Goal: Transaction & Acquisition: Purchase product/service

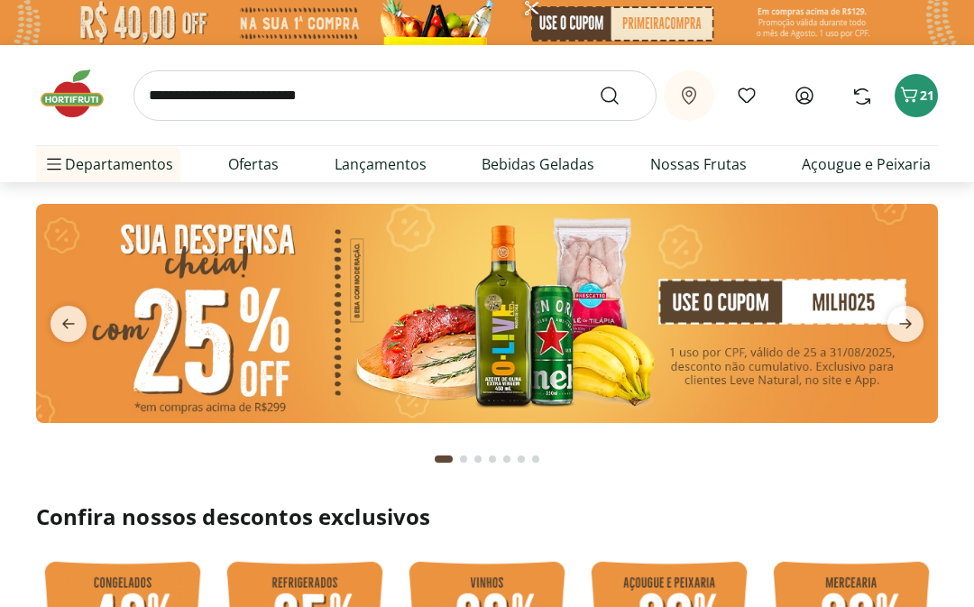
click at [413, 96] on input "search" at bounding box center [394, 95] width 523 height 50
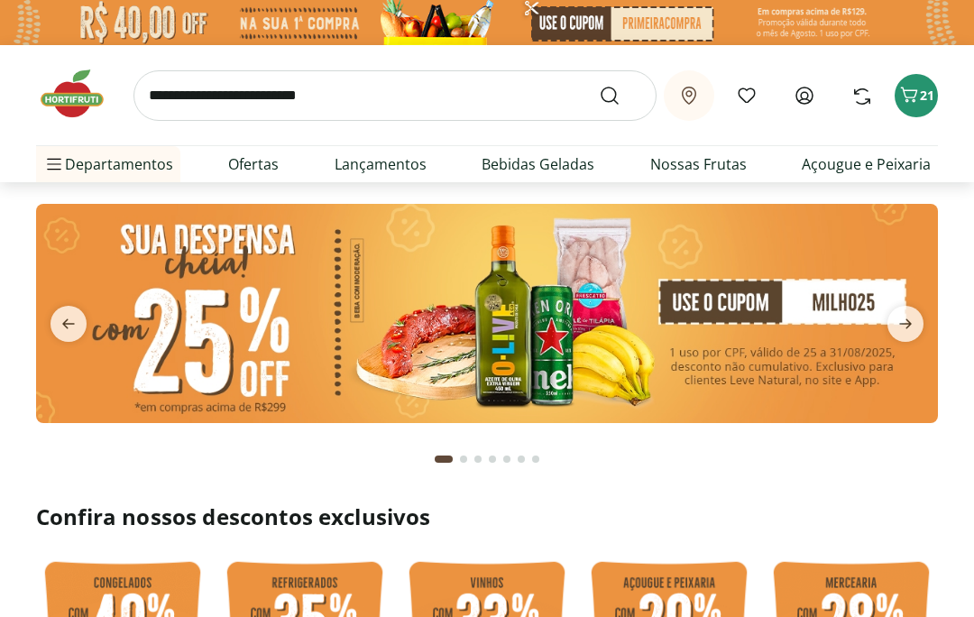
click at [2, 124] on div "Retirar em Rio de Janeiro/RJ Meus Favoritos Entrar ou Criar conta Comprar Novam…" at bounding box center [487, 113] width 974 height 137
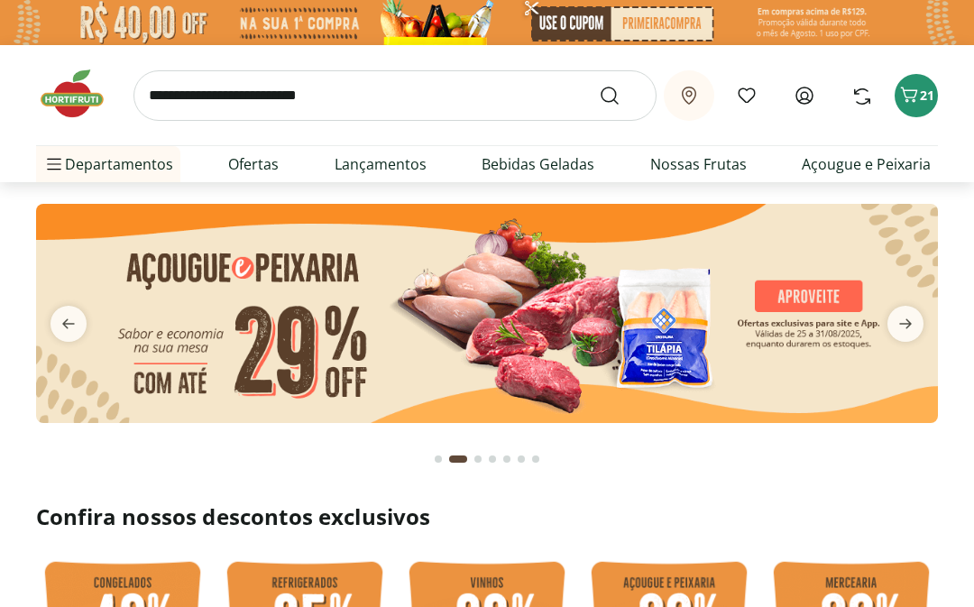
click at [554, 168] on link "Bebidas Geladas" at bounding box center [537, 164] width 113 height 22
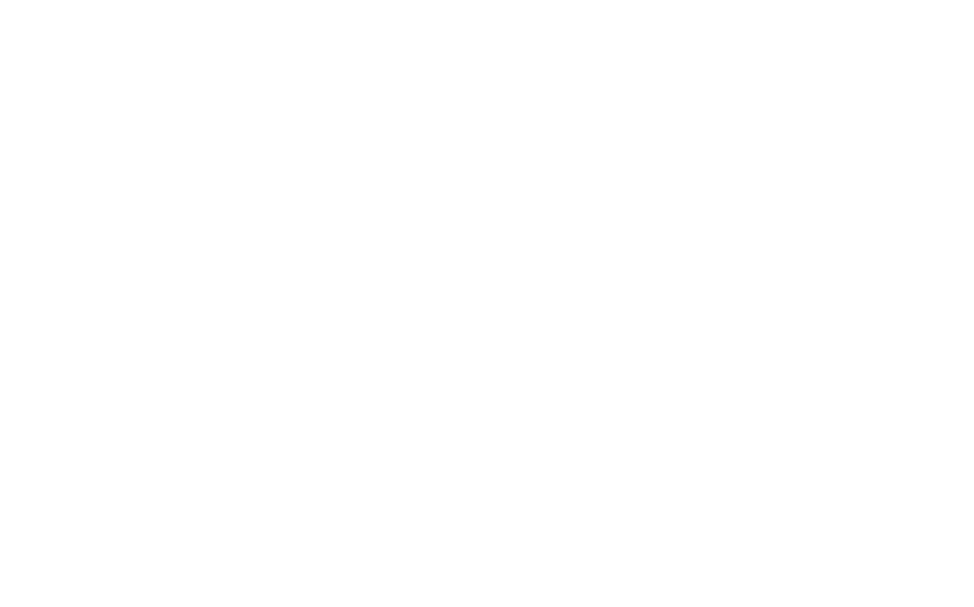
select select "**********"
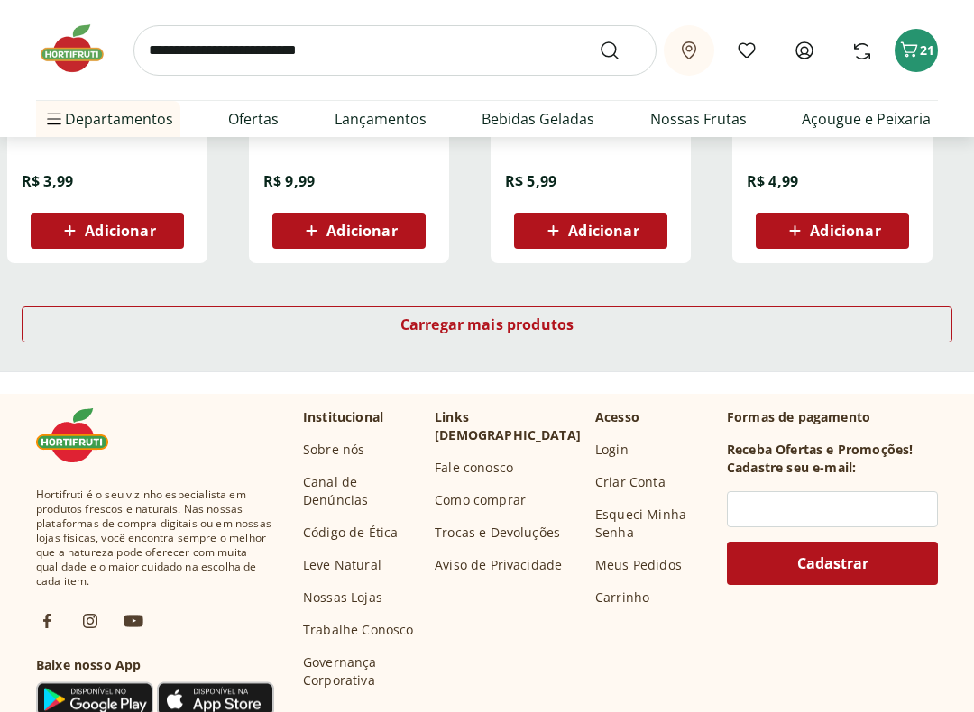
scroll to position [1263, 0]
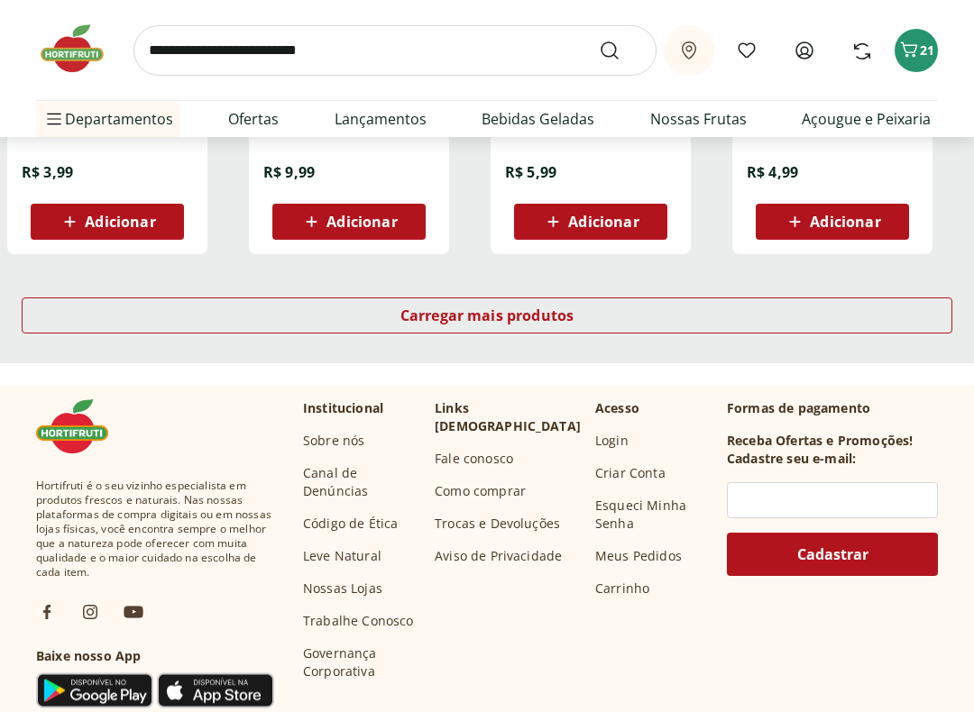
click at [534, 310] on span "Carregar mais produtos" at bounding box center [487, 316] width 174 height 14
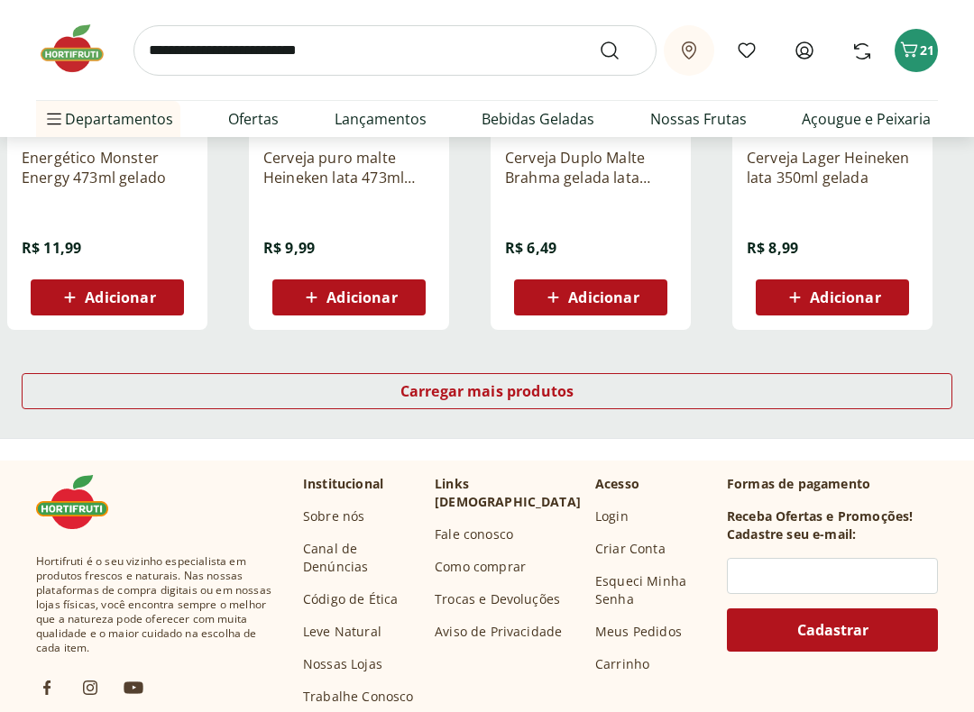
scroll to position [2373, 0]
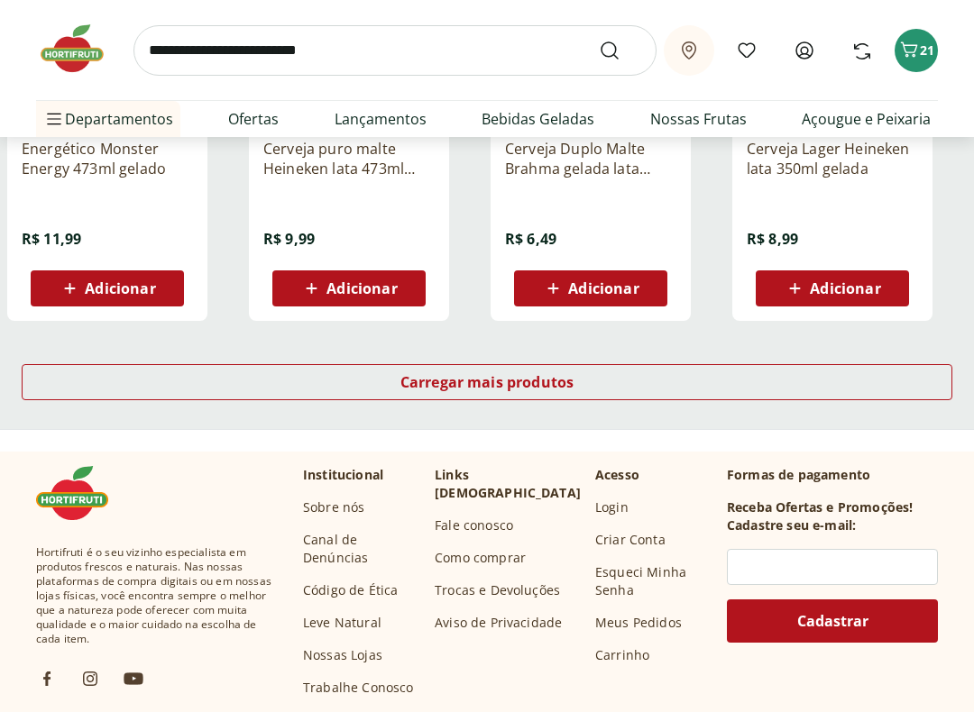
click at [528, 375] on span "Carregar mais produtos" at bounding box center [487, 382] width 174 height 14
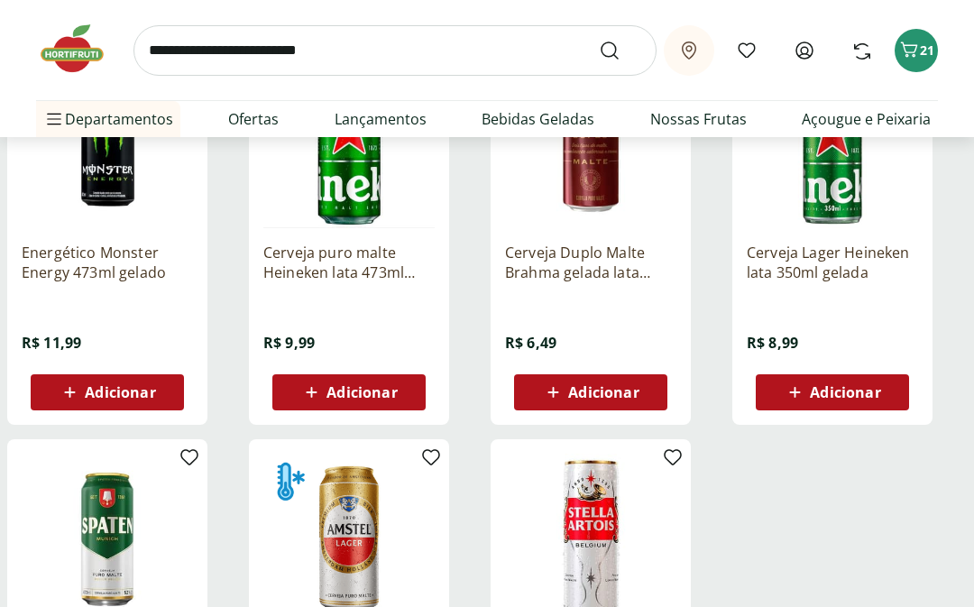
scroll to position [2246, 0]
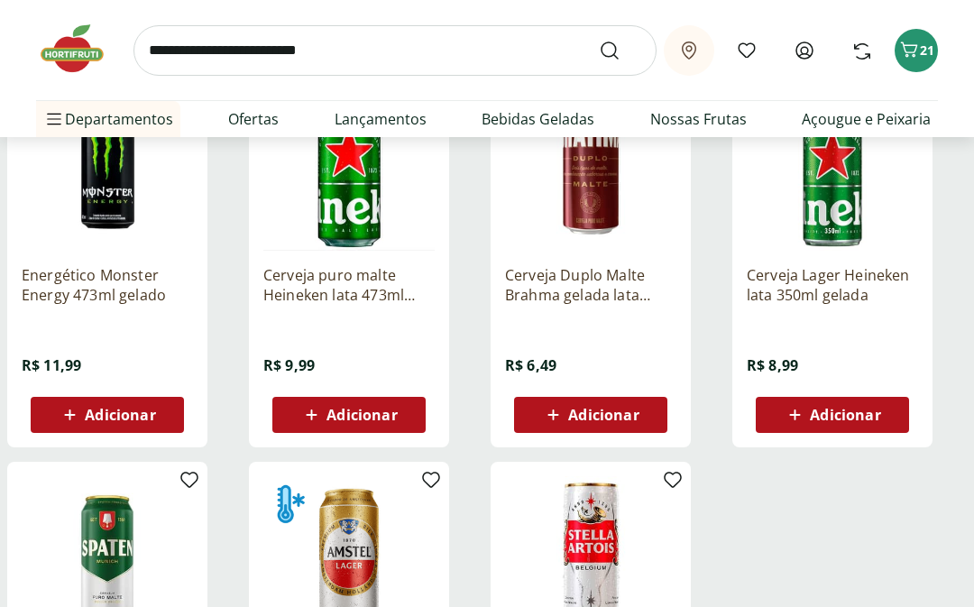
click at [375, 51] on input "search" at bounding box center [394, 50] width 523 height 50
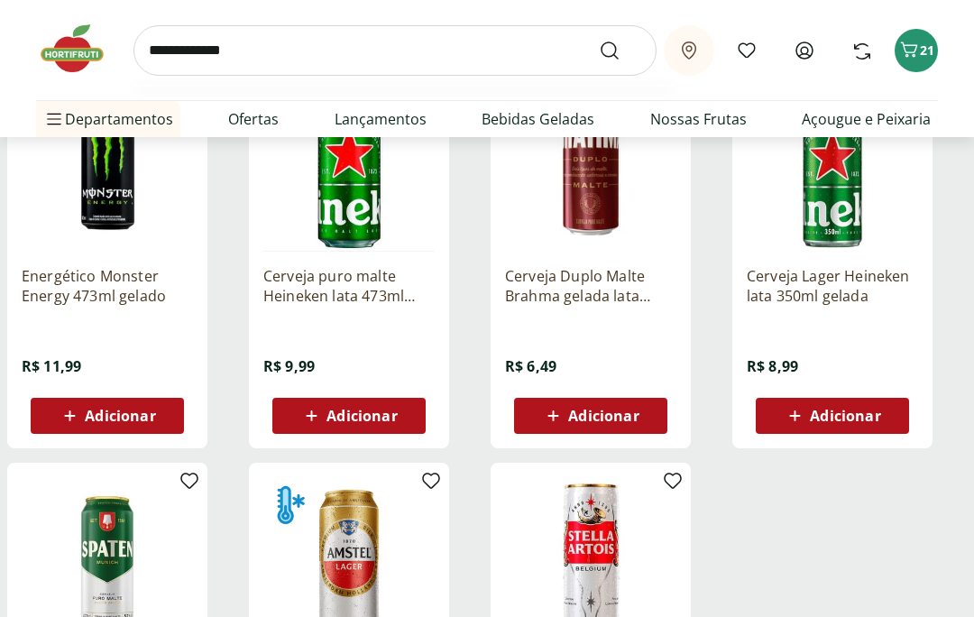
type input "**********"
click at [620, 50] on button "Submit Search" at bounding box center [620, 51] width 43 height 22
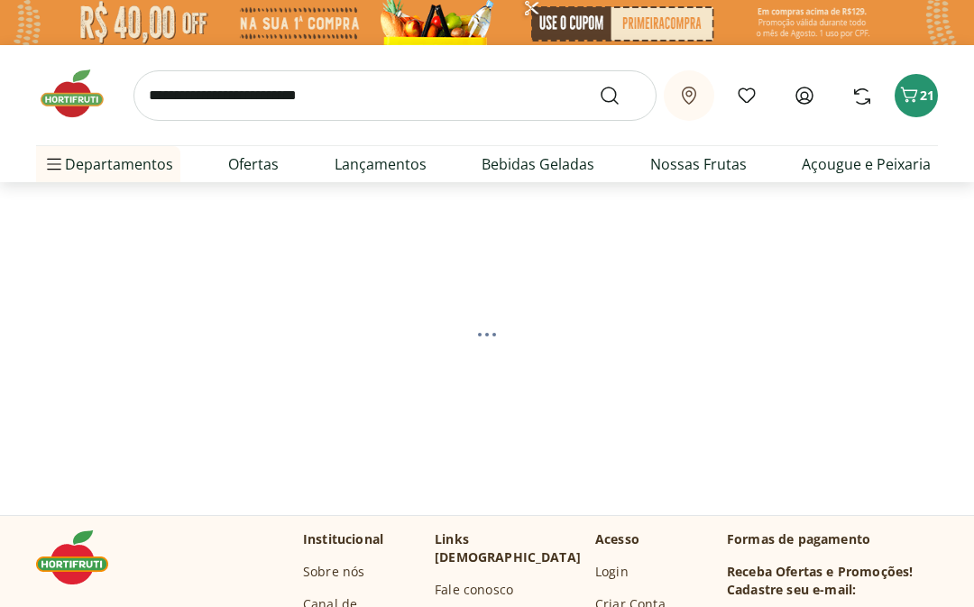
select select "**********"
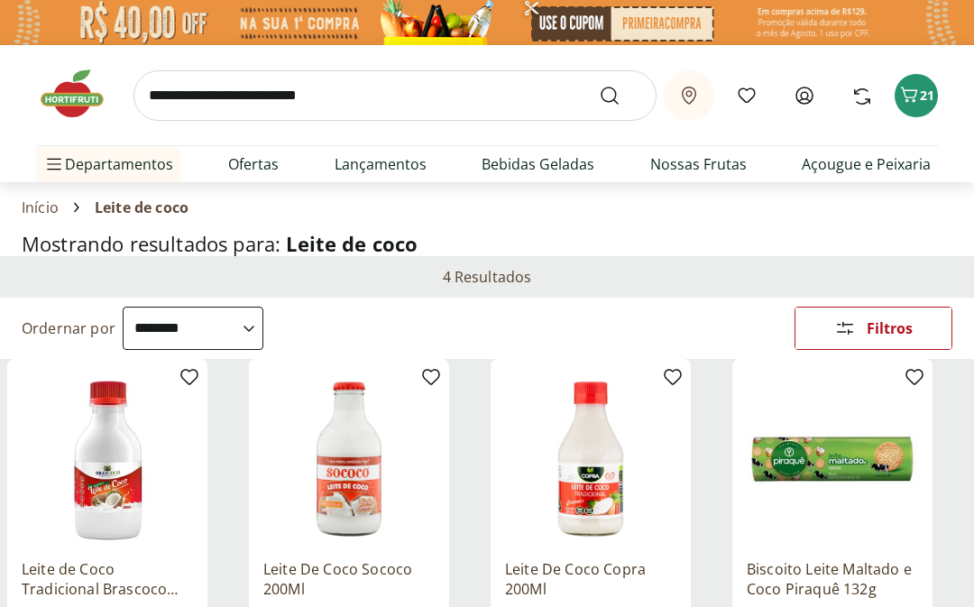
click at [195, 415] on li "Bebidas Bebidas Ver tudo do departamento Água Água de Coco Cerveja Destilados C…" at bounding box center [150, 417] width 228 height 36
click at [243, 413] on li "Bebidas Bebidas Ver tudo do departamento Água Água de Coco Cerveja Destilados C…" at bounding box center [150, 417] width 228 height 36
click at [247, 414] on li "Bebidas Bebidas Ver tudo do departamento Água Água de Coco Cerveja Destilados C…" at bounding box center [150, 417] width 228 height 36
click at [247, 417] on li "Bebidas Bebidas Ver tudo do departamento Água Água de Coco Cerveja Destilados C…" at bounding box center [150, 417] width 228 height 36
click at [248, 420] on li "Bebidas Bebidas Ver tudo do departamento Água Água de Coco Cerveja Destilados C…" at bounding box center [150, 417] width 228 height 36
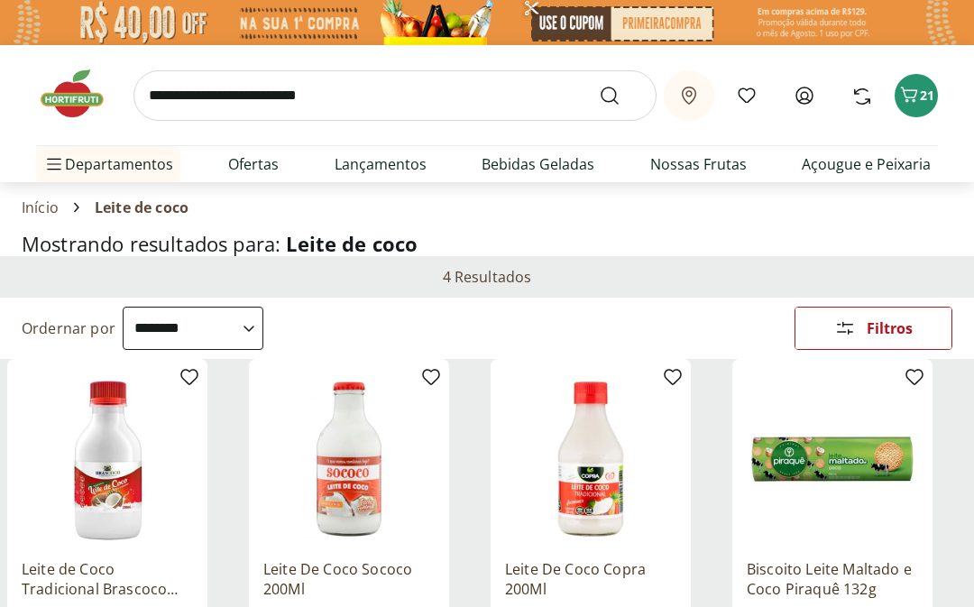
click at [458, 215] on div "Bebidas Ver tudo do departamento" at bounding box center [504, 224] width 451 height 54
click at [880, 358] on div "Prontinhos Ver tudo do departamento Frutas Cortadinhas Pré Preparados Prontos p…" at bounding box center [579, 344] width 631 height 325
click at [912, 95] on icon "Carrinho" at bounding box center [909, 95] width 22 height 22
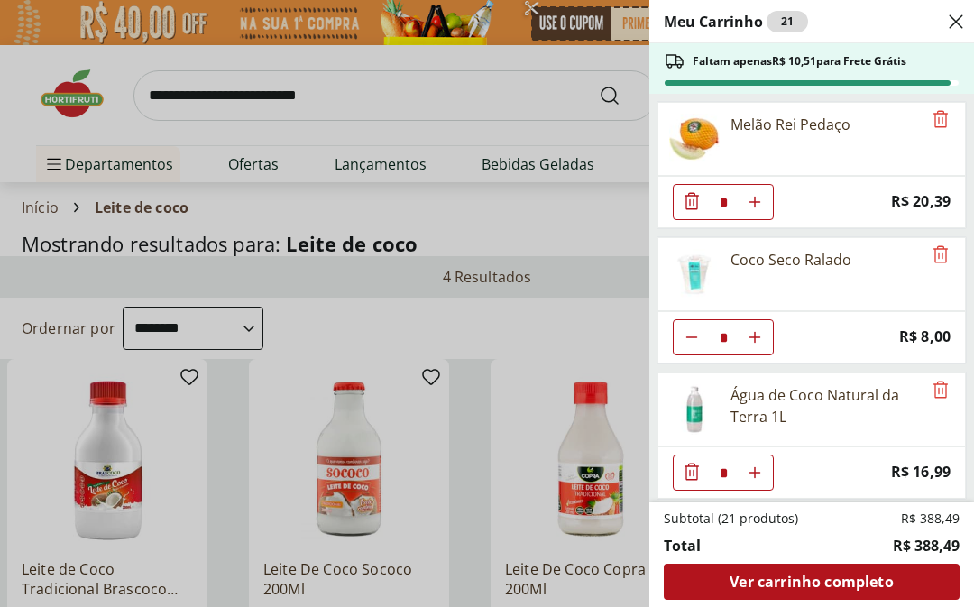
click at [14, 128] on div "Meu Carrinho 21 Faltam apenas R$ 10,51 para Frete Grátis Melão Rei Pedaço * Pri…" at bounding box center [487, 303] width 974 height 607
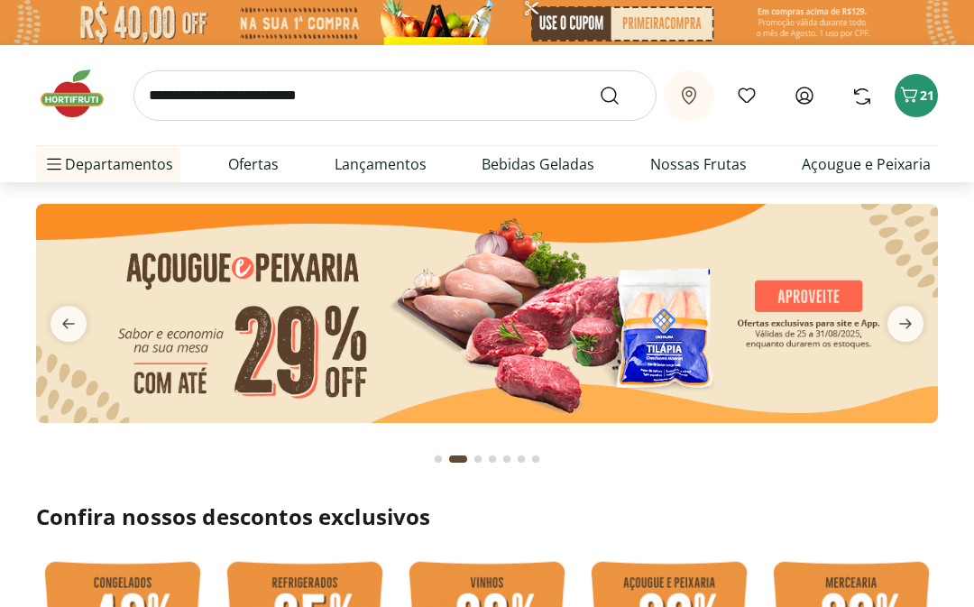
scroll to position [180, 0]
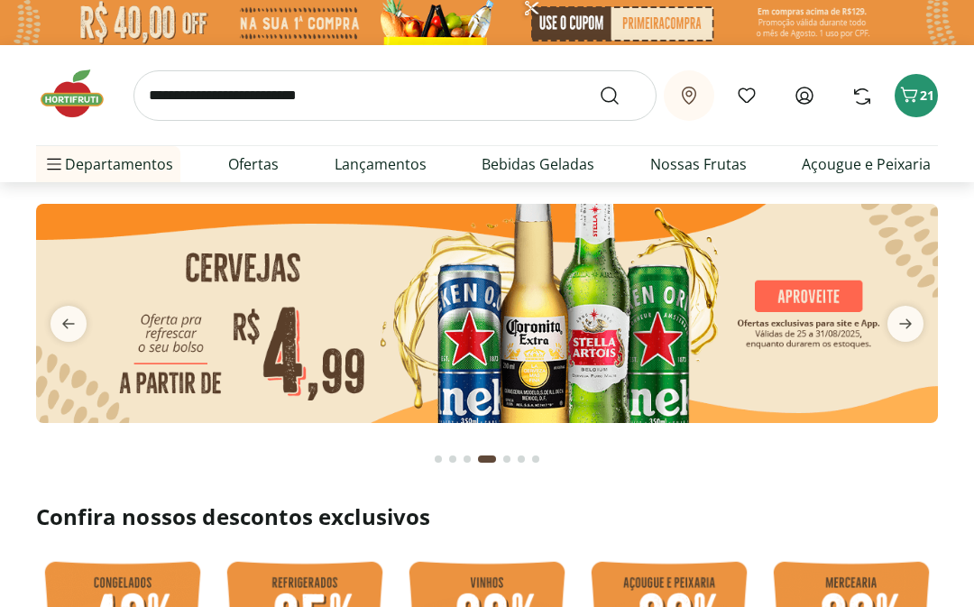
click at [247, 310] on li "Matinais Matinais Ver tudo do departamento Achocolatados e Bebida Saborizada Aç…" at bounding box center [150, 308] width 228 height 36
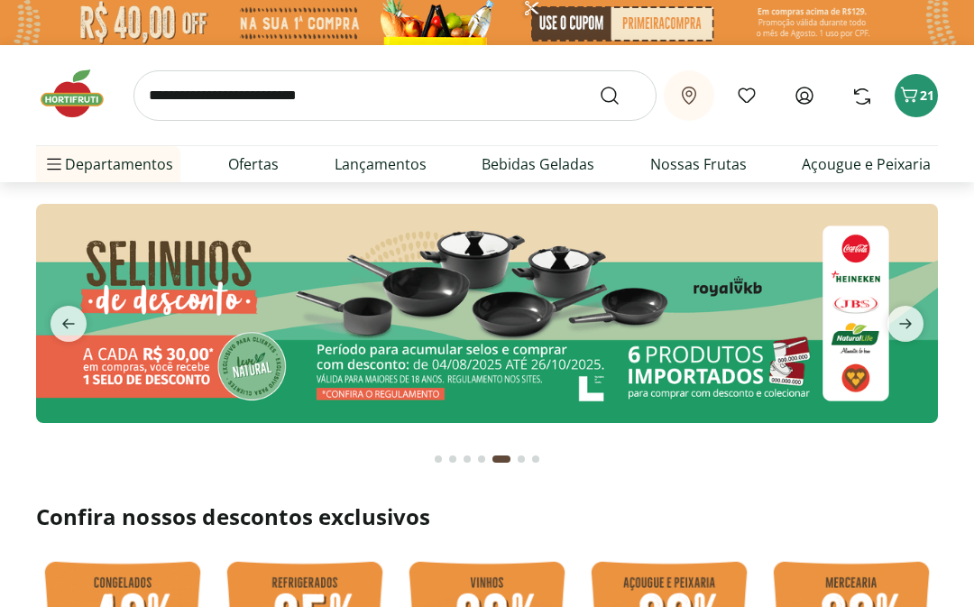
click at [243, 319] on li "Matinais Matinais Ver tudo do departamento Achocolatados e Bebida Saborizada Aç…" at bounding box center [150, 308] width 228 height 36
click at [242, 309] on li "Matinais Matinais Ver tudo do departamento Achocolatados e Bebida Saborizada Aç…" at bounding box center [150, 308] width 228 height 36
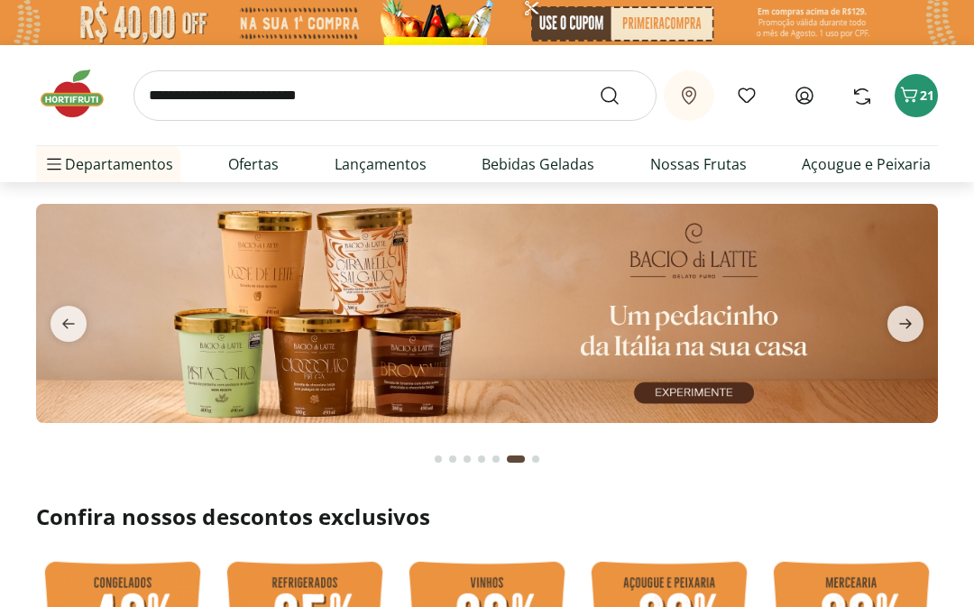
click at [243, 317] on li "Matinais Matinais Ver tudo do departamento Achocolatados e Bebida Saborizada Aç…" at bounding box center [150, 308] width 228 height 36
click at [244, 323] on li "Matinais Matinais Ver tudo do departamento Achocolatados e Bebida Saborizada Aç…" at bounding box center [150, 308] width 228 height 36
click at [244, 322] on li "Matinais Matinais Ver tudo do departamento Achocolatados e Bebida Saborizada Aç…" at bounding box center [150, 308] width 228 height 36
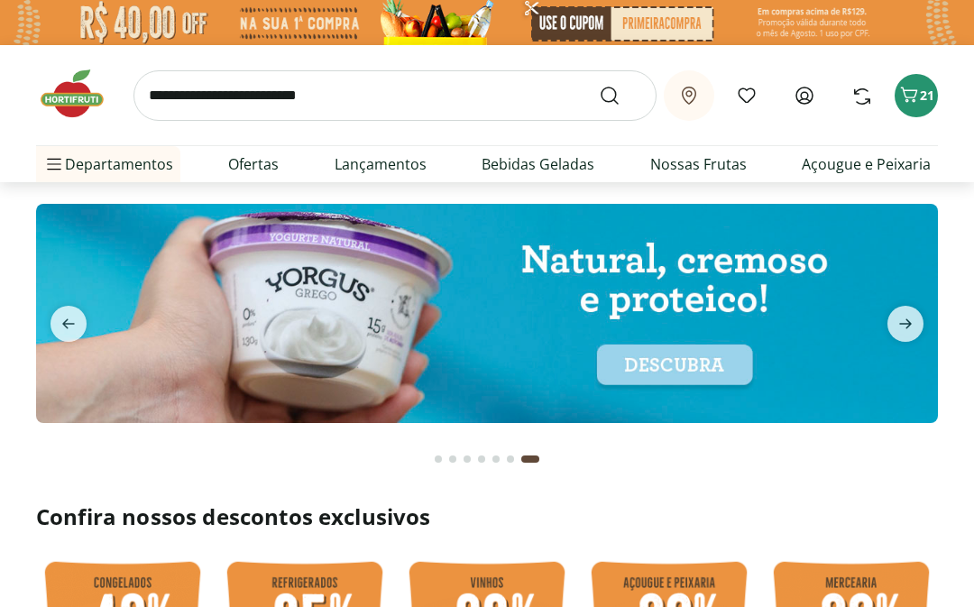
click at [630, 498] on div "Matinais Ver tudo do departamento Achocolatados e Bebida Saborizada Açúcar e Ad…" at bounding box center [579, 344] width 631 height 325
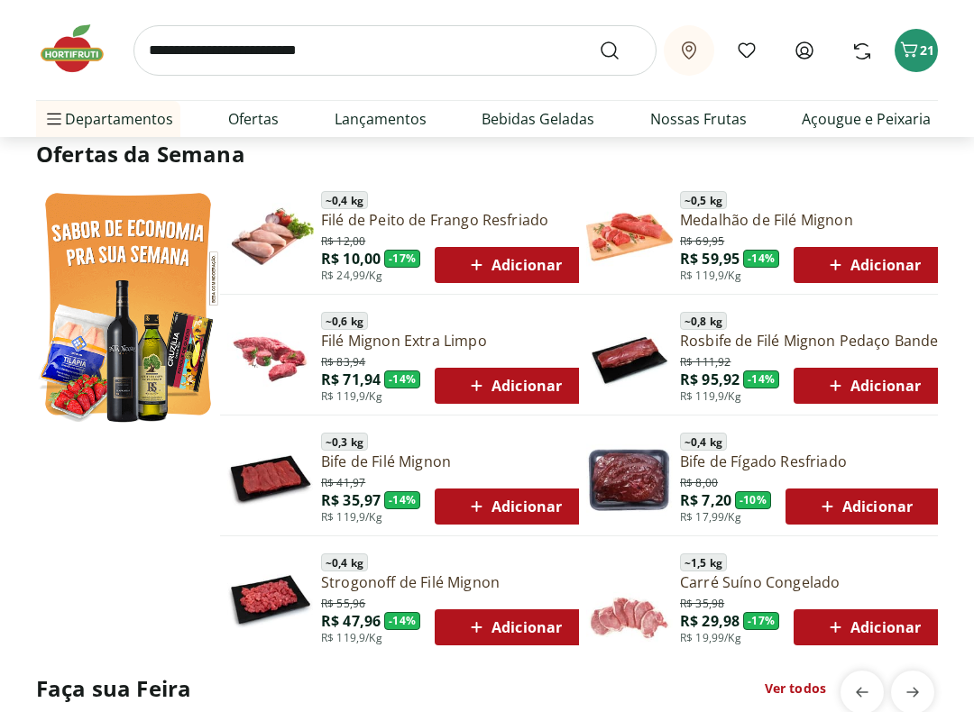
scroll to position [810, 0]
click at [253, 269] on li "Matinais Matinais Ver tudo do departamento Achocolatados e Bebida Saborizada Aç…" at bounding box center [150, 263] width 228 height 36
click at [235, 278] on li "Matinais Matinais Ver tudo do departamento Achocolatados e Bebida Saborizada Aç…" at bounding box center [150, 263] width 228 height 36
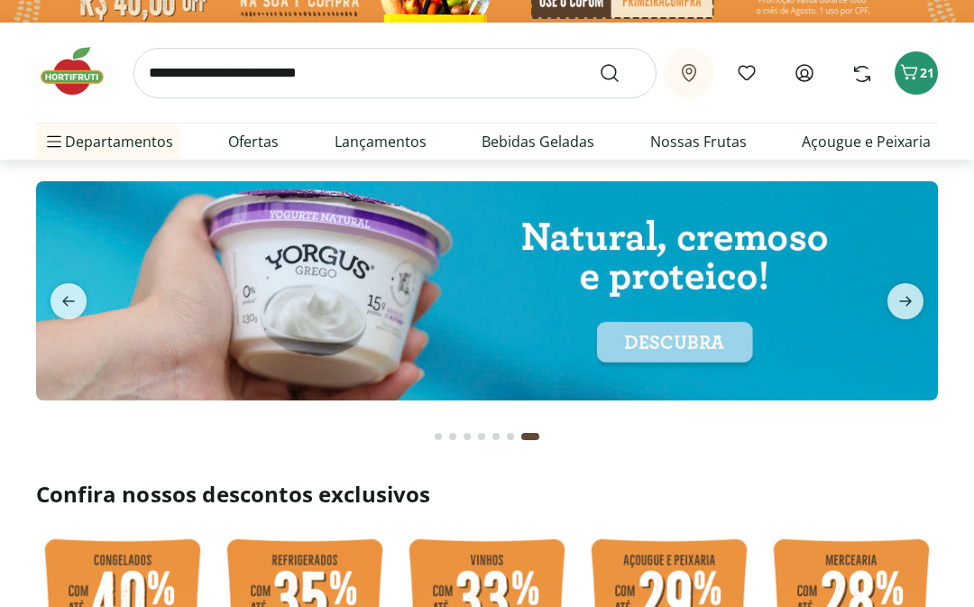
scroll to position [0, 0]
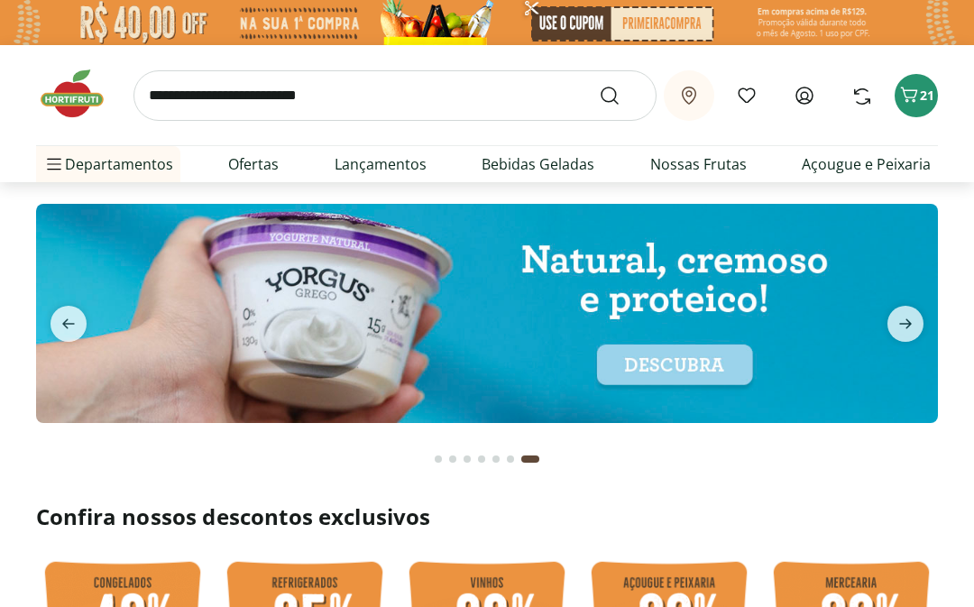
click at [99, 305] on link "Matinais" at bounding box center [93, 309] width 87 height 22
select select "**********"
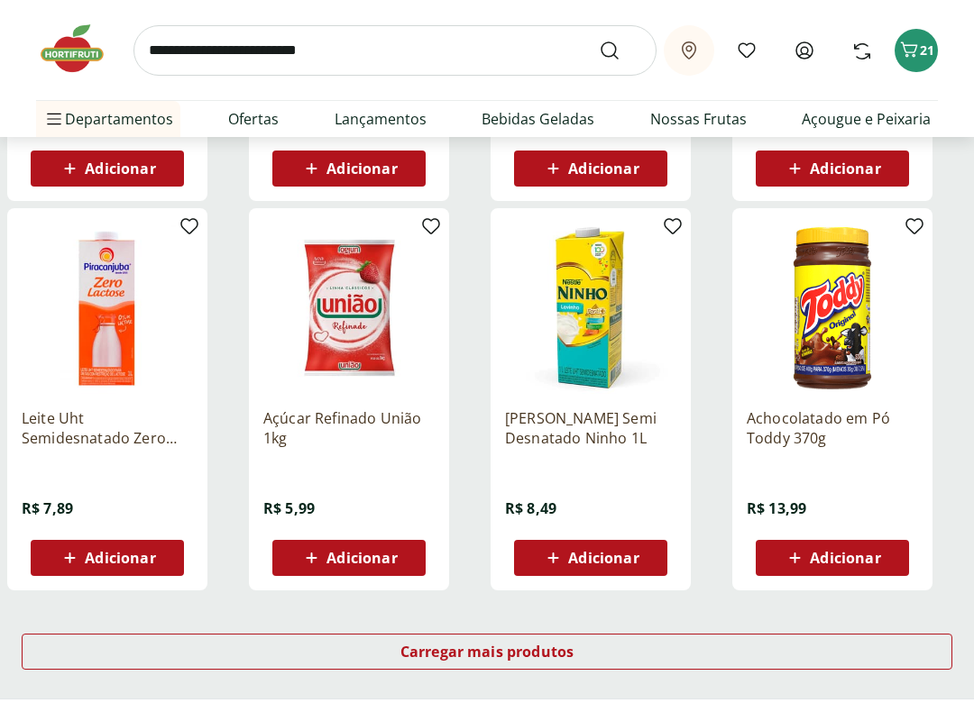
scroll to position [1027, 0]
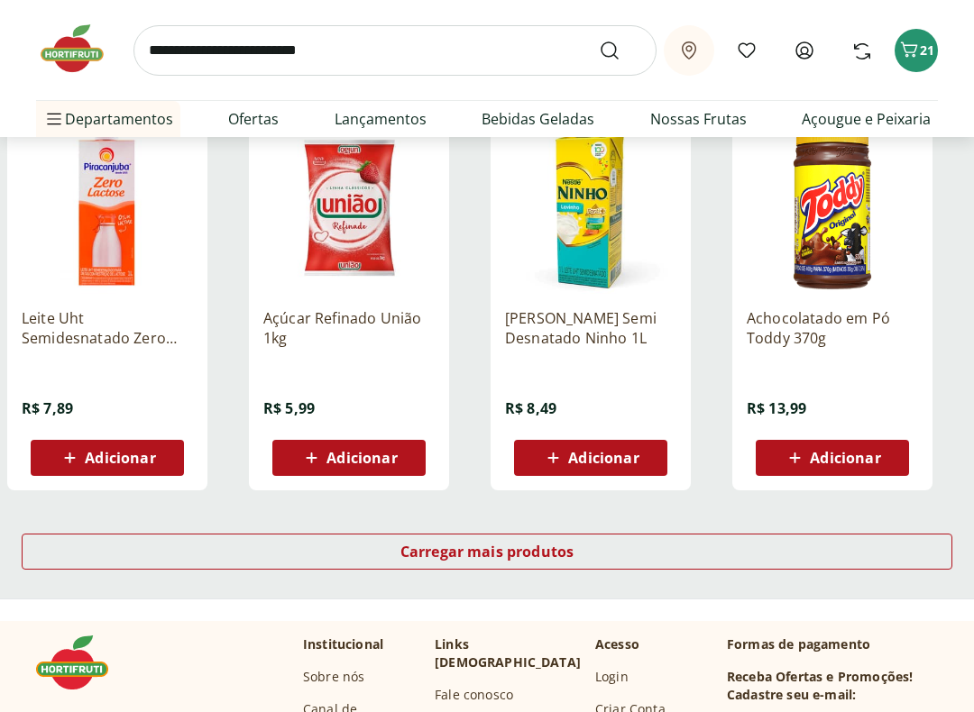
click at [506, 556] on span "Carregar mais produtos" at bounding box center [487, 552] width 174 height 14
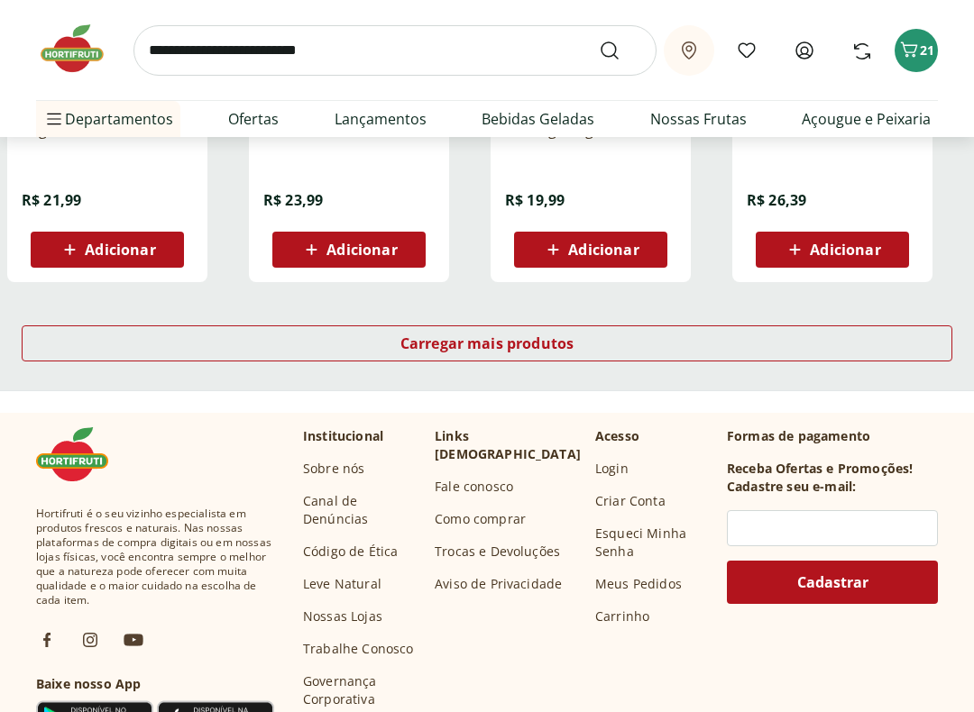
scroll to position [2420, 0]
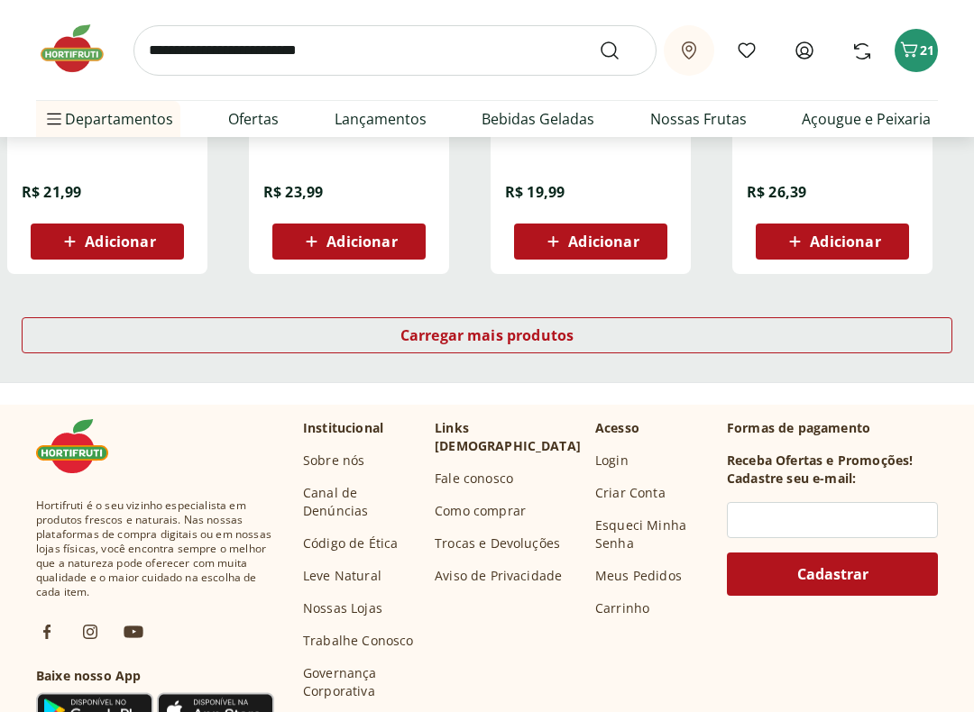
click at [533, 341] on span "Carregar mais produtos" at bounding box center [487, 335] width 174 height 14
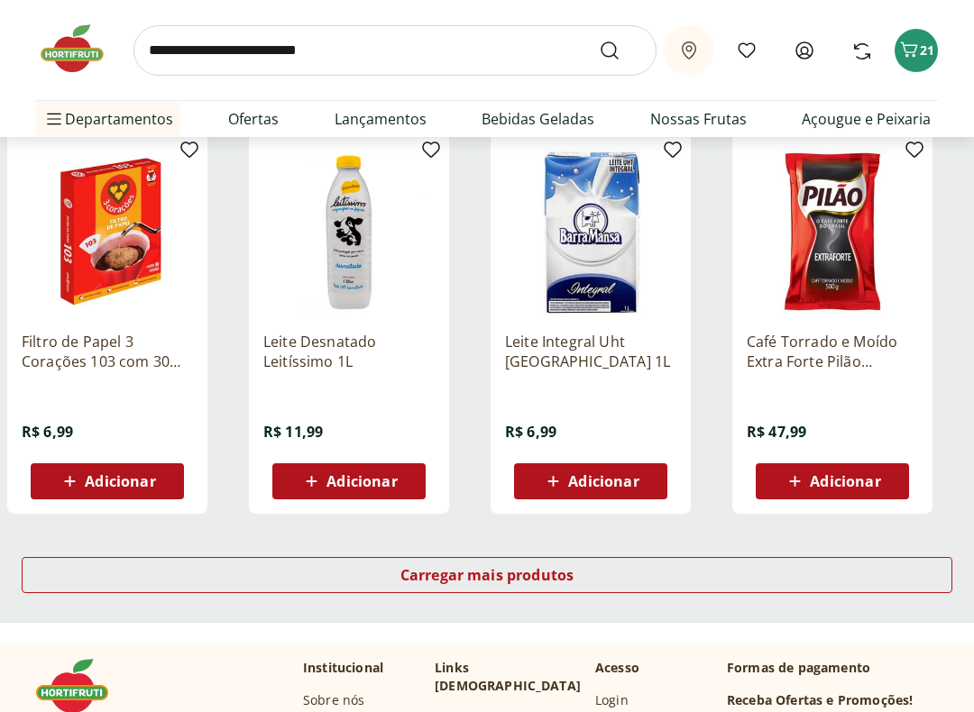
scroll to position [3358, 0]
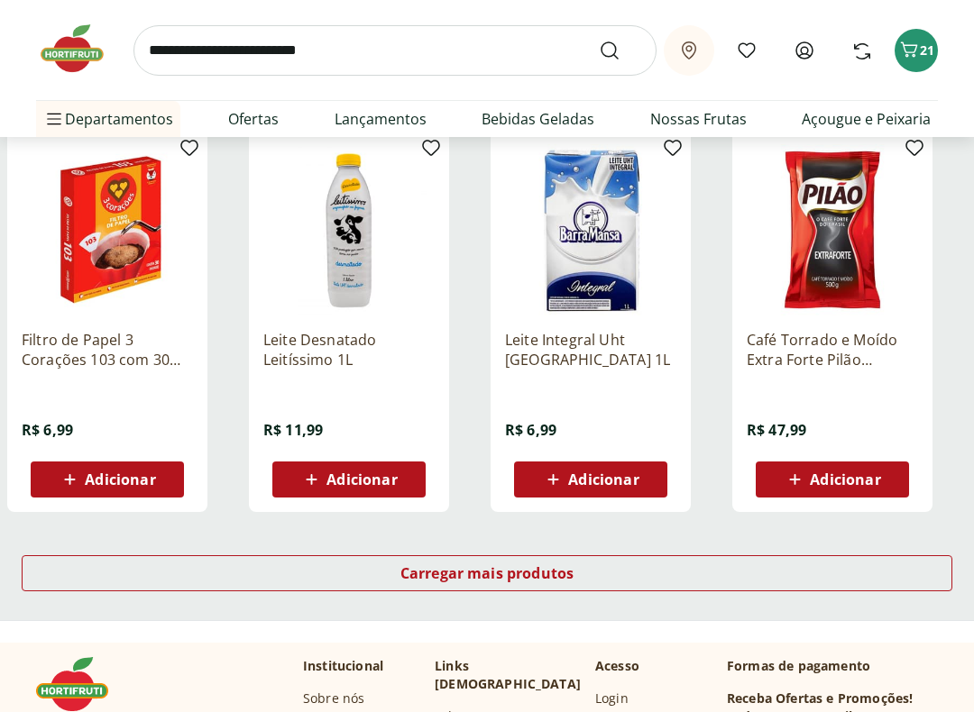
click at [530, 578] on span "Carregar mais produtos" at bounding box center [487, 573] width 174 height 14
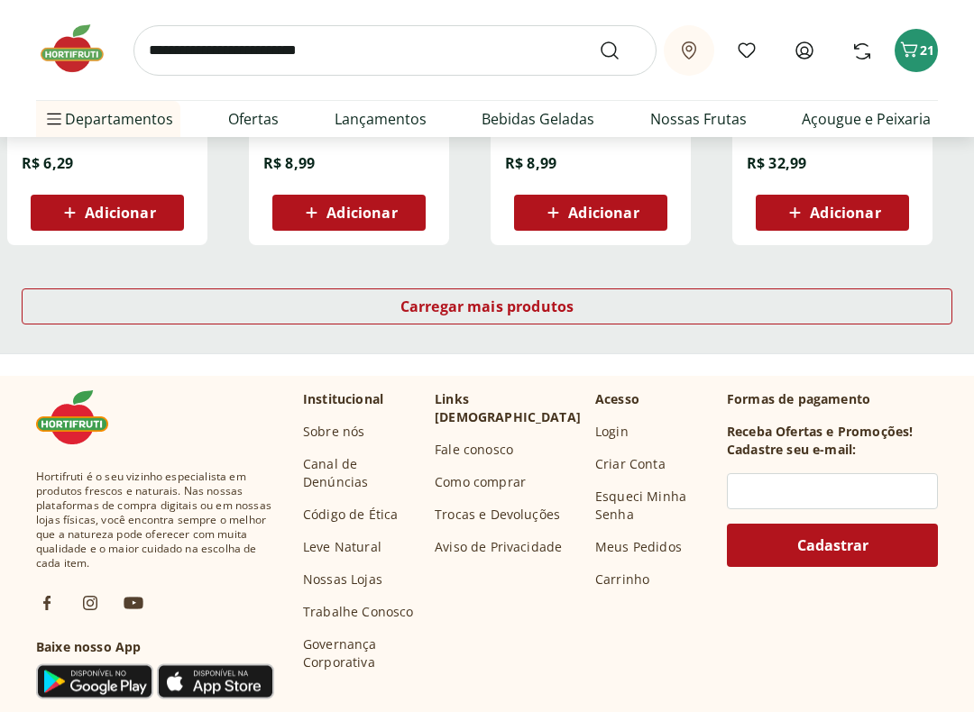
scroll to position [4825, 0]
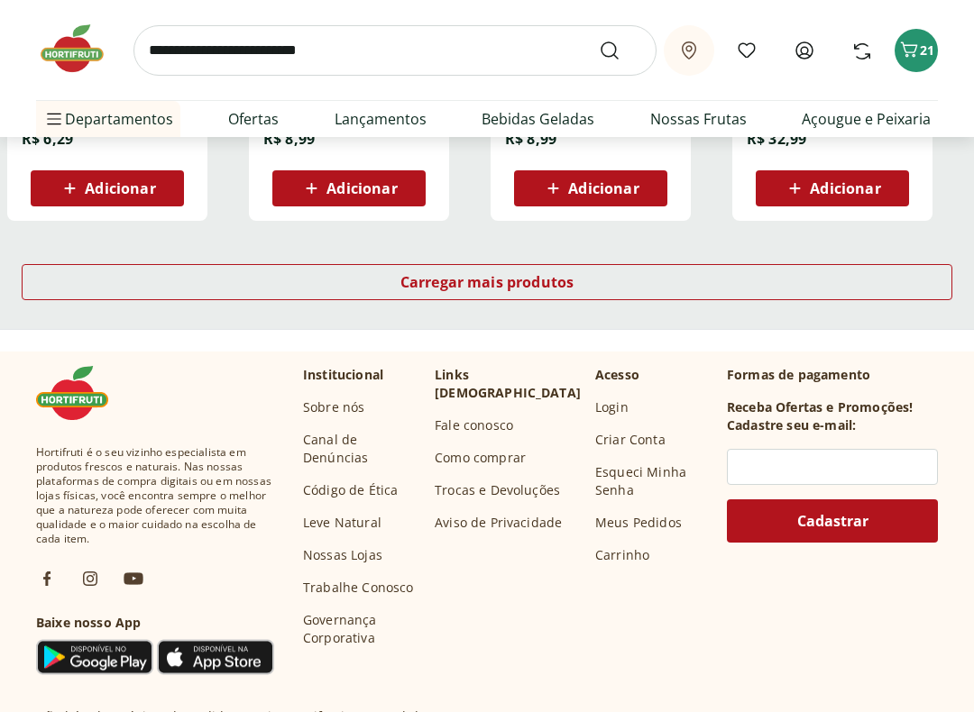
click at [545, 282] on span "Carregar mais produtos" at bounding box center [487, 282] width 174 height 14
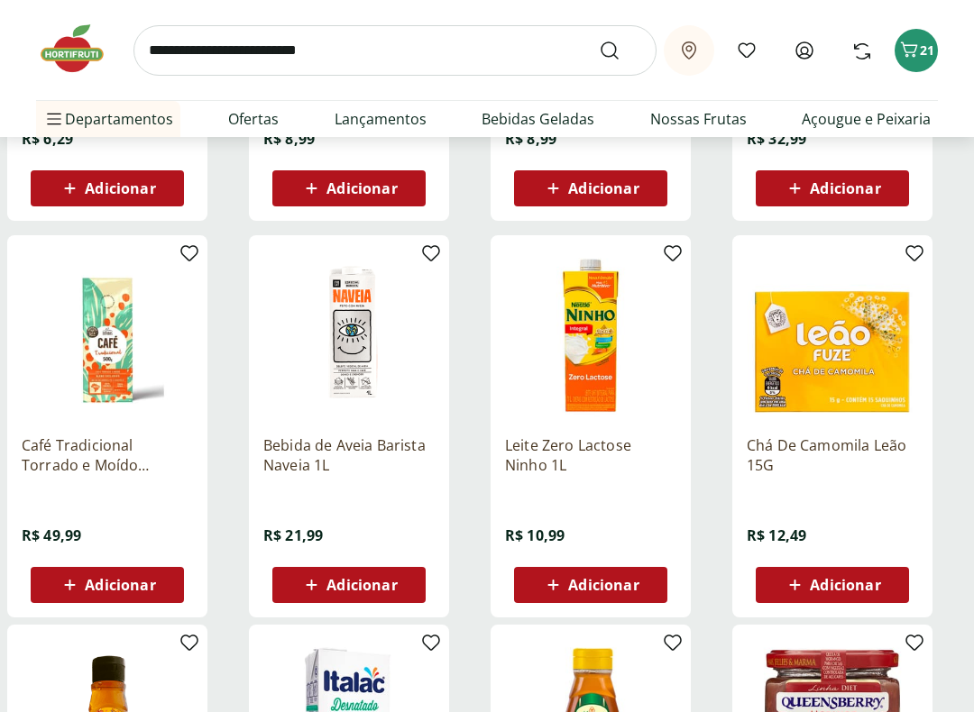
type input "*"
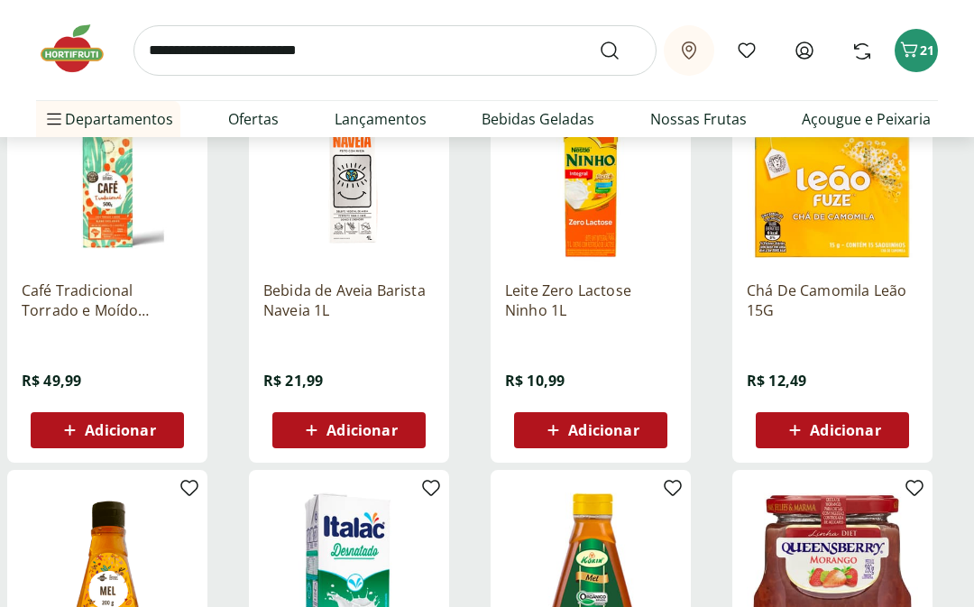
scroll to position [4936, 0]
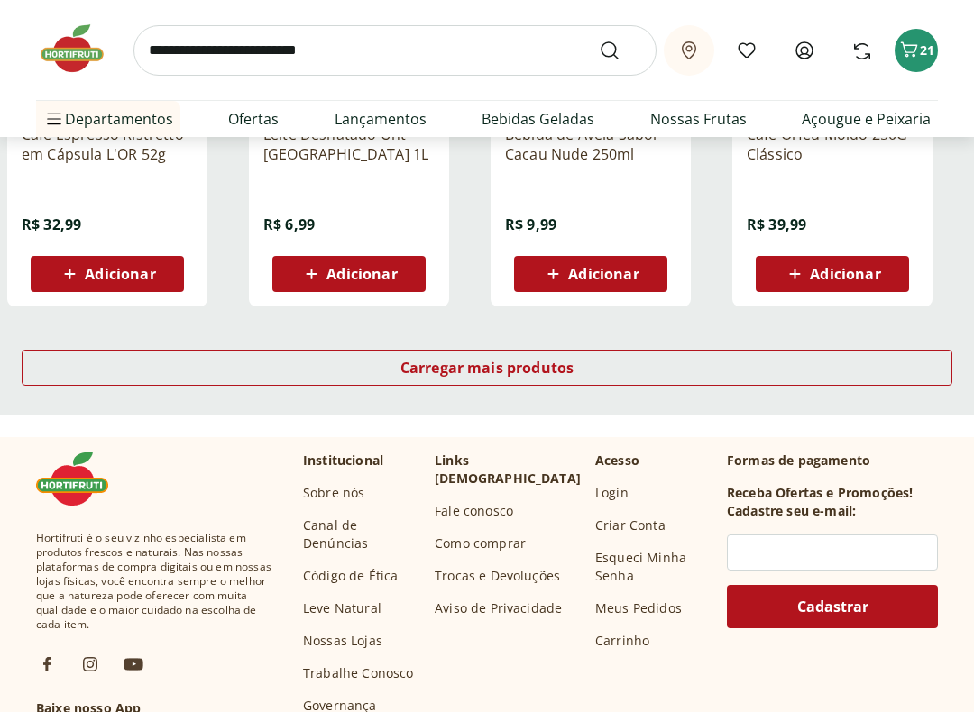
click at [544, 365] on span "Carregar mais produtos" at bounding box center [487, 369] width 174 height 14
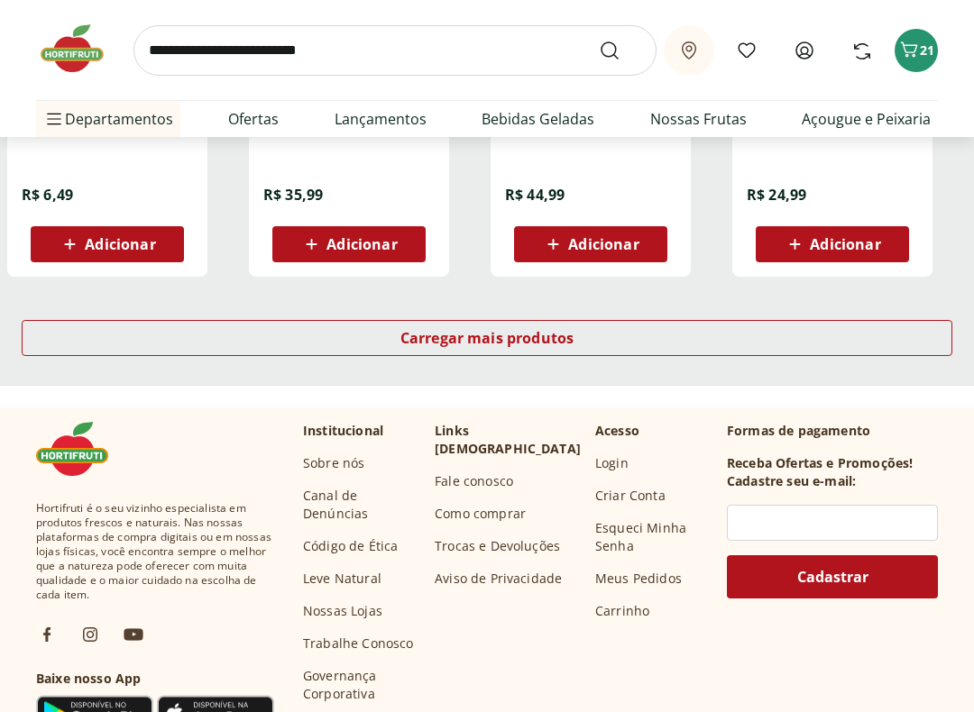
scroll to position [7207, 0]
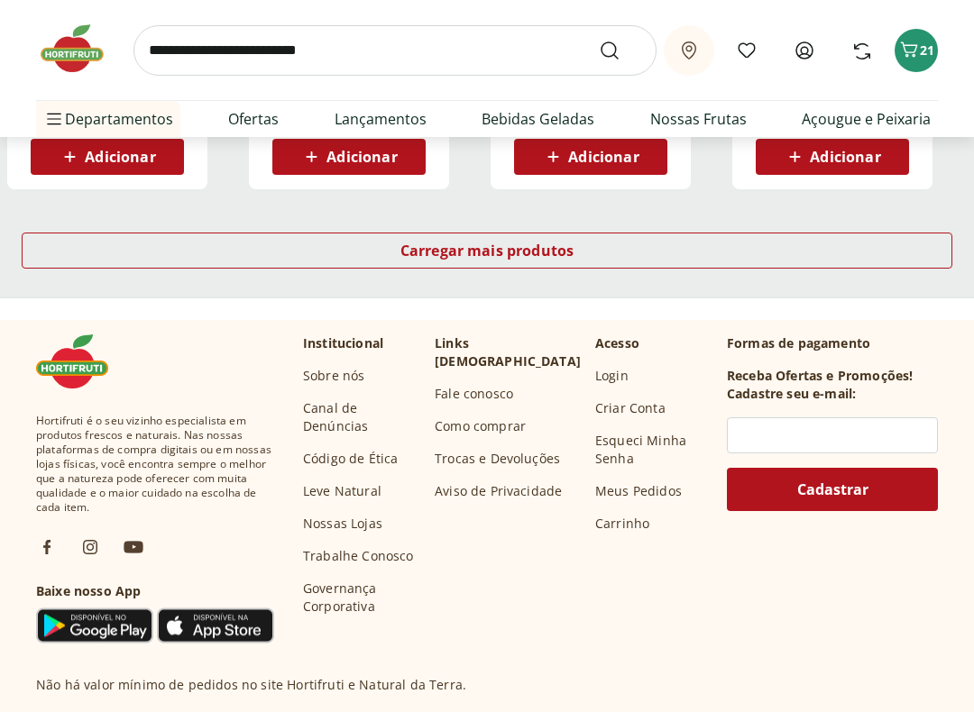
click at [523, 255] on span "Carregar mais produtos" at bounding box center [487, 250] width 174 height 14
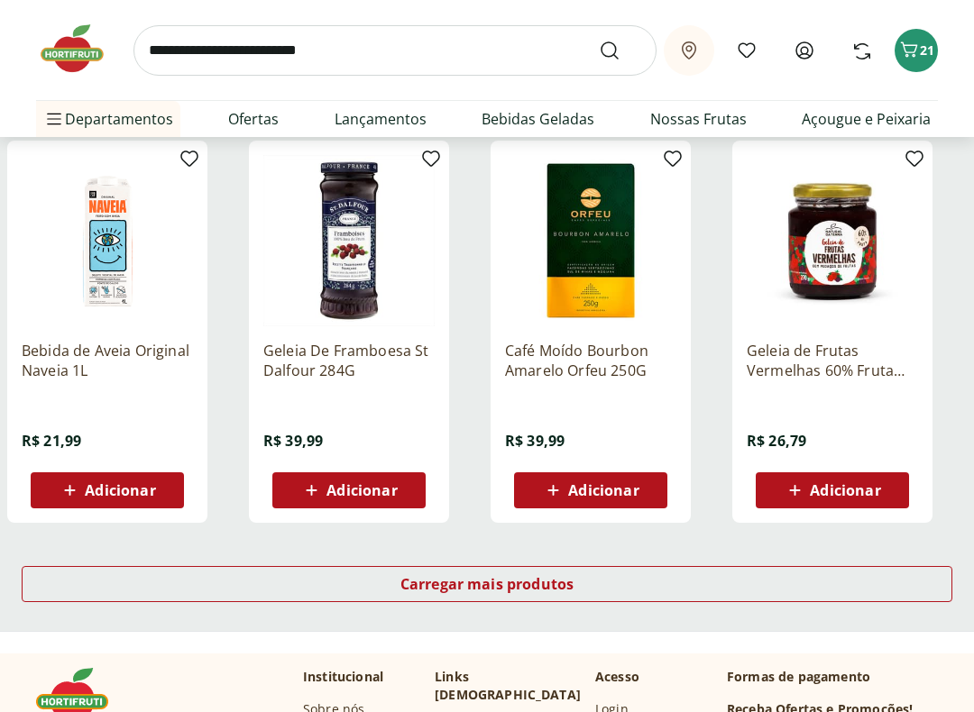
scroll to position [8050, 0]
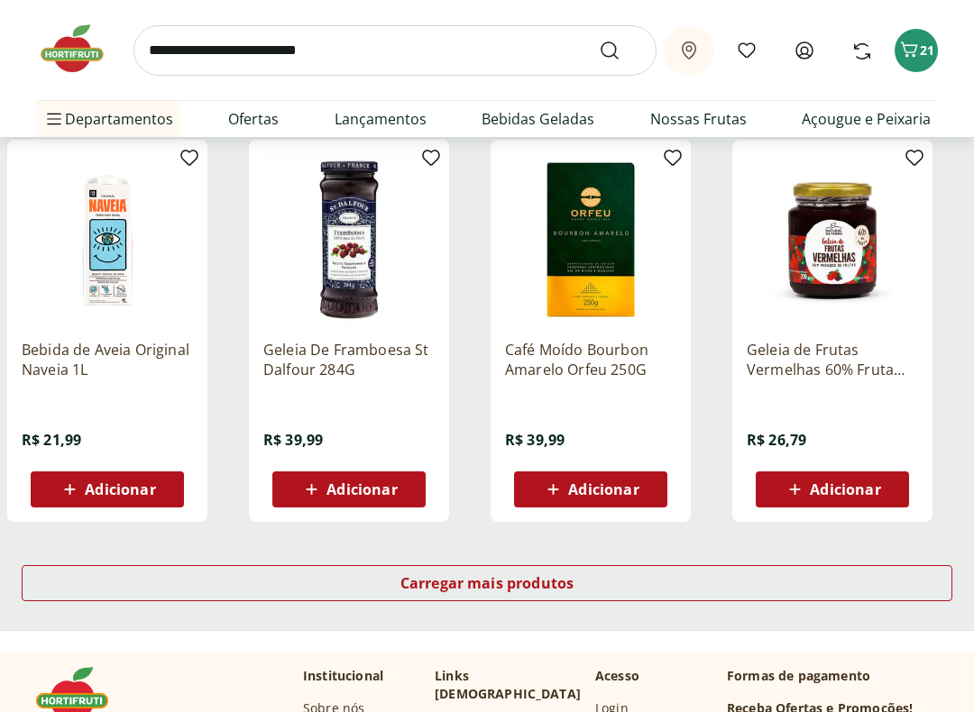
click at [527, 582] on span "Carregar mais produtos" at bounding box center [487, 583] width 174 height 14
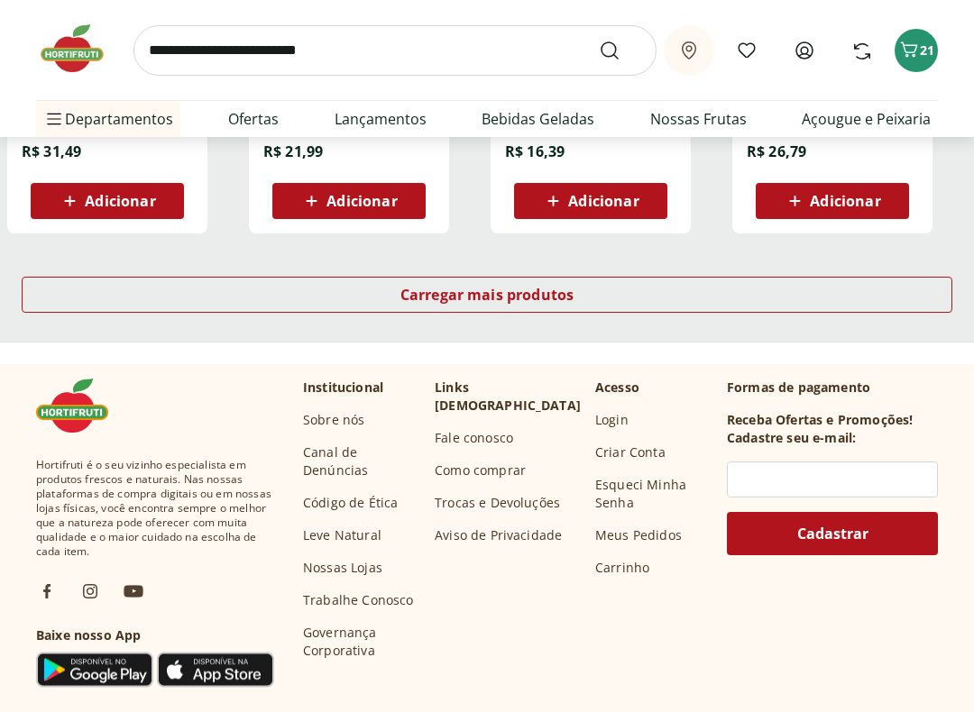
scroll to position [9537, 0]
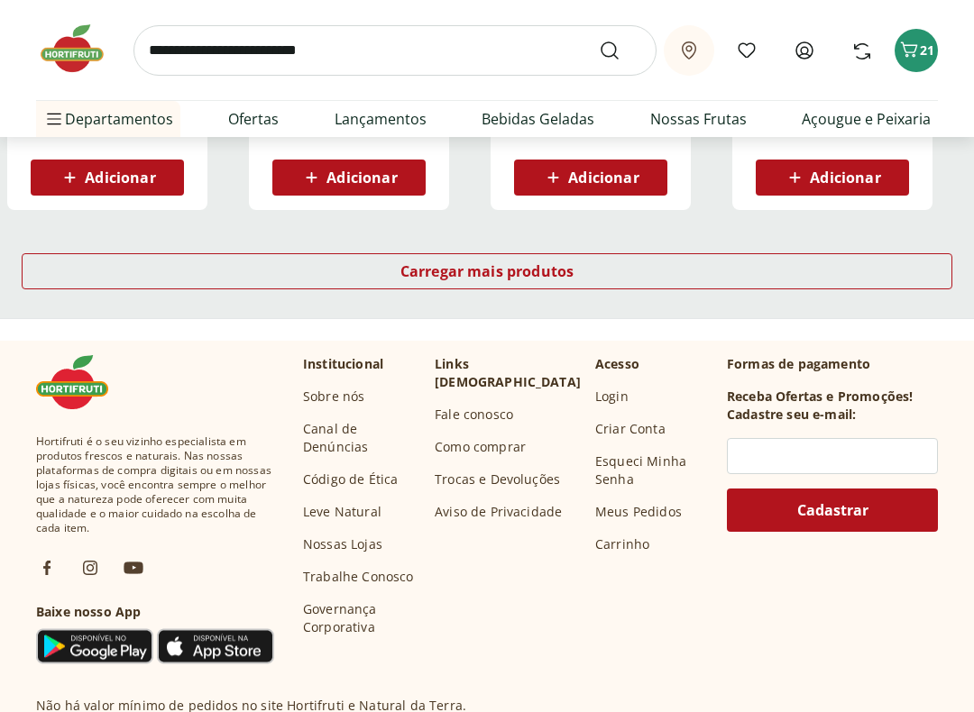
click at [529, 270] on span "Carregar mais produtos" at bounding box center [487, 272] width 174 height 14
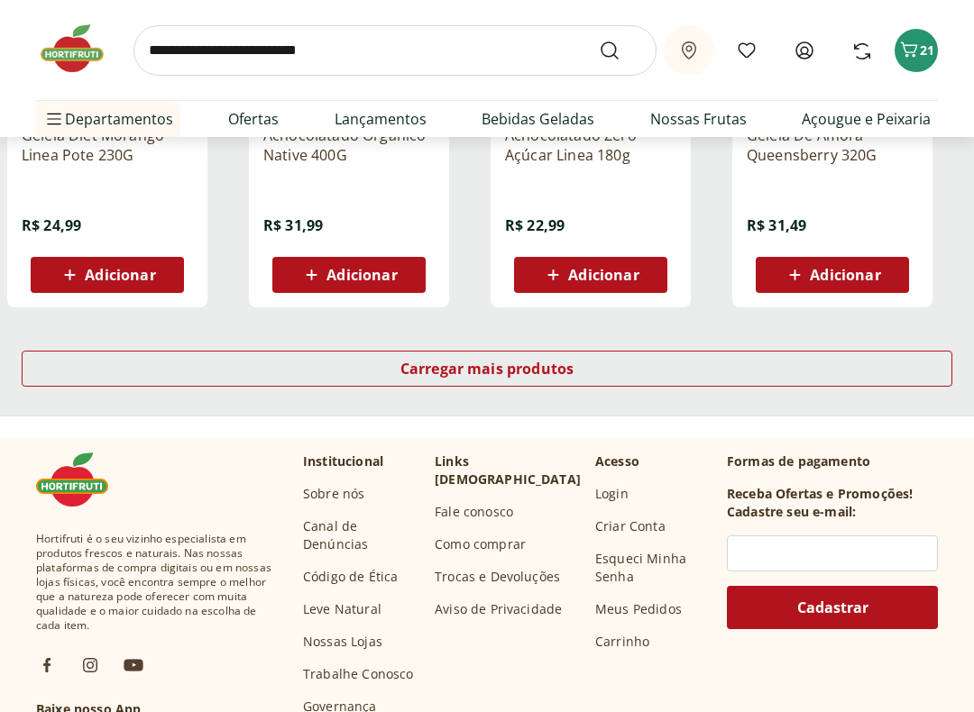
scroll to position [10673, 0]
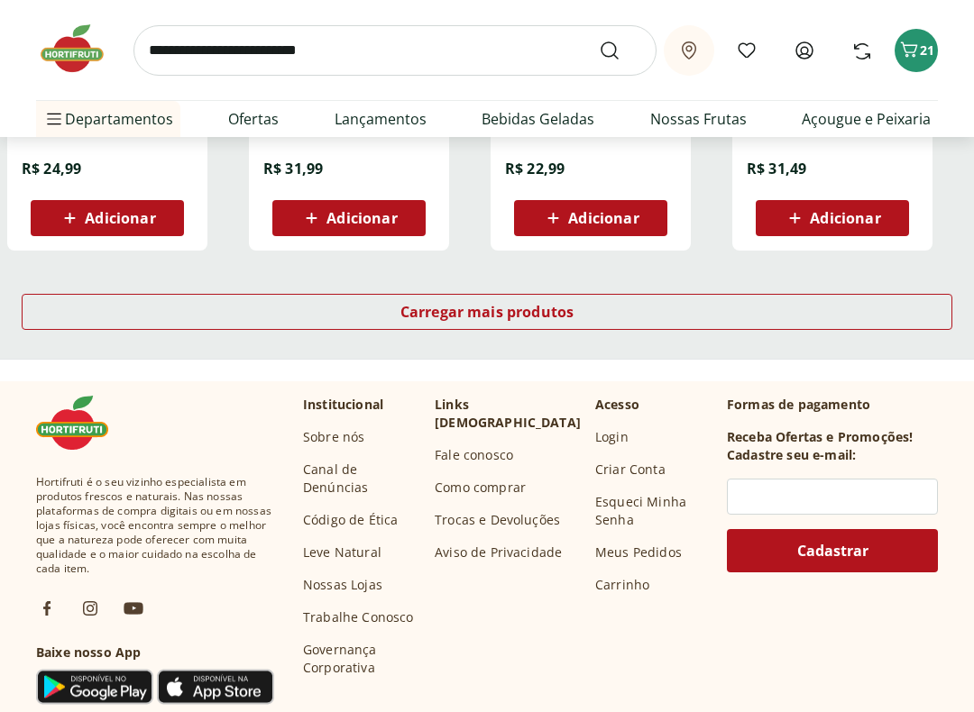
click at [511, 318] on span "Carregar mais produtos" at bounding box center [487, 312] width 174 height 14
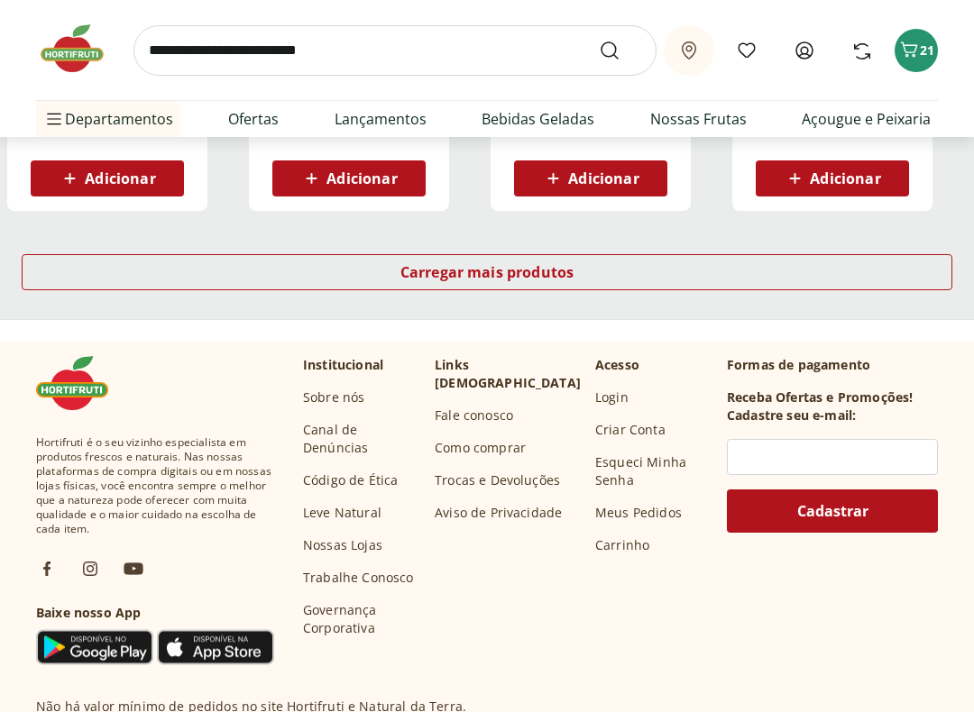
scroll to position [11901, 0]
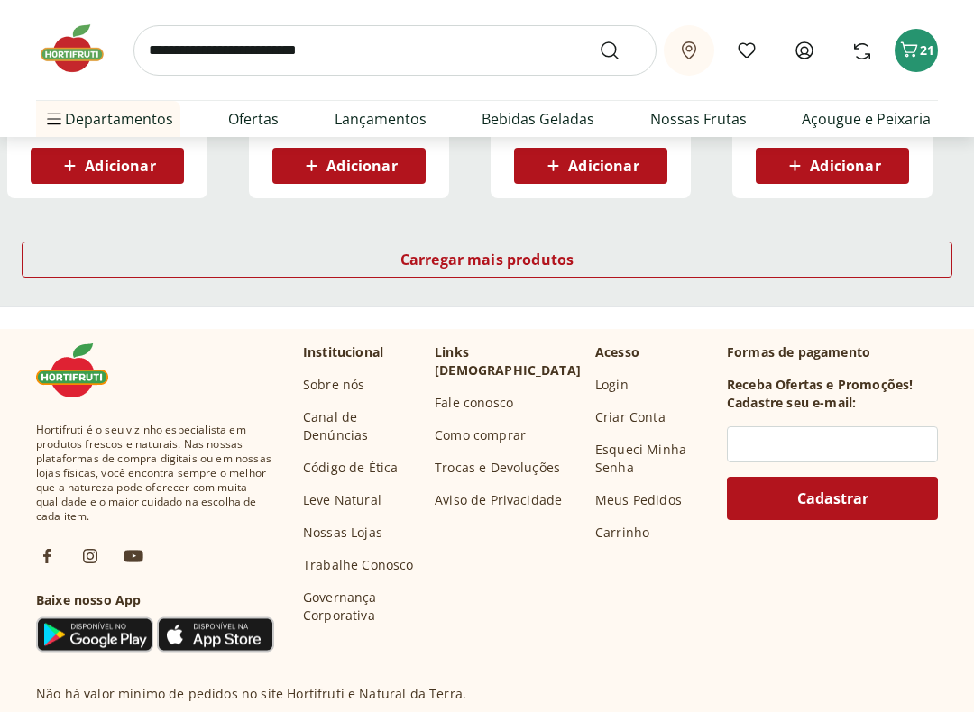
click at [542, 267] on span "Carregar mais produtos" at bounding box center [487, 259] width 174 height 14
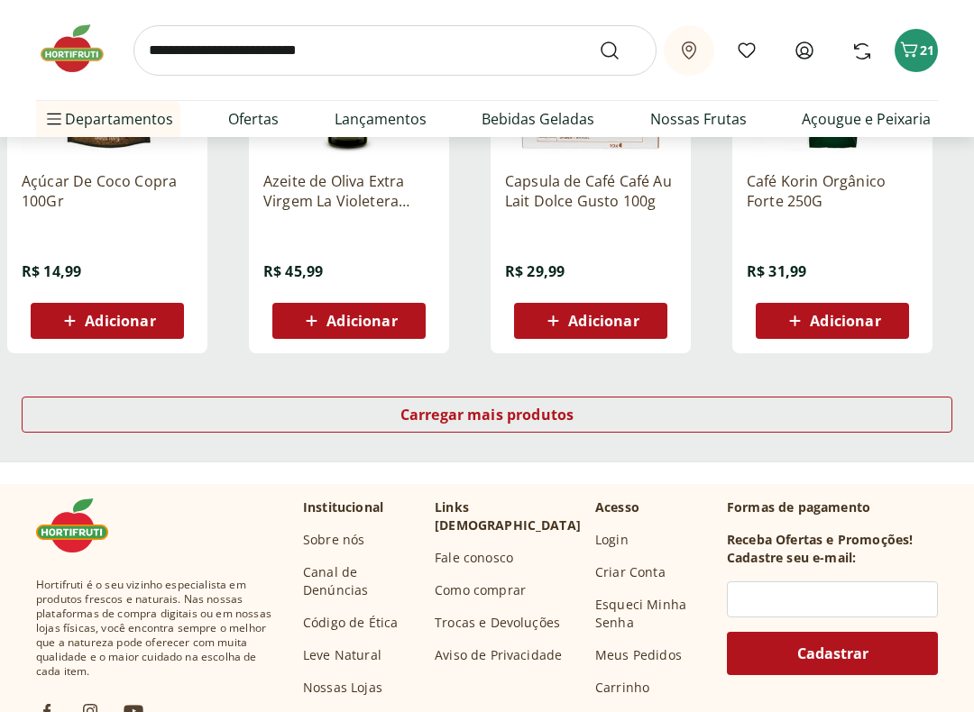
scroll to position [12924, 0]
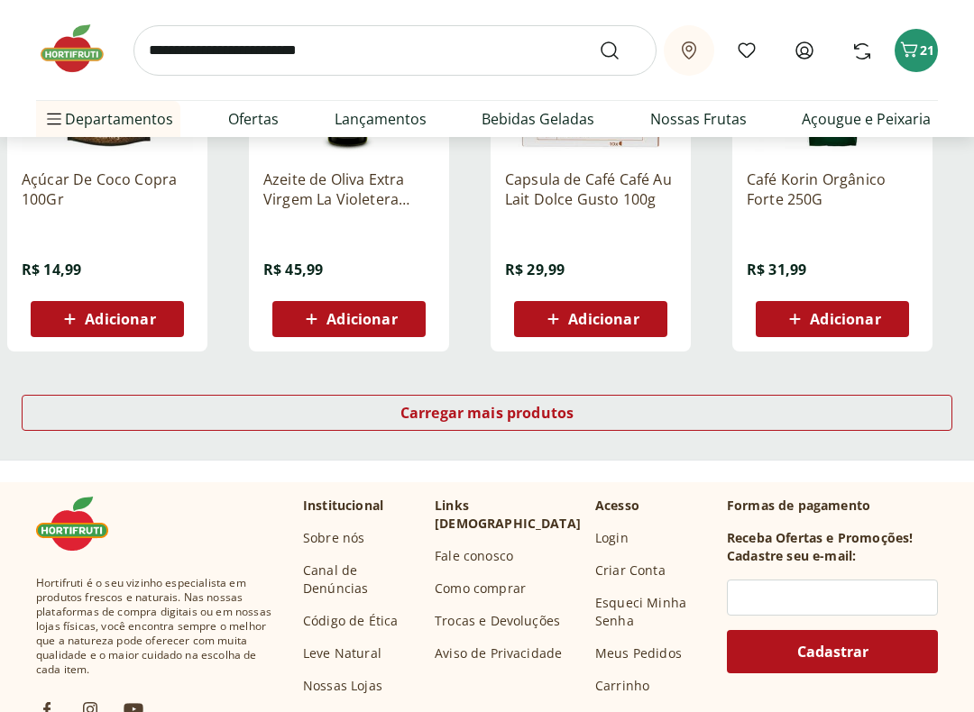
click at [413, 410] on span "Carregar mais produtos" at bounding box center [487, 413] width 174 height 14
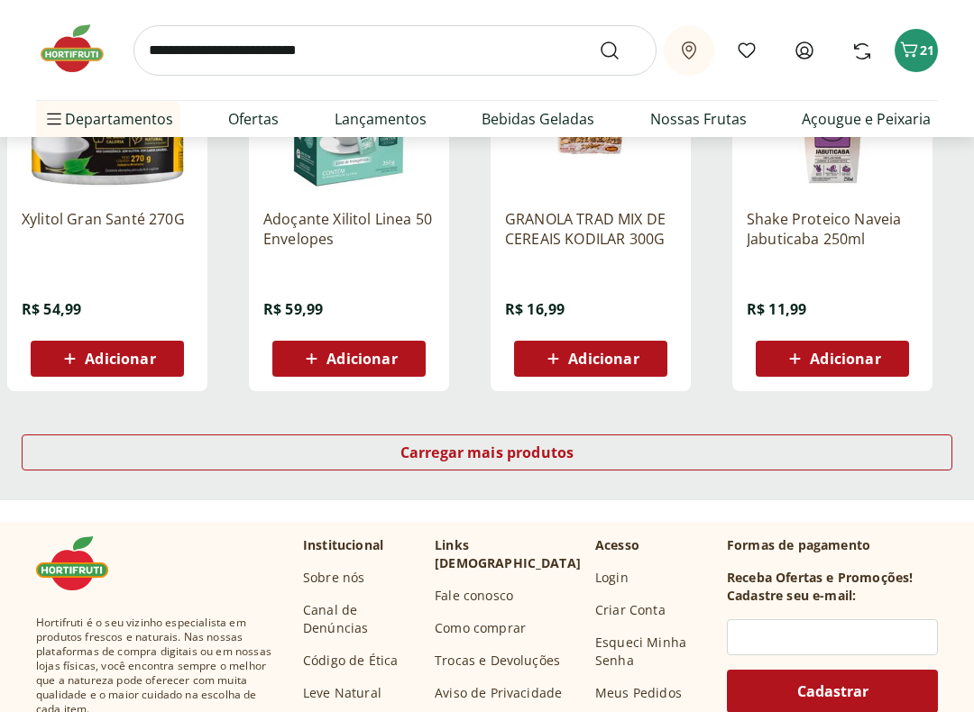
scroll to position [14061, 0]
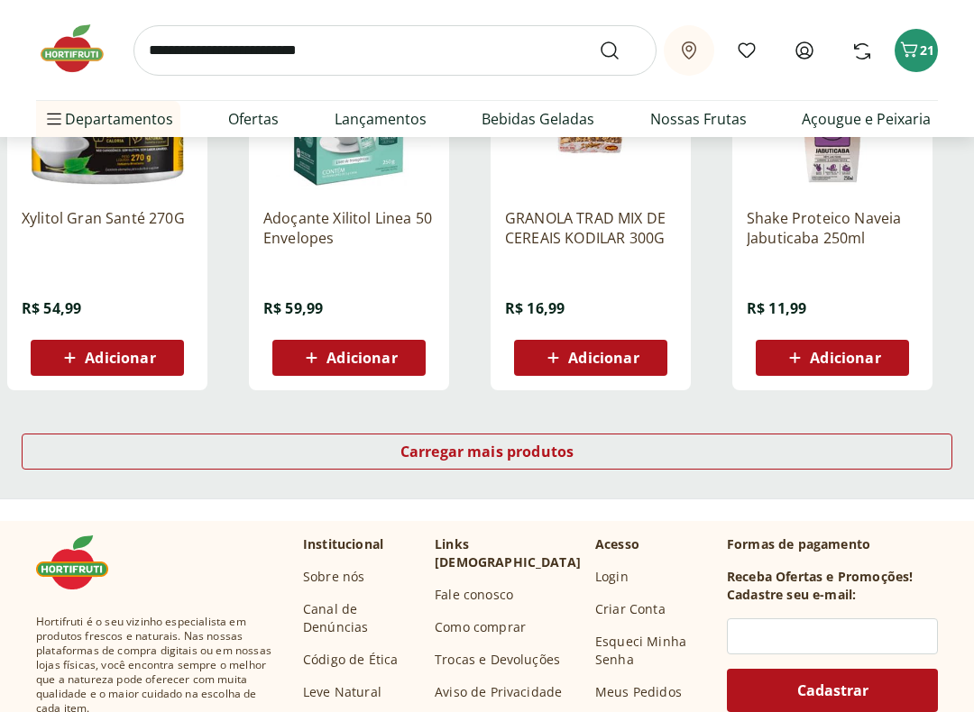
click at [403, 438] on div "Carregar mais produtos" at bounding box center [487, 452] width 930 height 36
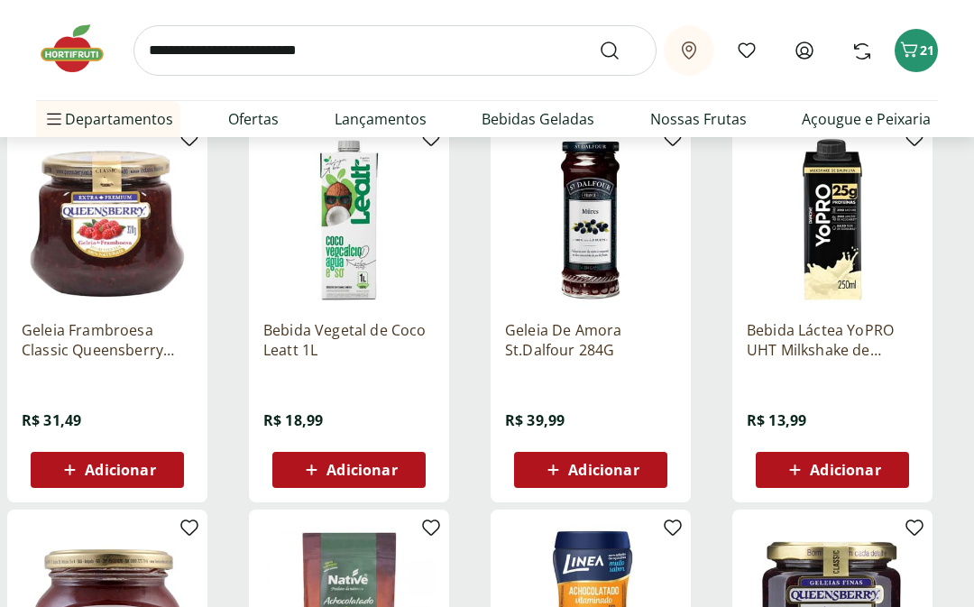
scroll to position [10030, 0]
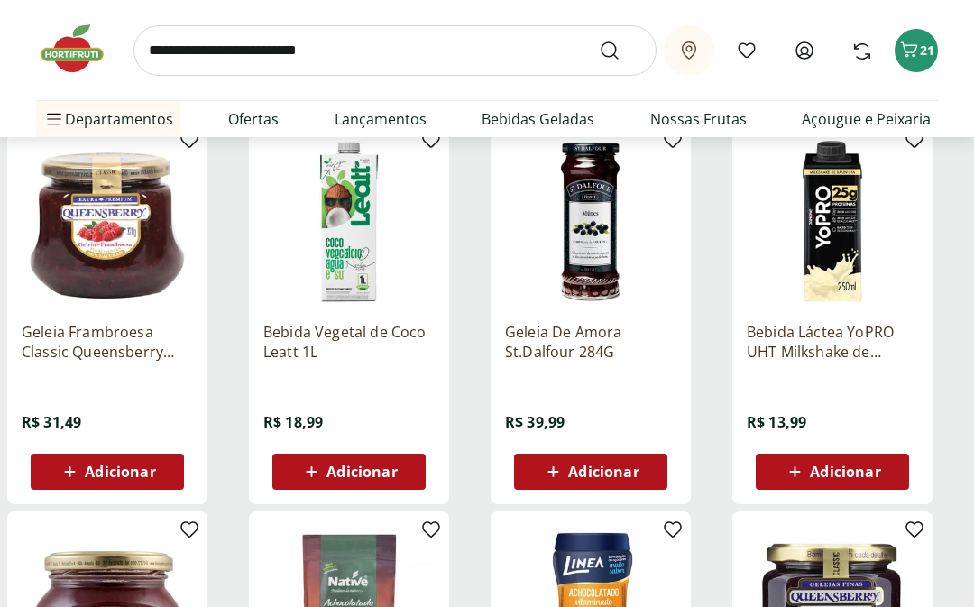
click at [281, 334] on p "Bebida Vegetal de Coco Leatt 1L" at bounding box center [348, 342] width 171 height 40
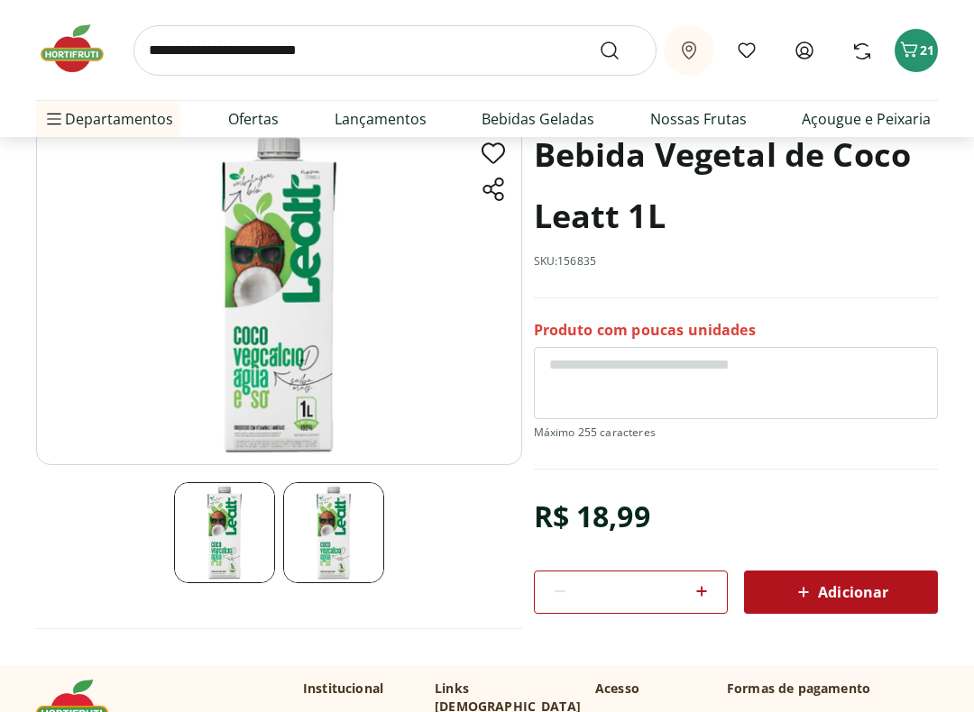
scroll to position [119, 0]
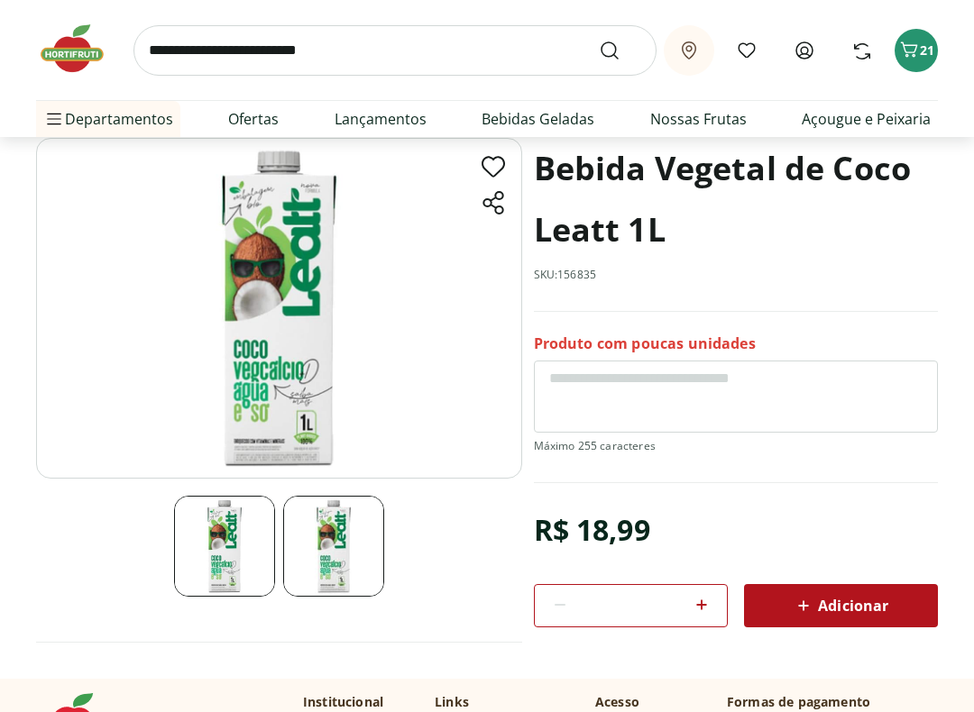
click at [151, 409] on img at bounding box center [279, 308] width 486 height 340
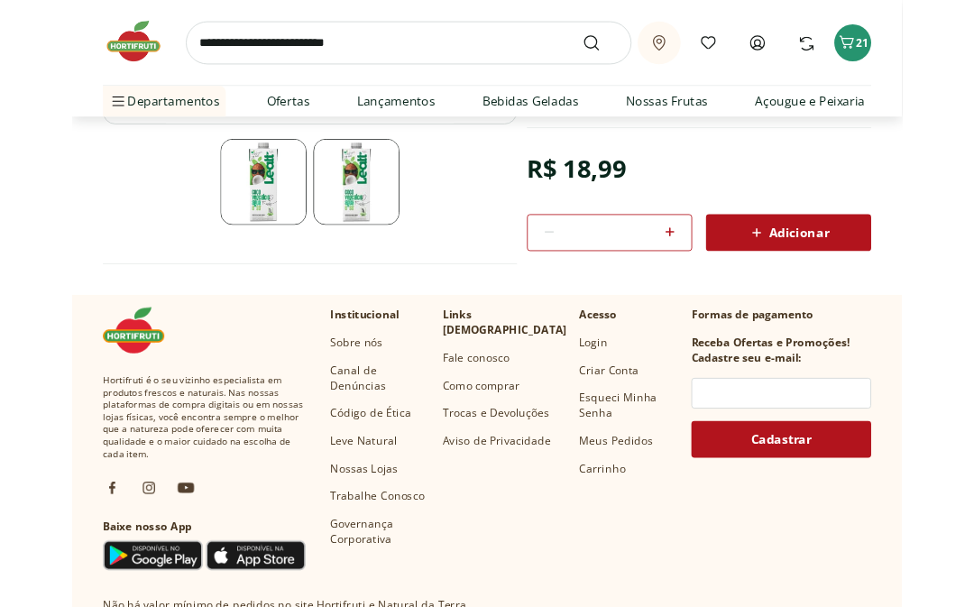
scroll to position [426, 0]
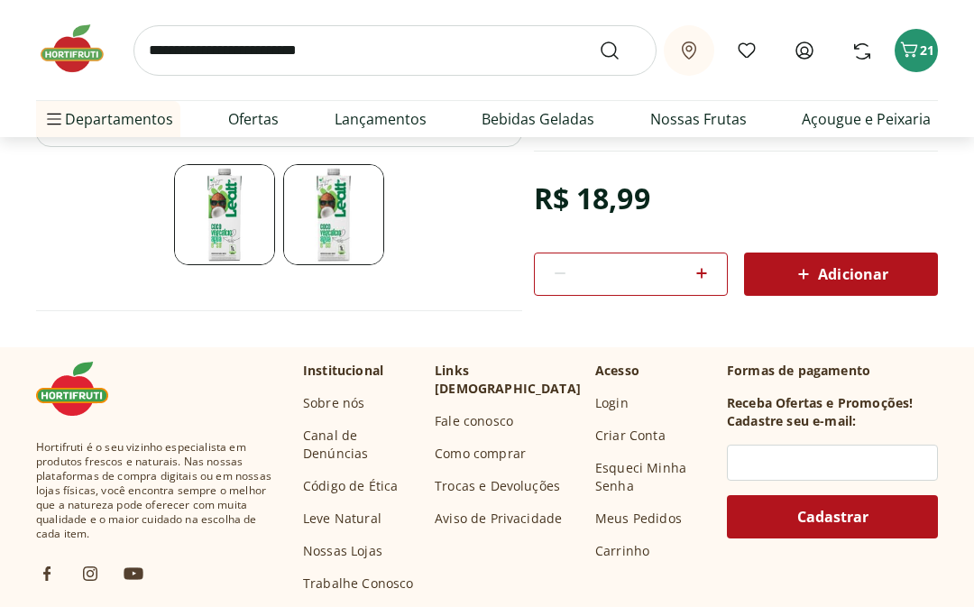
click at [332, 209] on img at bounding box center [333, 214] width 101 height 101
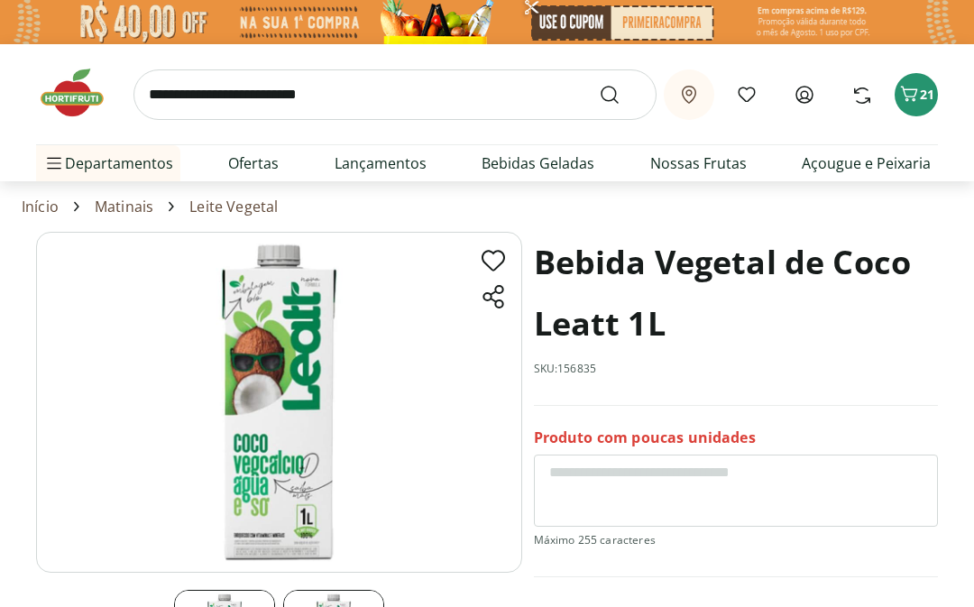
scroll to position [0, 0]
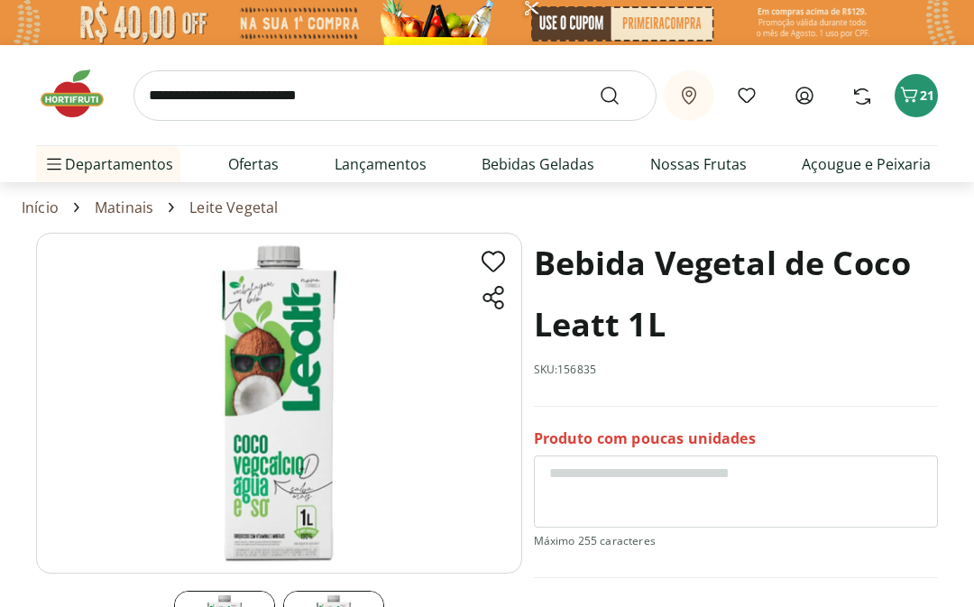
select select "**********"
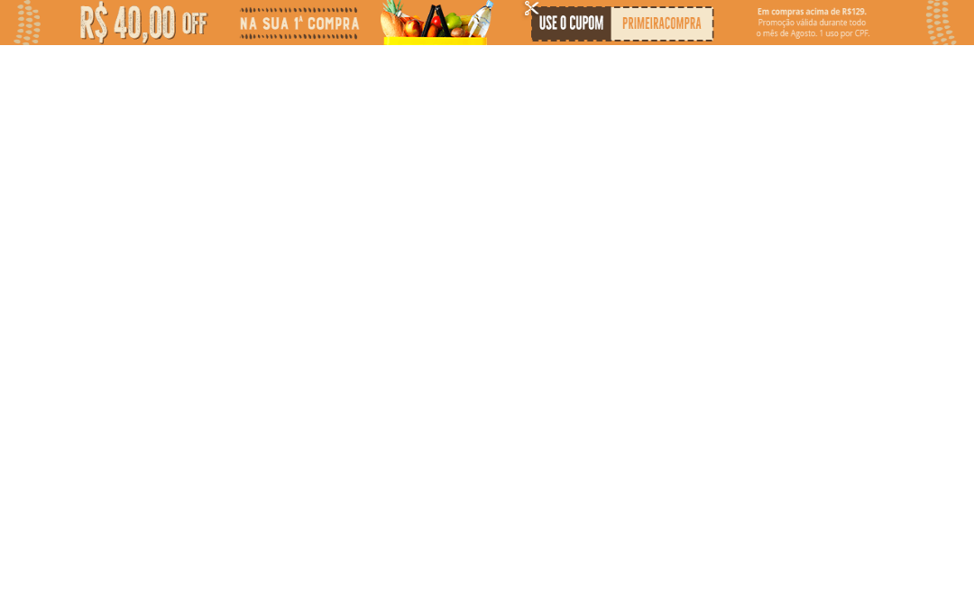
type input "*"
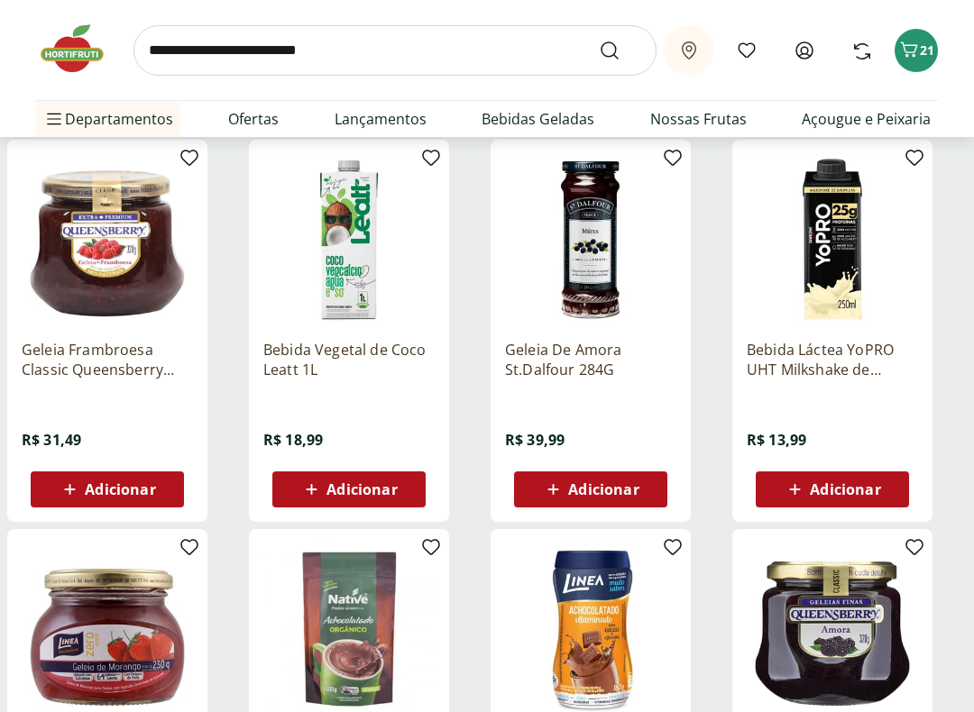
scroll to position [10012, 0]
click at [304, 487] on icon at bounding box center [311, 490] width 23 height 22
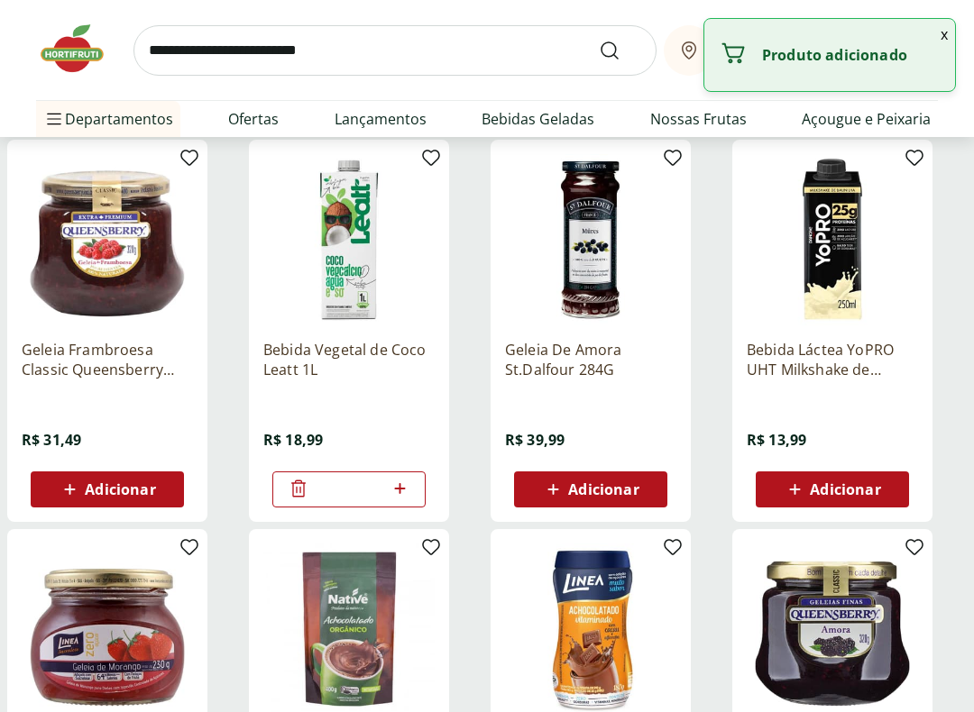
click at [397, 489] on icon at bounding box center [399, 488] width 11 height 11
type input "*"
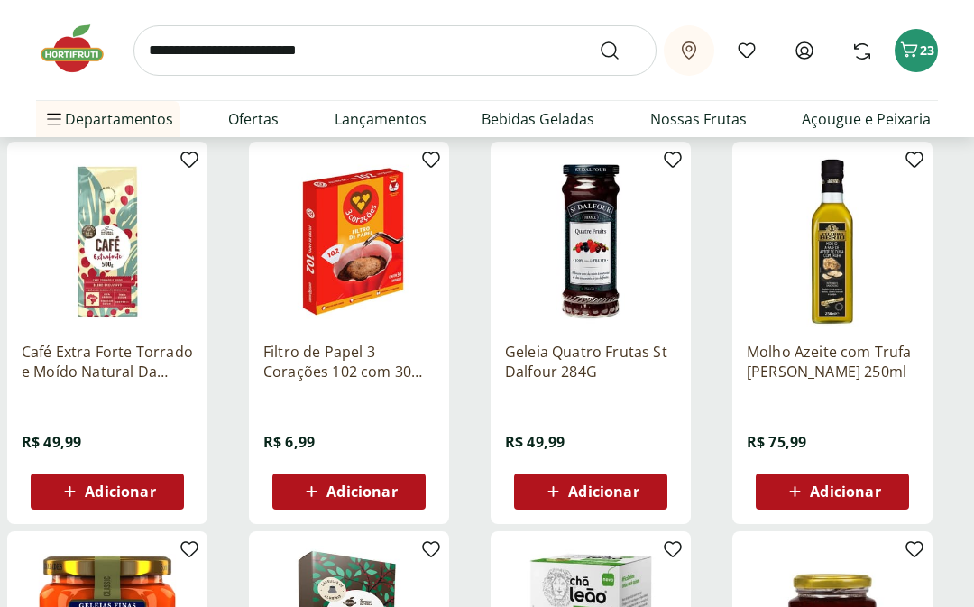
scroll to position [8833, 0]
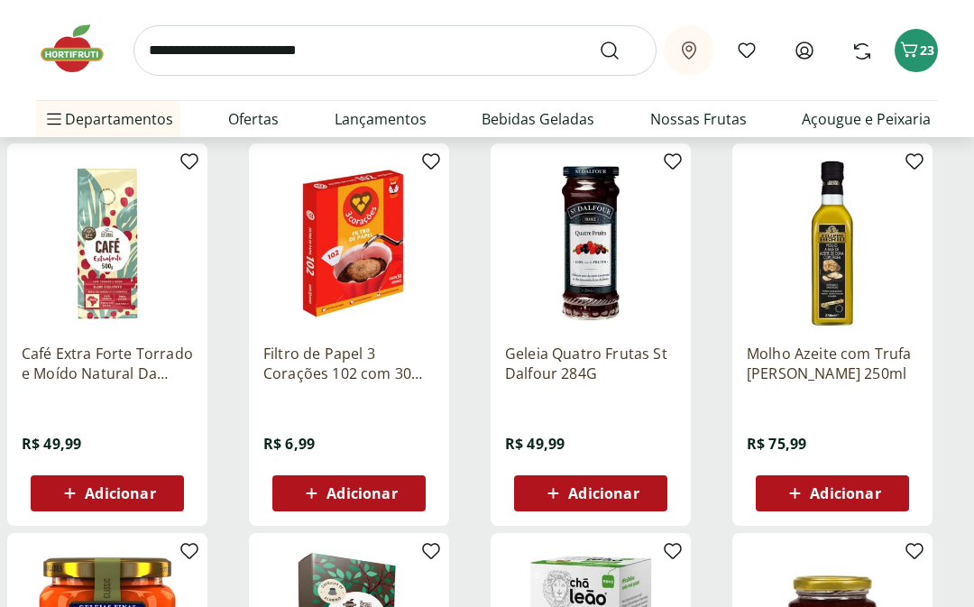
click at [245, 299] on li "Prontinhos Prontinhos Ver tudo do departamento Frutas Cortadinhas Pré Preparado…" at bounding box center [150, 299] width 228 height 36
click at [230, 298] on li "Prontinhos Prontinhos Ver tudo do departamento Frutas Cortadinhas Pré Preparado…" at bounding box center [150, 299] width 228 height 36
click at [126, 290] on link "Prontinhos" at bounding box center [102, 300] width 105 height 22
select select "**********"
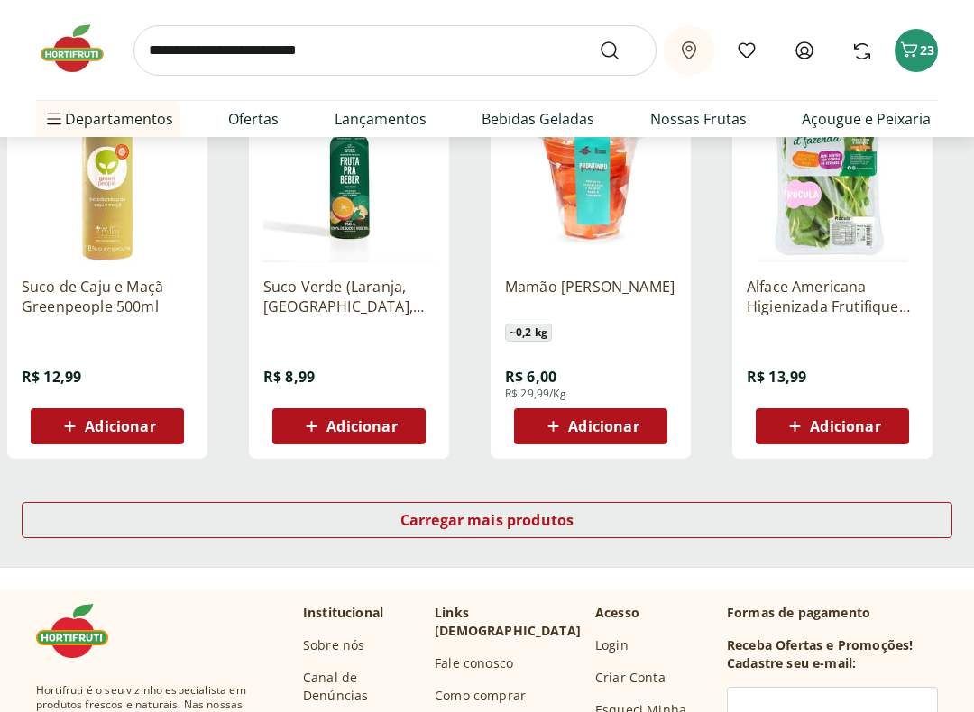
scroll to position [1074, 0]
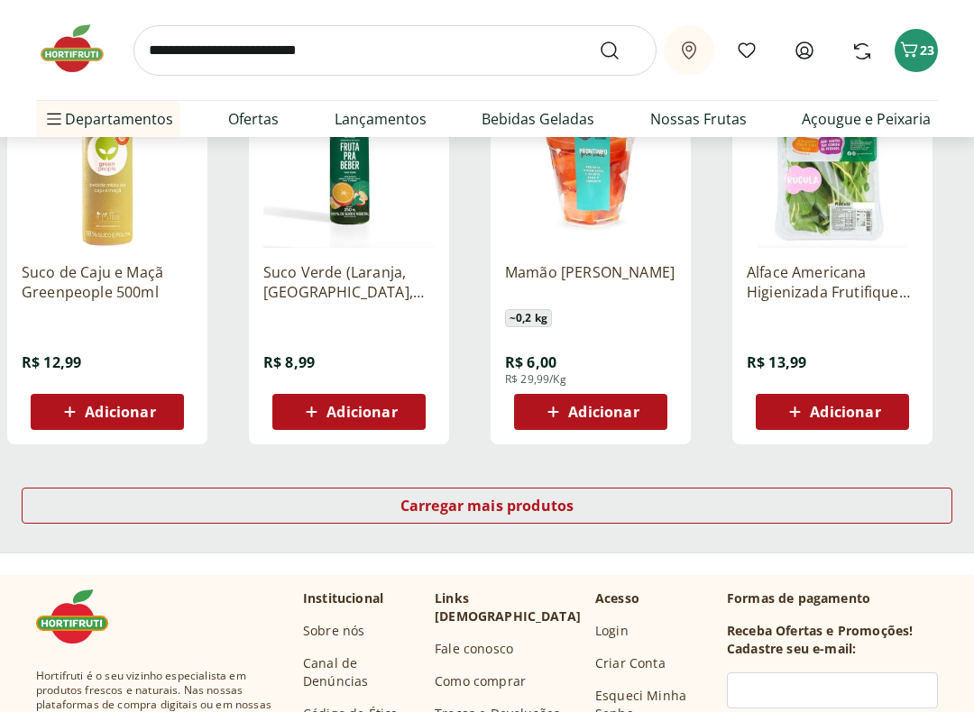
click at [550, 491] on div "Carregar mais produtos" at bounding box center [487, 506] width 930 height 36
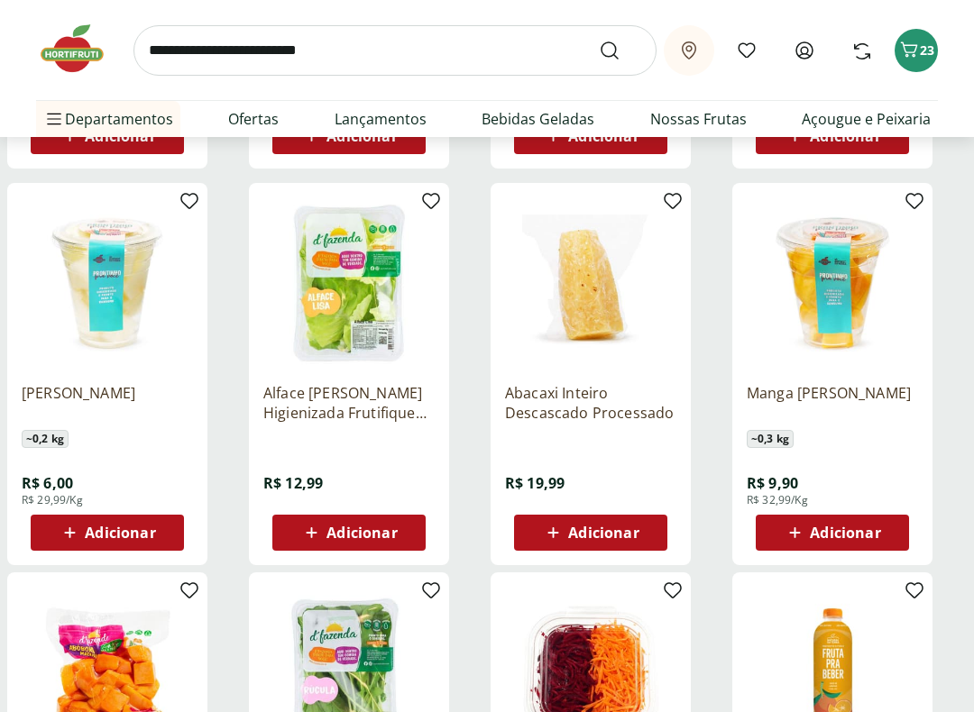
scroll to position [1350, 0]
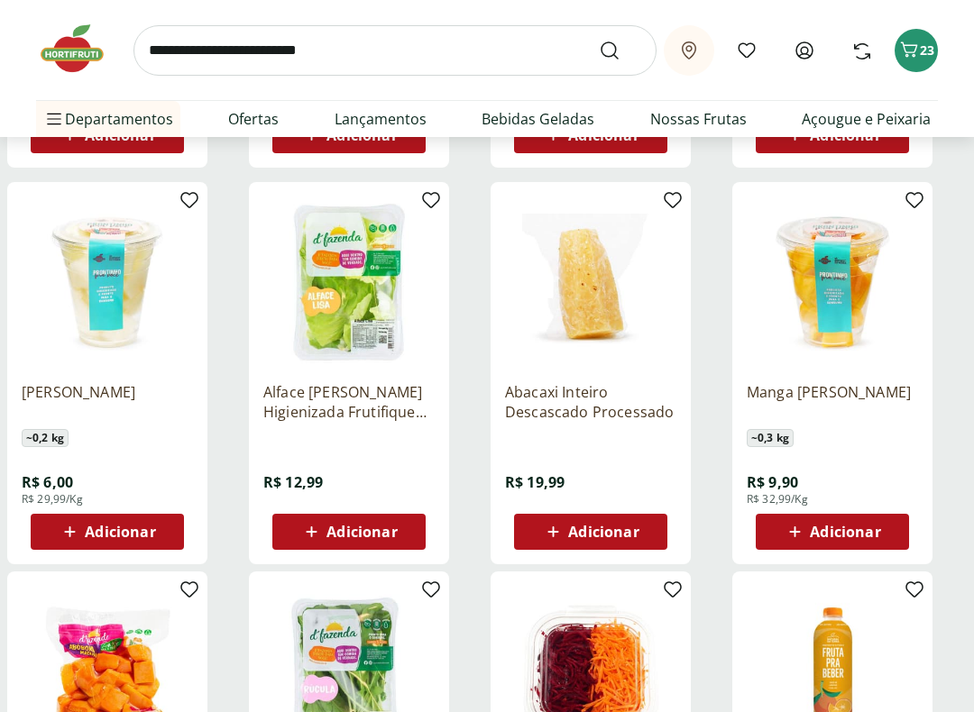
click at [75, 526] on icon at bounding box center [70, 533] width 23 height 22
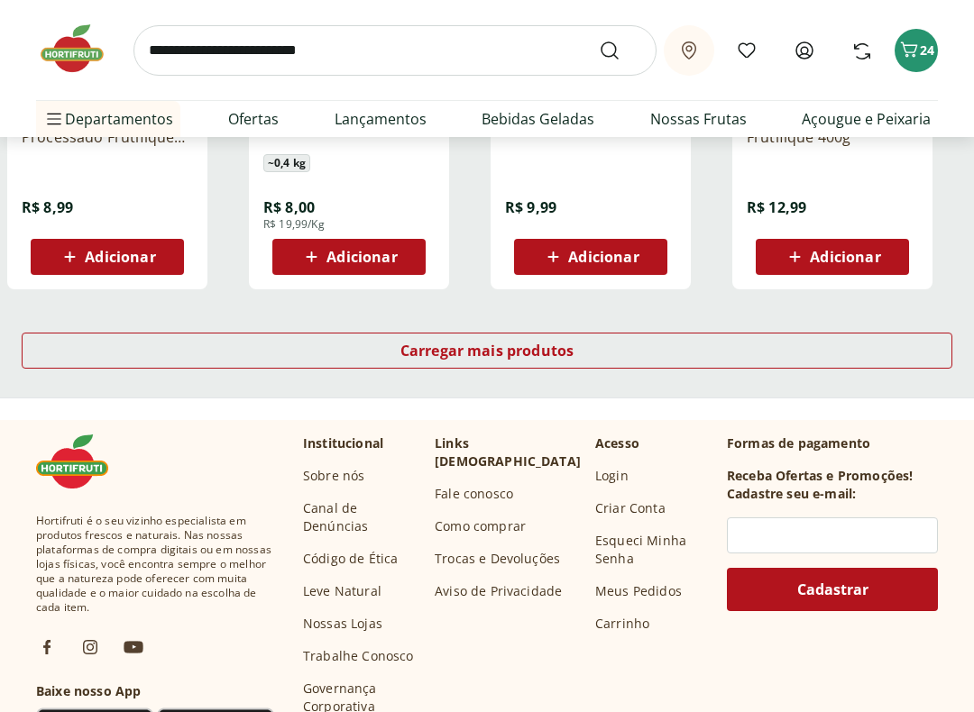
scroll to position [2426, 0]
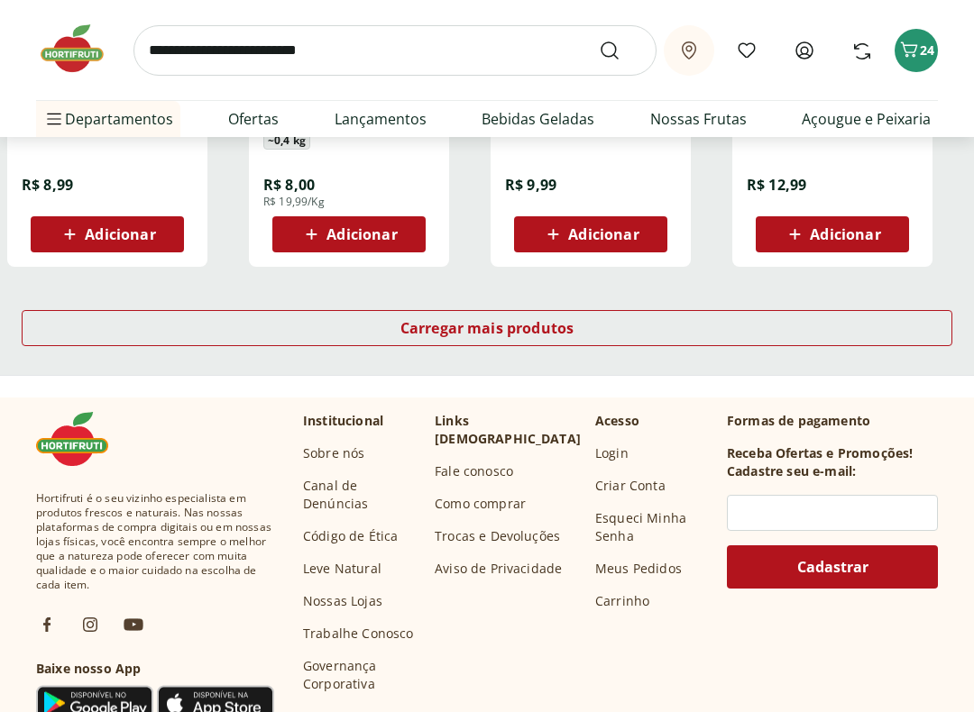
click at [525, 329] on span "Carregar mais produtos" at bounding box center [487, 329] width 174 height 14
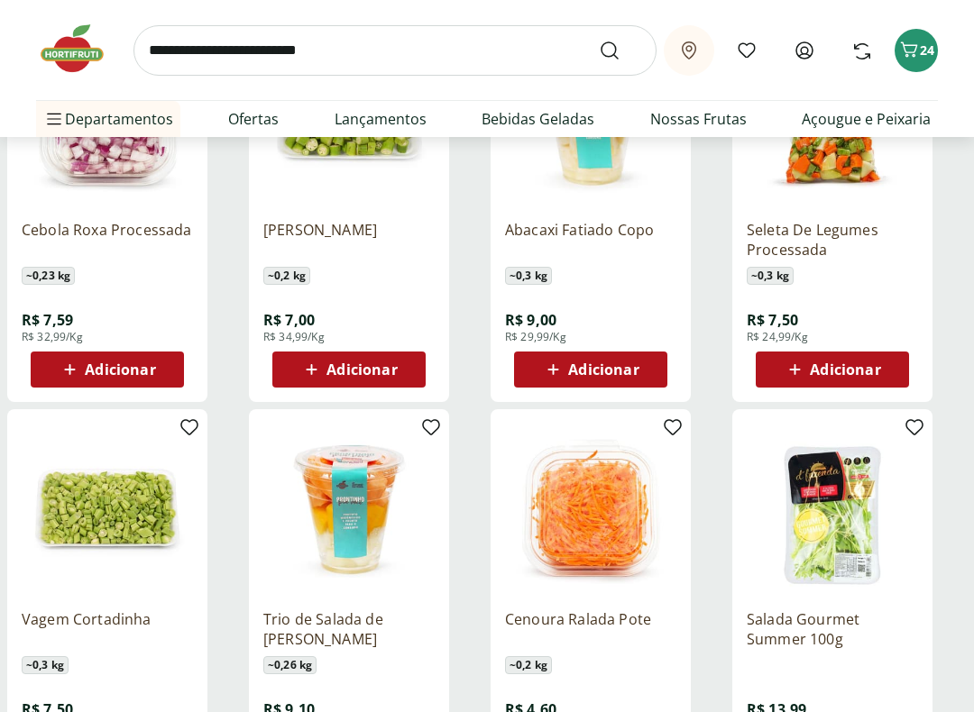
scroll to position [2696, 0]
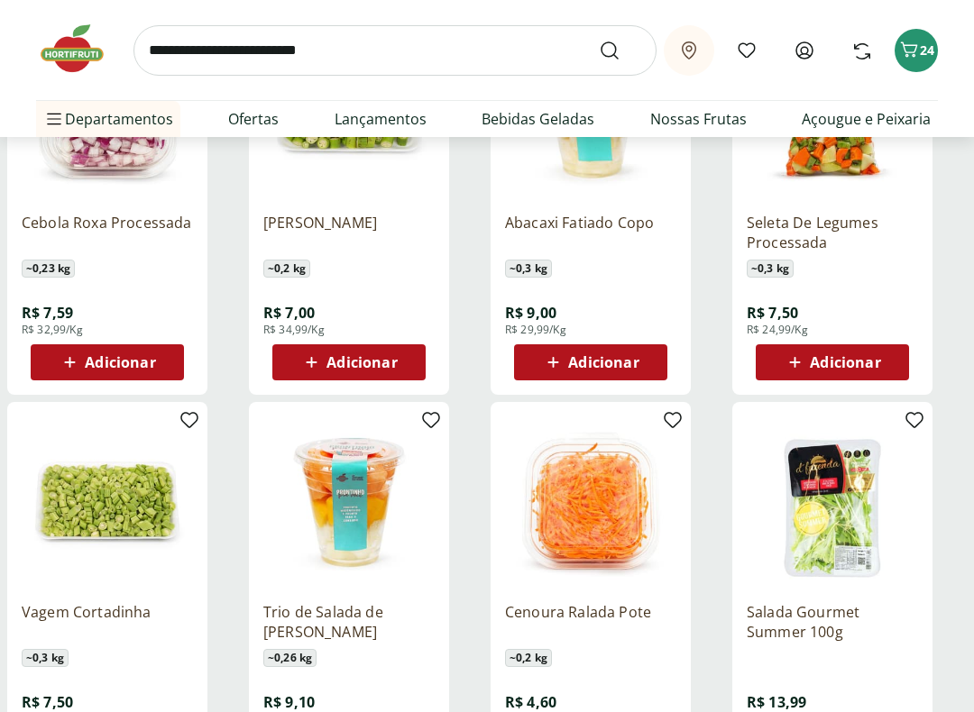
click at [605, 356] on span "Adicionar" at bounding box center [603, 362] width 70 height 14
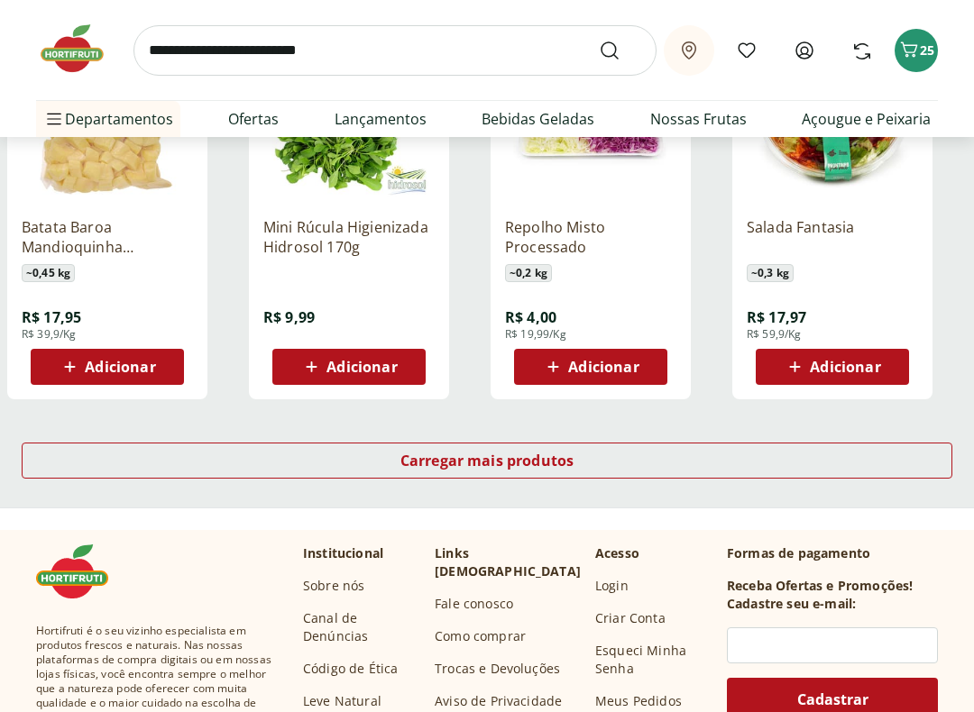
scroll to position [3486, 0]
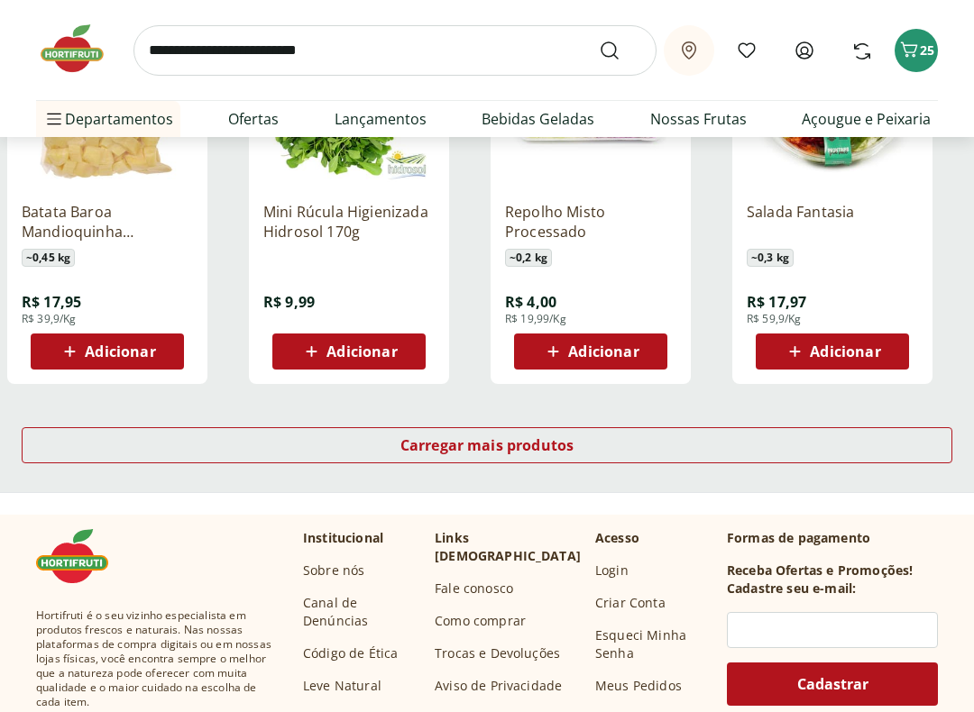
click at [529, 444] on span "Carregar mais produtos" at bounding box center [487, 445] width 174 height 14
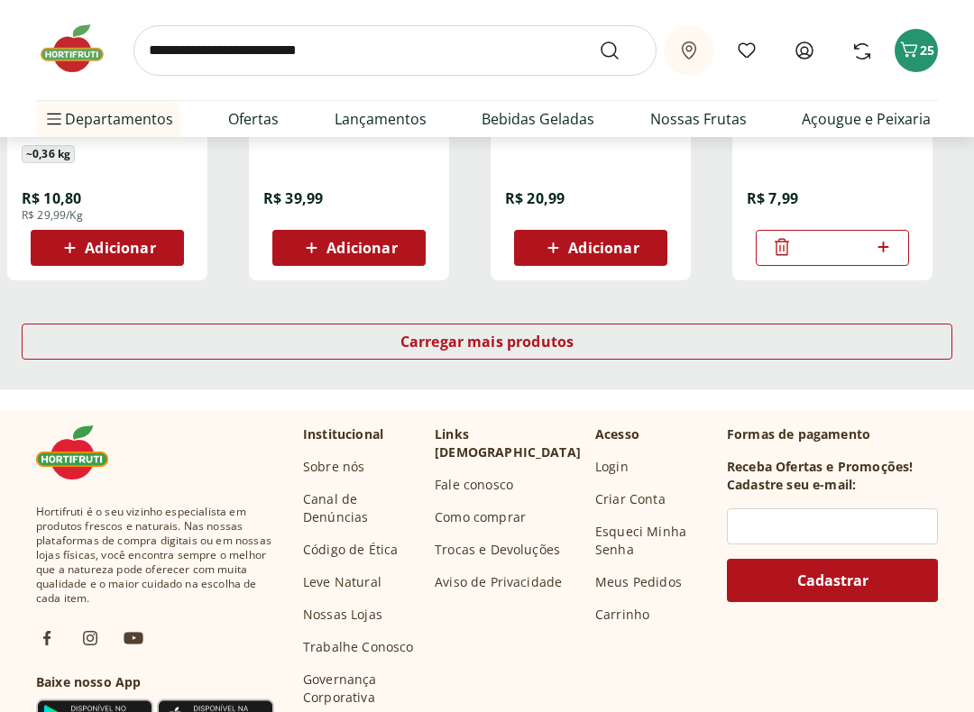
scroll to position [4779, 0]
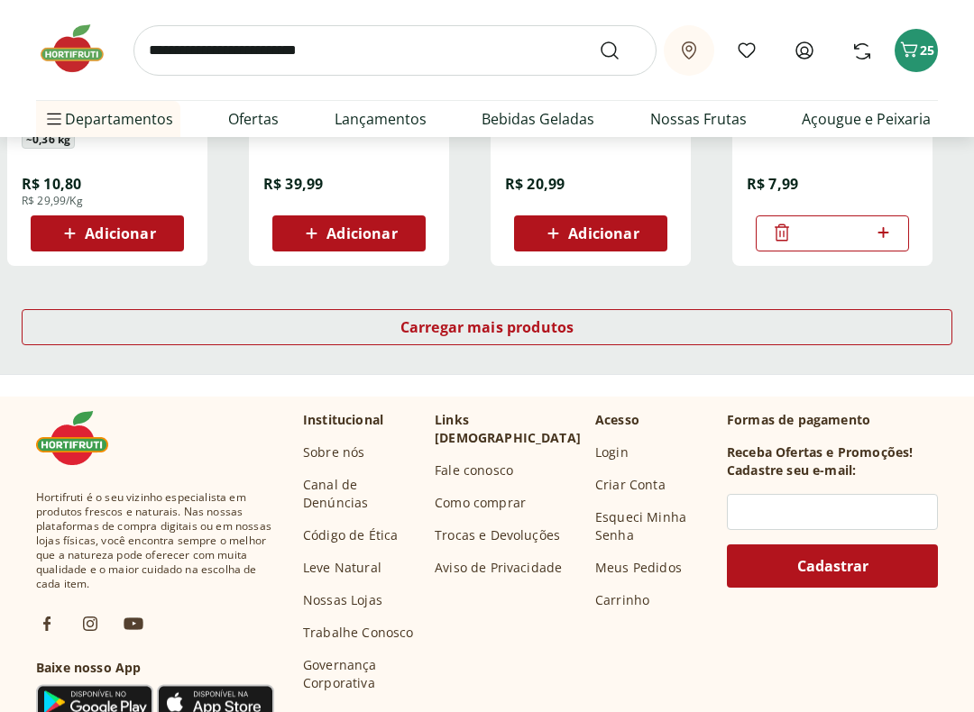
click at [484, 332] on span "Carregar mais produtos" at bounding box center [487, 327] width 174 height 14
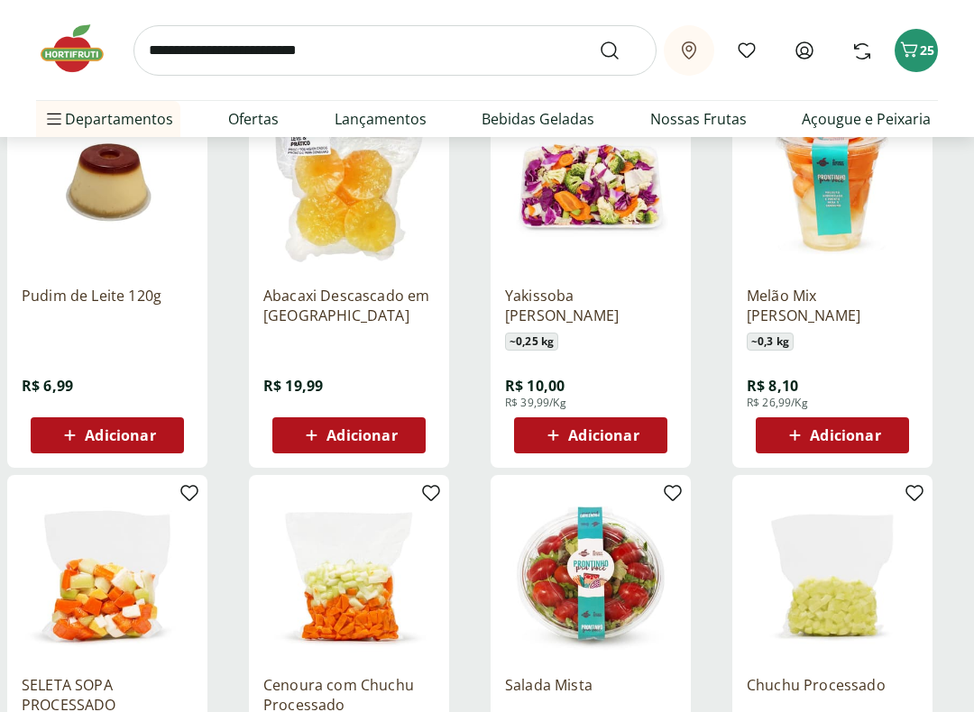
scroll to position [5404, 0]
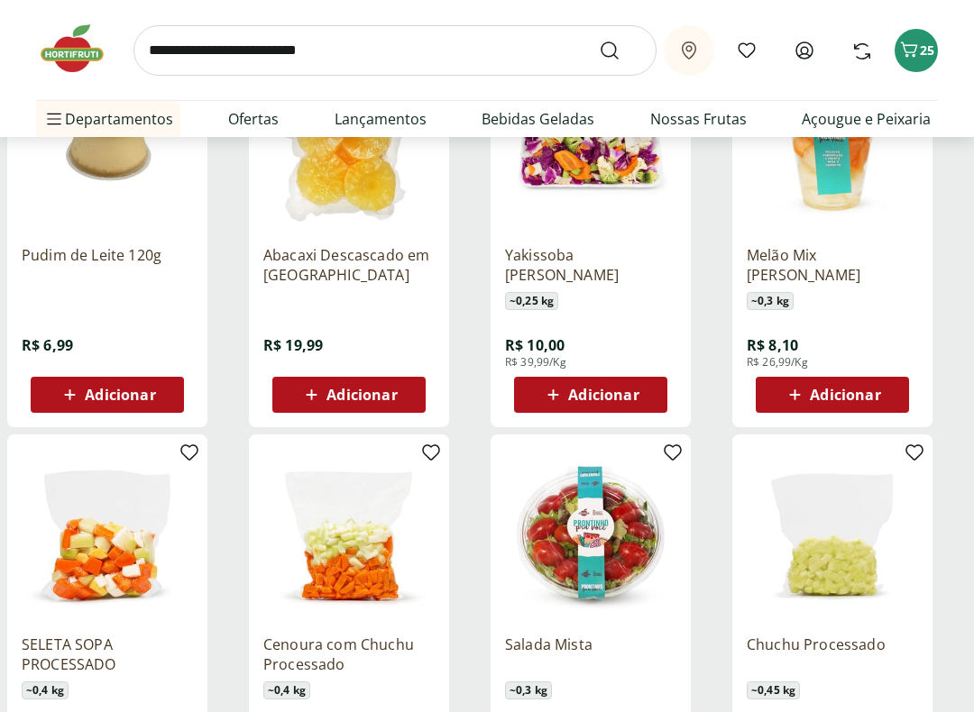
click at [850, 388] on span "Adicionar" at bounding box center [845, 395] width 70 height 14
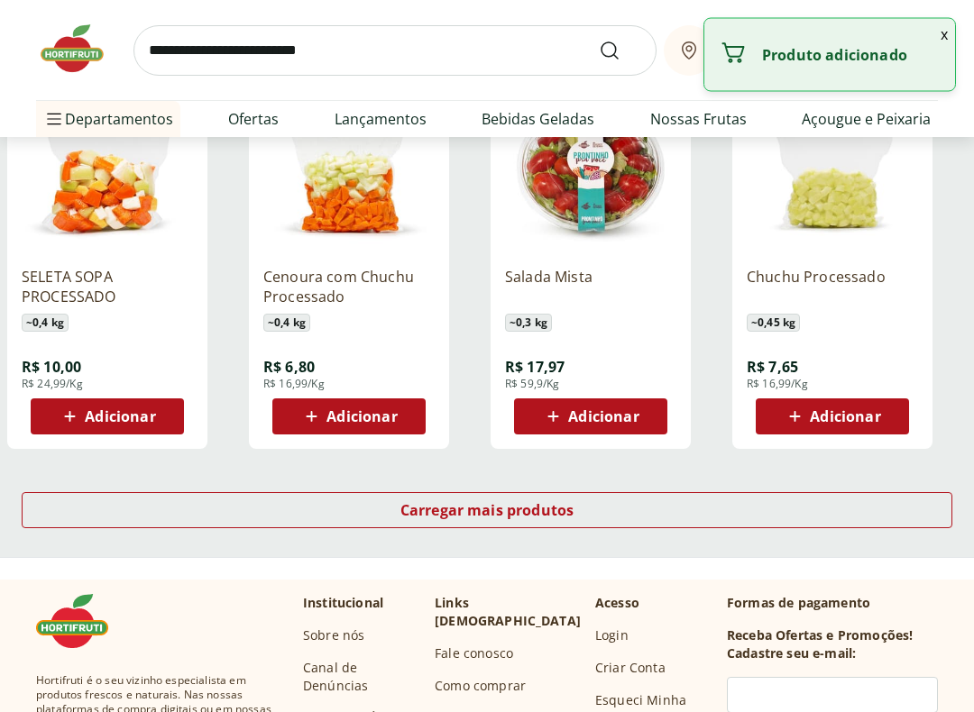
scroll to position [5809, 0]
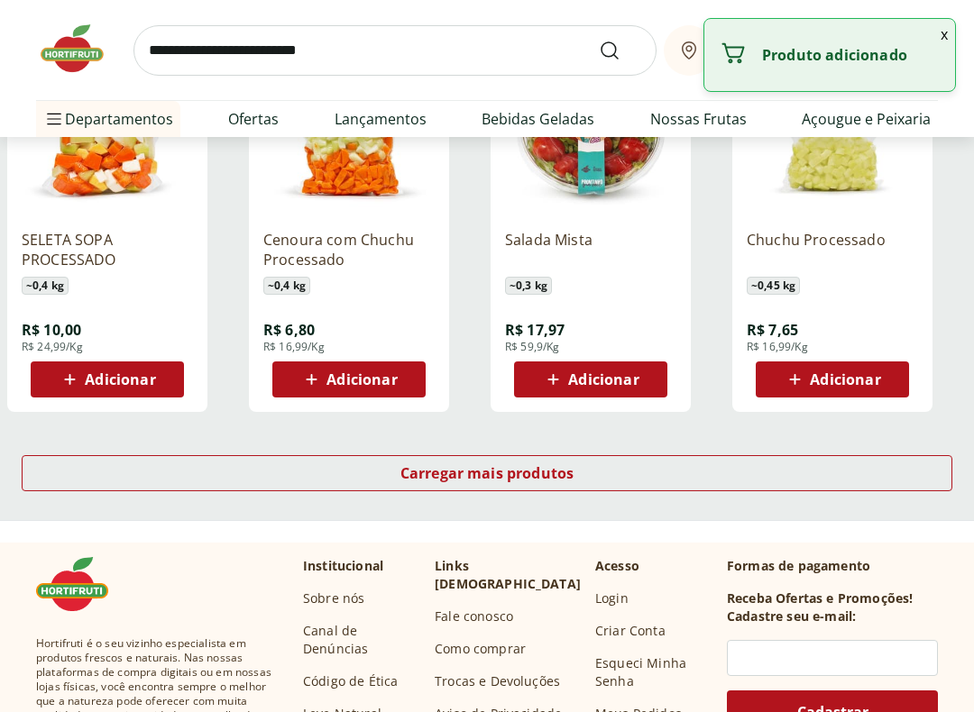
click at [573, 466] on span "Carregar mais produtos" at bounding box center [487, 473] width 174 height 14
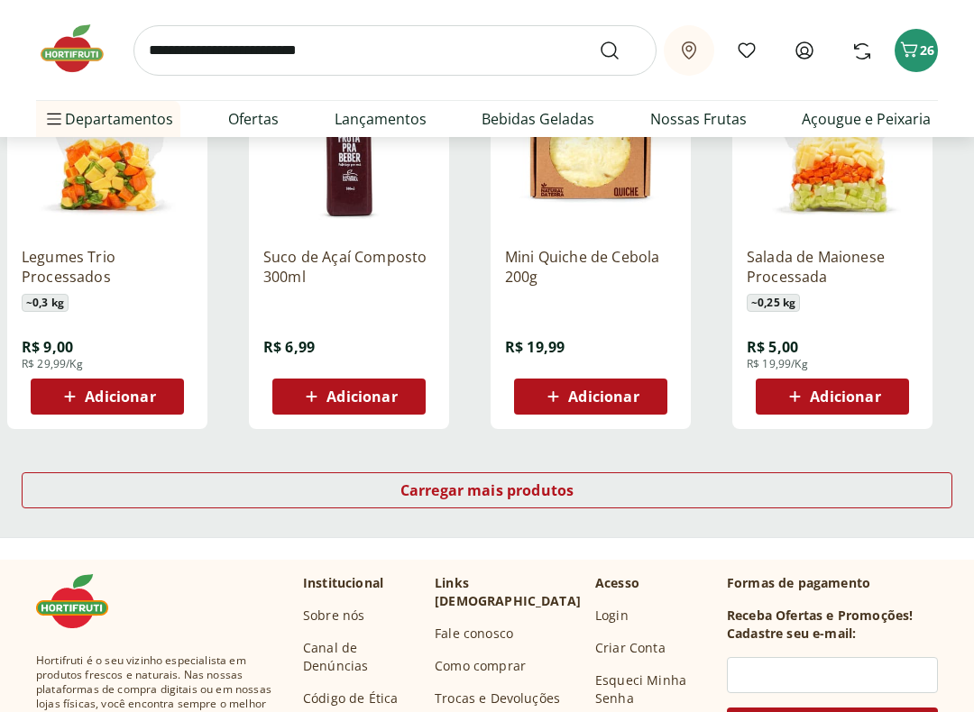
scroll to position [7026, 0]
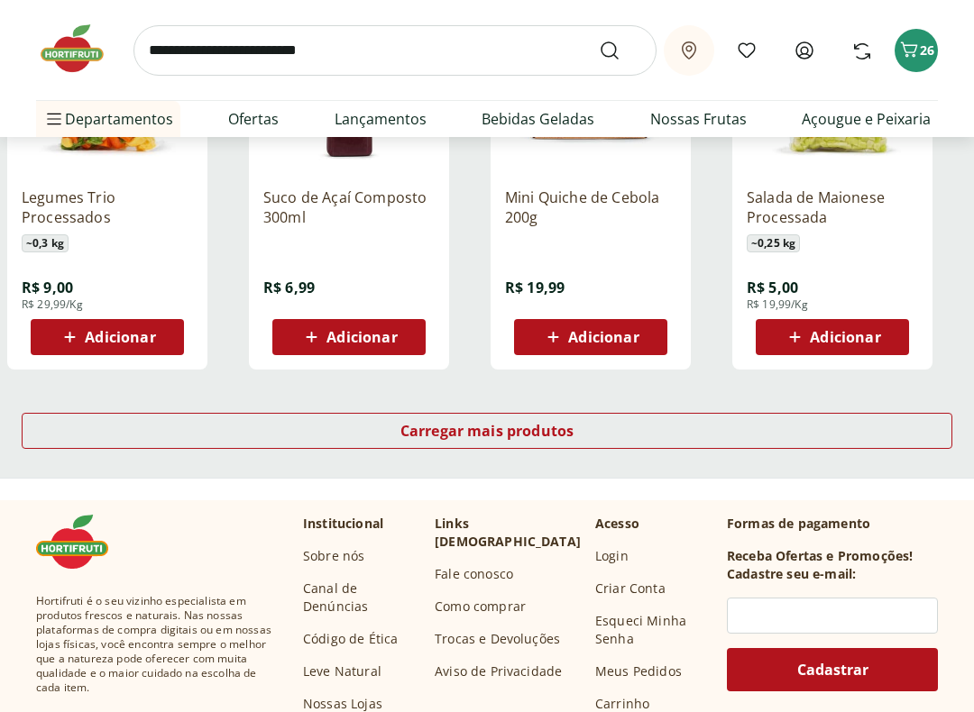
click at [581, 421] on div "Carregar mais produtos" at bounding box center [487, 432] width 930 height 36
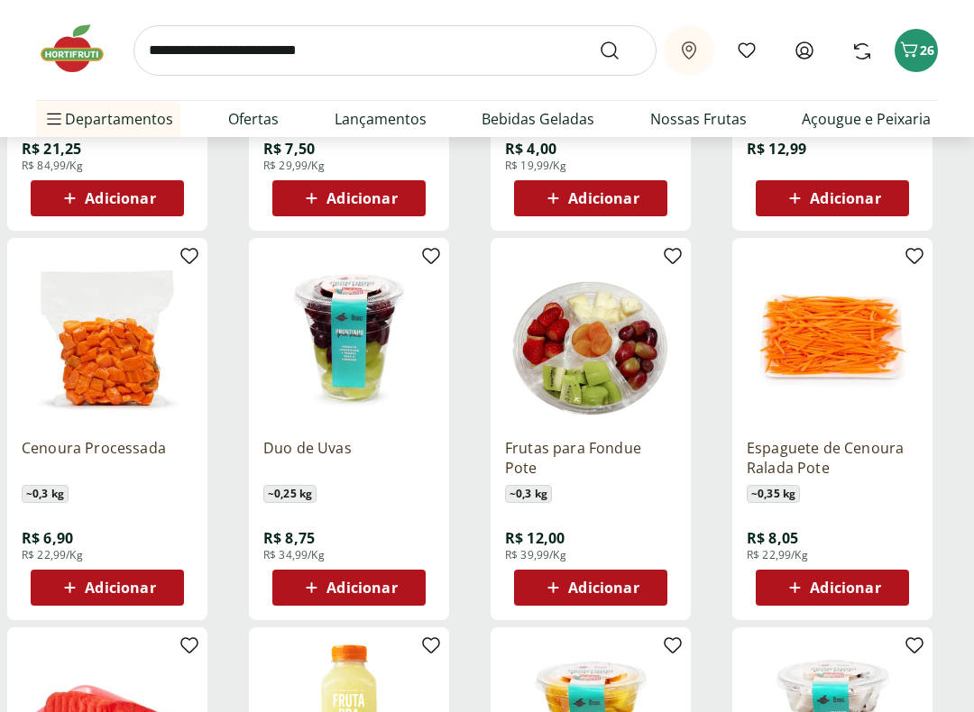
scroll to position [7563, 0]
click at [614, 581] on span "Adicionar" at bounding box center [603, 588] width 70 height 14
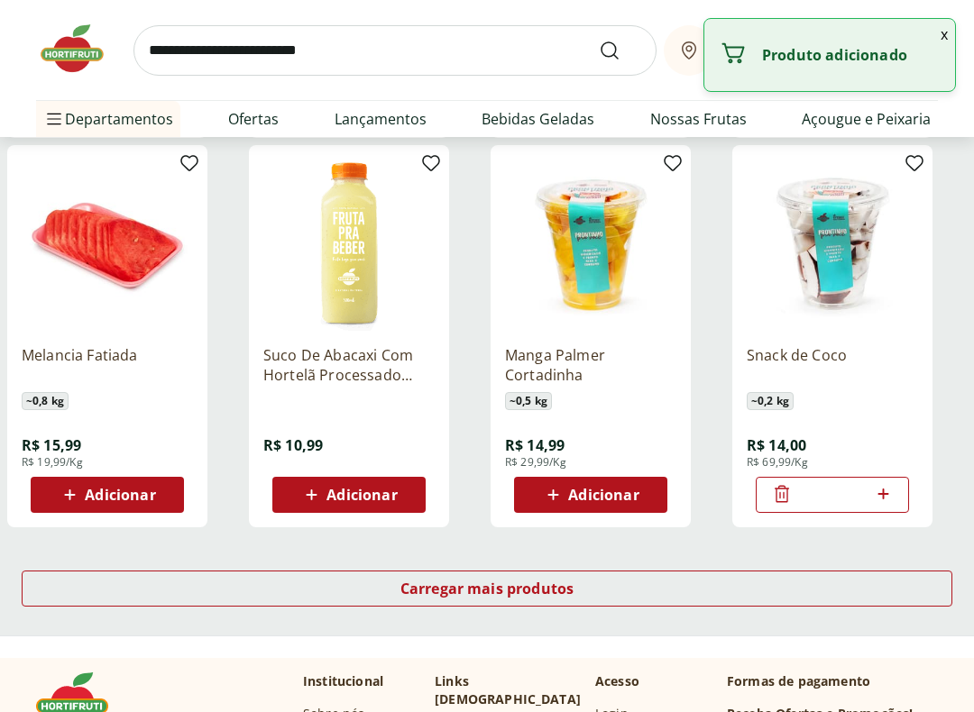
scroll to position [8059, 0]
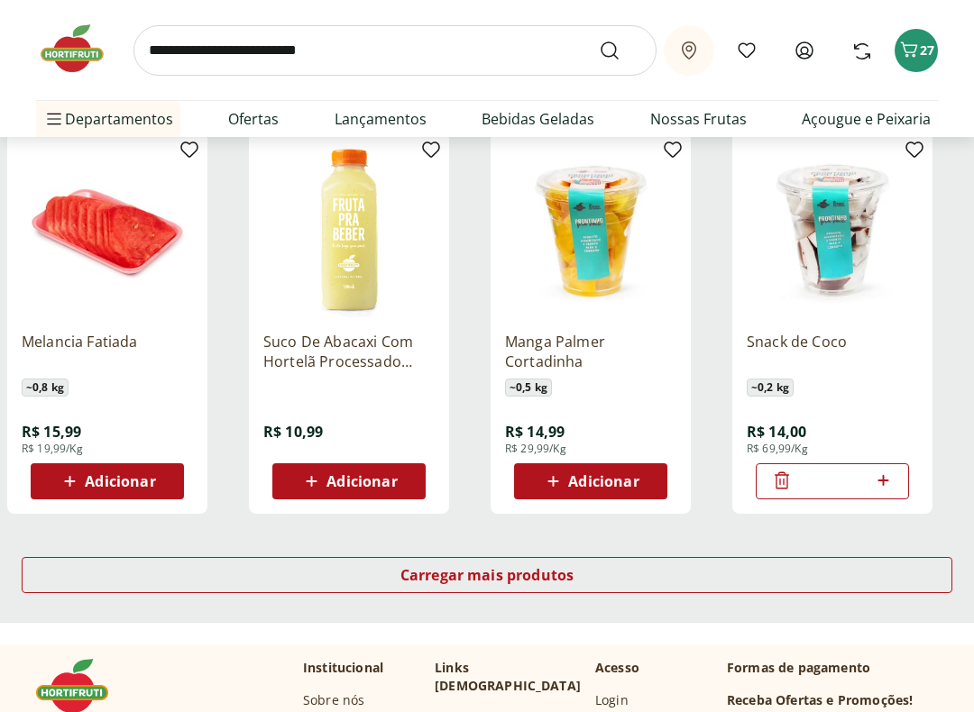
click at [569, 568] on span "Carregar mais produtos" at bounding box center [487, 575] width 174 height 14
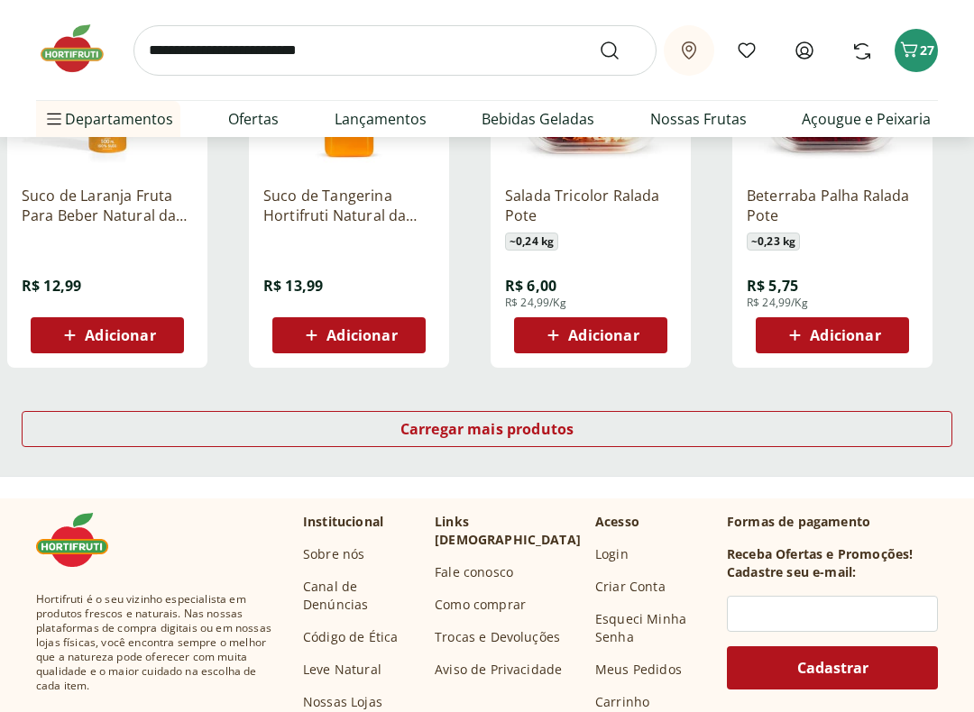
scroll to position [9420, 0]
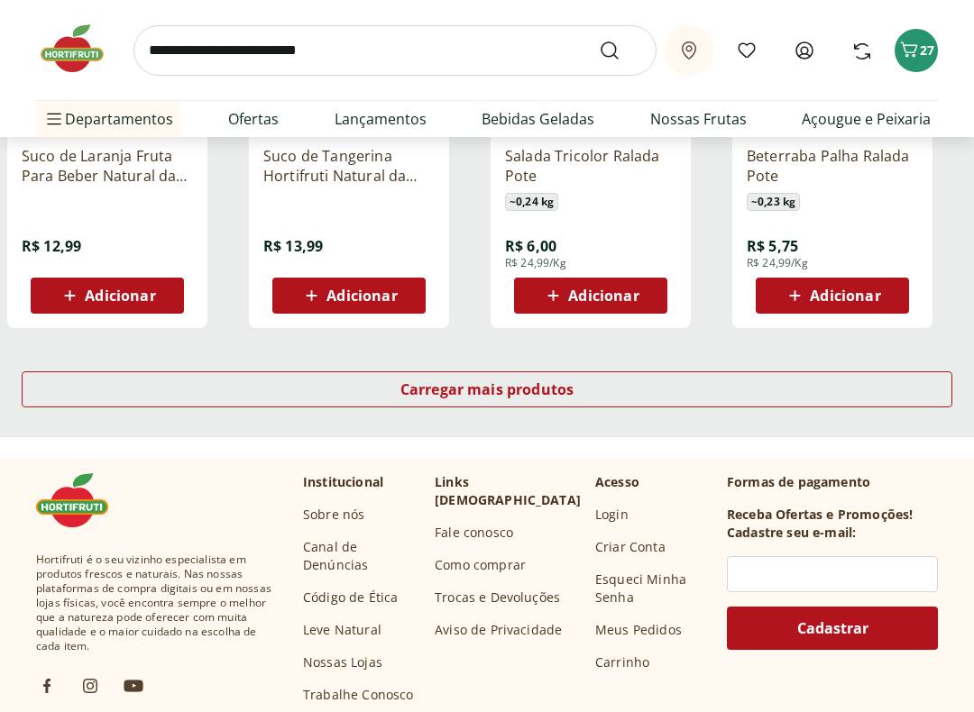
click at [561, 387] on span "Carregar mais produtos" at bounding box center [487, 389] width 174 height 14
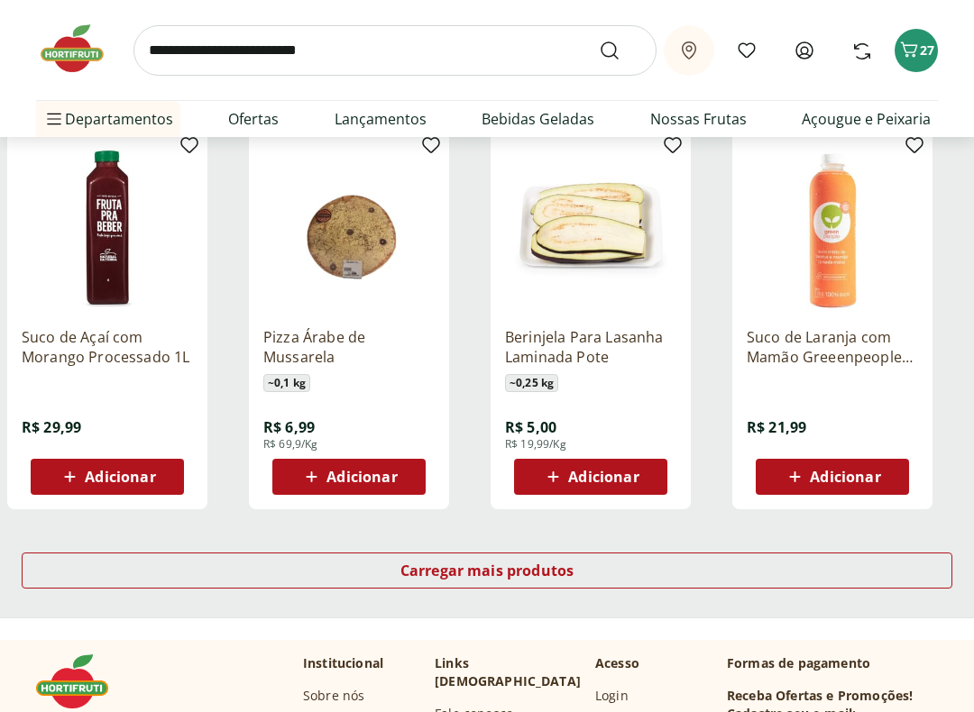
scroll to position [10436, 0]
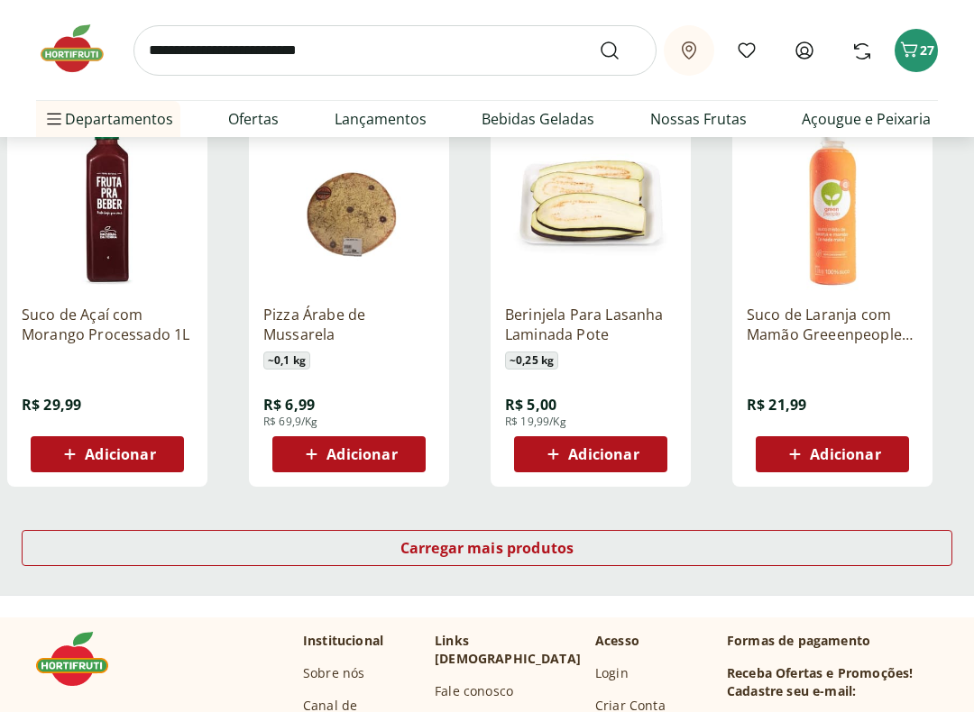
click at [547, 542] on span "Carregar mais produtos" at bounding box center [487, 549] width 174 height 14
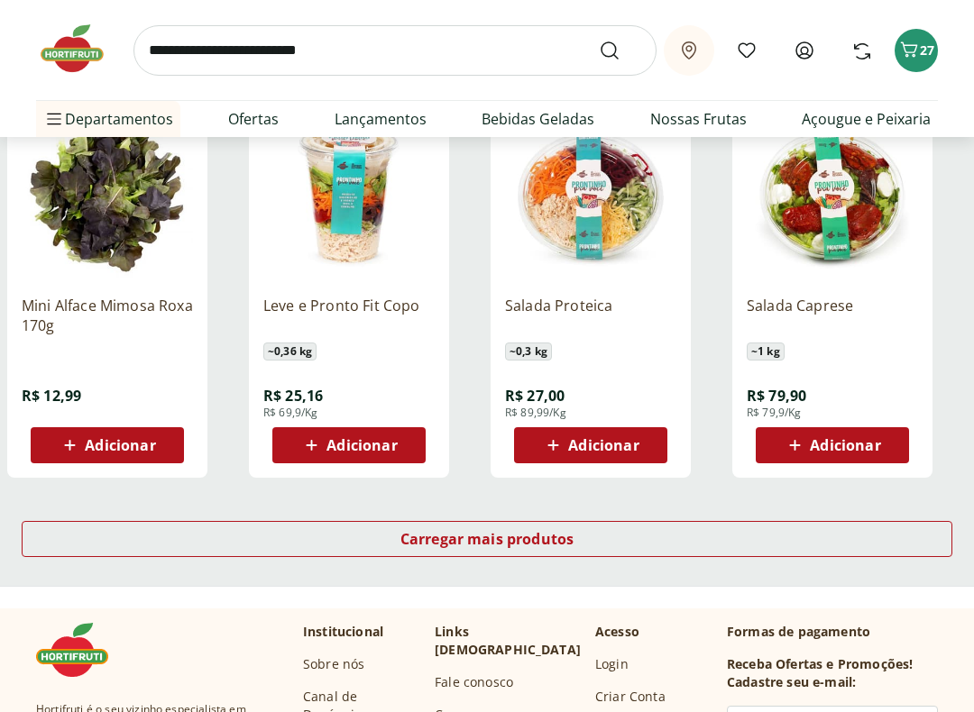
scroll to position [11705, 0]
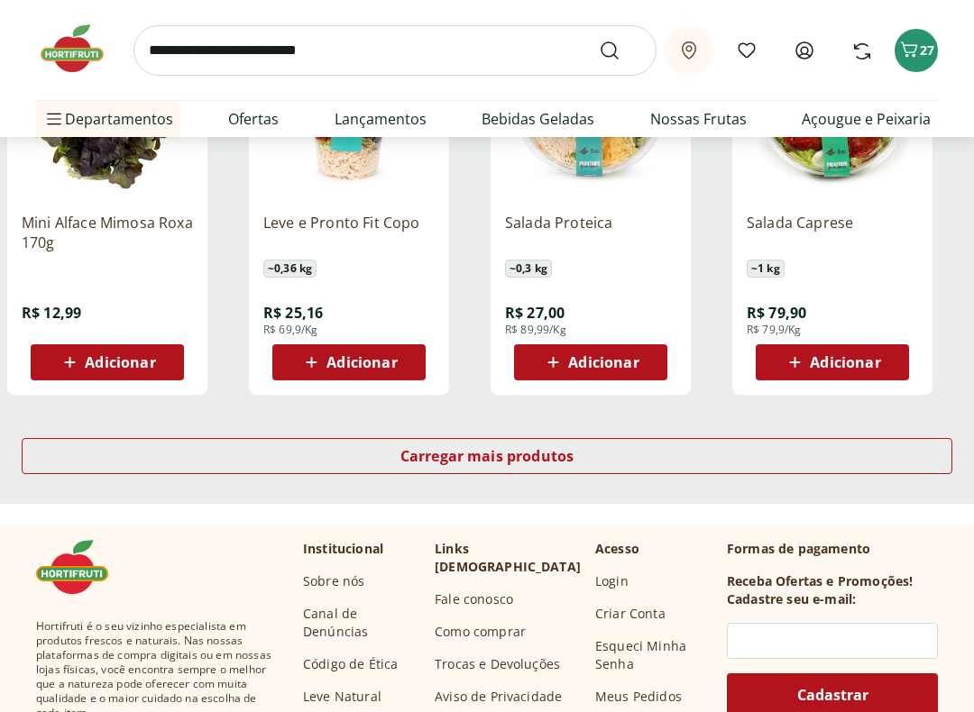
click at [572, 452] on span "Carregar mais produtos" at bounding box center [487, 456] width 174 height 14
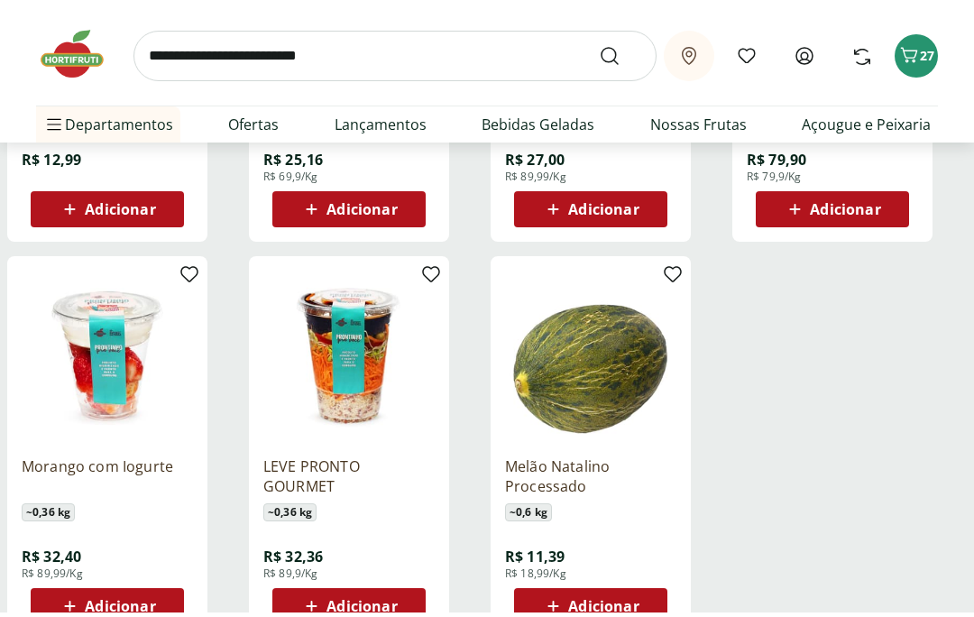
scroll to position [11863, 0]
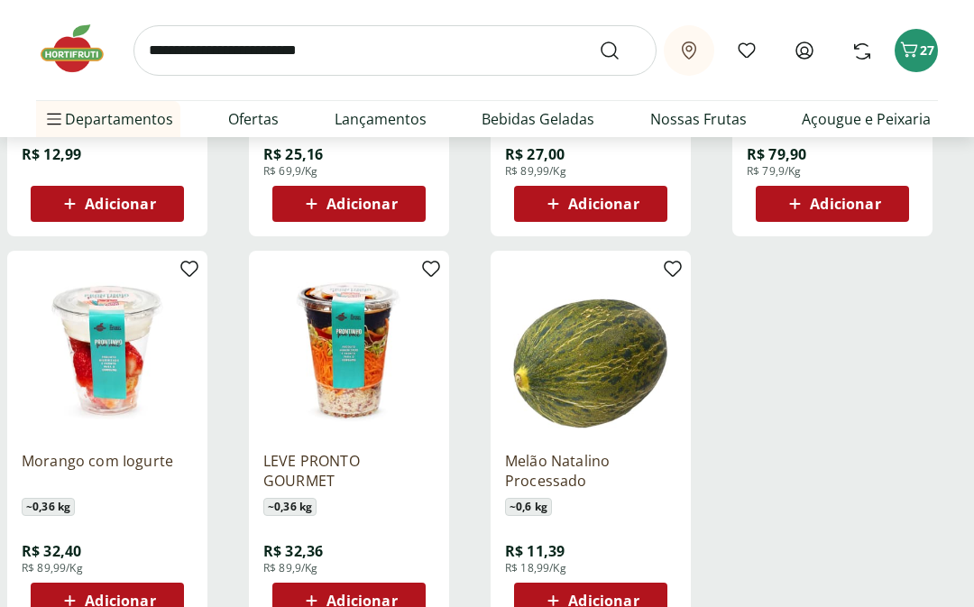
click at [434, 48] on input "search" at bounding box center [394, 50] width 523 height 50
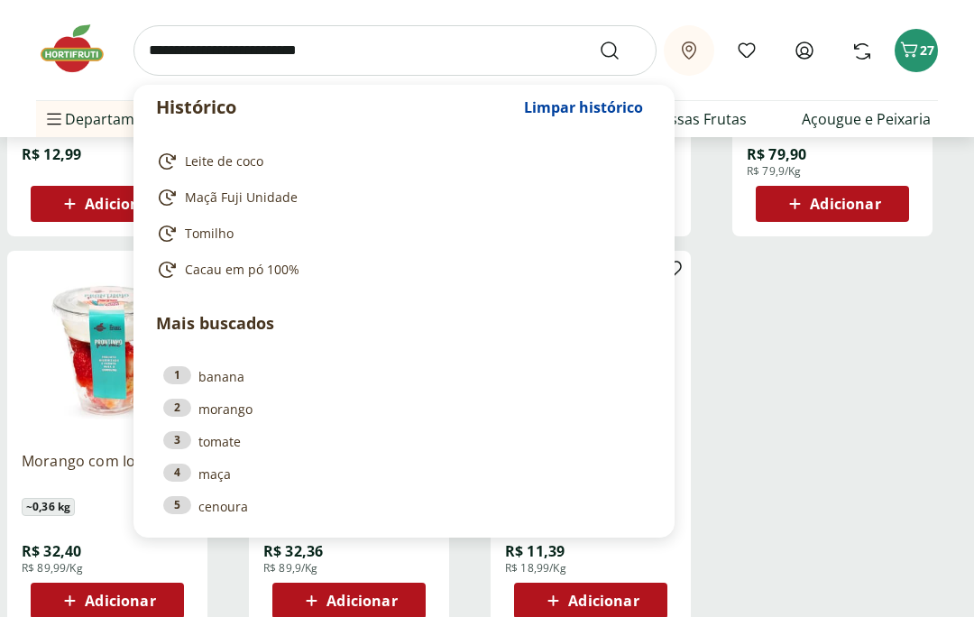
scroll to position [11862, 0]
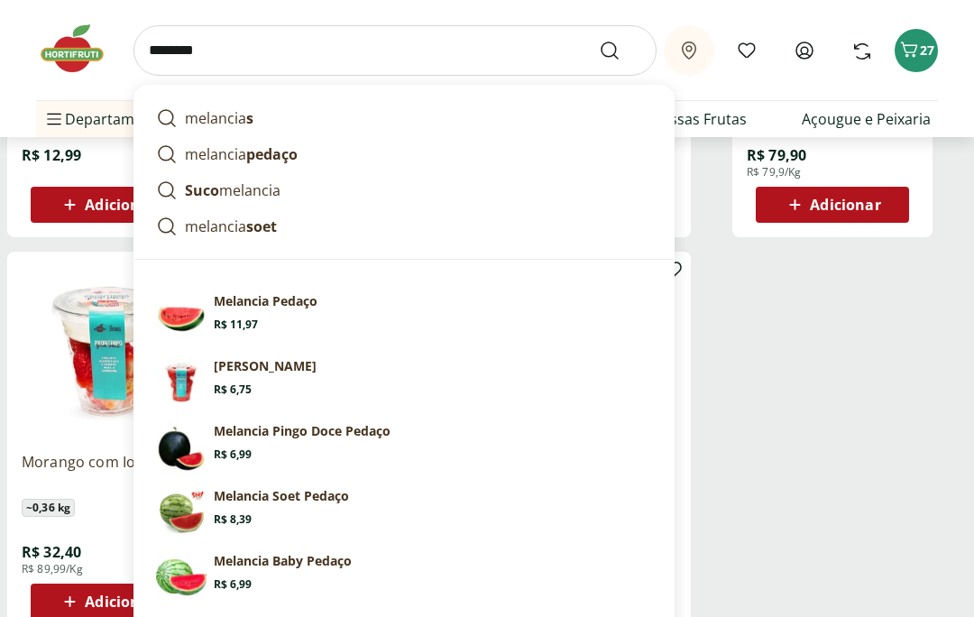
type input "********"
click at [620, 50] on button "Submit Search" at bounding box center [620, 51] width 43 height 22
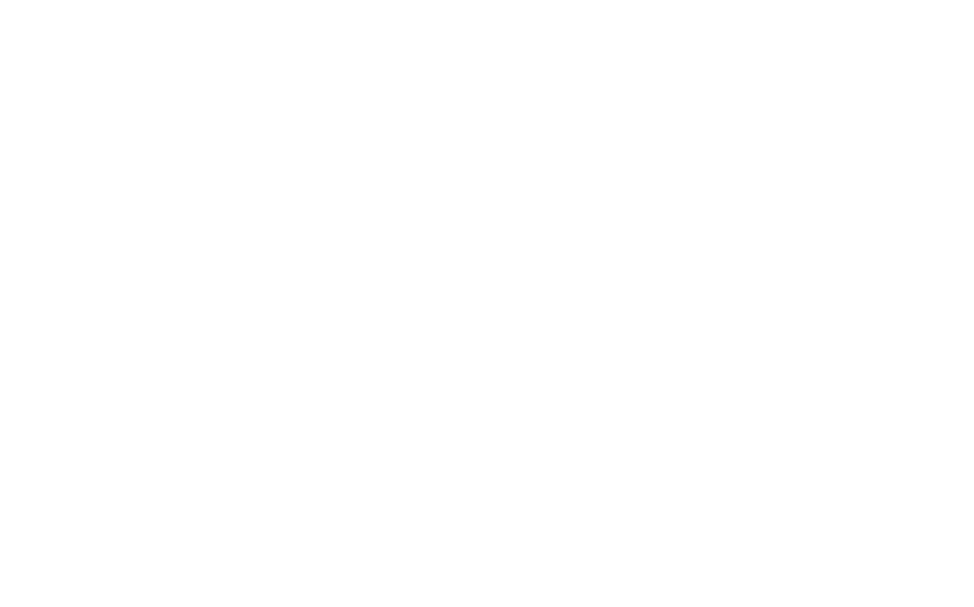
select select "**********"
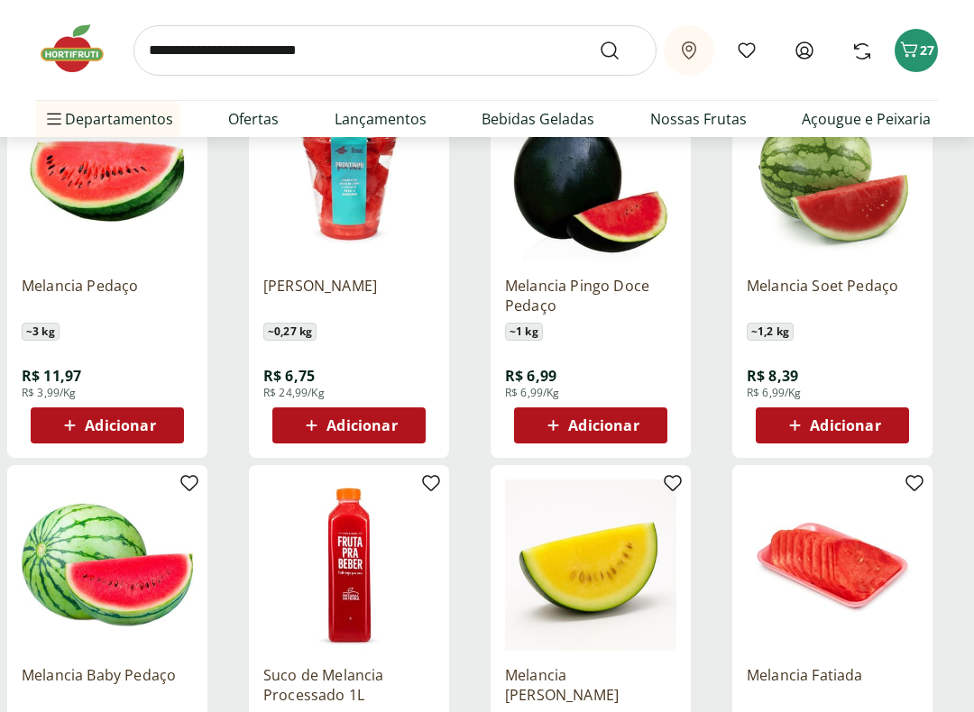
click at [297, 427] on div "Adicionar" at bounding box center [349, 426] width 124 height 32
click at [916, 42] on icon "Carrinho" at bounding box center [909, 50] width 22 height 22
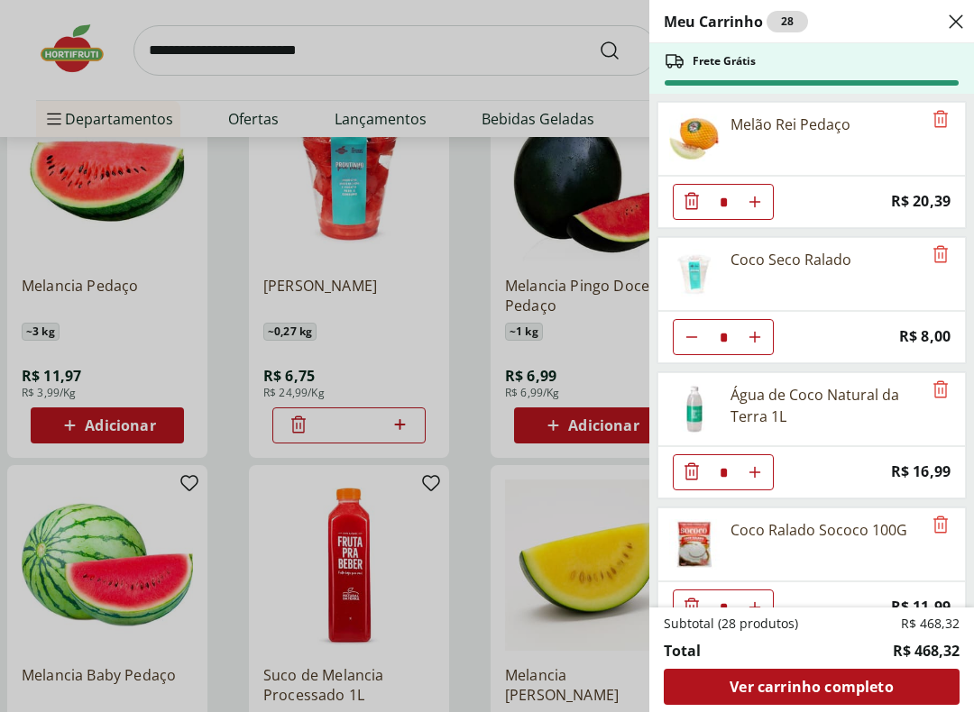
click at [939, 122] on icon "Remove" at bounding box center [941, 119] width 22 height 22
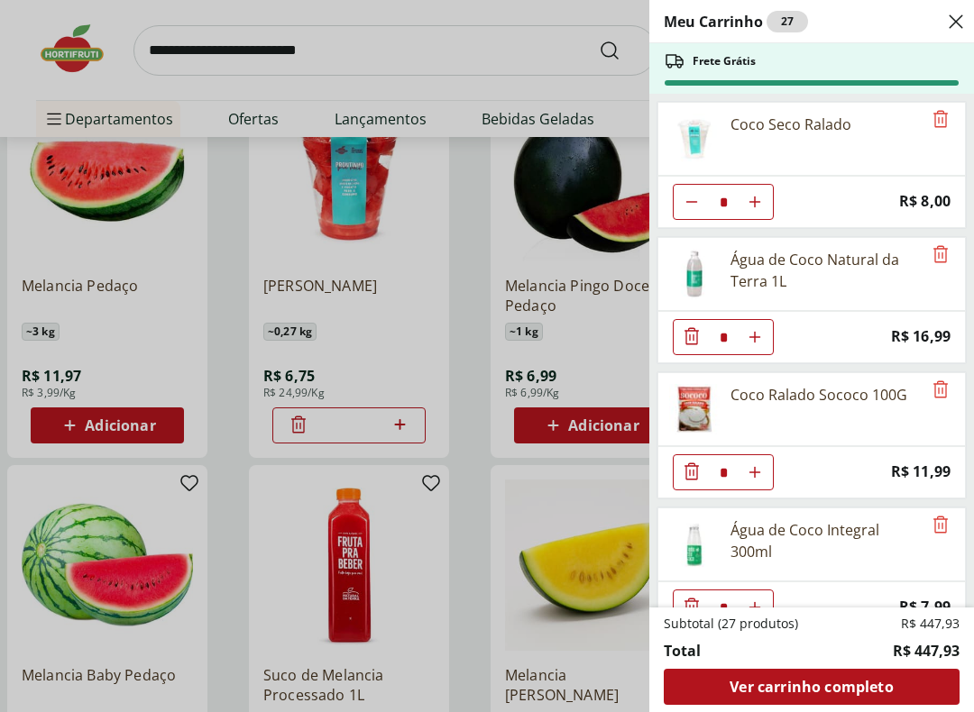
scroll to position [0, 0]
click at [937, 252] on icon "Remove" at bounding box center [941, 254] width 22 height 22
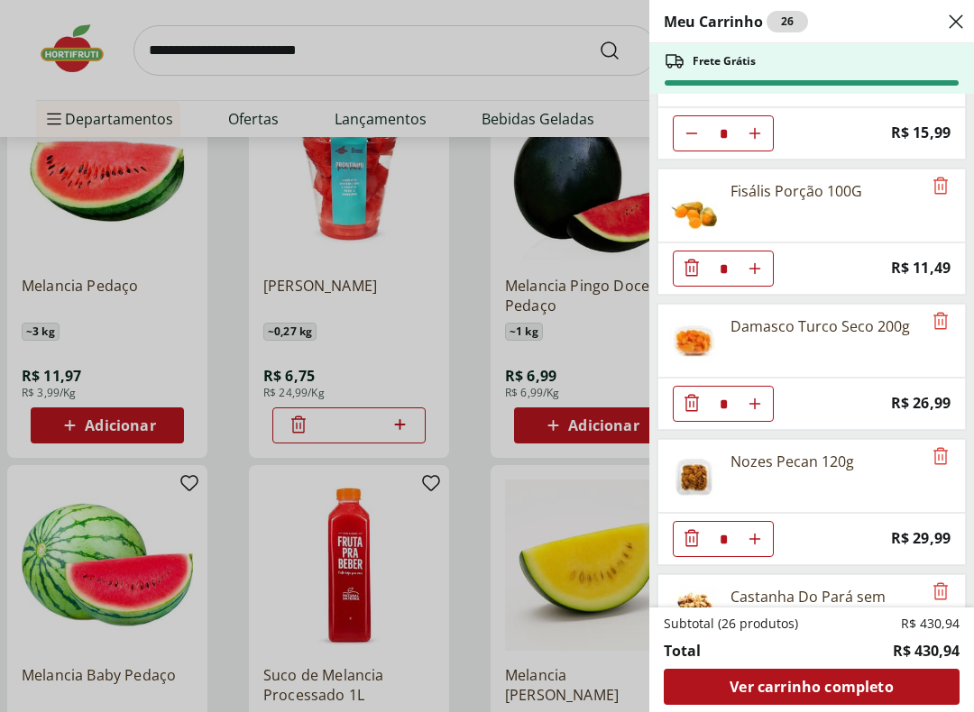
scroll to position [766, 0]
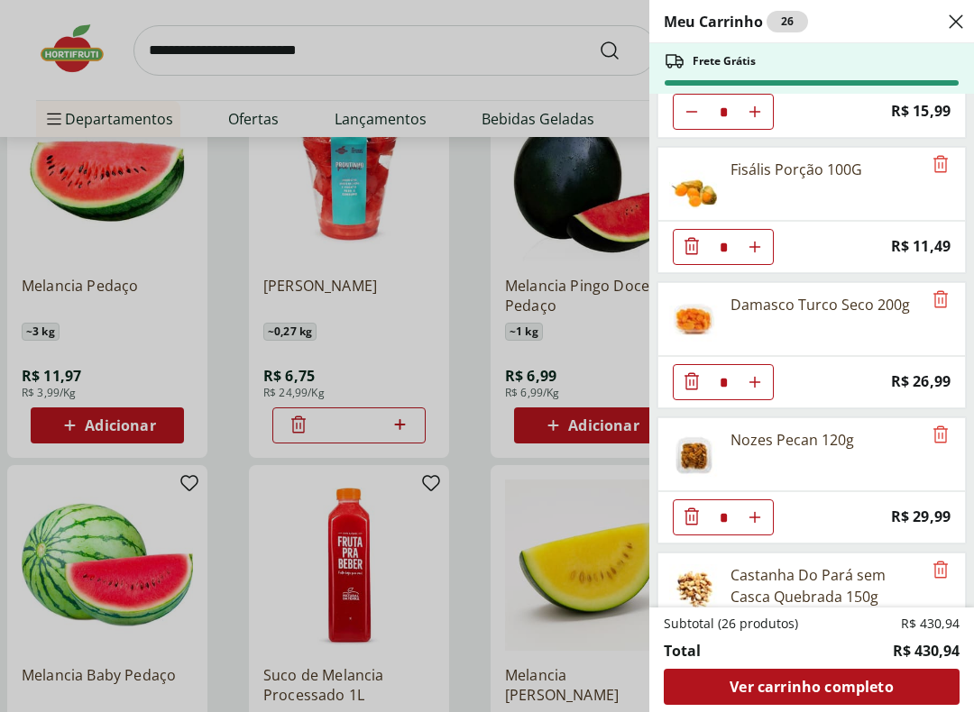
click at [943, 161] on icon "Remove" at bounding box center [941, 164] width 22 height 22
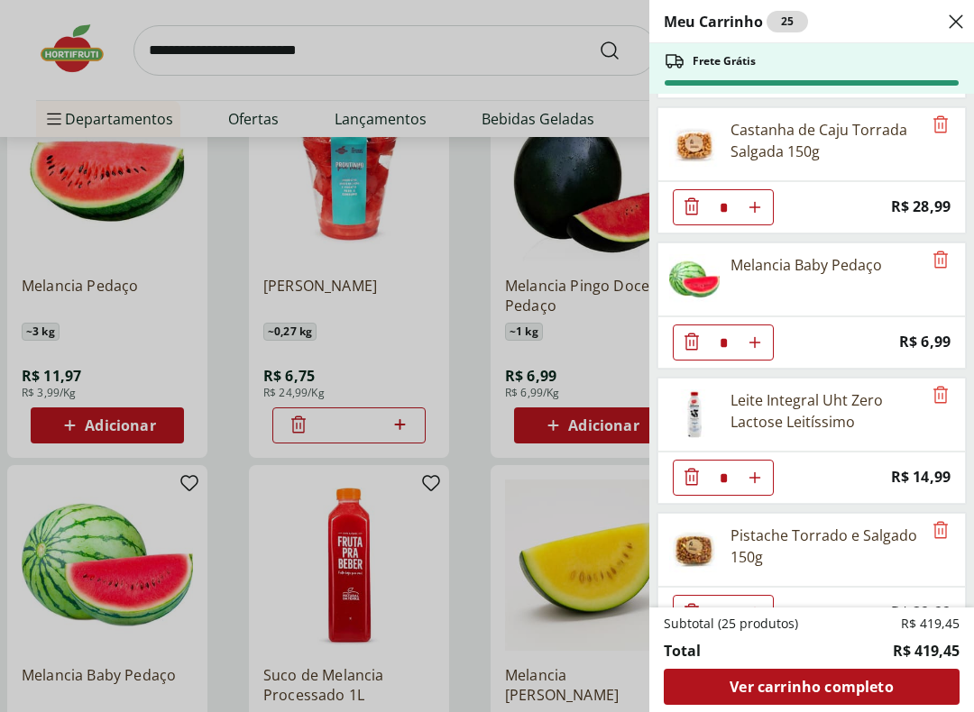
scroll to position [1213, 0]
click at [940, 249] on icon "Remove" at bounding box center [941, 259] width 22 height 22
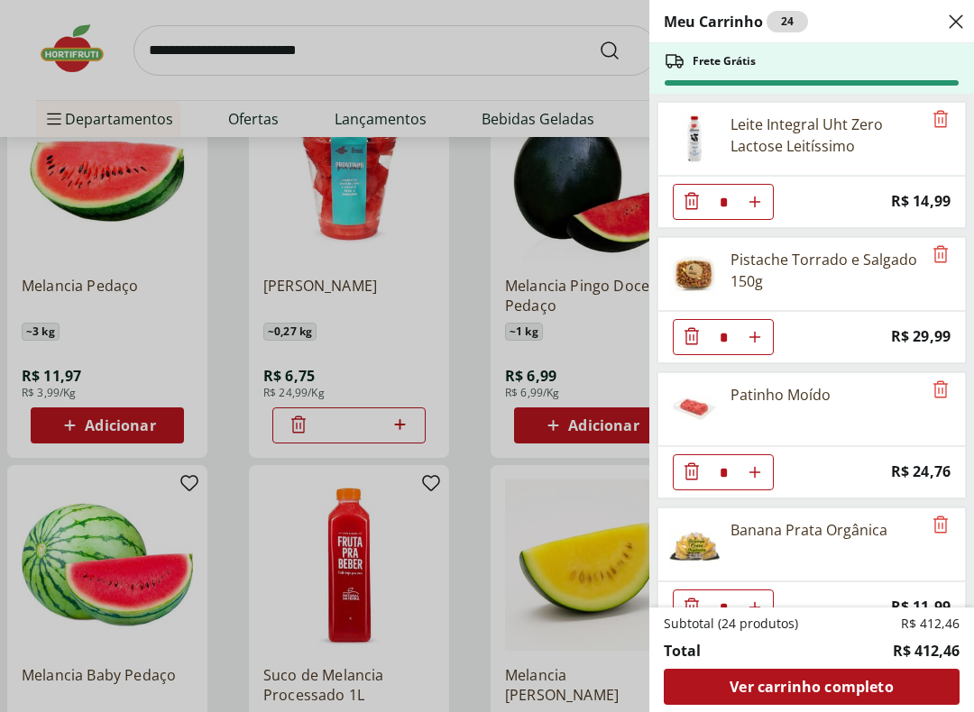
scroll to position [1362, 0]
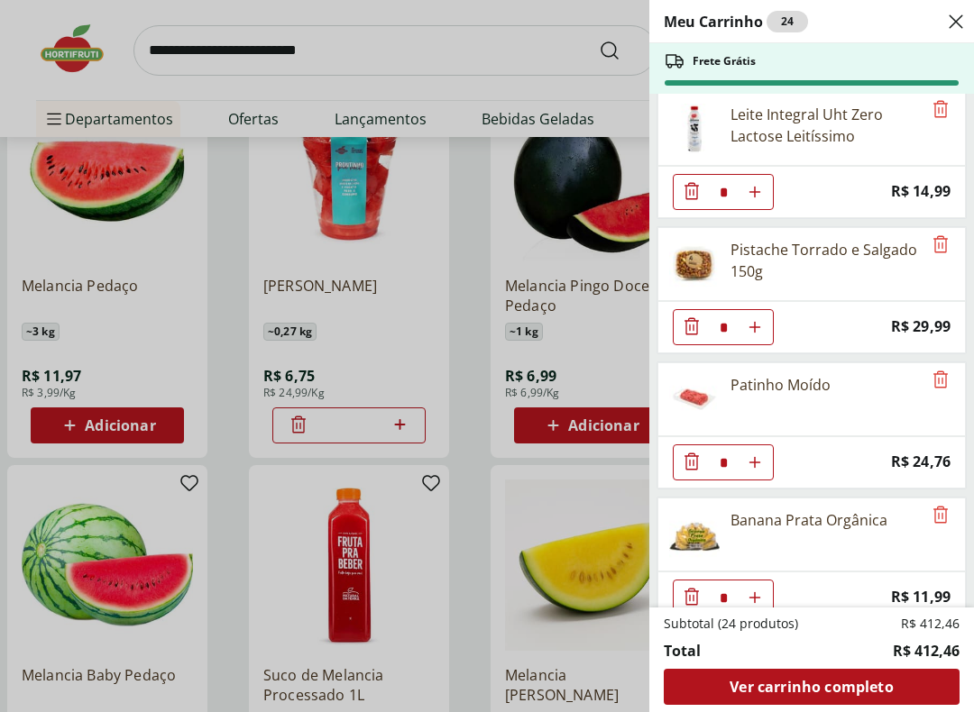
click at [938, 115] on icon "Remove" at bounding box center [941, 109] width 22 height 22
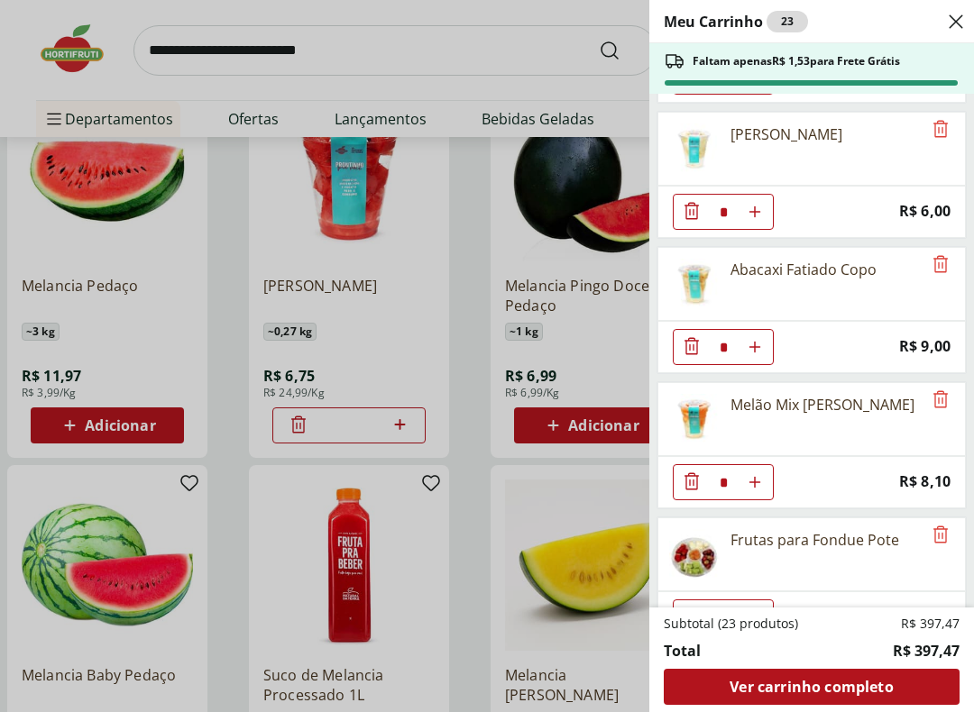
scroll to position [2011, 0]
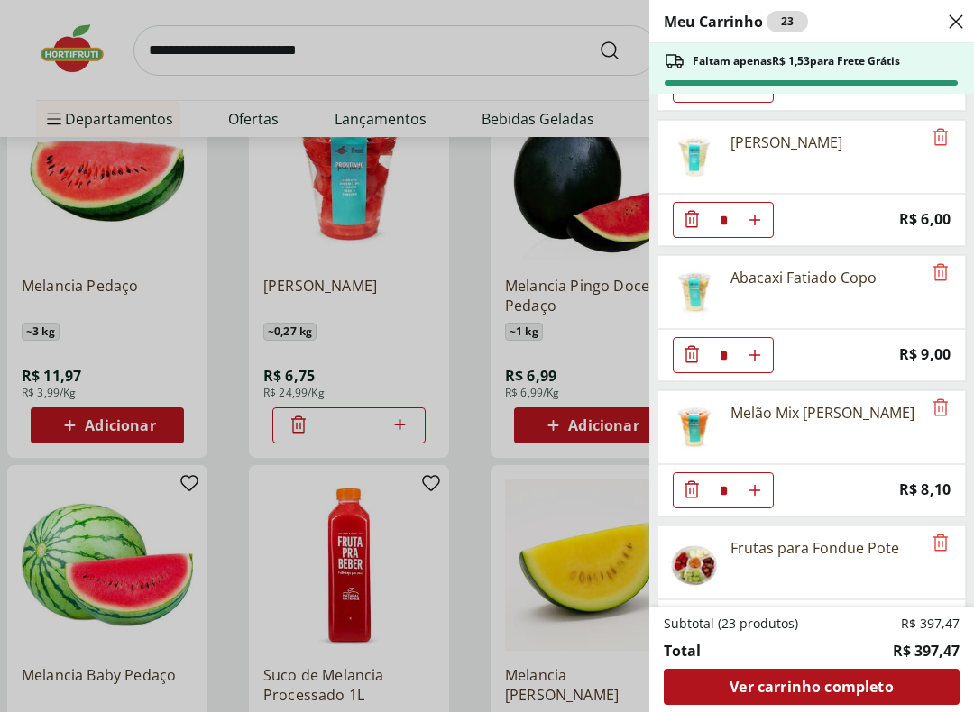
click at [939, 138] on icon "Remove" at bounding box center [941, 137] width 22 height 22
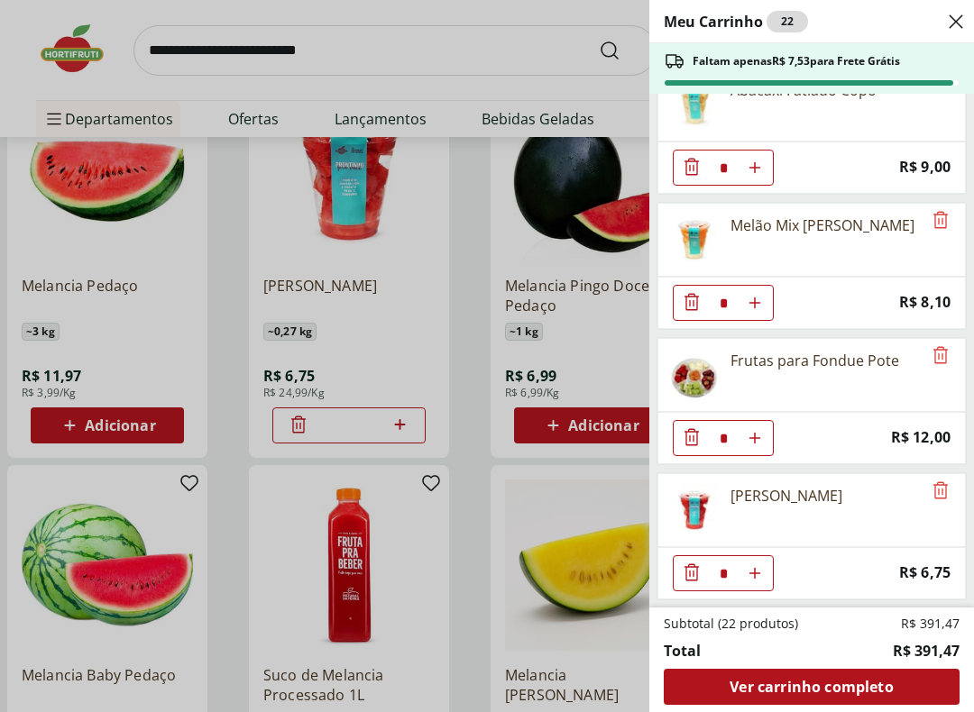
scroll to position [2063, 0]
click at [177, 279] on div "Meu Carrinho 22 Faltam apenas R$ 7,53 para Frete Grátis Coco Seco Ralado * Pric…" at bounding box center [487, 356] width 974 height 712
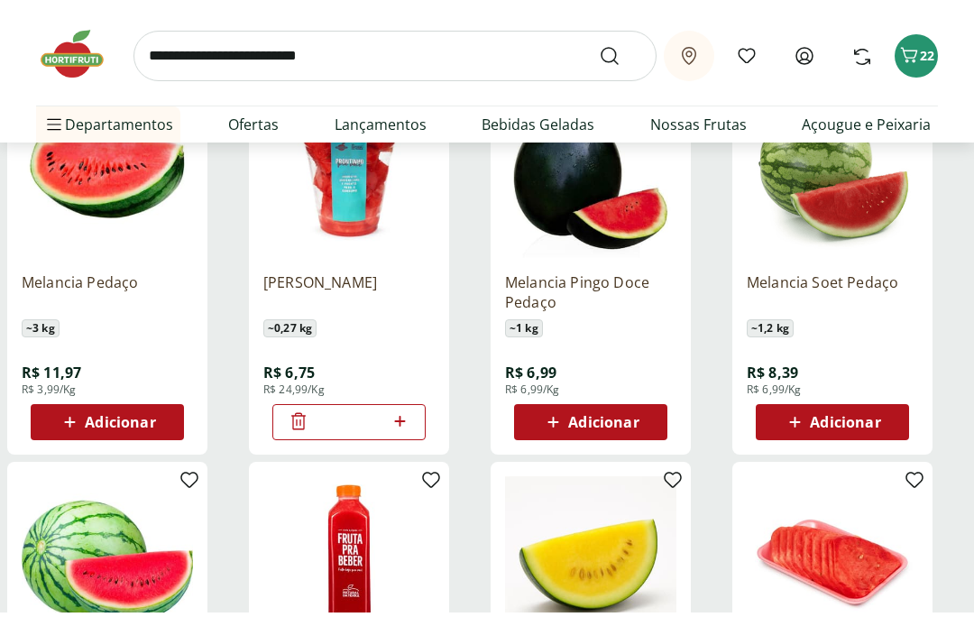
scroll to position [291, 0]
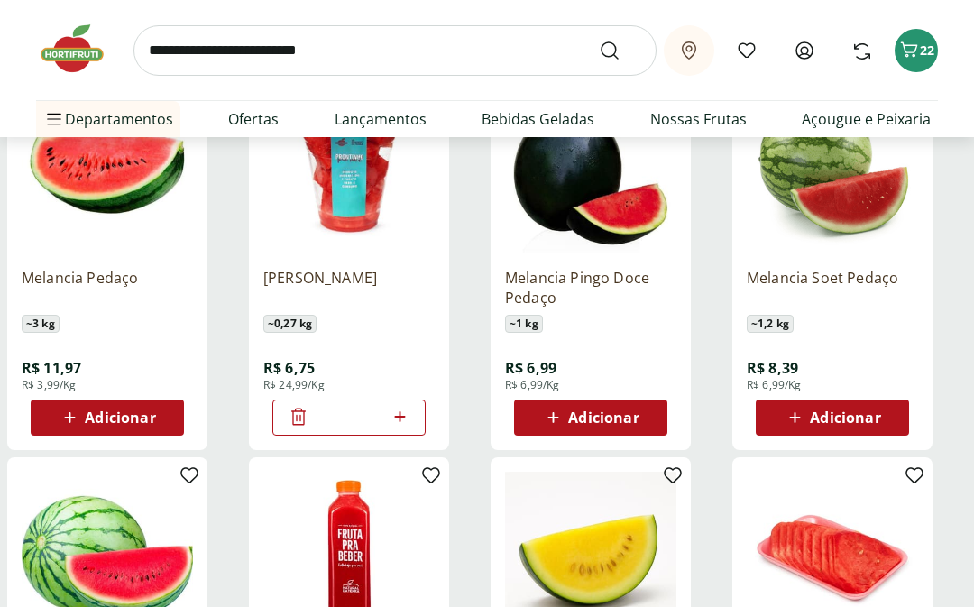
click at [429, 50] on input "search" at bounding box center [394, 50] width 523 height 50
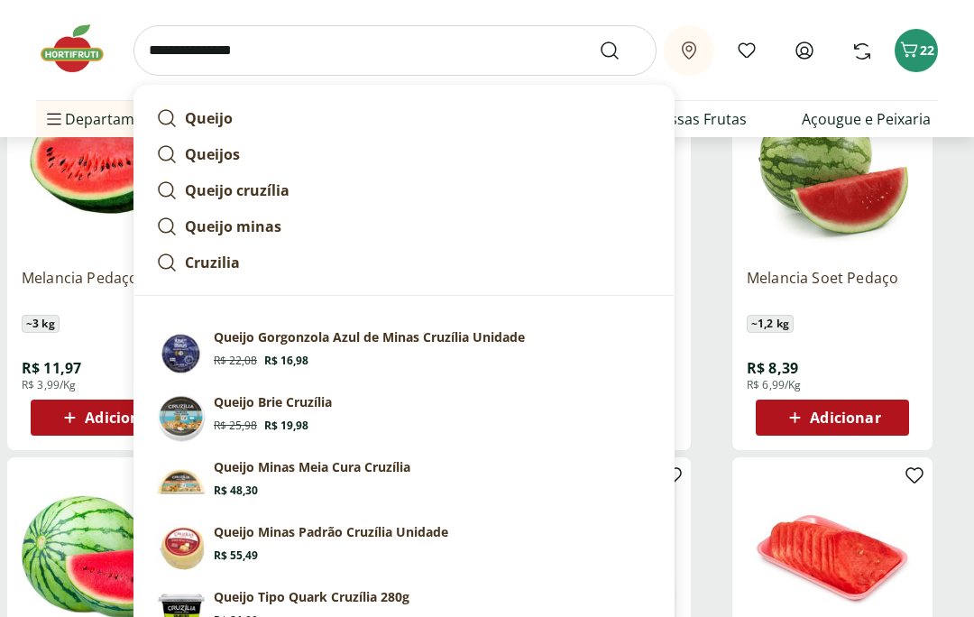
click at [195, 189] on strong "Queijo cruzília" at bounding box center [237, 190] width 105 height 20
type input "**********"
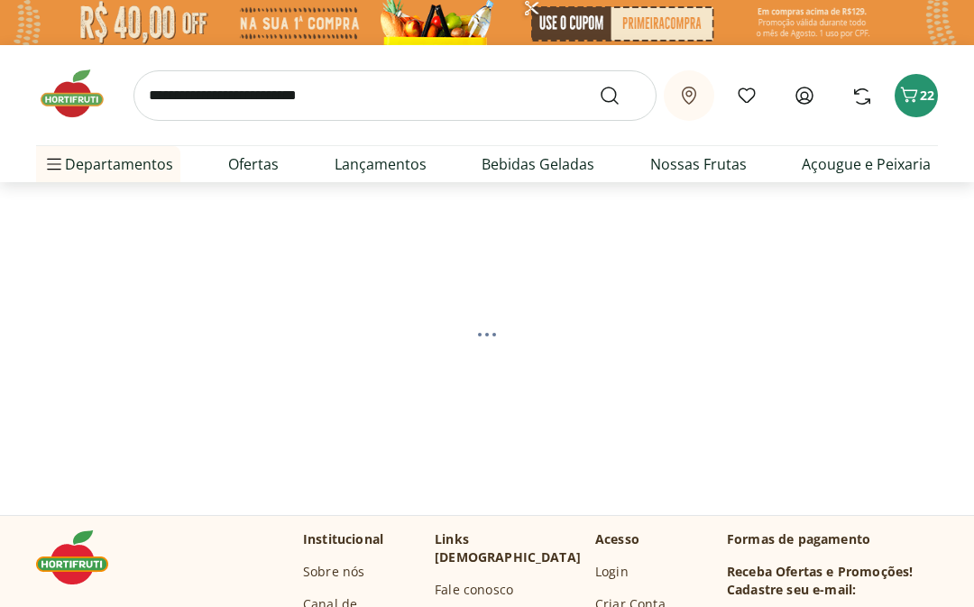
select select "**********"
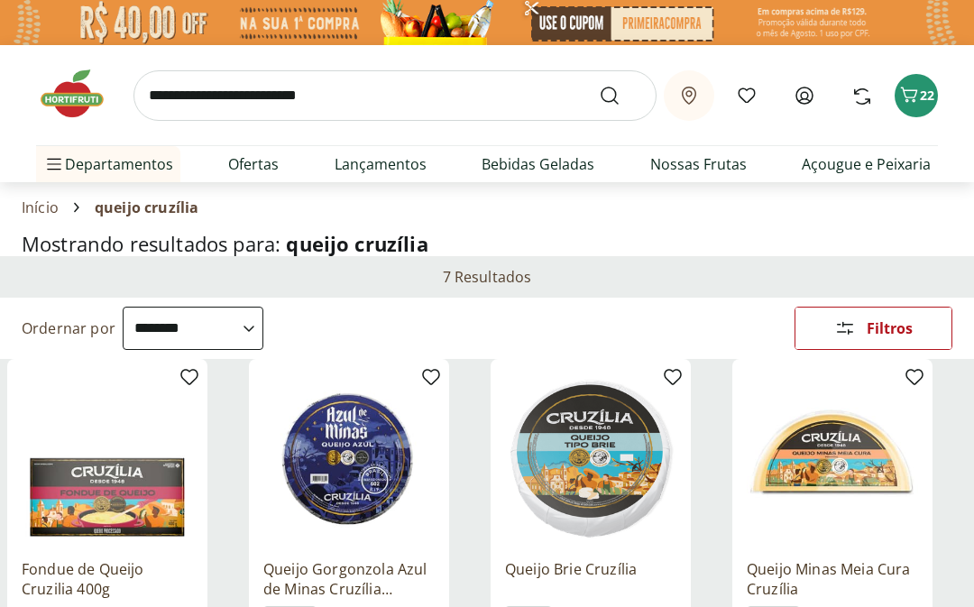
click at [295, 99] on input "search" at bounding box center [394, 95] width 523 height 50
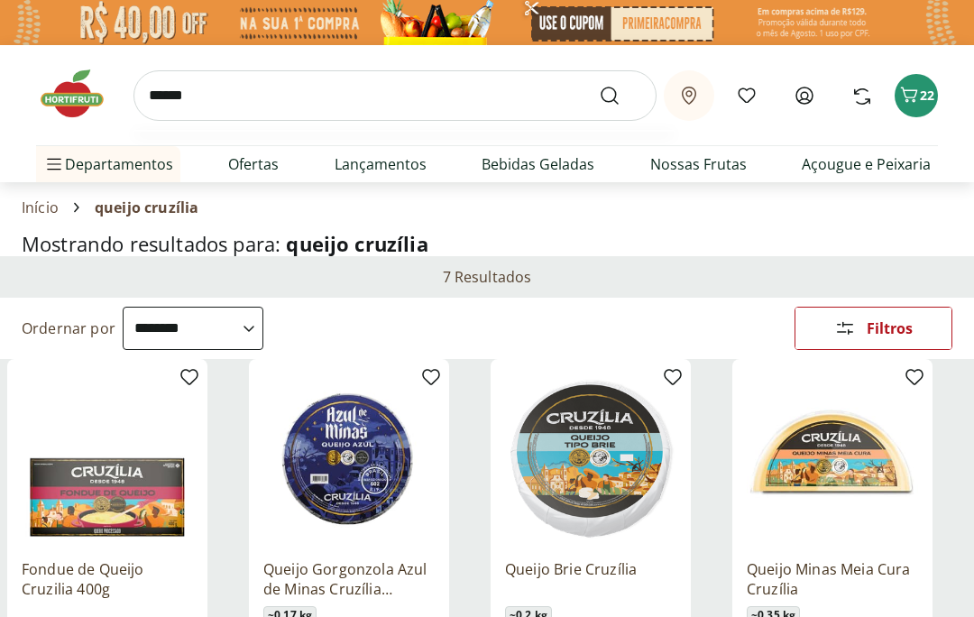
type input "*******"
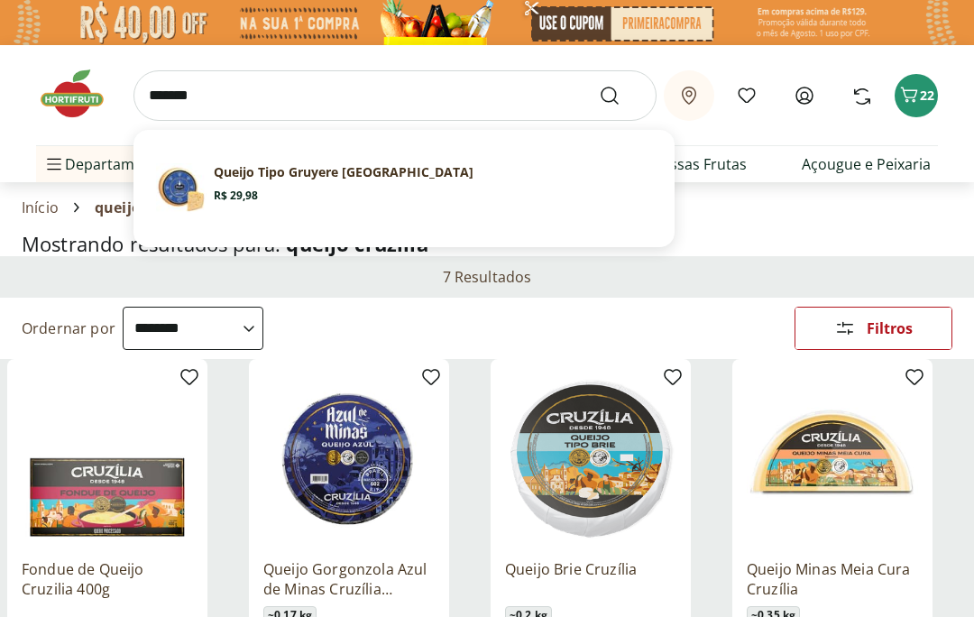
click at [605, 87] on icon "Submit Search" at bounding box center [610, 96] width 22 height 22
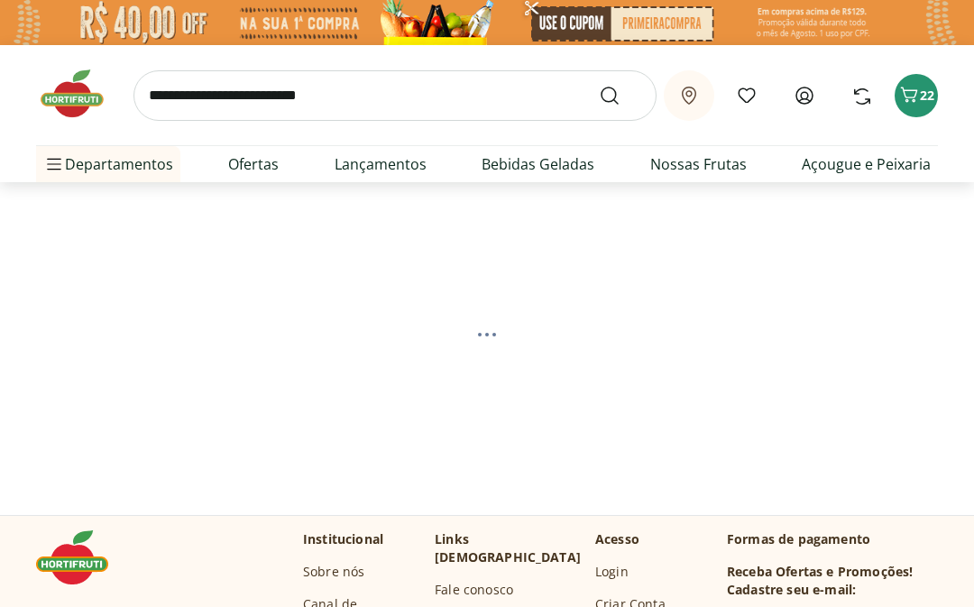
select select "**********"
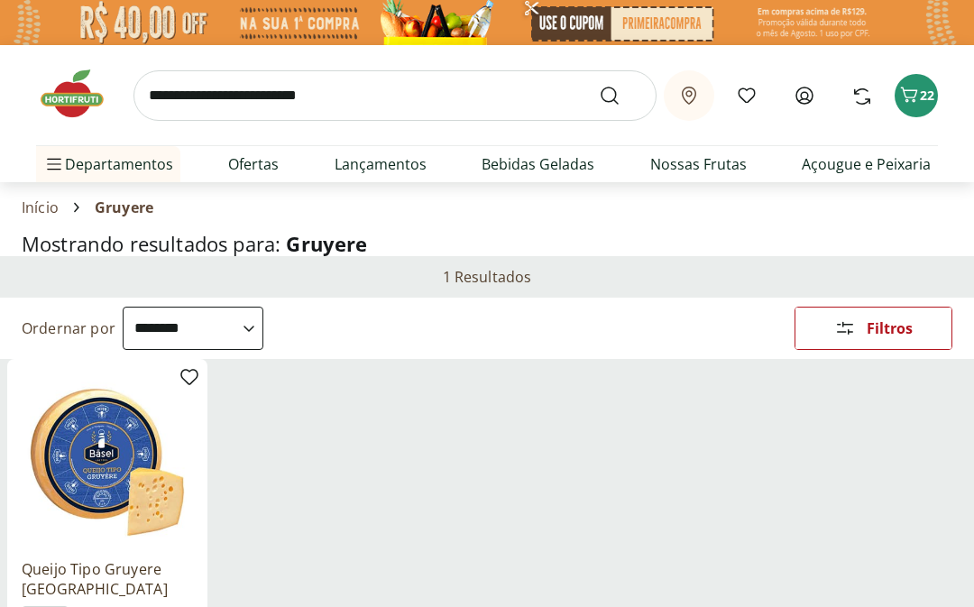
click at [302, 87] on input "search" at bounding box center [394, 95] width 523 height 50
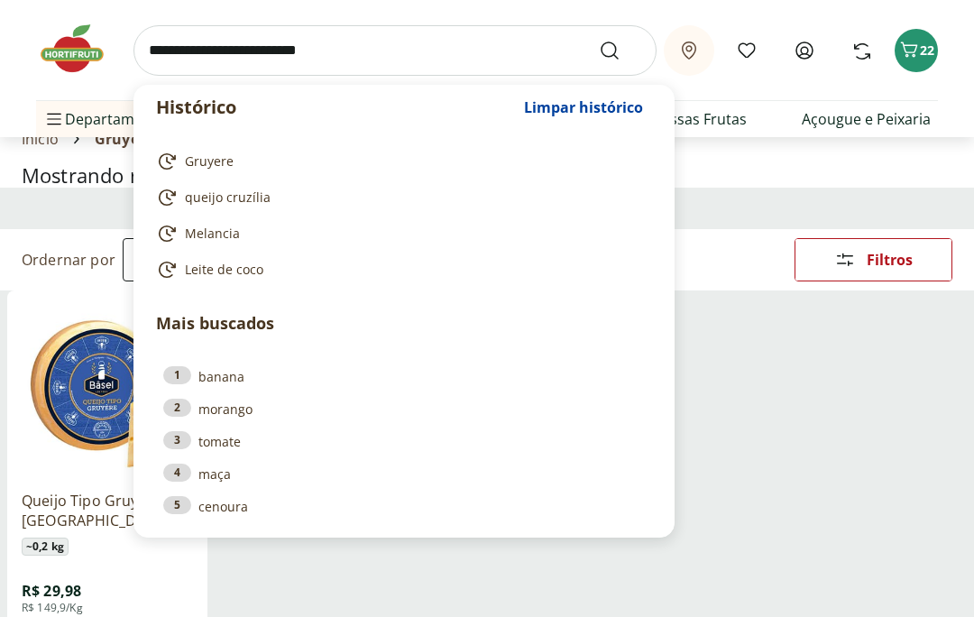
scroll to position [68, 0]
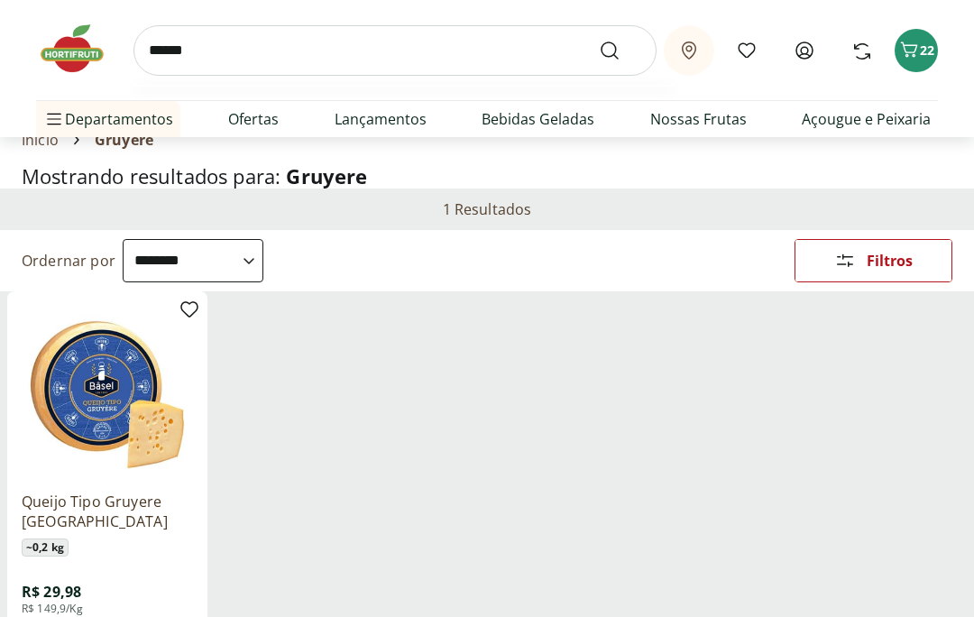
type input "******"
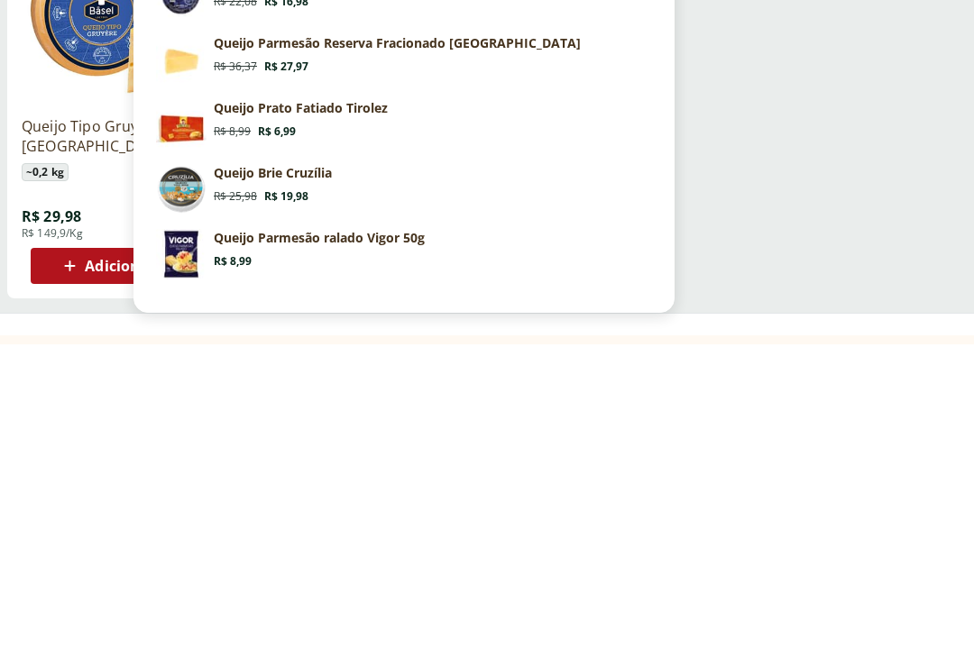
scroll to position [121, 0]
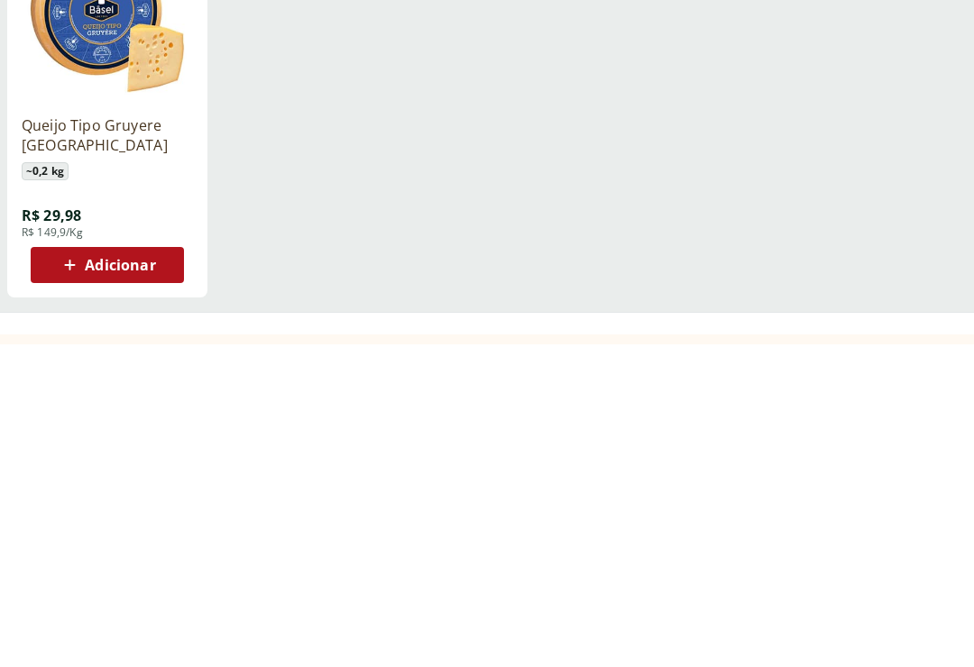
click at [38, 252] on img at bounding box center [107, 337] width 171 height 171
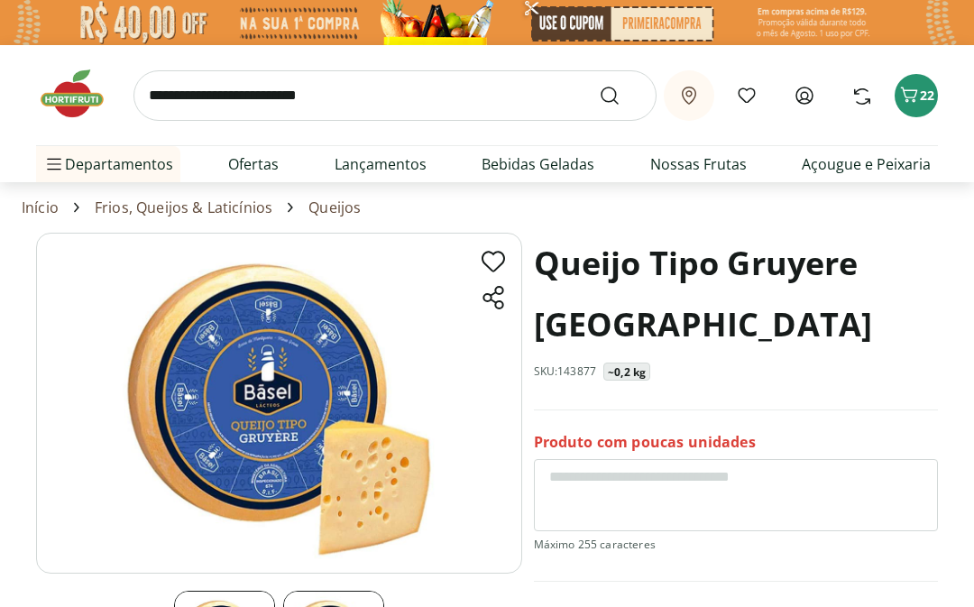
click at [156, 93] on input "search" at bounding box center [394, 95] width 523 height 50
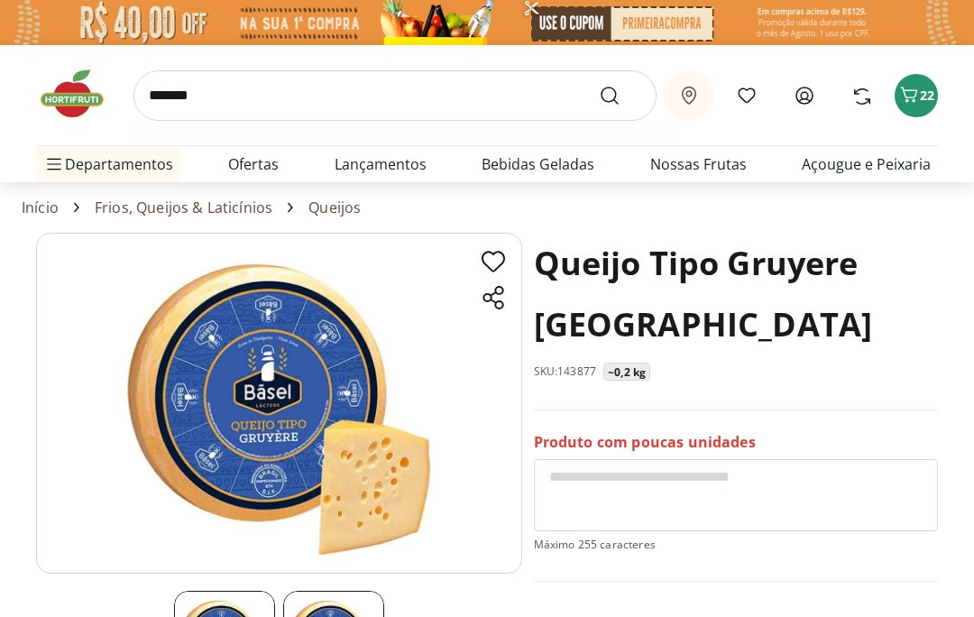
type input "********"
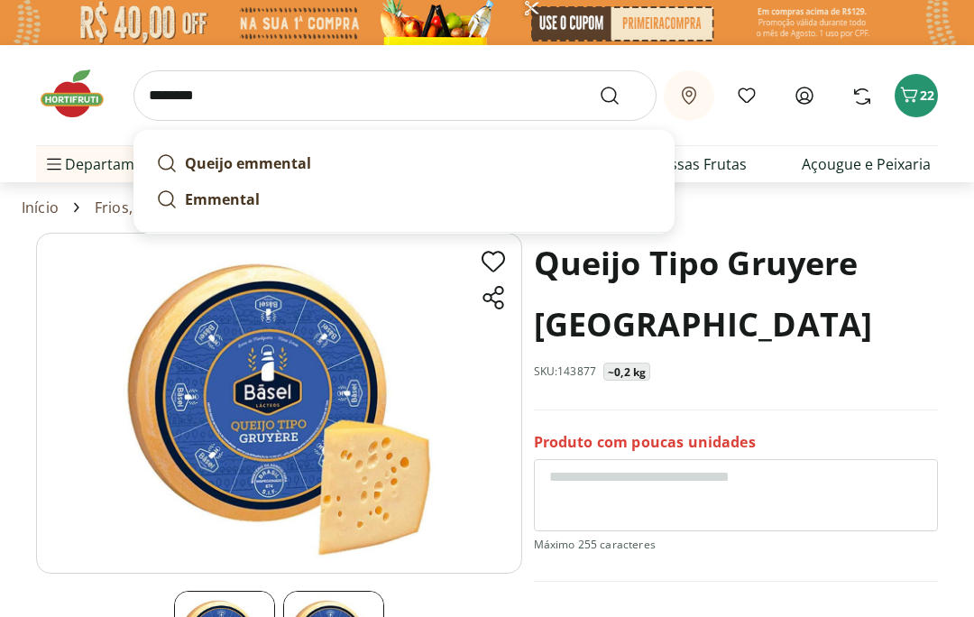
click at [620, 95] on button "Submit Search" at bounding box center [620, 96] width 43 height 22
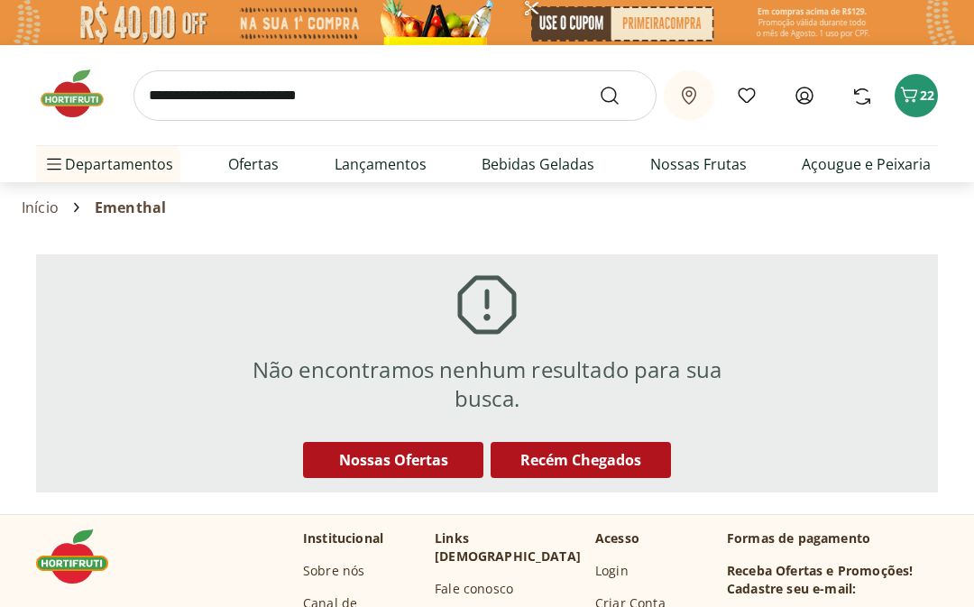
click at [163, 97] on input "search" at bounding box center [394, 95] width 523 height 50
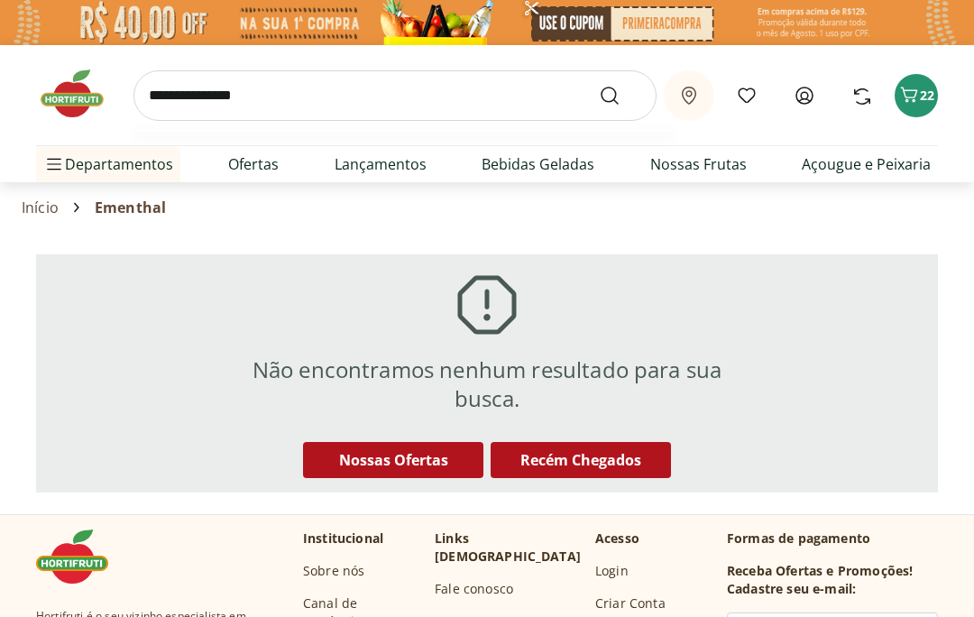
type input "**********"
click at [620, 95] on button "Submit Search" at bounding box center [620, 96] width 43 height 22
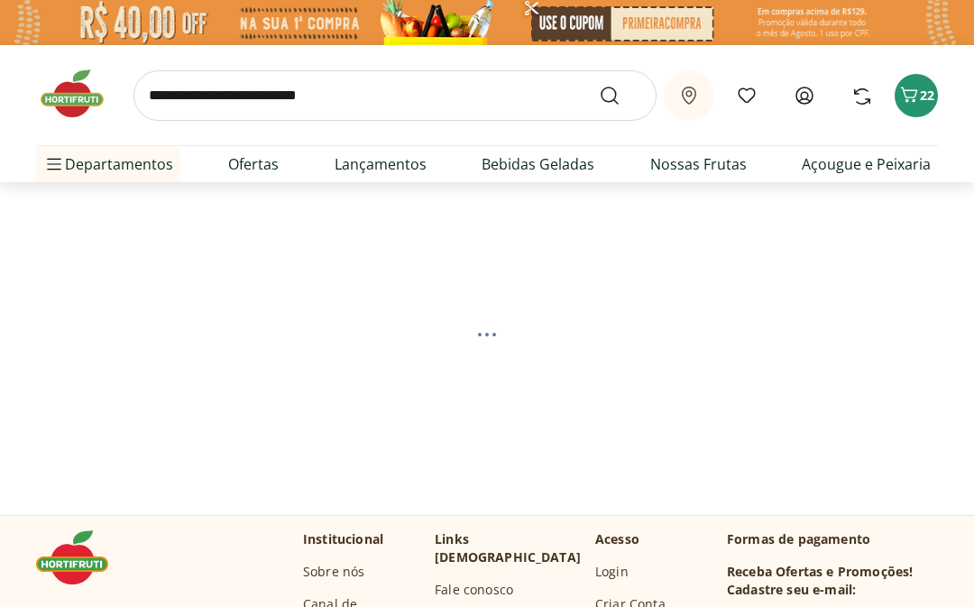
select select "**********"
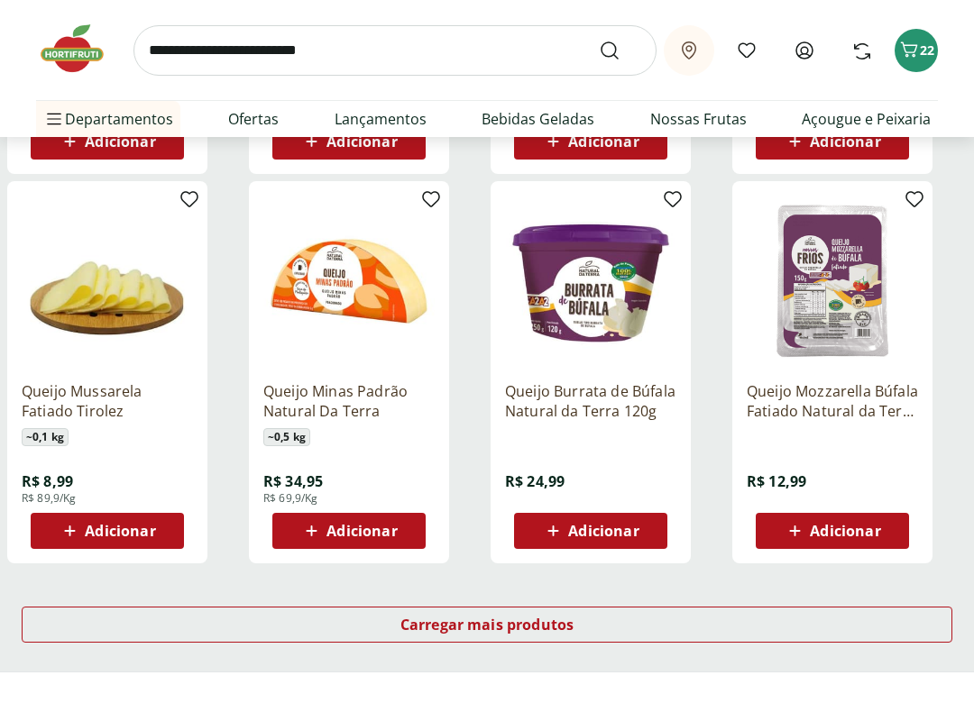
scroll to position [965, 0]
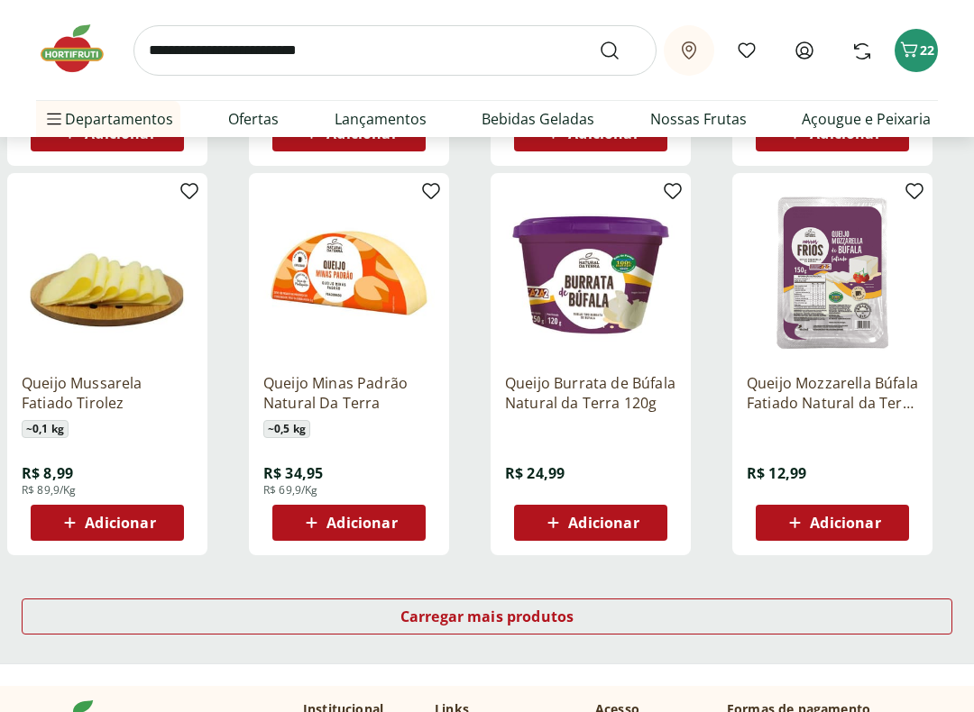
click at [588, 606] on div "Carregar mais produtos" at bounding box center [487, 617] width 930 height 36
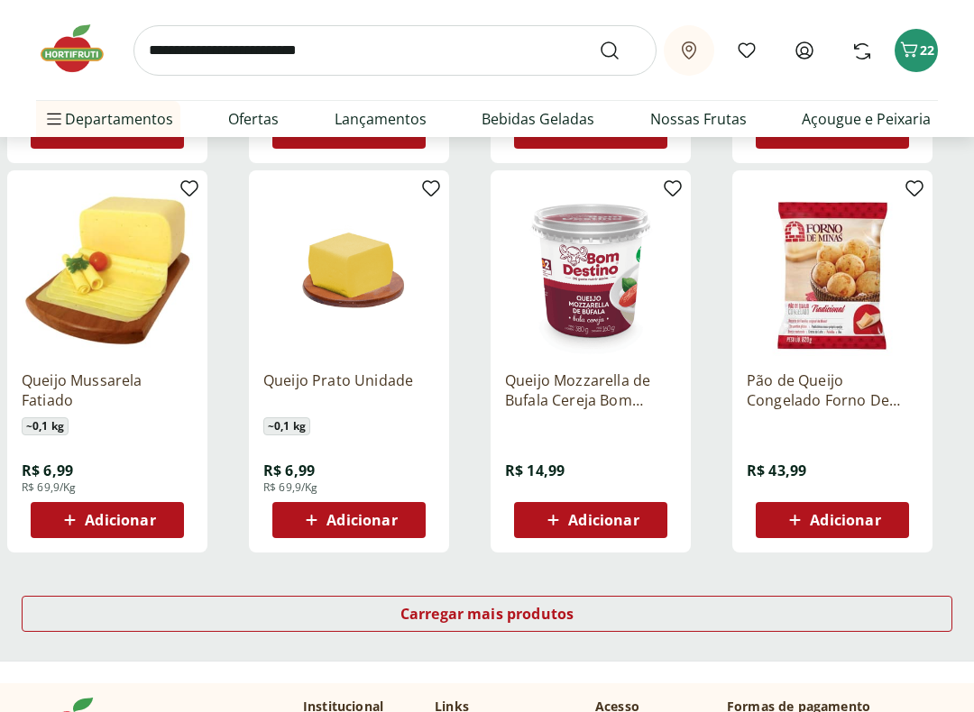
scroll to position [2197, 0]
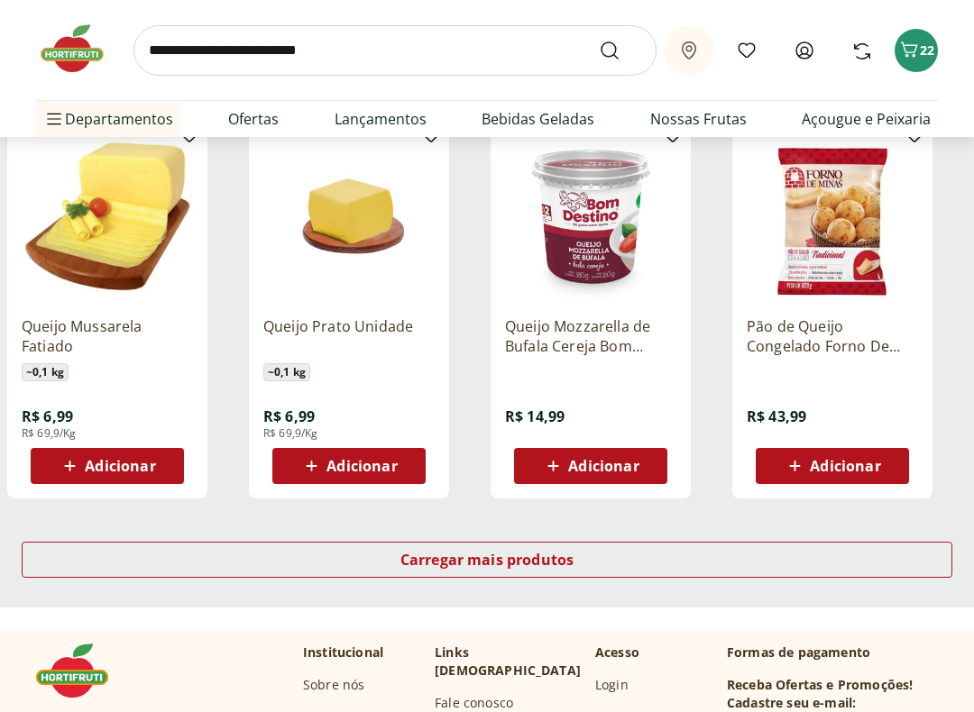
click at [540, 553] on span "Carregar mais produtos" at bounding box center [487, 560] width 174 height 14
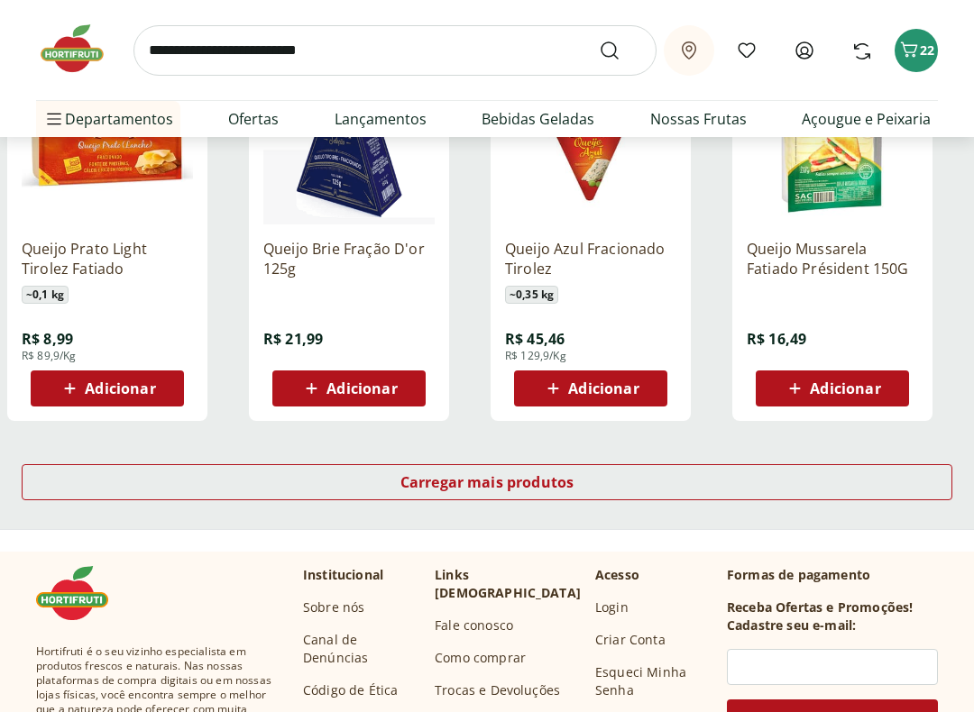
scroll to position [3479, 0]
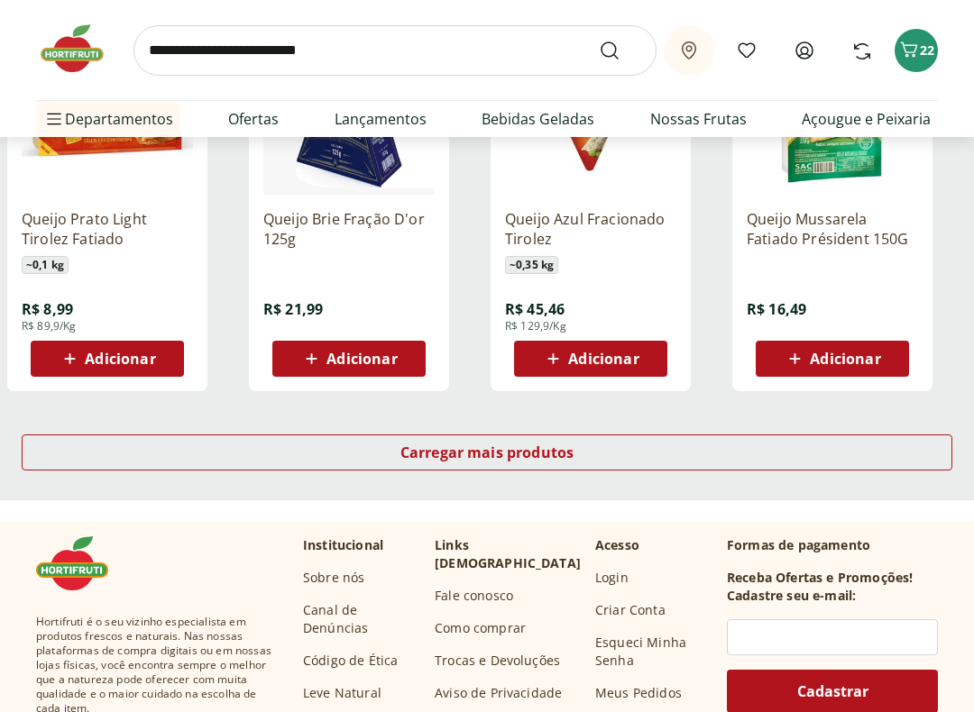
click at [555, 457] on span "Carregar mais produtos" at bounding box center [487, 453] width 174 height 14
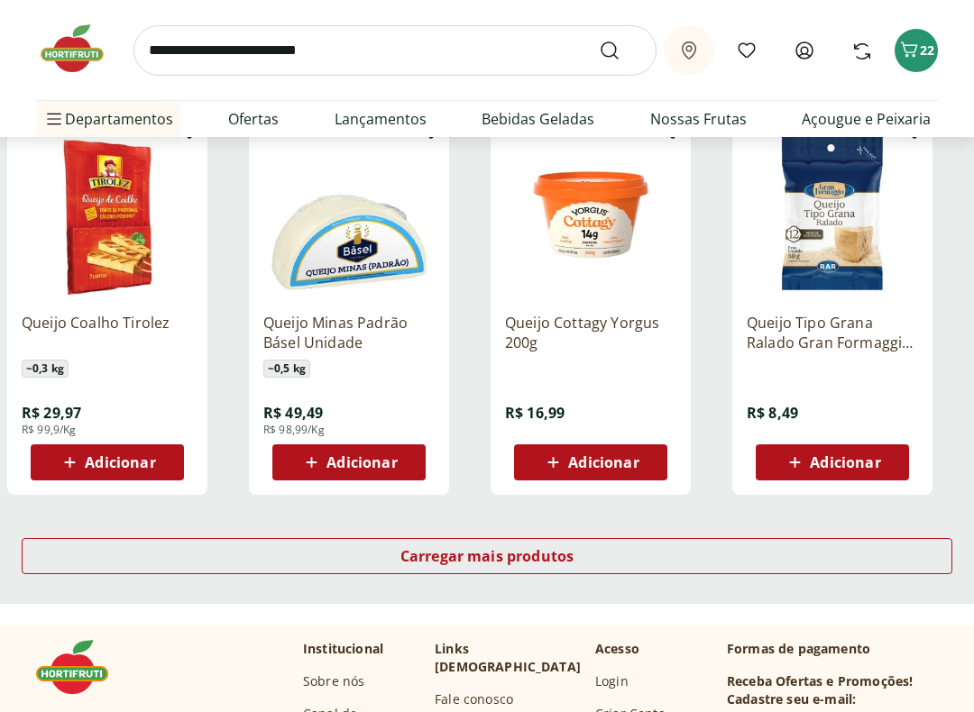
scroll to position [4619, 0]
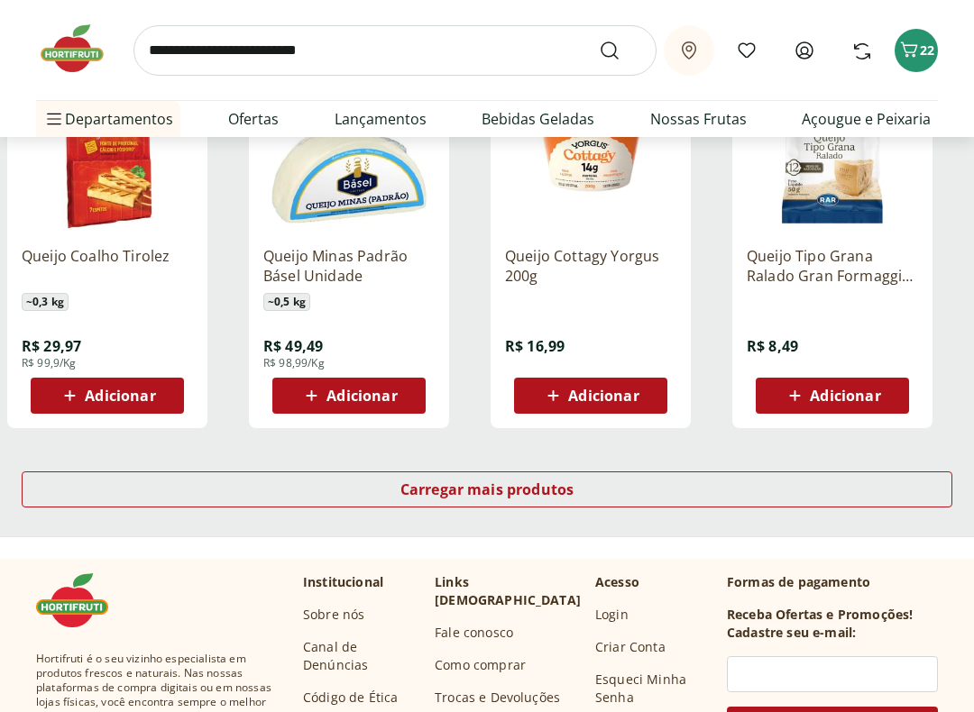
click at [577, 482] on div "Carregar mais produtos" at bounding box center [487, 490] width 930 height 36
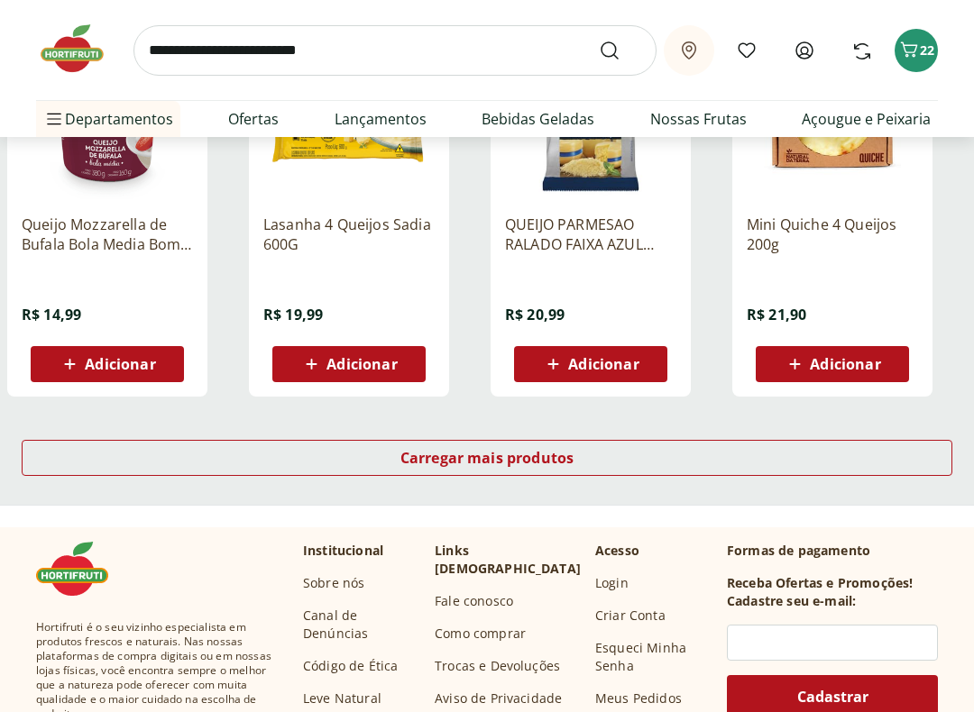
scroll to position [5828, 0]
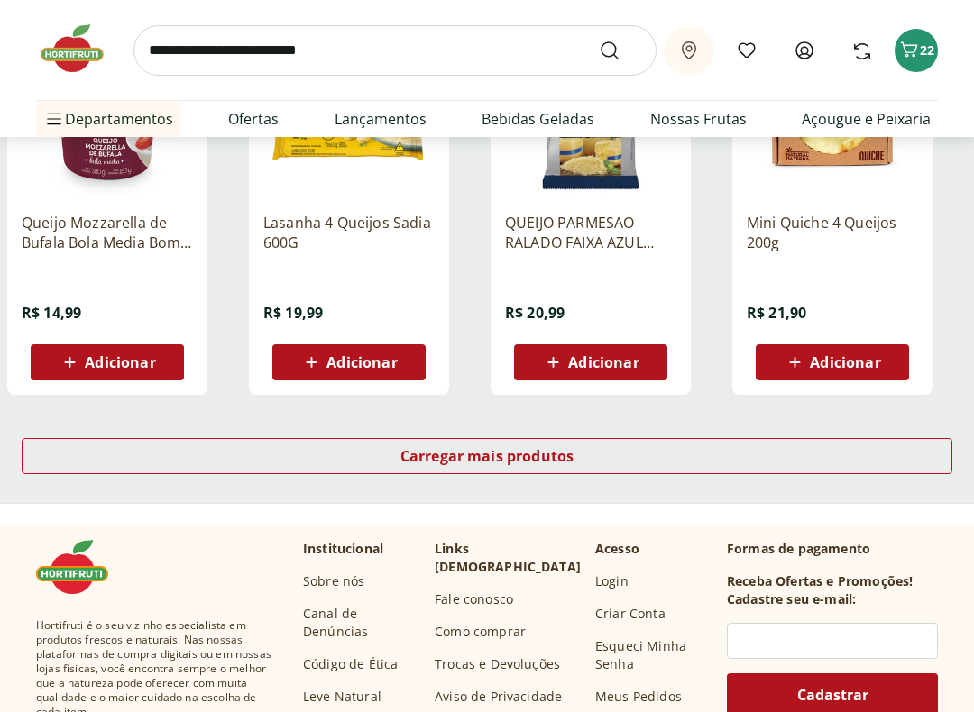
click at [404, 441] on div "Carregar mais produtos" at bounding box center [487, 456] width 930 height 36
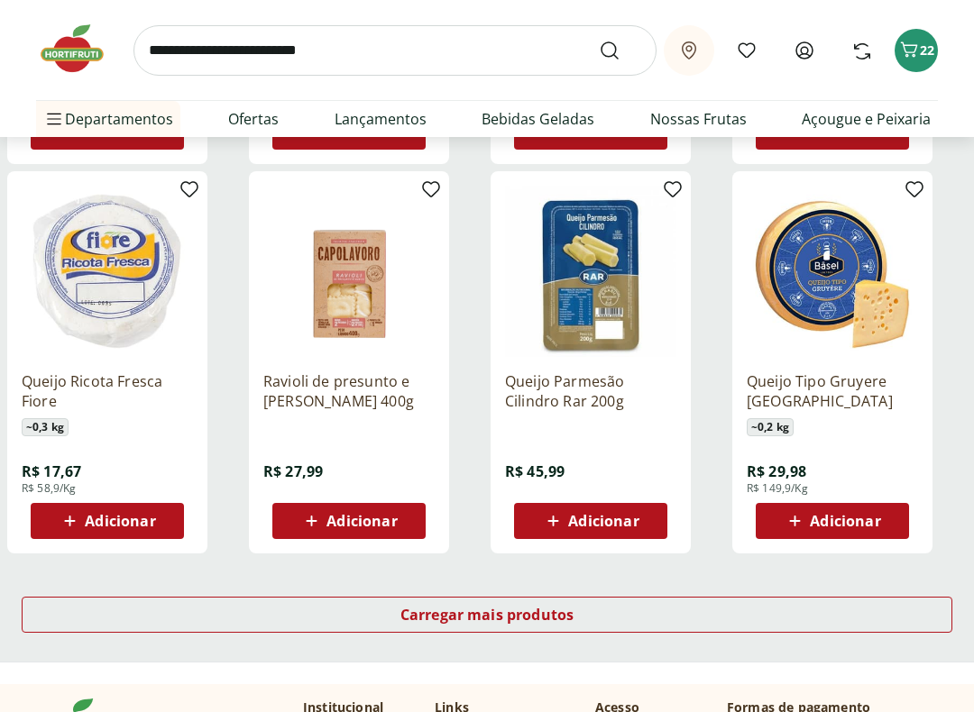
scroll to position [6845, 0]
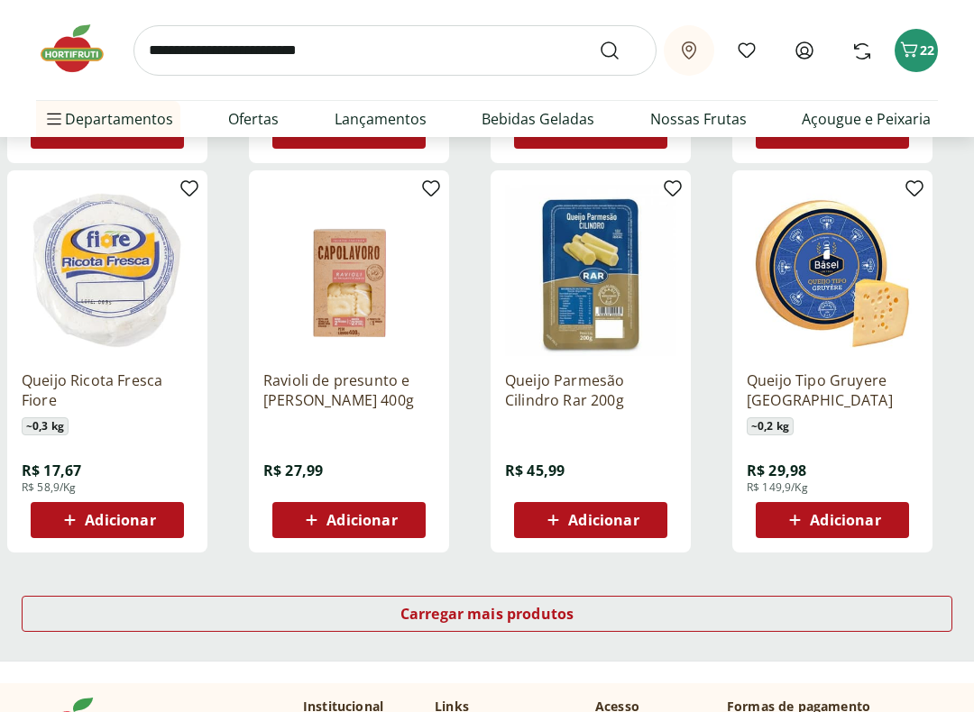
click at [543, 606] on span "Carregar mais produtos" at bounding box center [487, 615] width 174 height 14
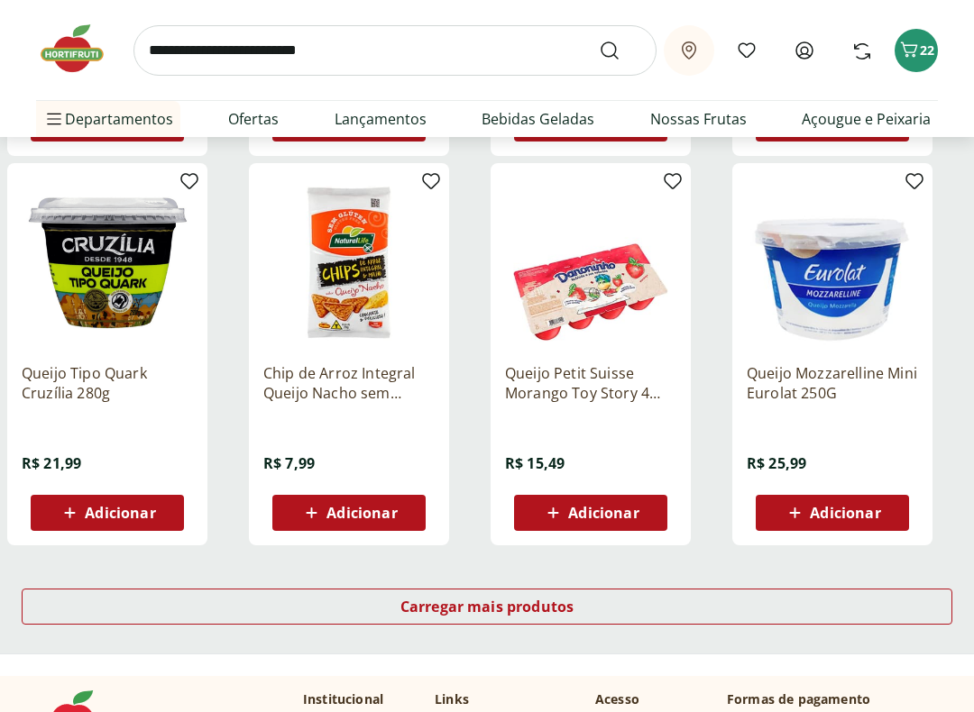
scroll to position [8042, 0]
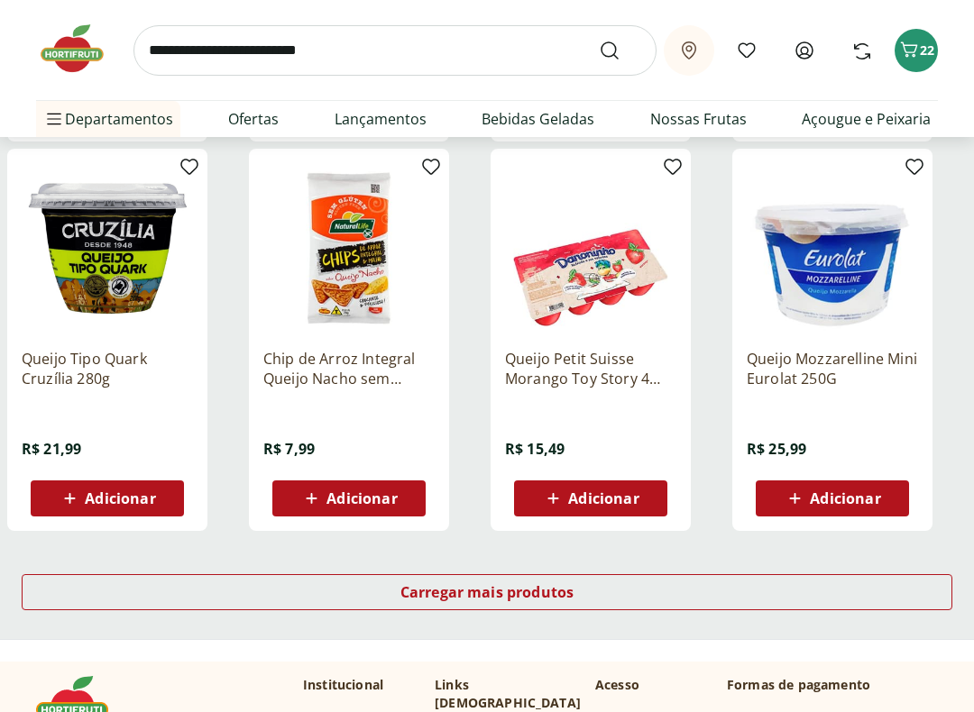
click at [317, 583] on div "Carregar mais produtos" at bounding box center [487, 593] width 930 height 36
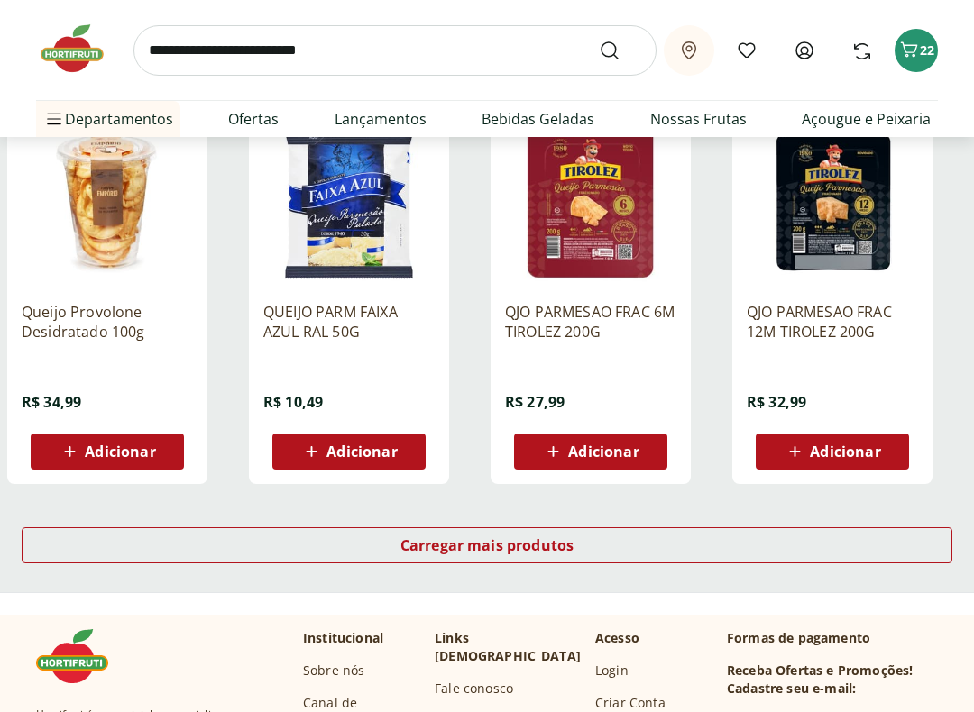
scroll to position [9267, 0]
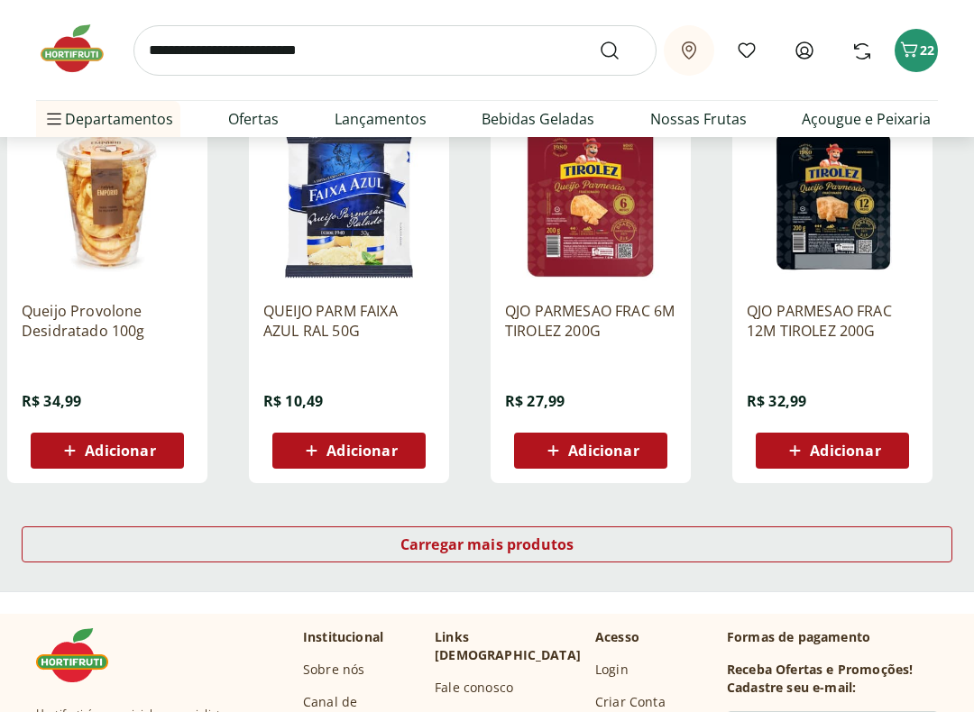
click at [469, 545] on span "Carregar mais produtos" at bounding box center [487, 544] width 174 height 14
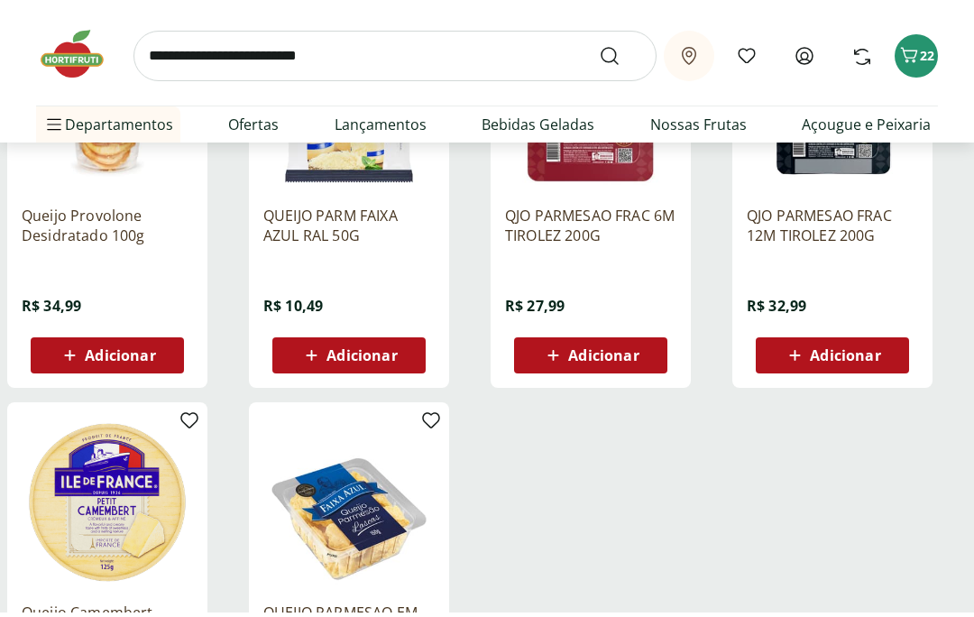
scroll to position [9306, 0]
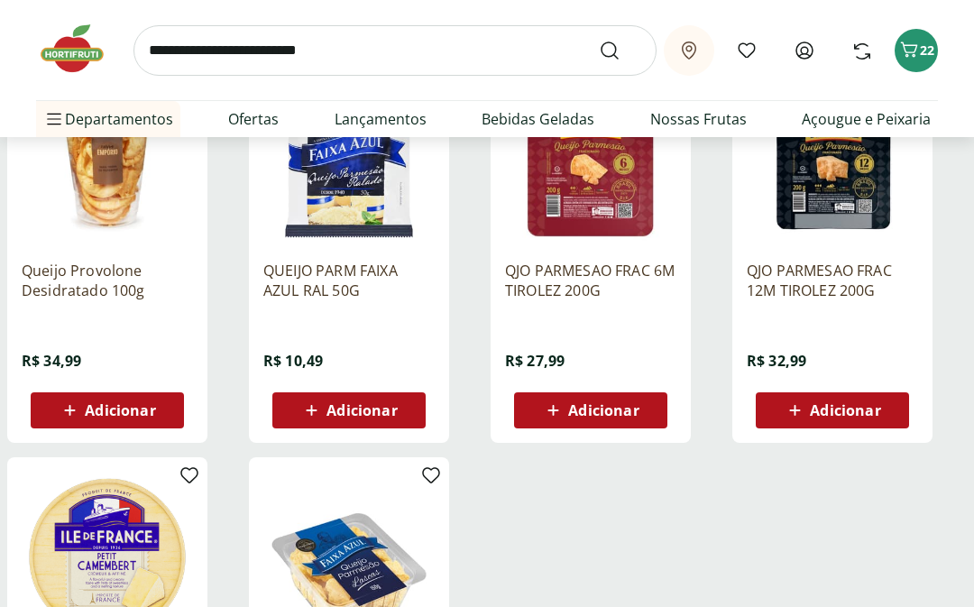
click at [462, 35] on input "search" at bounding box center [394, 50] width 523 height 50
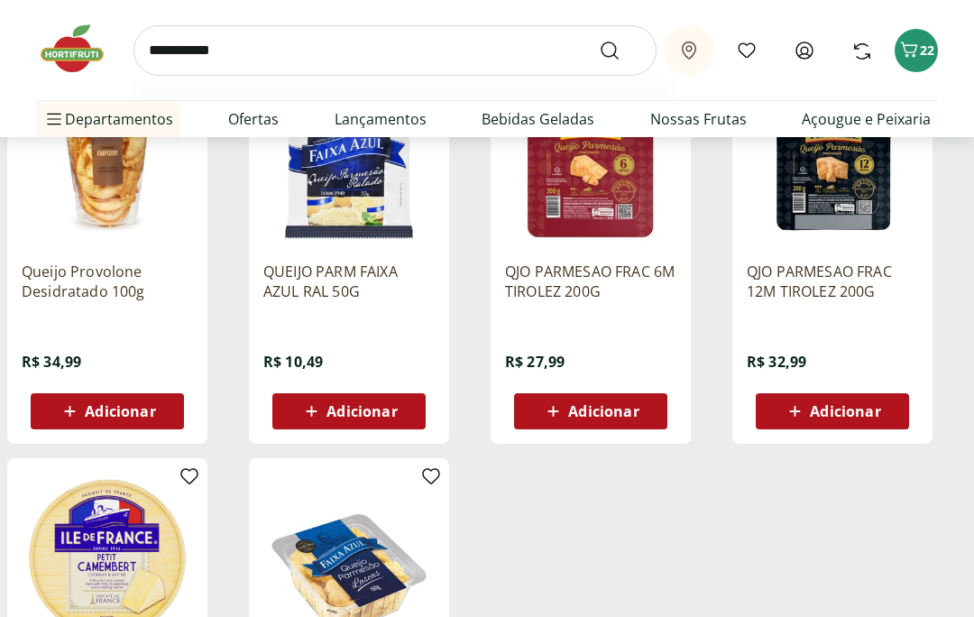
type input "**********"
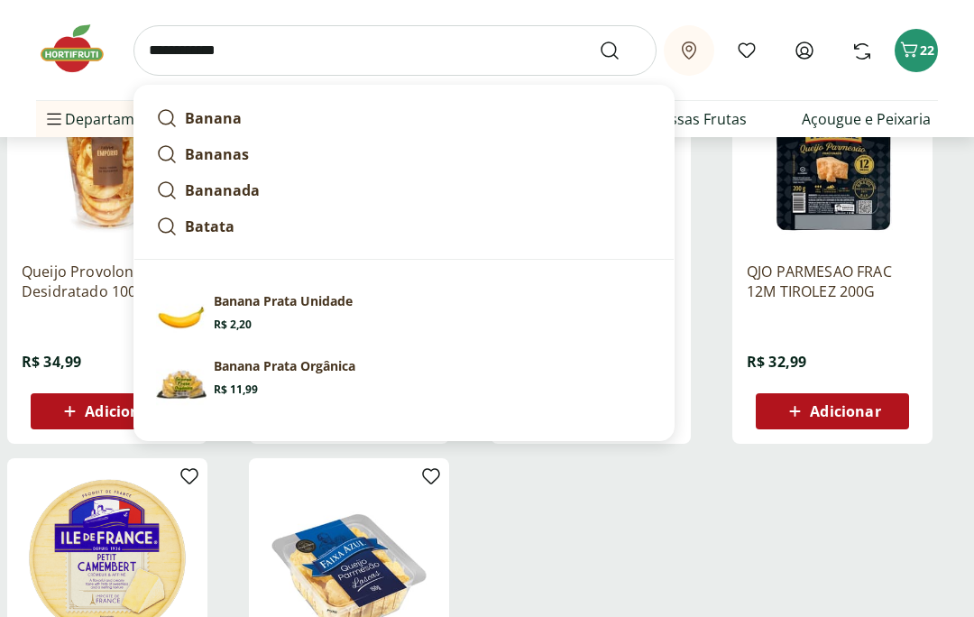
click at [620, 50] on button "Submit Search" at bounding box center [620, 51] width 43 height 22
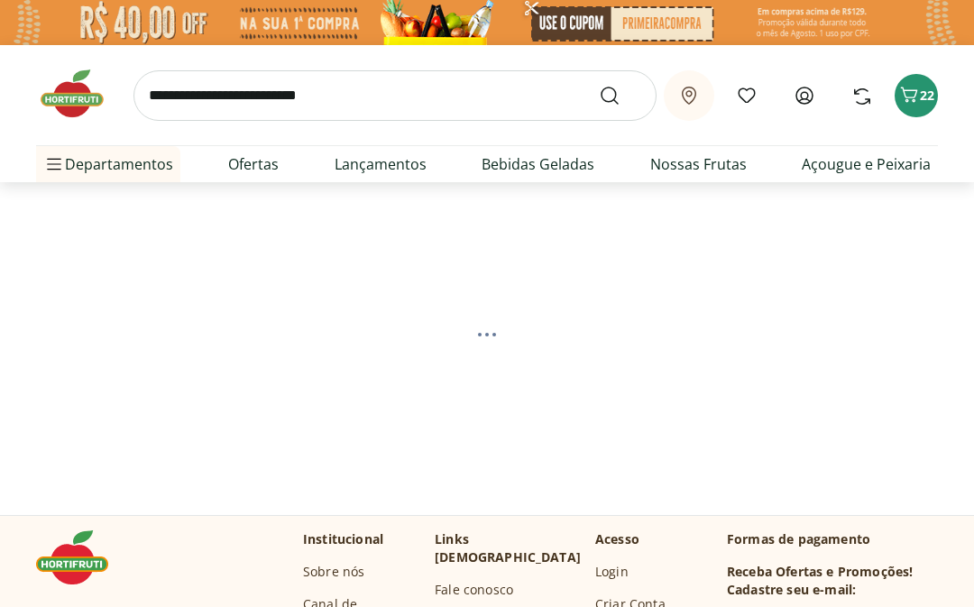
select select "**********"
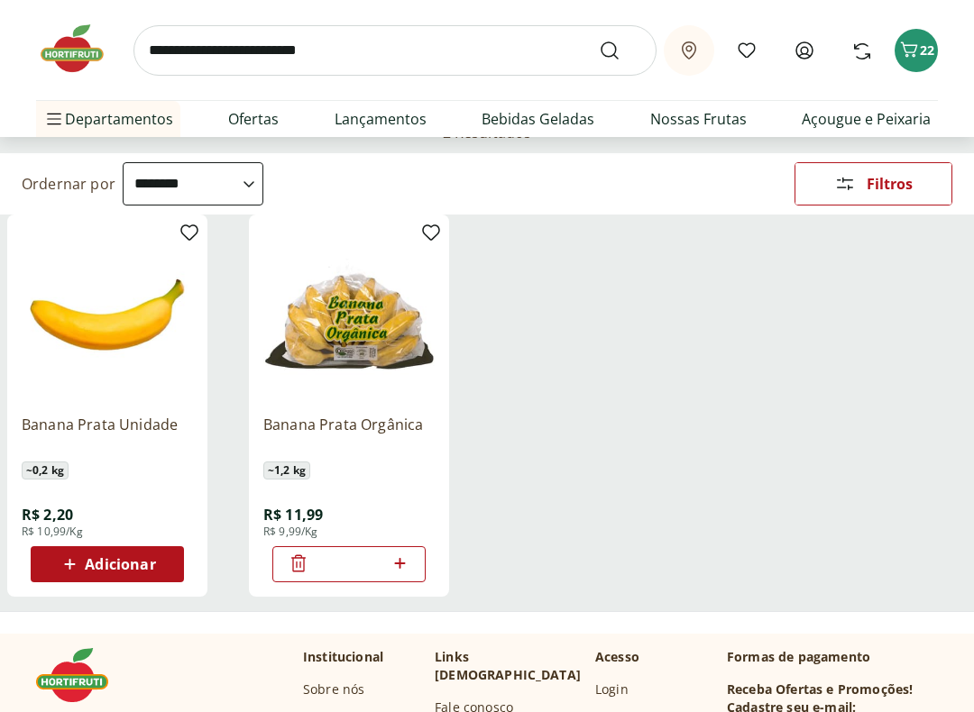
scroll to position [144, 0]
click at [115, 562] on span "Adicionar" at bounding box center [120, 564] width 70 height 14
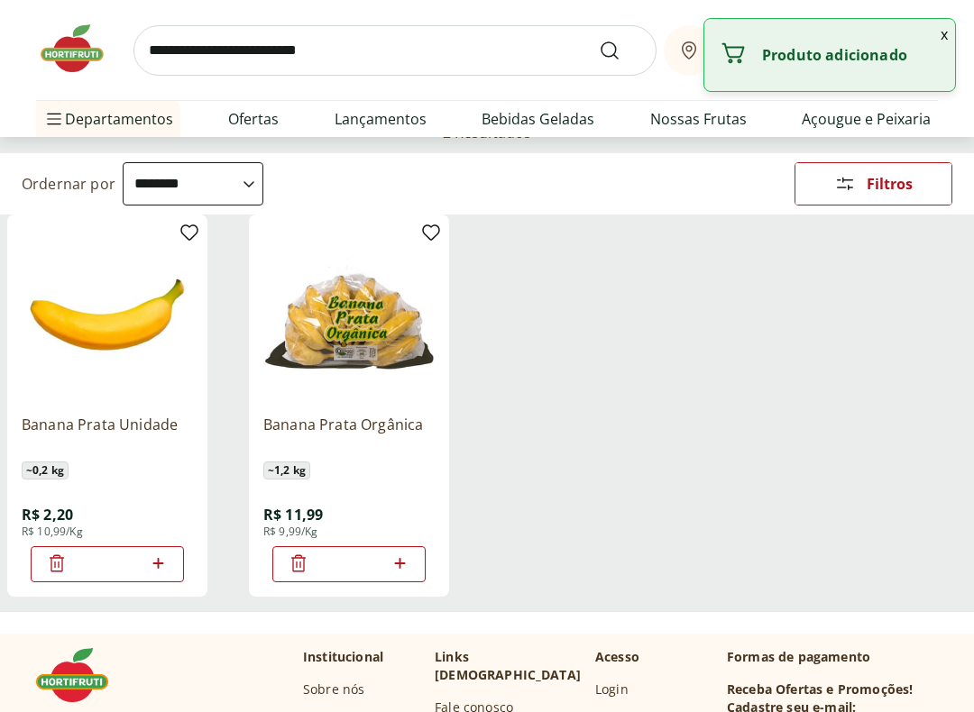
click at [167, 558] on icon at bounding box center [158, 564] width 23 height 22
click at [160, 555] on icon at bounding box center [158, 564] width 23 height 22
type input "*"
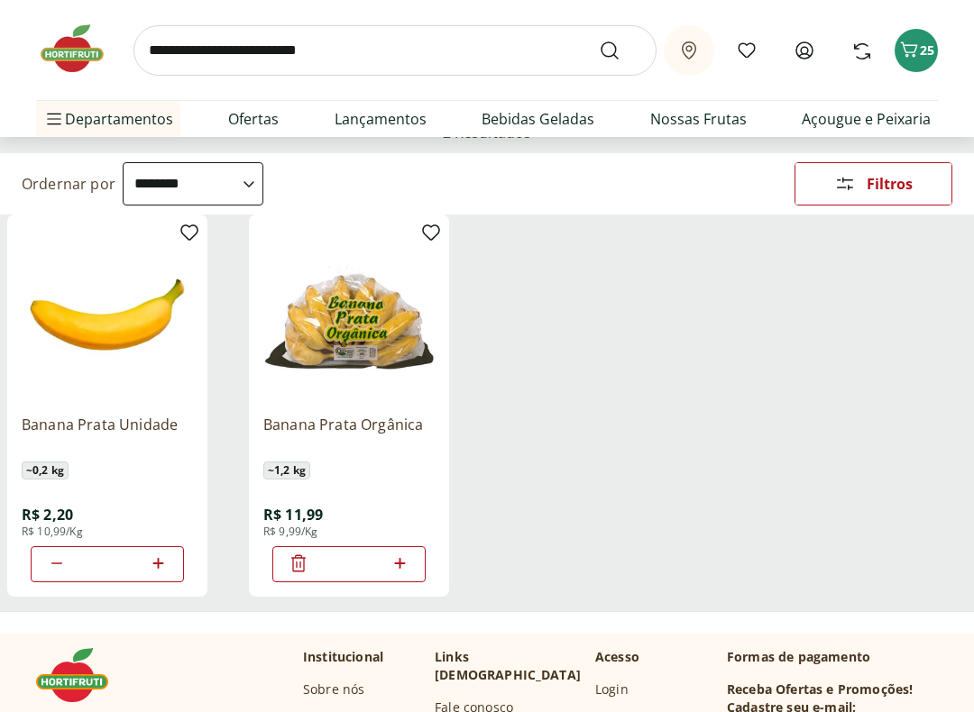
click at [921, 60] on div "25" at bounding box center [916, 50] width 14 height 29
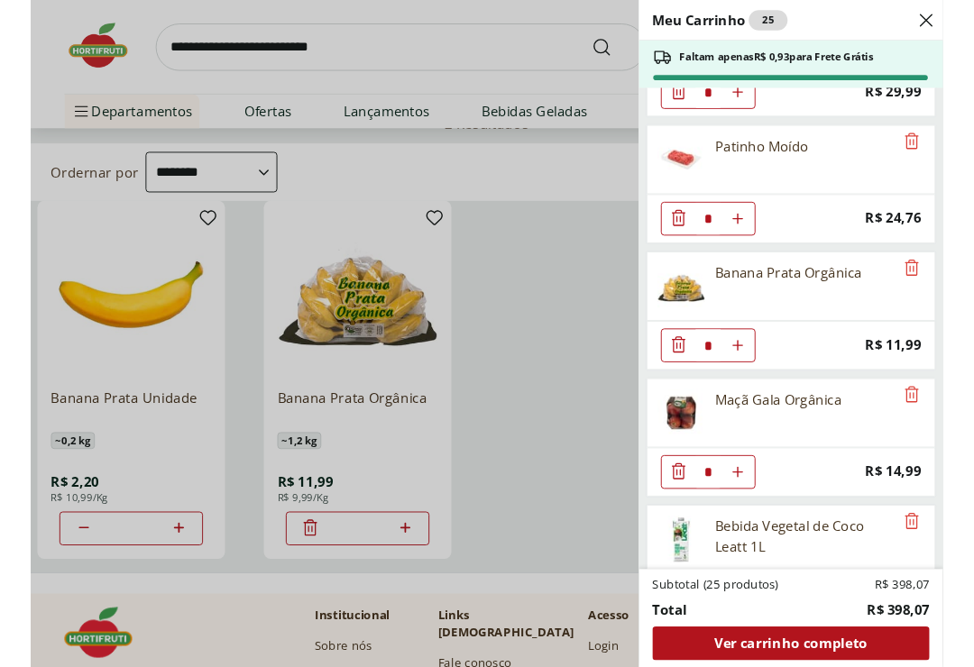
scroll to position [1455, 0]
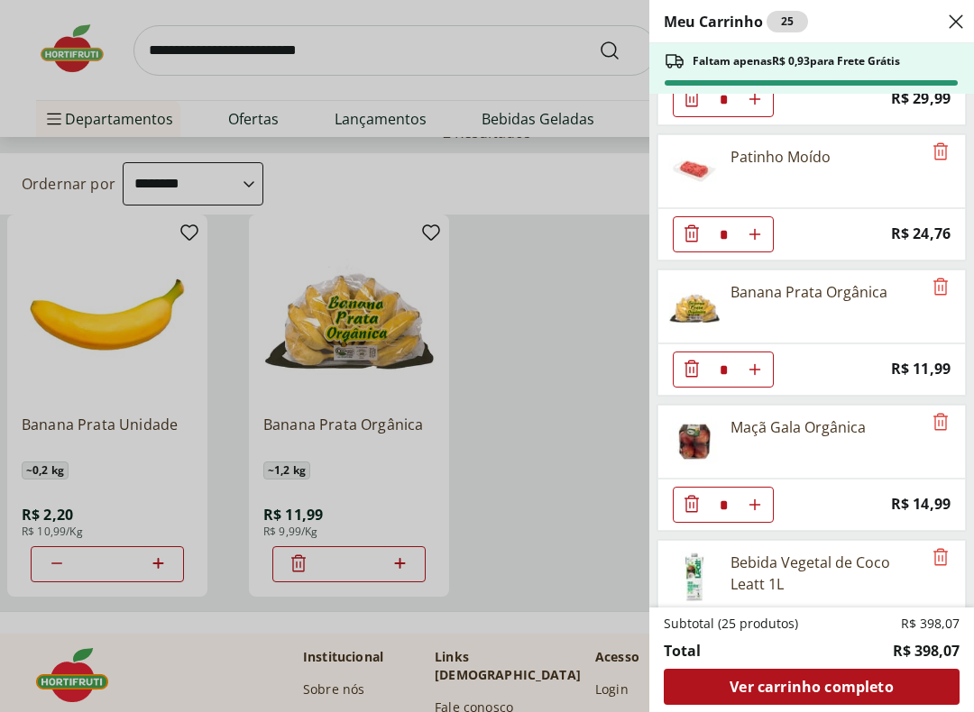
click at [947, 284] on icon "Remove" at bounding box center [941, 287] width 22 height 22
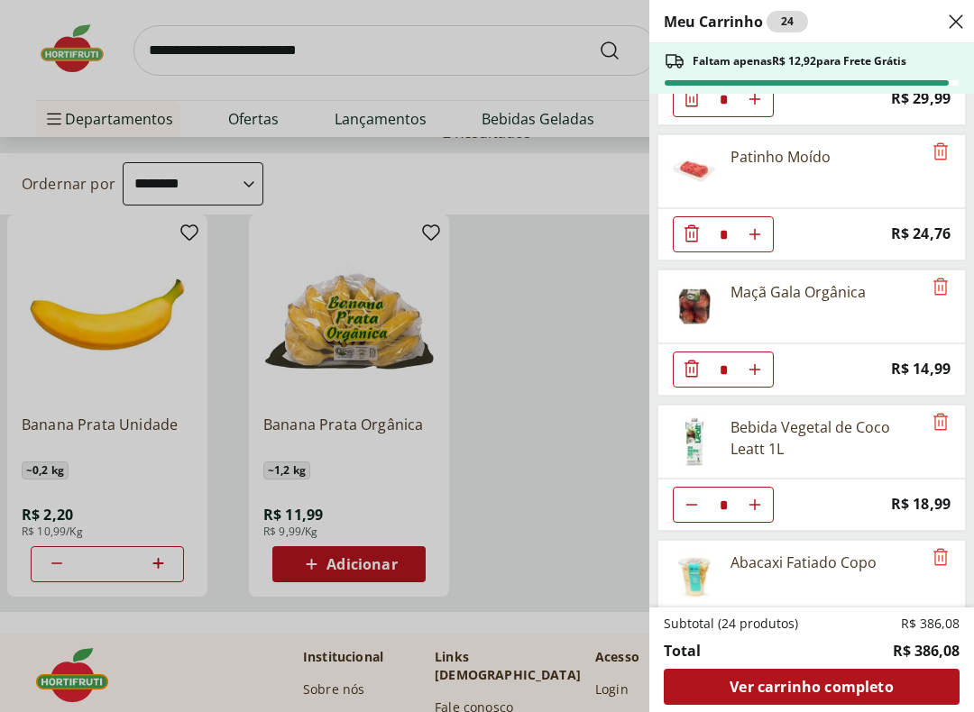
click at [946, 282] on icon "Remove" at bounding box center [940, 286] width 14 height 17
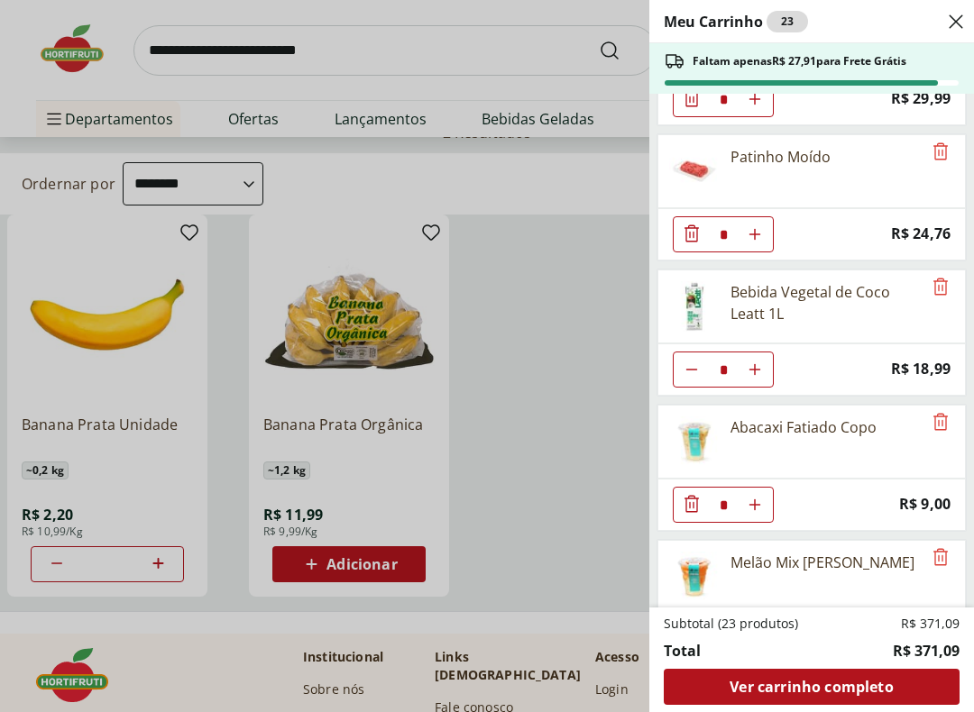
click at [403, 41] on div "Meu Carrinho 23 Faltam apenas R$ 27,91 para Frete Grátis Coco Seco Ralado * Pri…" at bounding box center [487, 356] width 974 height 712
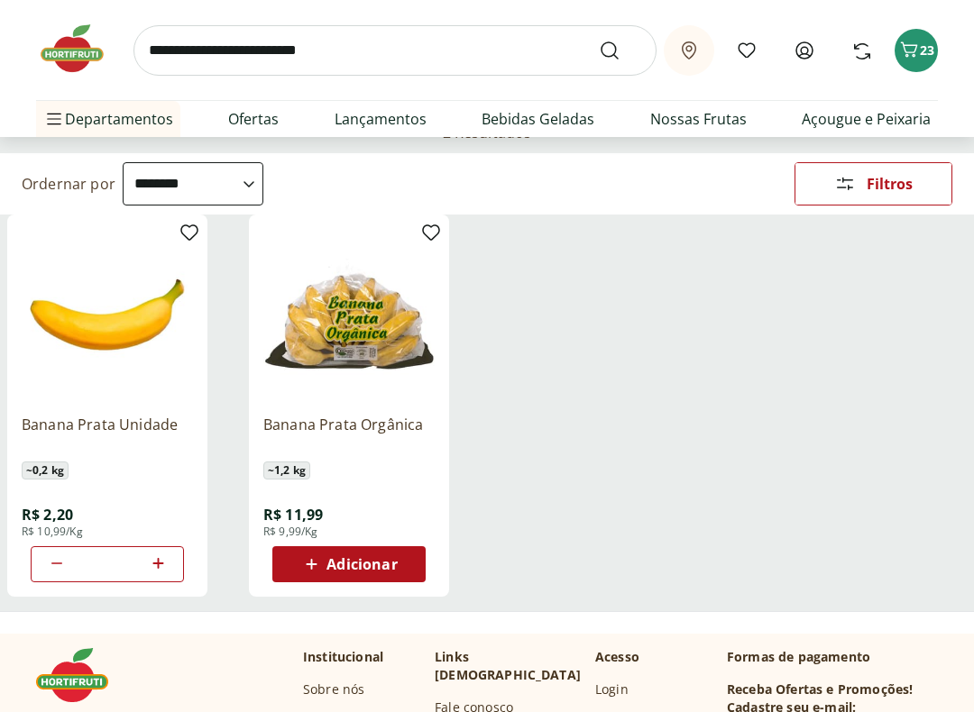
click at [450, 41] on input "search" at bounding box center [394, 50] width 523 height 50
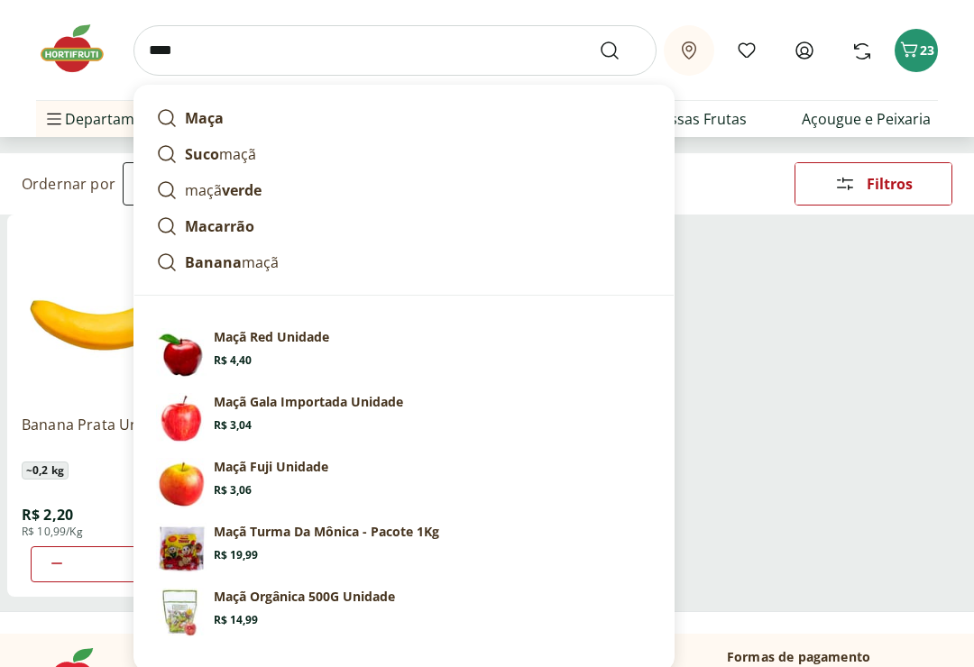
type input "****"
click at [620, 50] on button "Submit Search" at bounding box center [620, 51] width 43 height 22
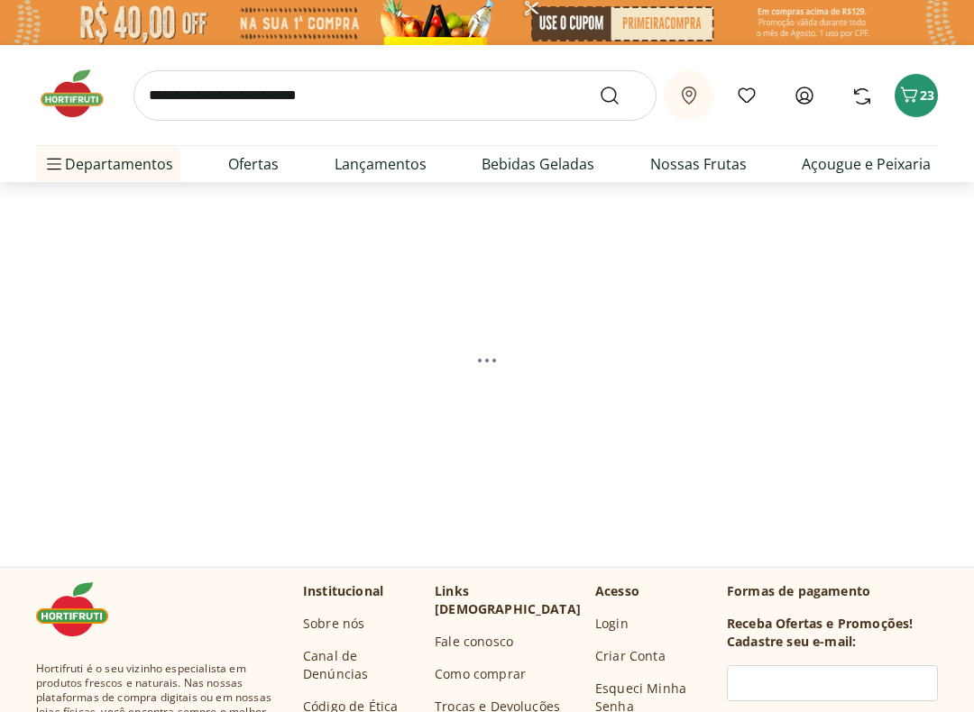
select select "**********"
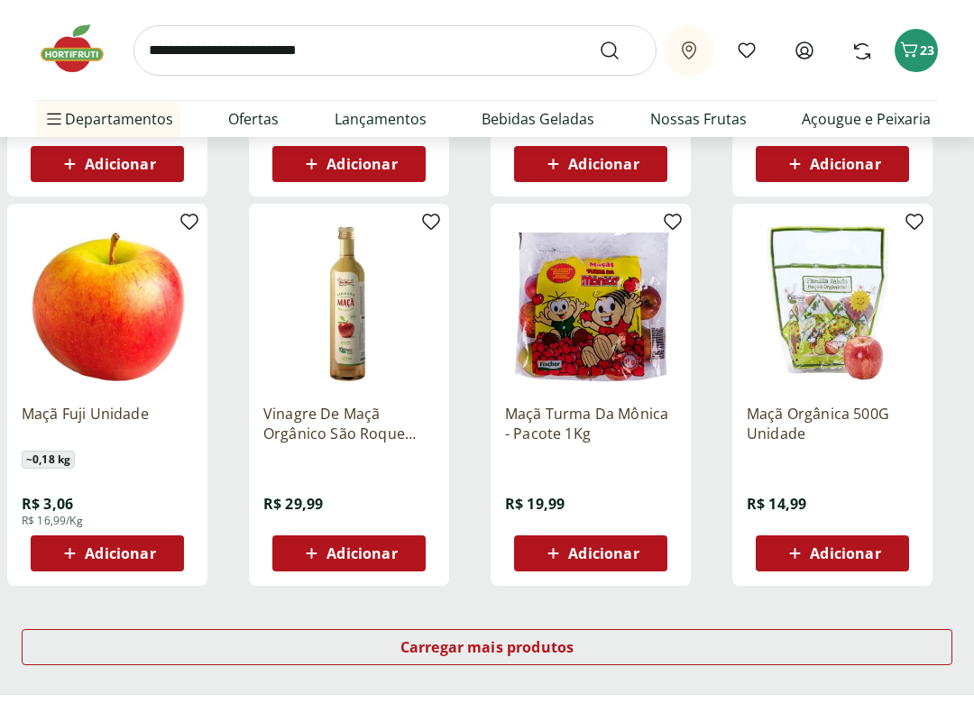
scroll to position [942, 0]
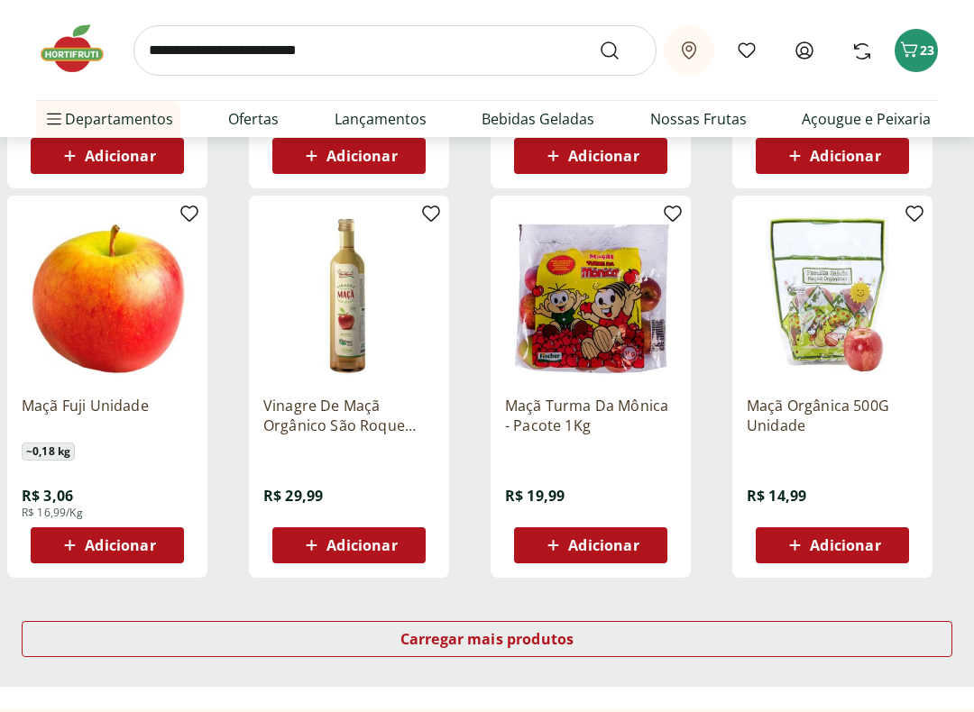
click at [146, 532] on div "Adicionar" at bounding box center [107, 545] width 124 height 32
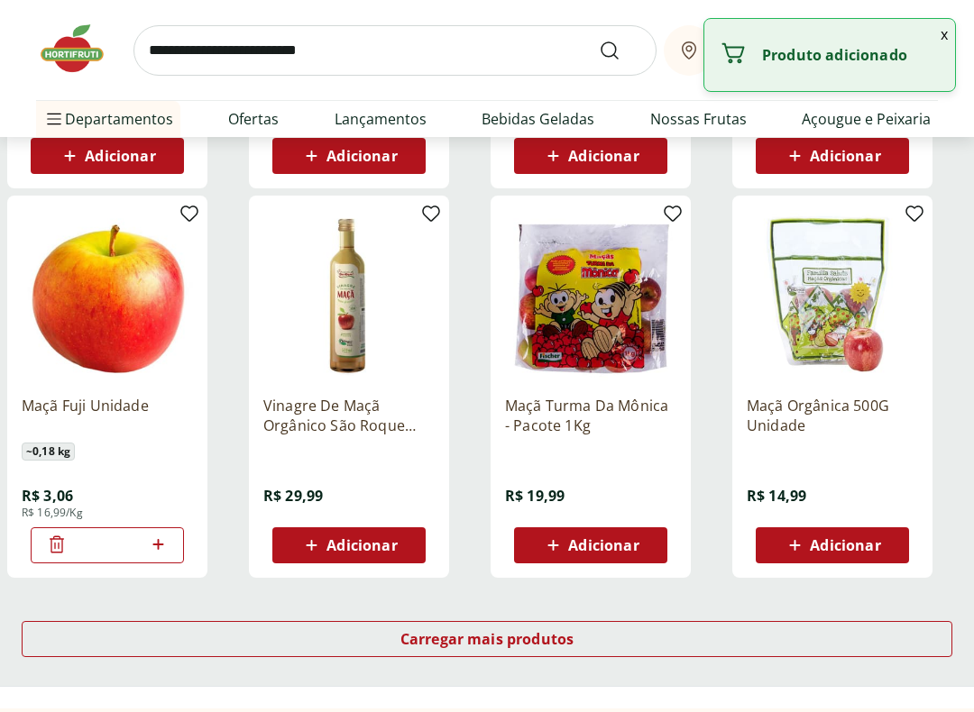
click at [162, 541] on icon at bounding box center [158, 545] width 23 height 22
type input "*"
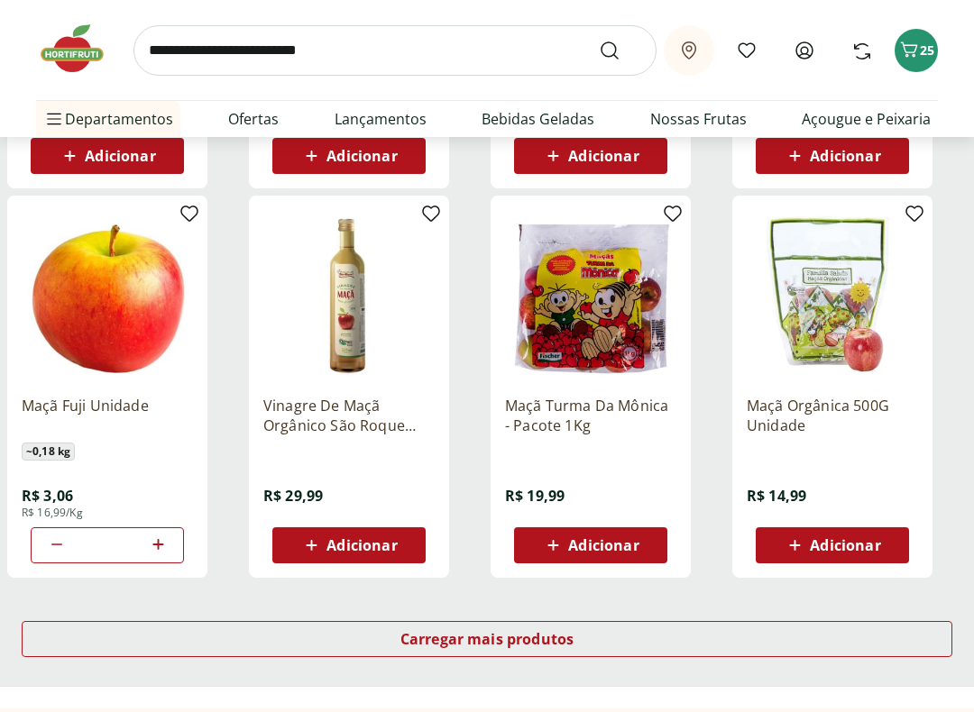
click at [917, 46] on icon "Carrinho" at bounding box center [909, 50] width 22 height 22
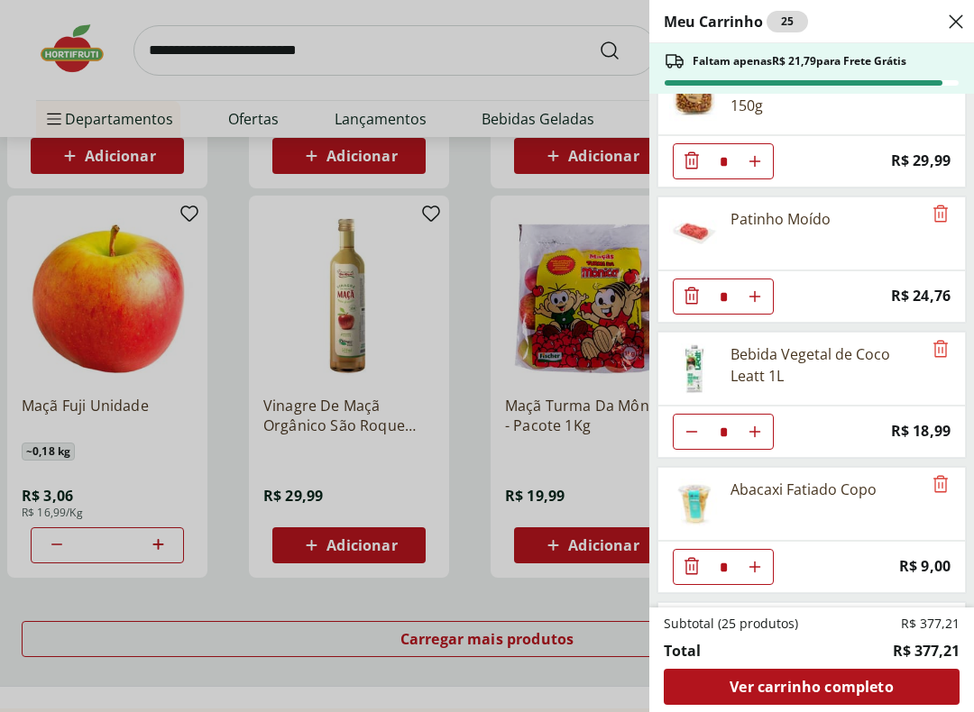
scroll to position [1394, 0]
click at [944, 478] on icon "Remove" at bounding box center [940, 482] width 14 height 17
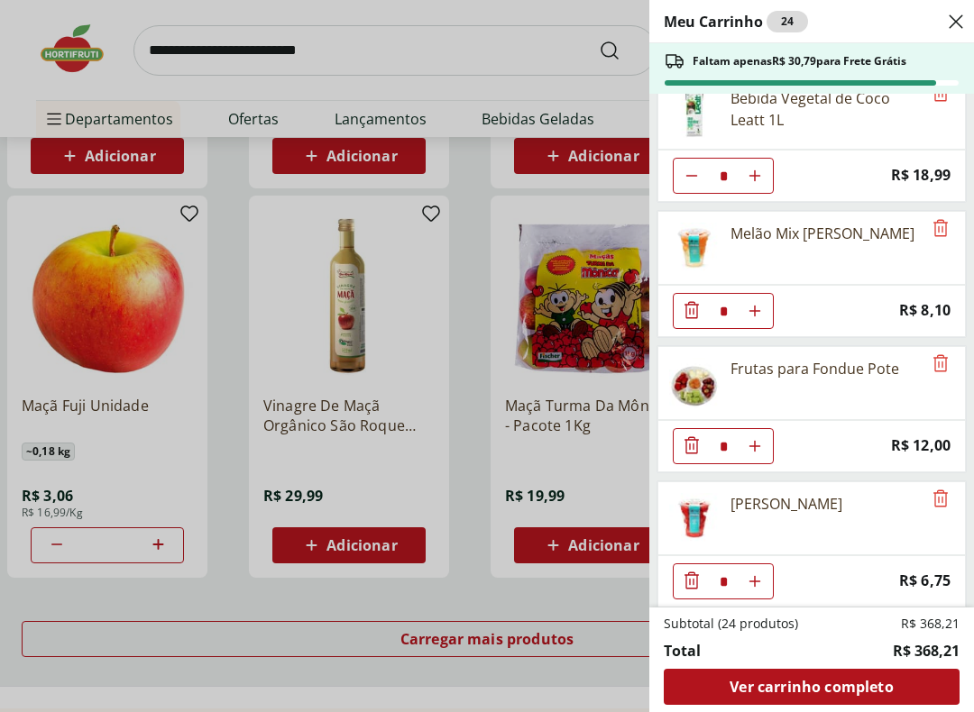
scroll to position [1648, 0]
click at [948, 491] on icon "Remove" at bounding box center [941, 500] width 22 height 22
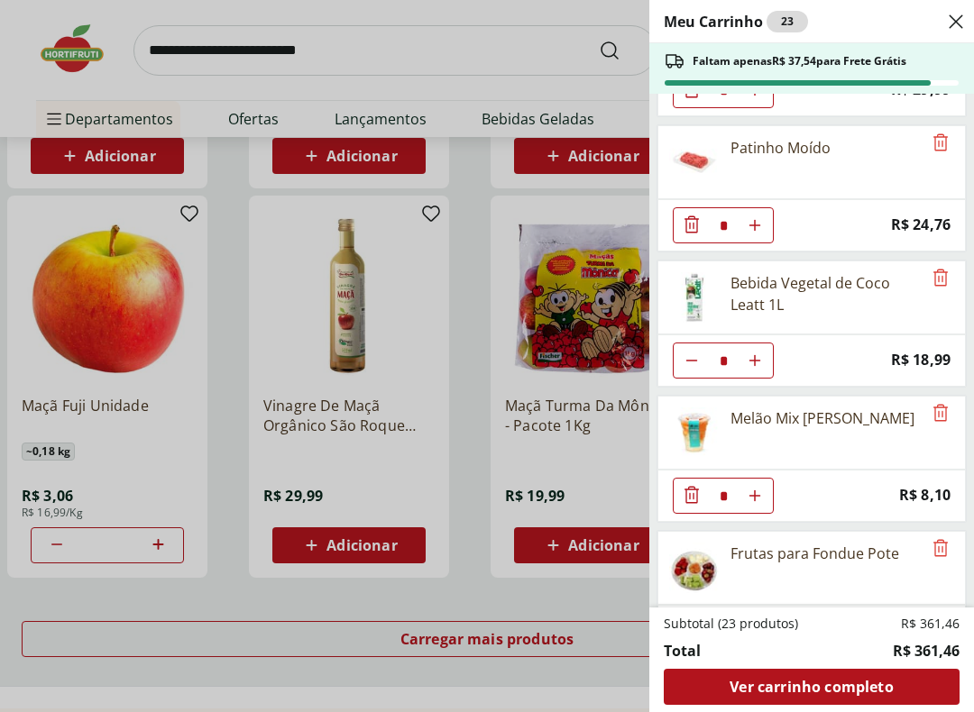
scroll to position [1465, 0]
click at [172, 53] on div "Meu Carrinho 23 Faltam apenas R$ 37,54 para Frete Grátis Coco Seco Ralado * Pri…" at bounding box center [487, 356] width 974 height 712
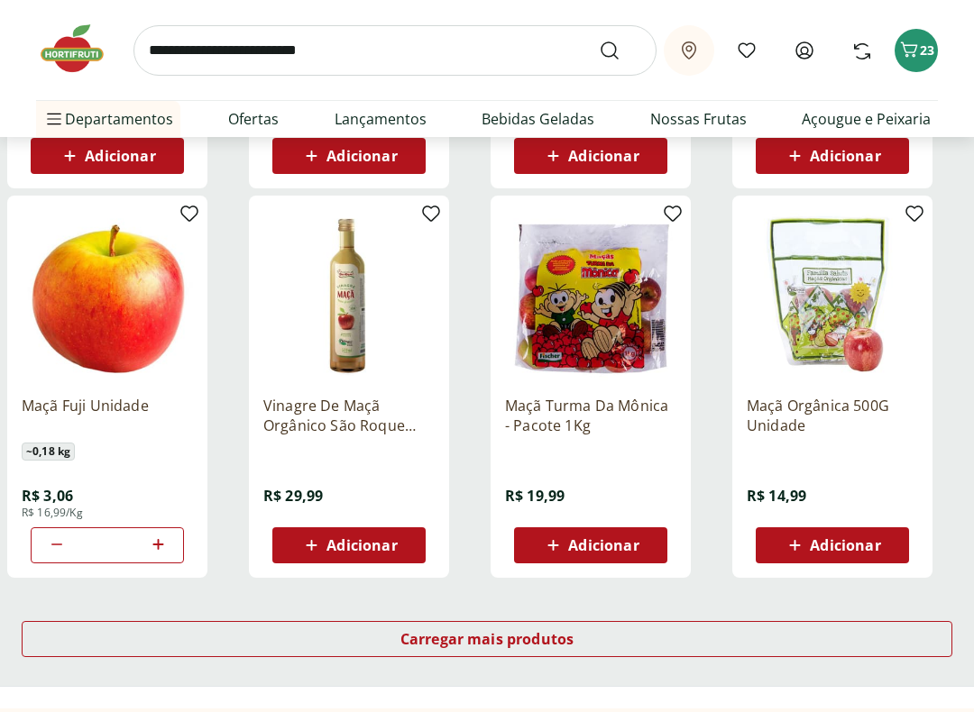
click at [183, 50] on input "search" at bounding box center [394, 50] width 523 height 50
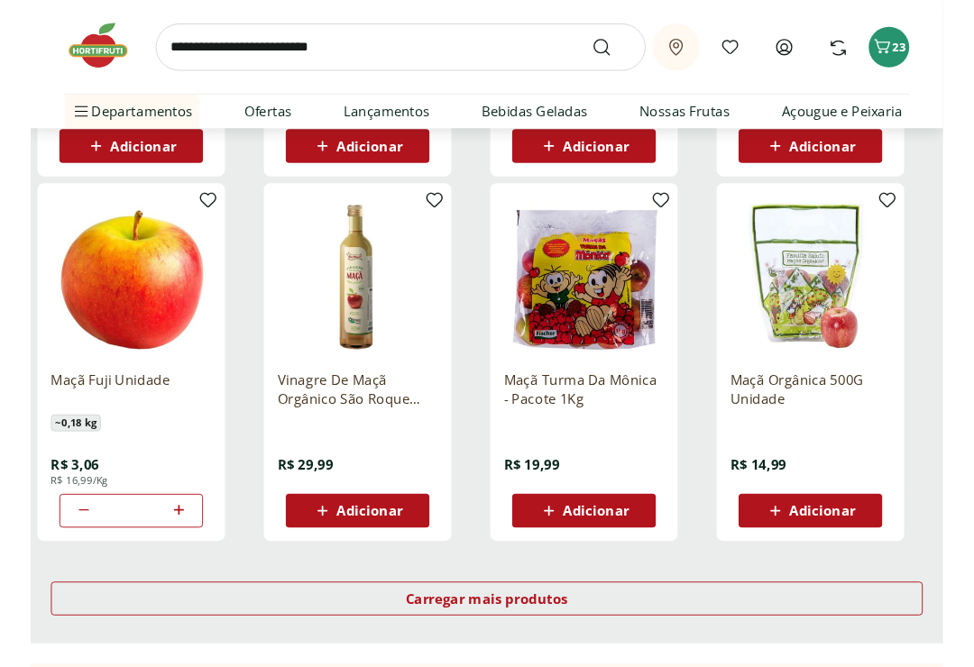
scroll to position [941, 0]
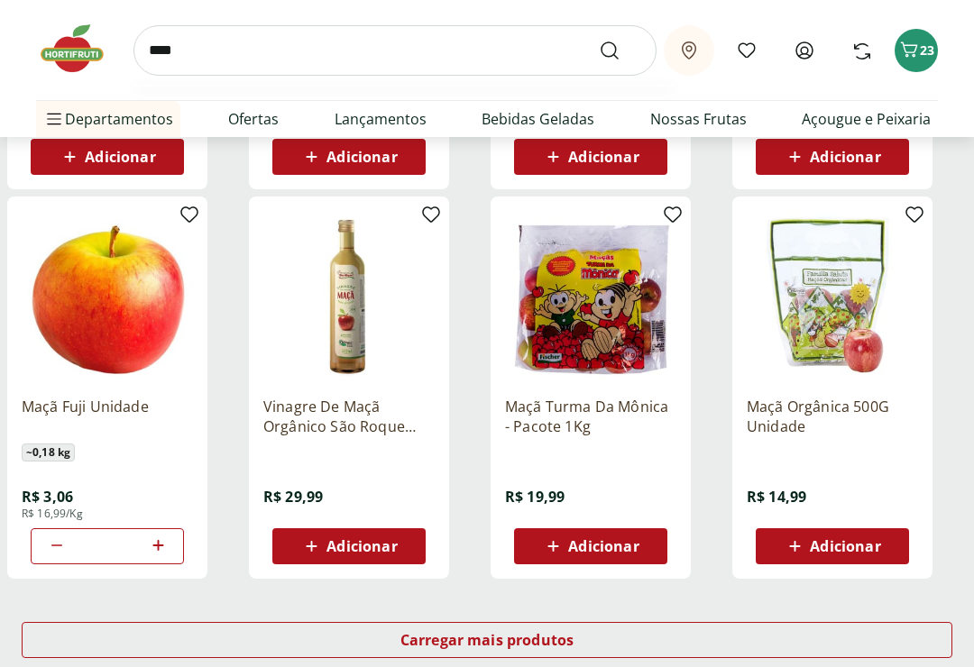
type input "*****"
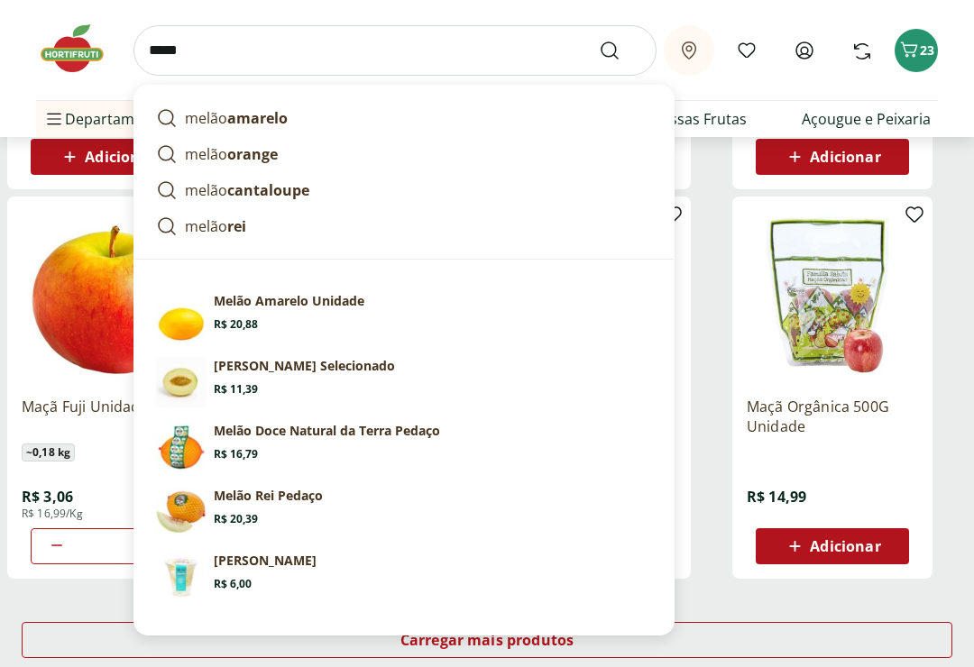
click at [620, 50] on button "Submit Search" at bounding box center [620, 51] width 43 height 22
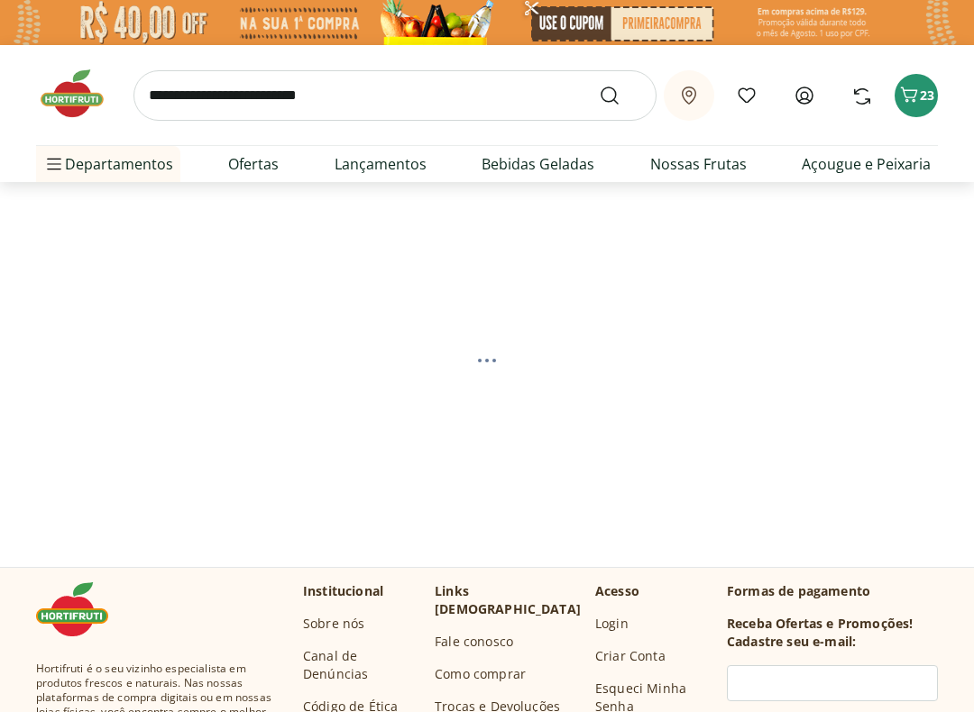
select select "**********"
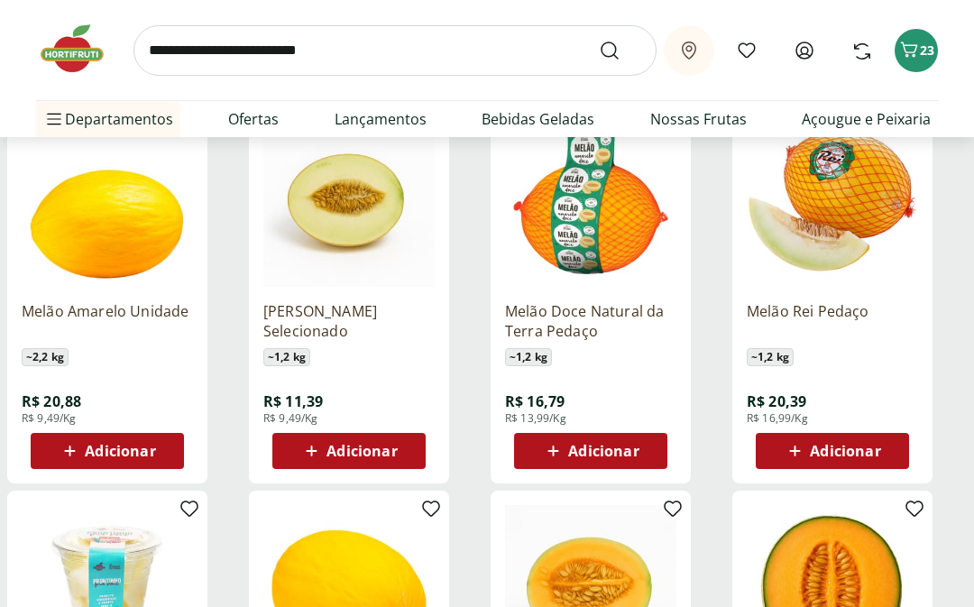
scroll to position [195, 0]
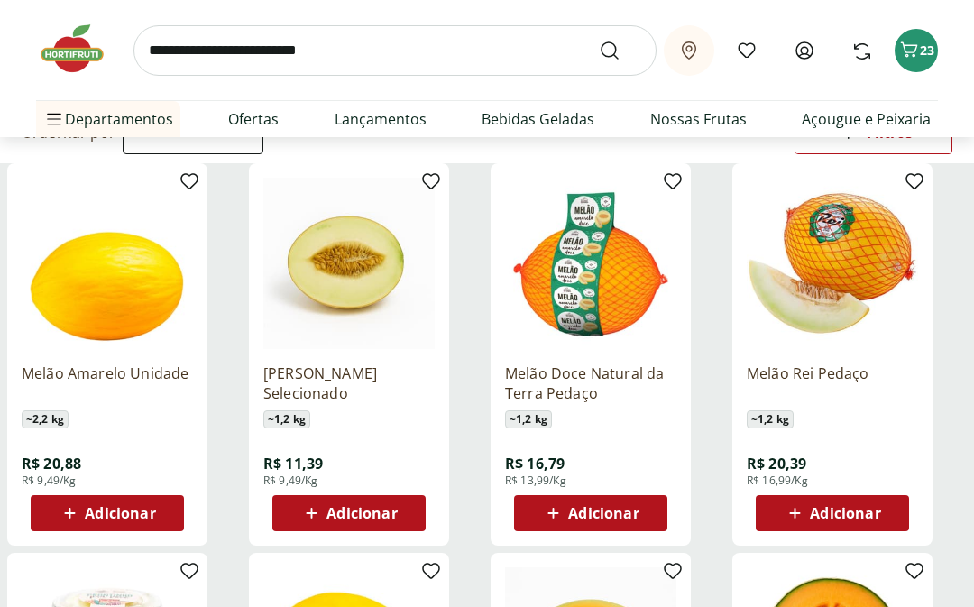
click at [859, 500] on div "Adicionar" at bounding box center [832, 514] width 124 height 32
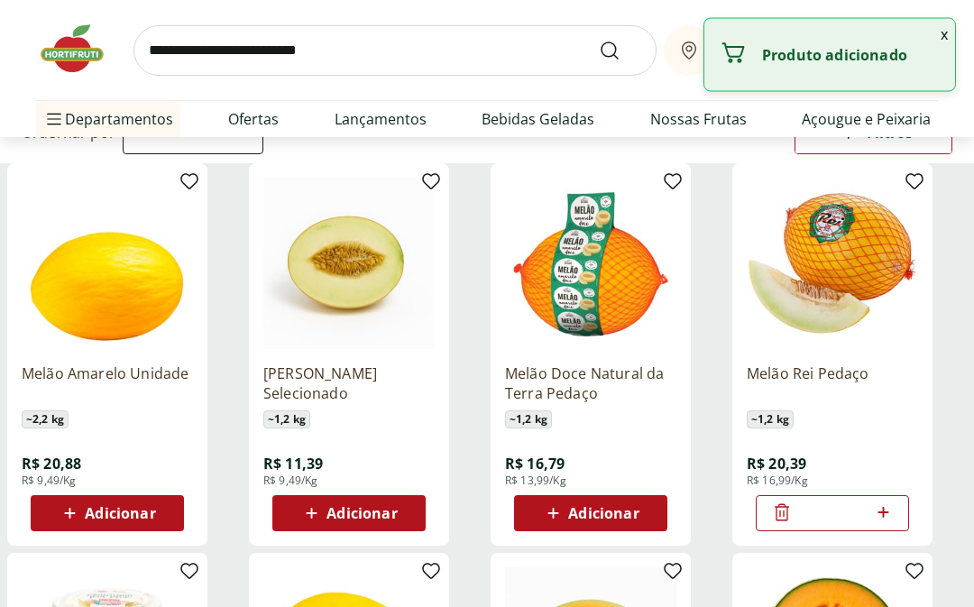
scroll to position [196, 0]
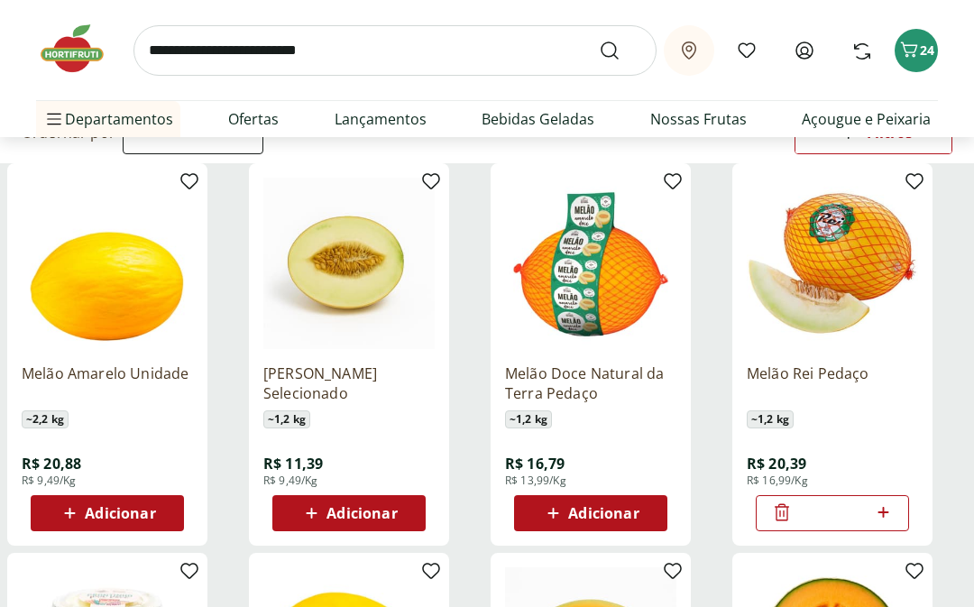
click at [909, 52] on icon "Carrinho" at bounding box center [909, 48] width 17 height 15
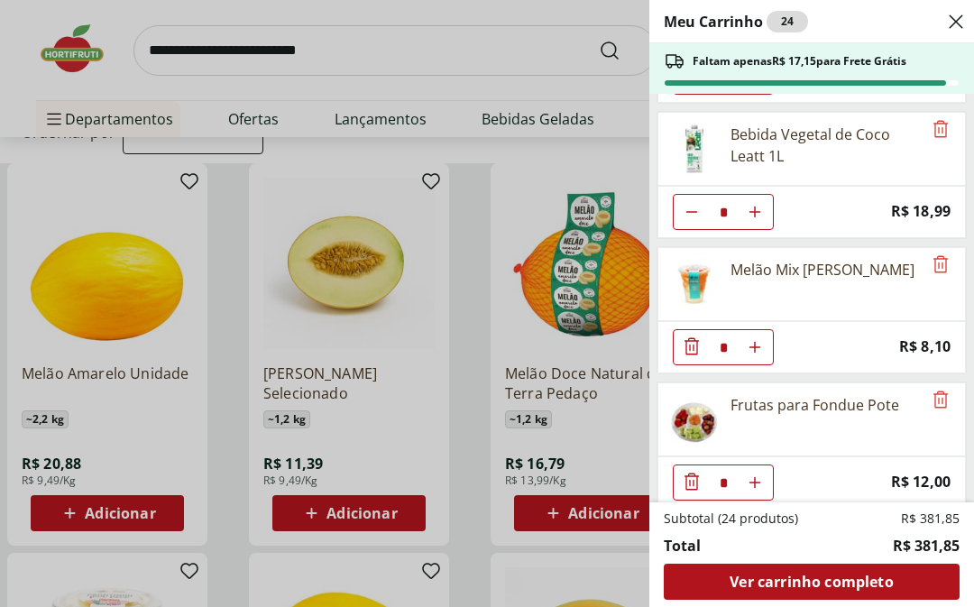
scroll to position [1614, 0]
click at [942, 258] on icon "Remove" at bounding box center [940, 262] width 14 height 17
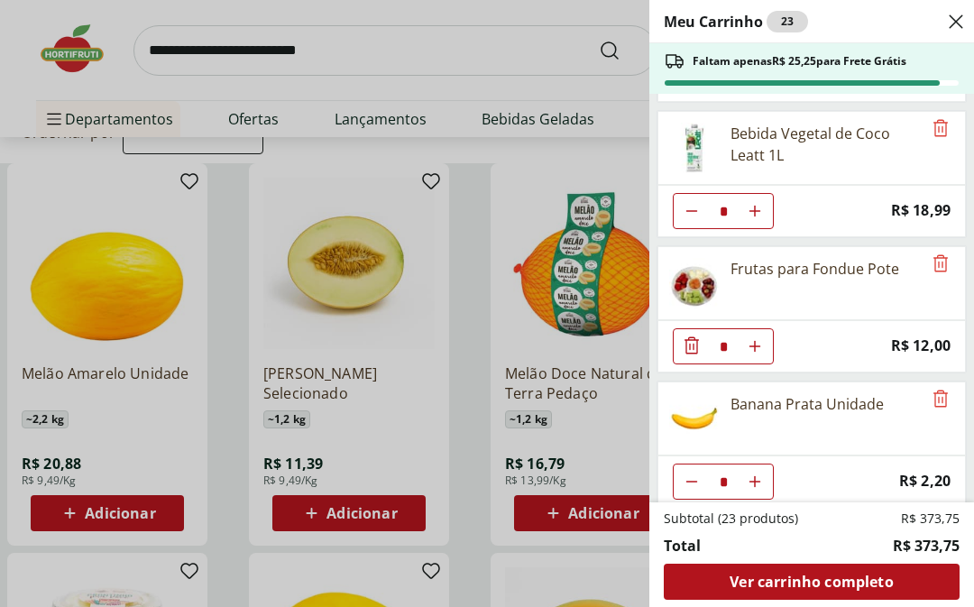
click at [194, 272] on div "Meu Carrinho 23 Faltam apenas R$ 25,25 para Frete Grátis Coco Seco Ralado * Pri…" at bounding box center [487, 303] width 974 height 607
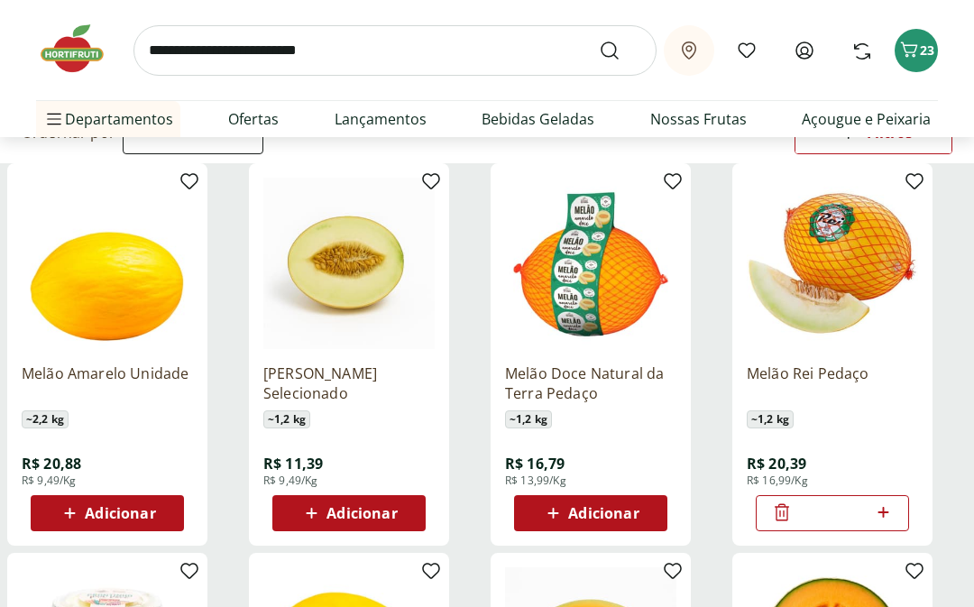
click at [172, 49] on input "search" at bounding box center [394, 50] width 523 height 50
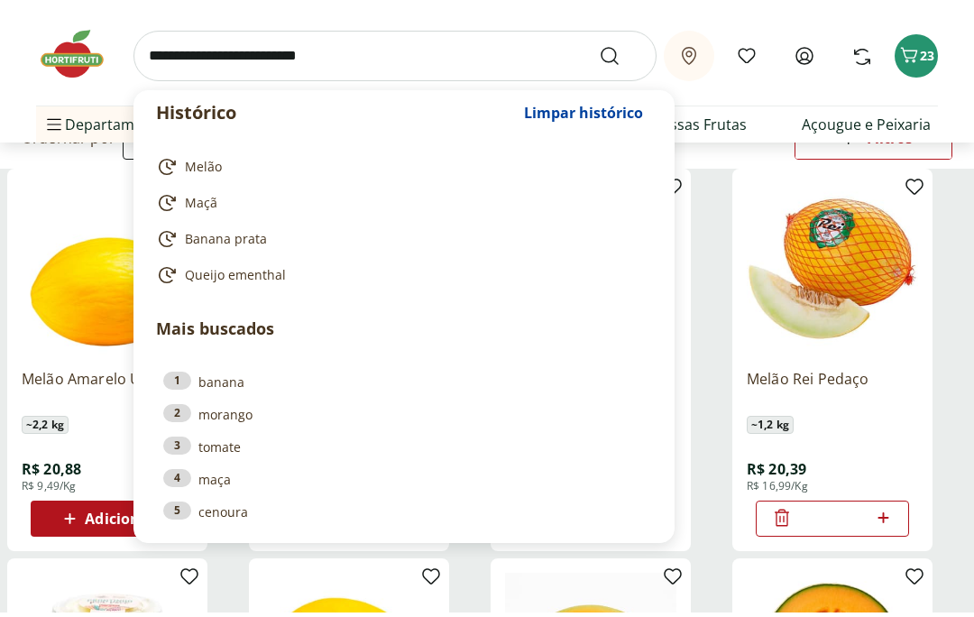
scroll to position [195, 0]
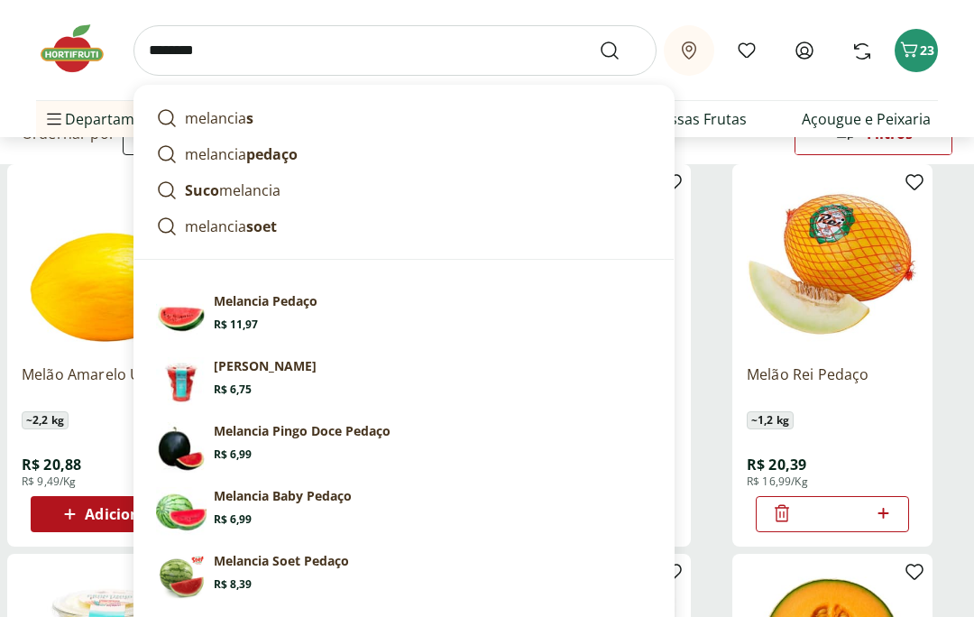
type input "********"
click at [620, 50] on button "Submit Search" at bounding box center [620, 51] width 43 height 22
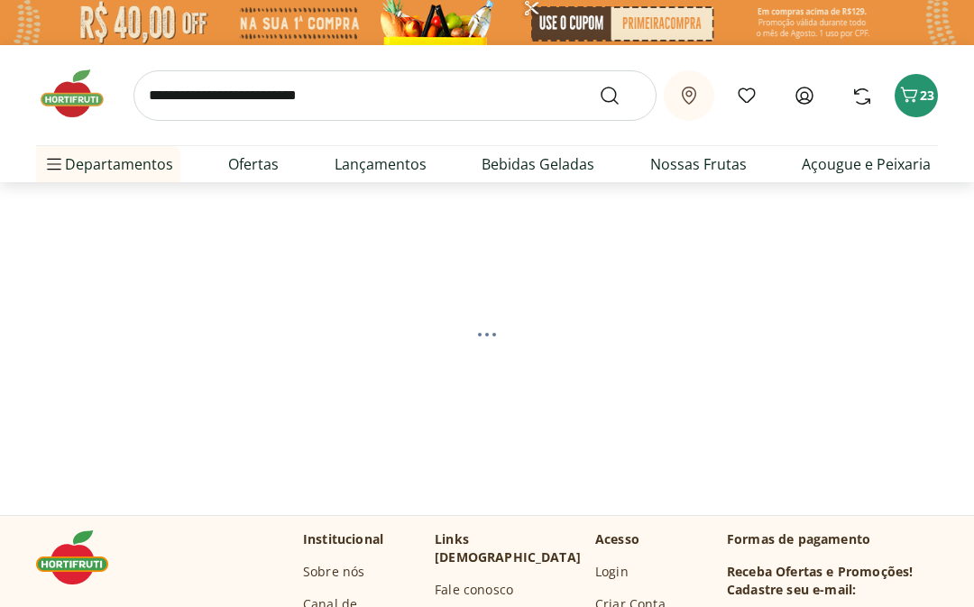
select select "**********"
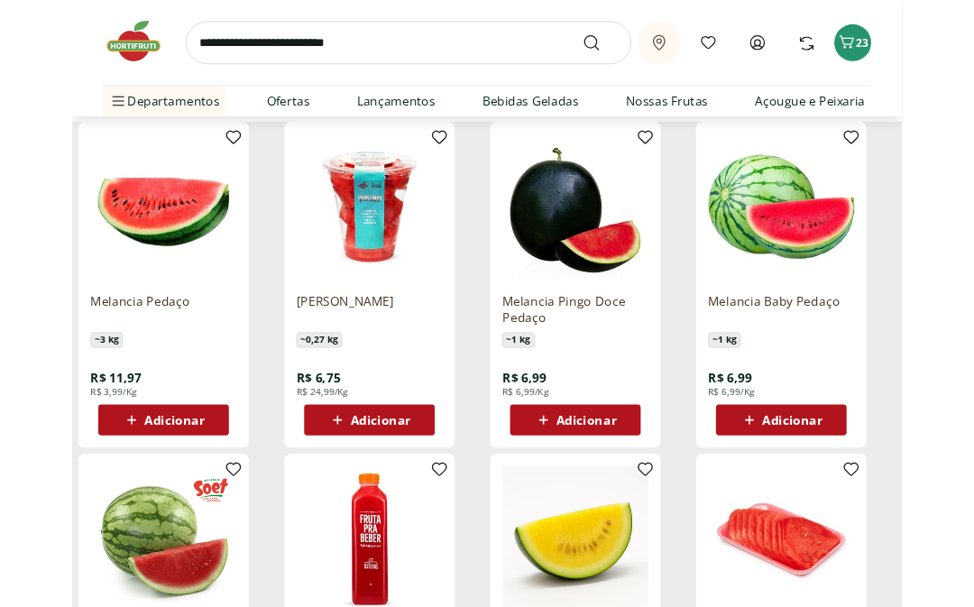
scroll to position [216, 0]
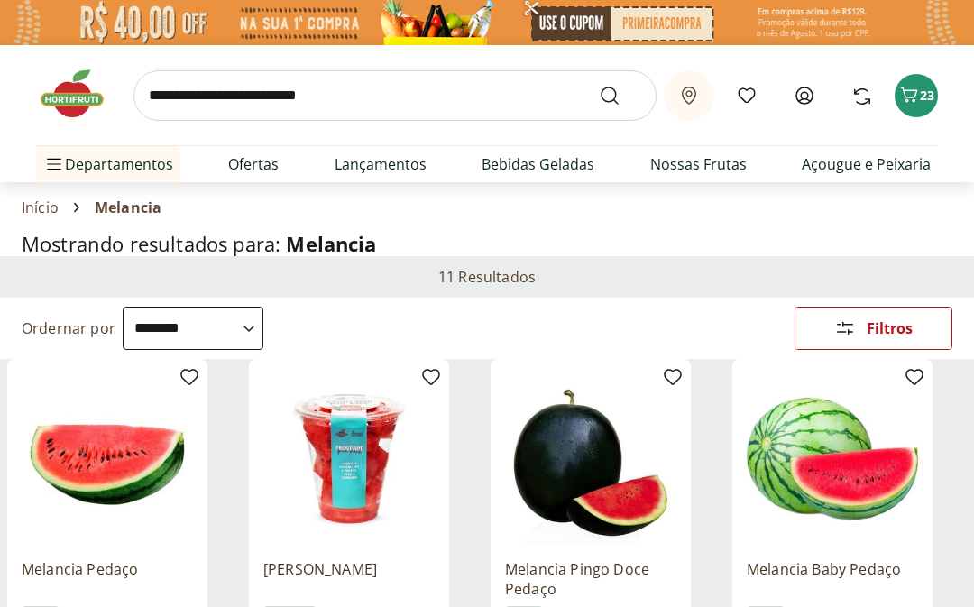
select select "**********"
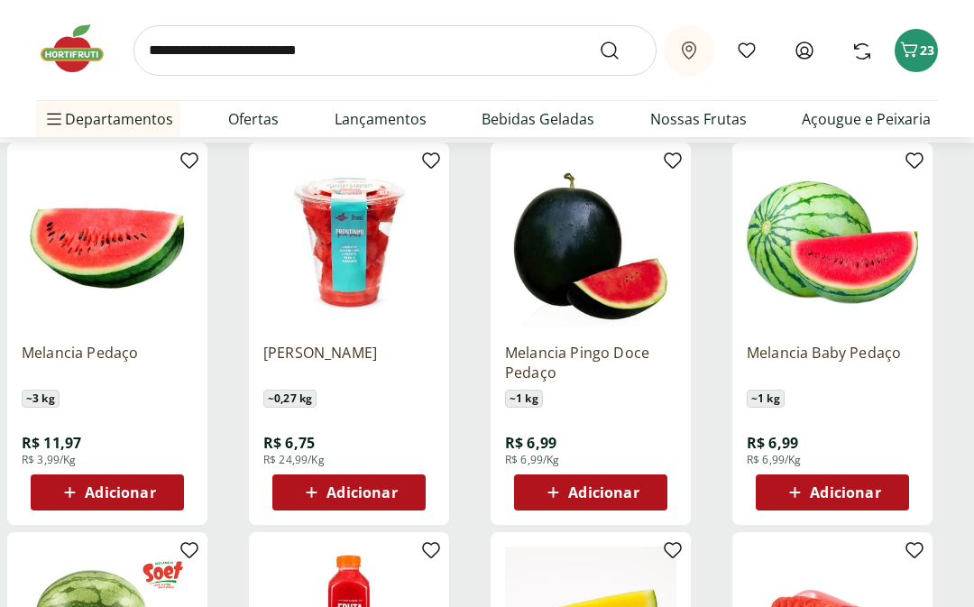
click at [860, 485] on span "Adicionar" at bounding box center [845, 492] width 70 height 14
click at [907, 48] on icon "Carrinho" at bounding box center [909, 50] width 22 height 22
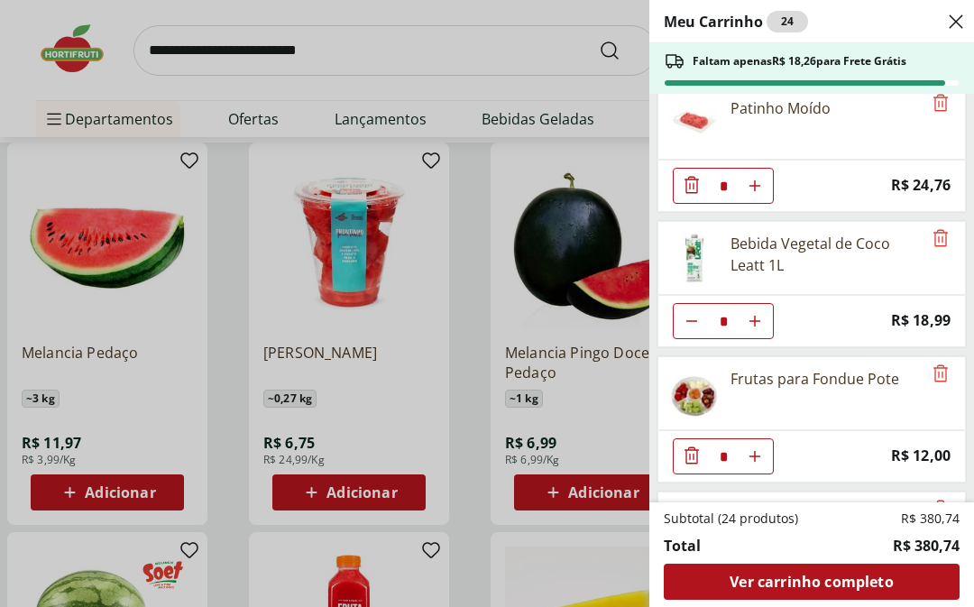
scroll to position [1503, 0]
click at [948, 102] on icon "Remove" at bounding box center [941, 104] width 22 height 22
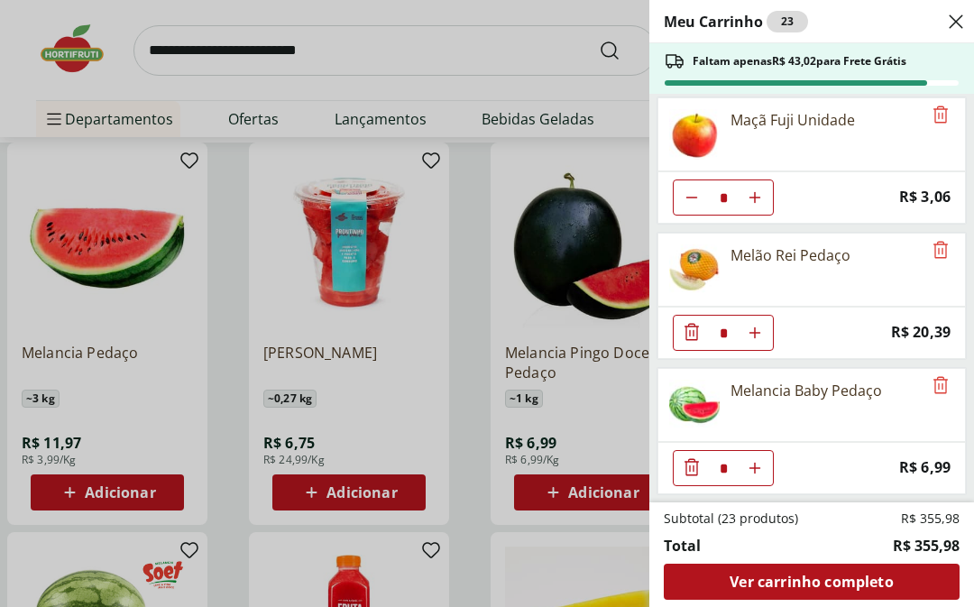
scroll to position [1898, 0]
click at [12, 39] on div "Meu Carrinho 23 Faltam apenas R$ 43,02 para Frete Grátis Coco Seco Ralado * Pri…" at bounding box center [487, 303] width 974 height 607
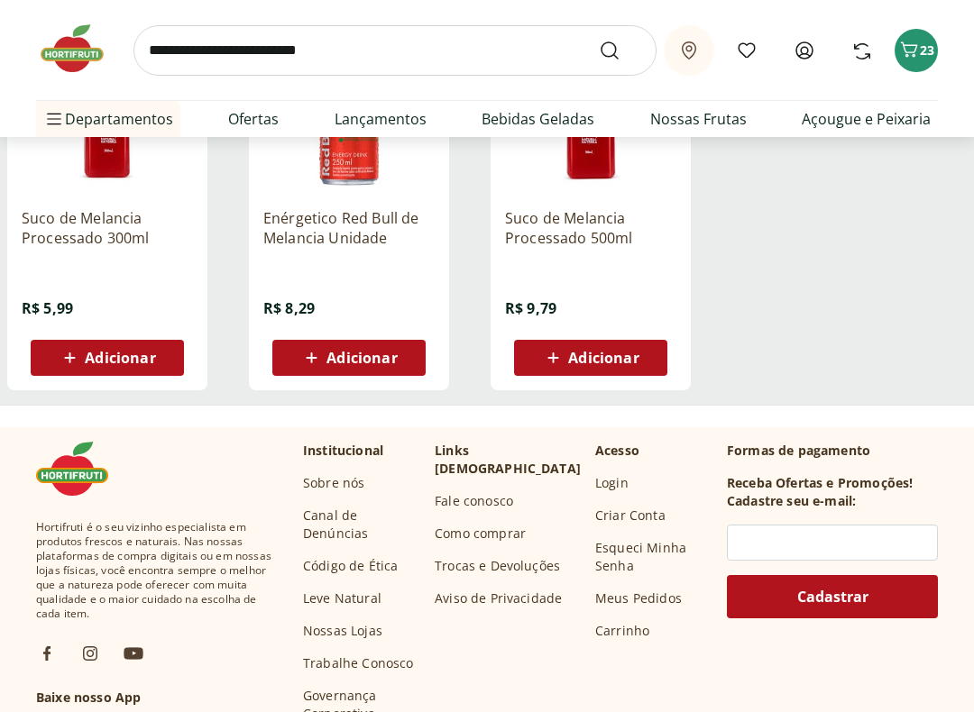
scroll to position [1130, 0]
click at [926, 53] on span "23" at bounding box center [927, 49] width 14 height 17
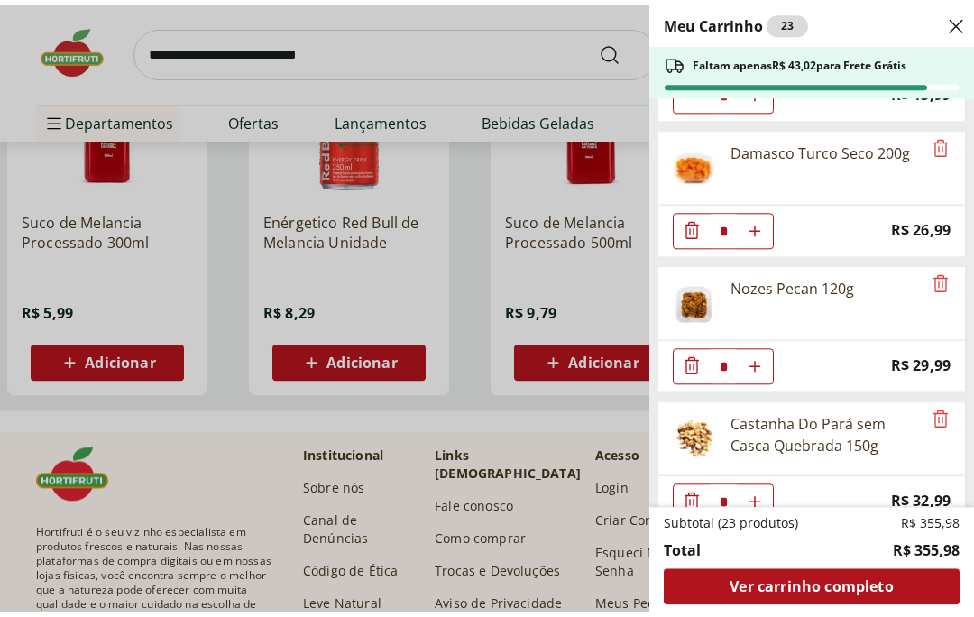
scroll to position [1180, 0]
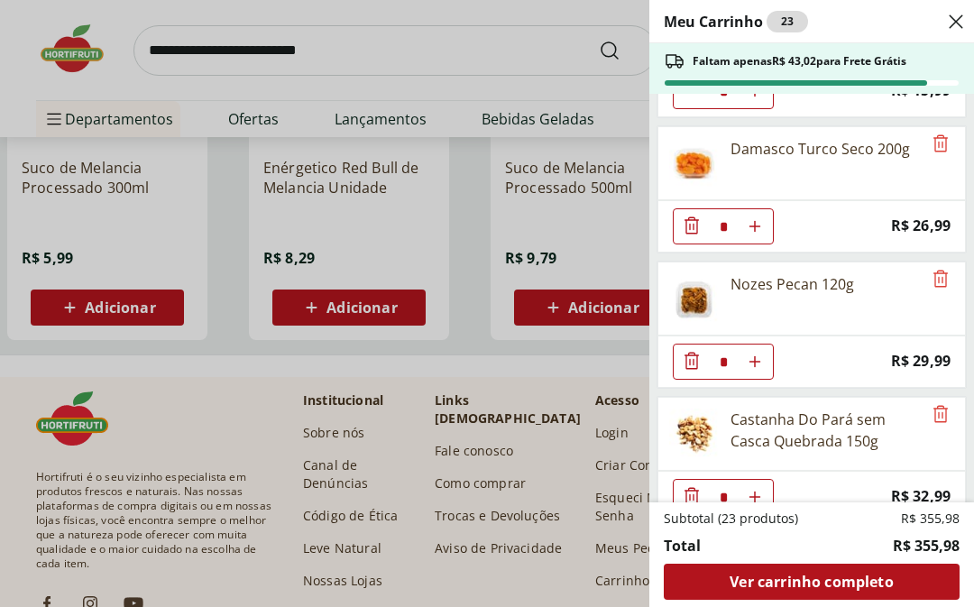
click at [963, 17] on icon "Close" at bounding box center [956, 22] width 22 height 22
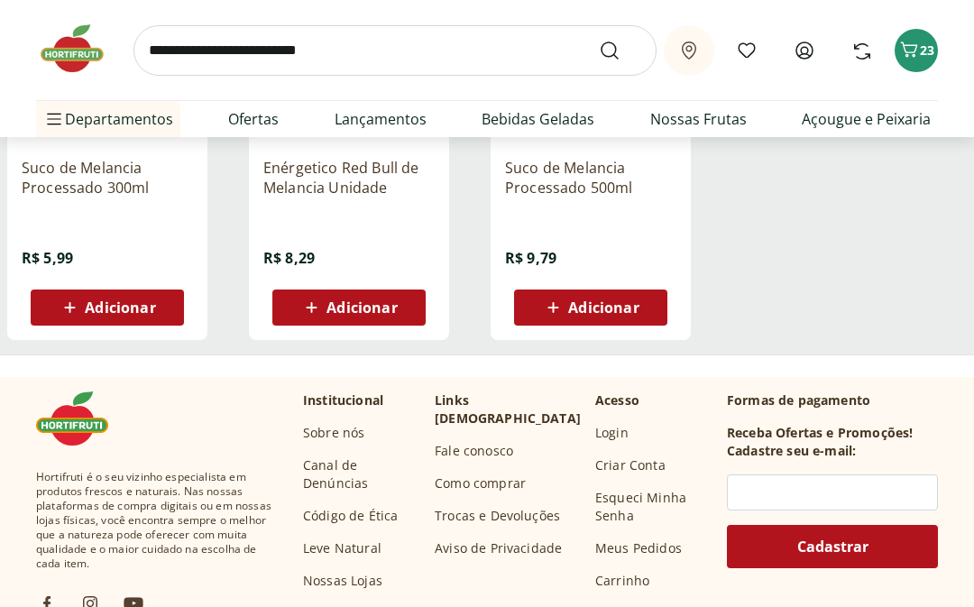
click at [384, 52] on input "search" at bounding box center [394, 50] width 523 height 50
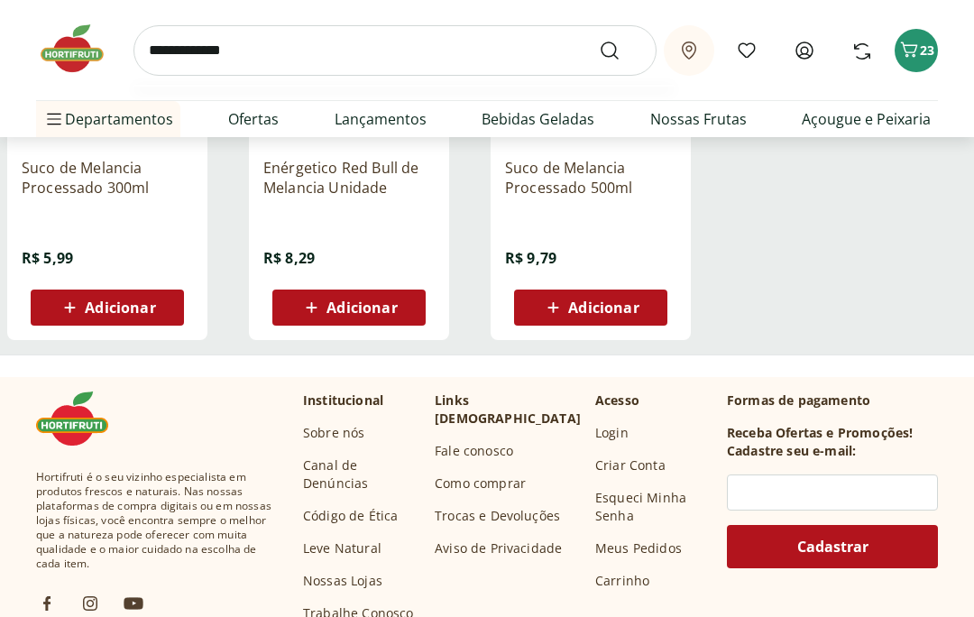
type input "**********"
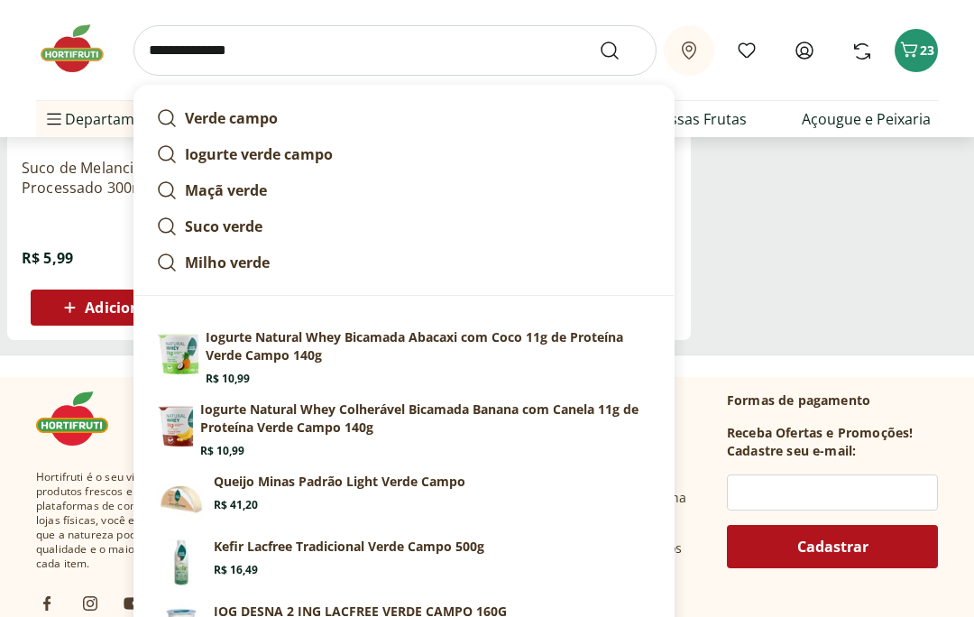
click at [605, 52] on icon "Submit Search" at bounding box center [610, 51] width 22 height 22
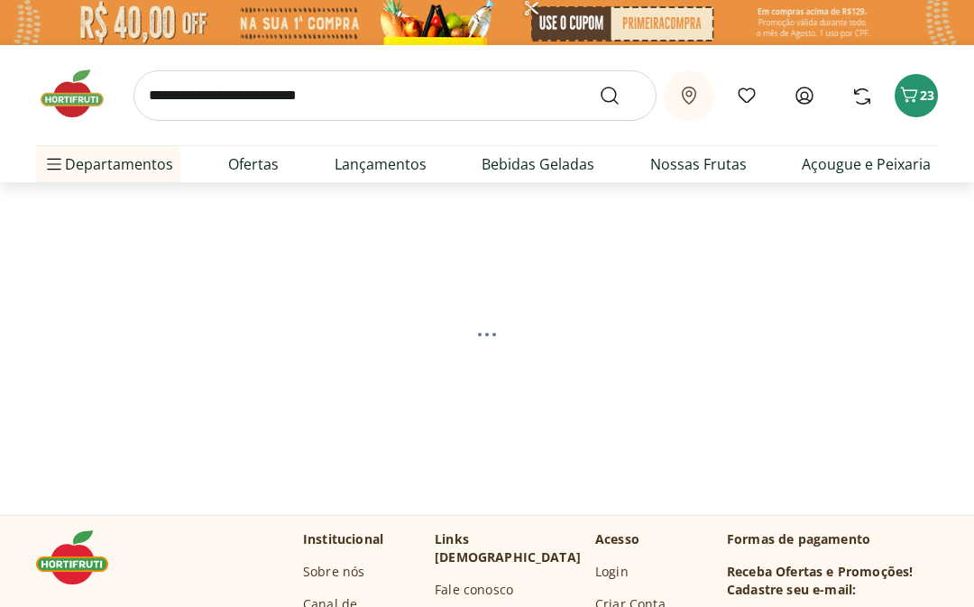
select select "**********"
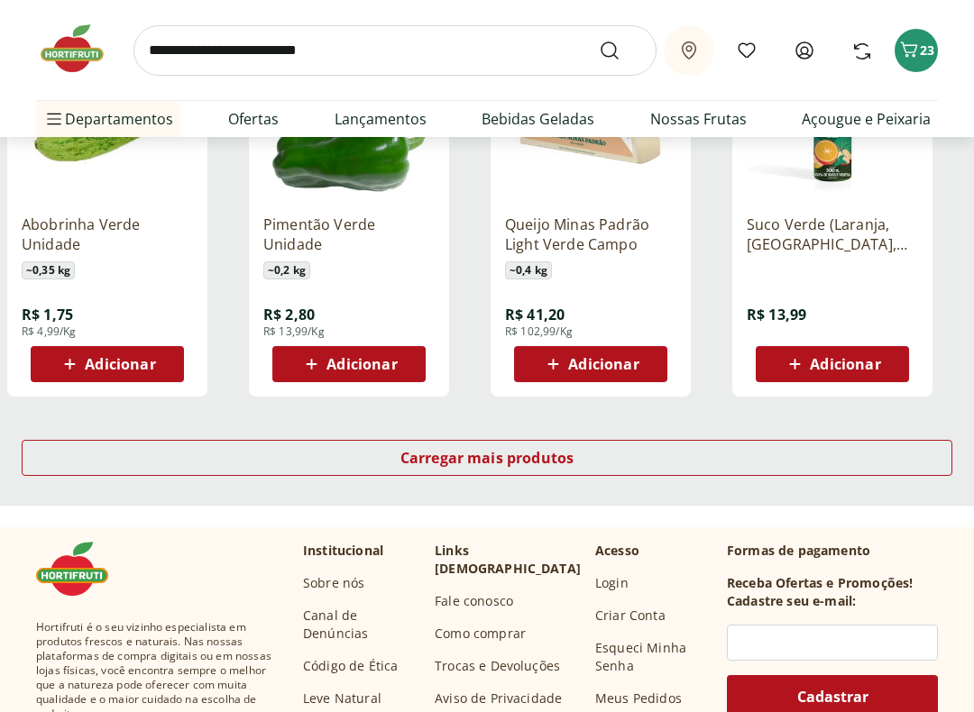
scroll to position [1125, 0]
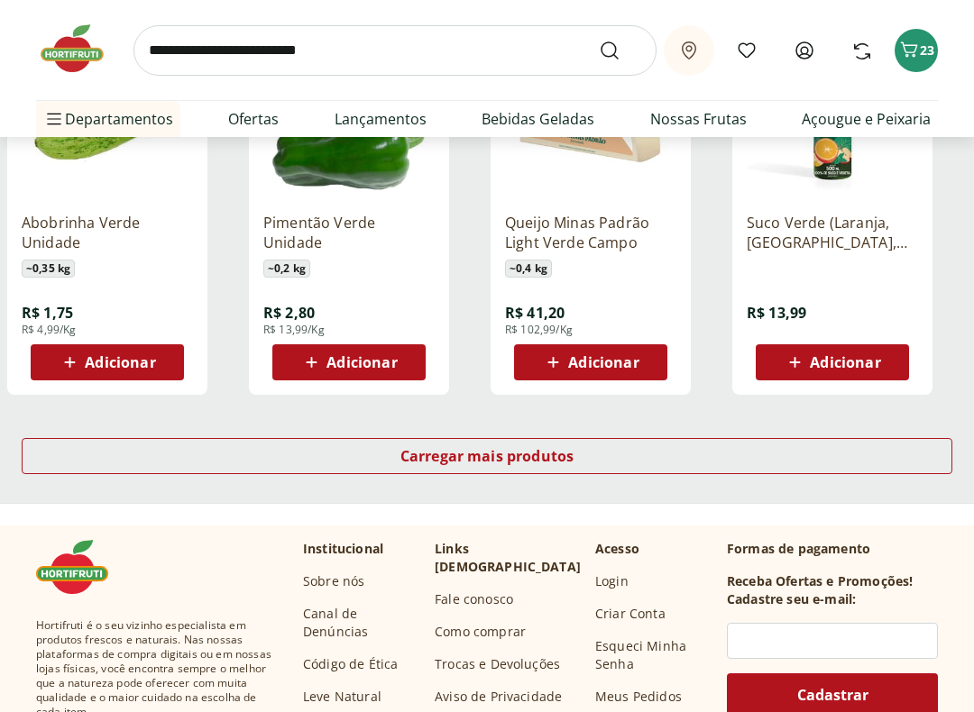
click at [549, 453] on span "Carregar mais produtos" at bounding box center [487, 456] width 174 height 14
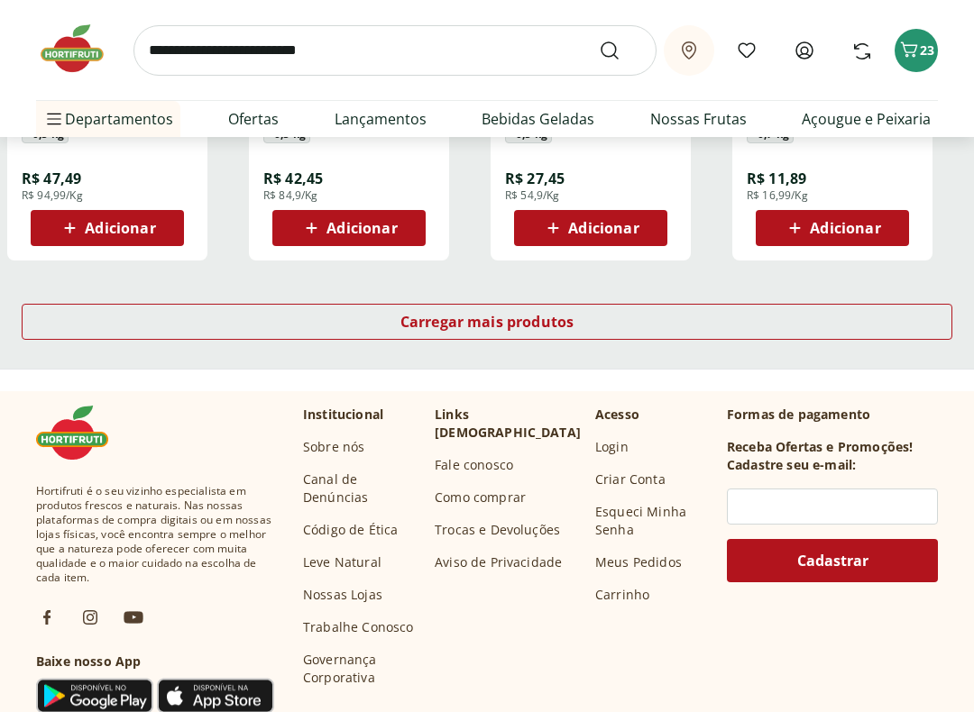
scroll to position [2437, 0]
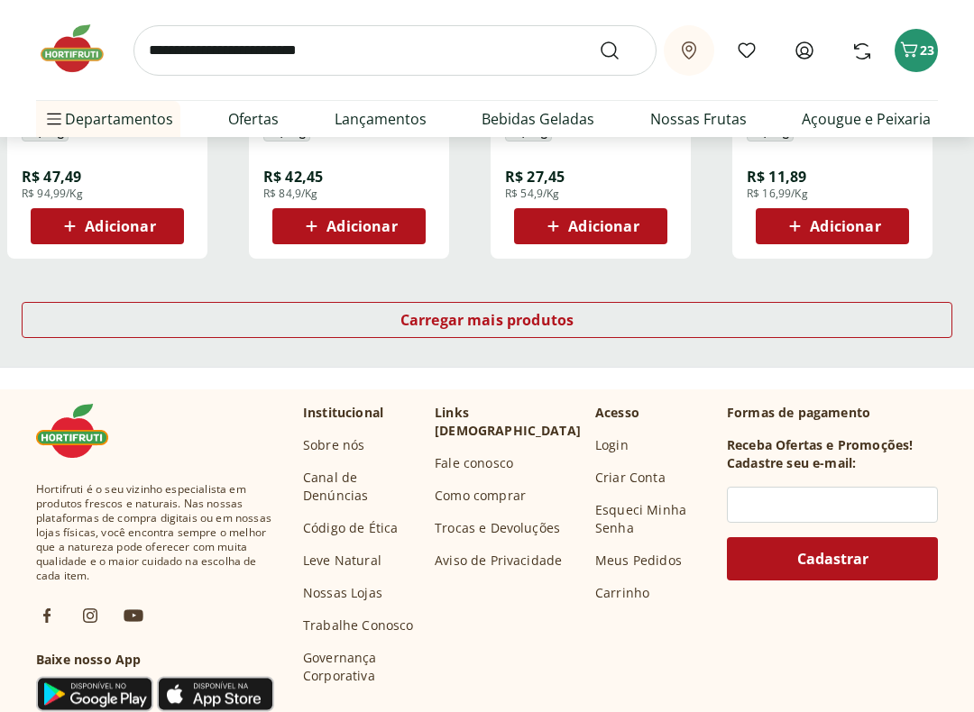
click at [178, 34] on input "search" at bounding box center [394, 50] width 523 height 50
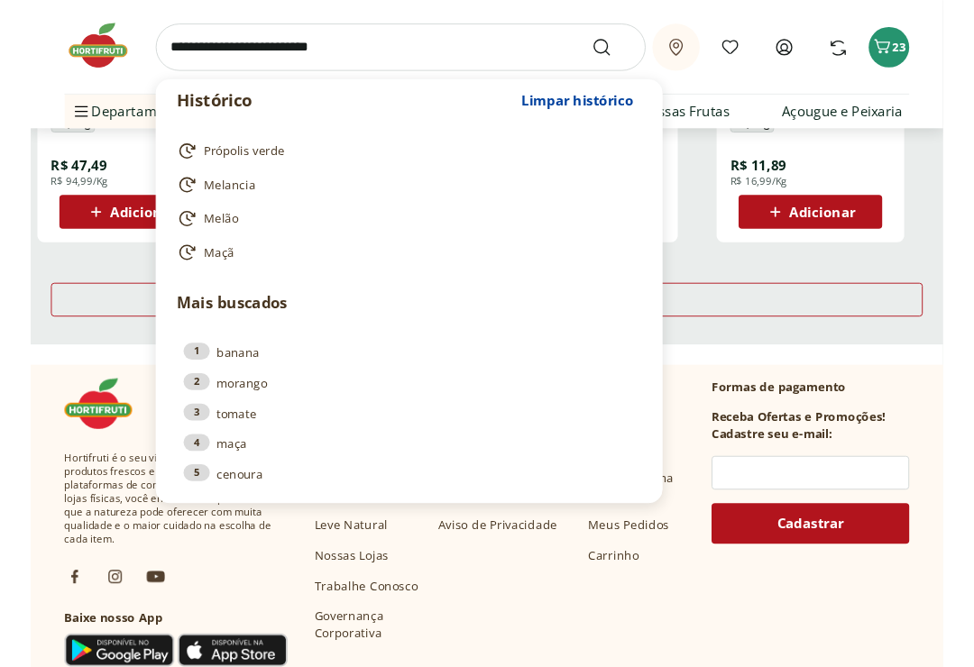
scroll to position [2436, 0]
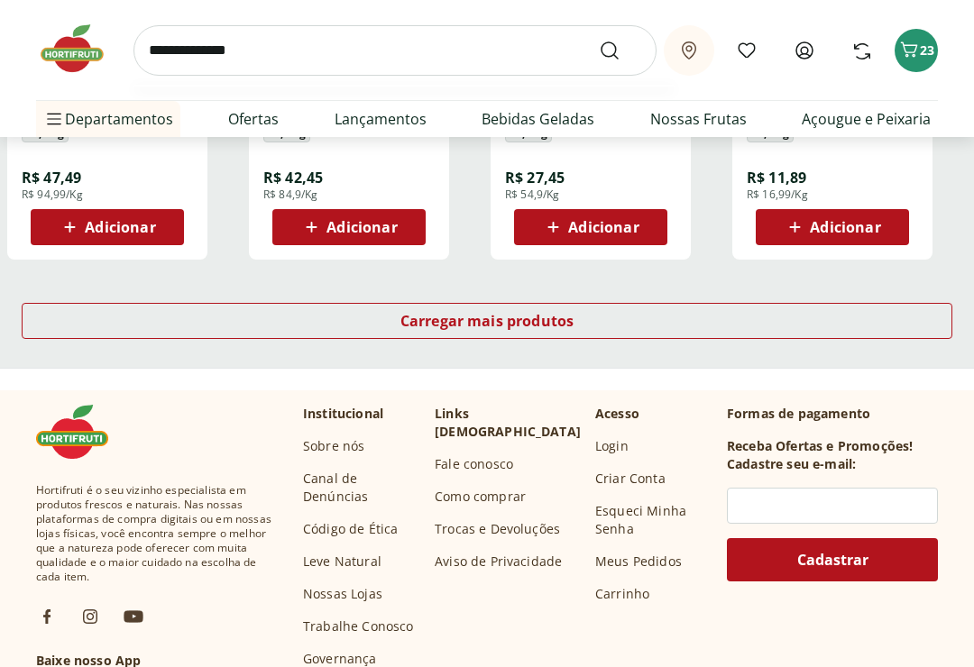
type input "**********"
click at [620, 50] on button "Submit Search" at bounding box center [620, 51] width 43 height 22
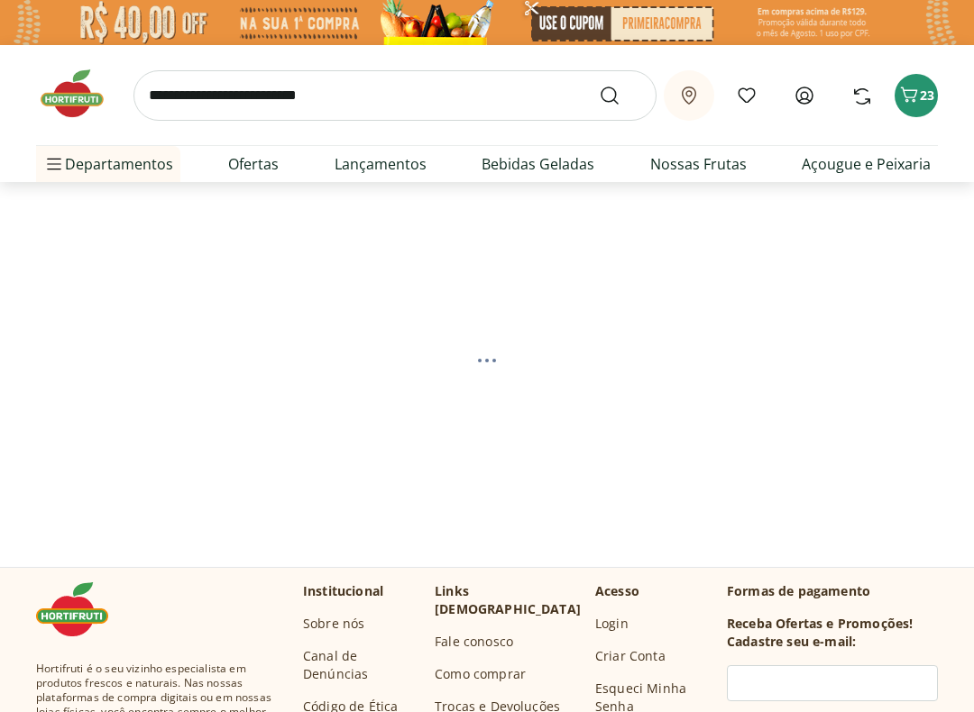
select select "**********"
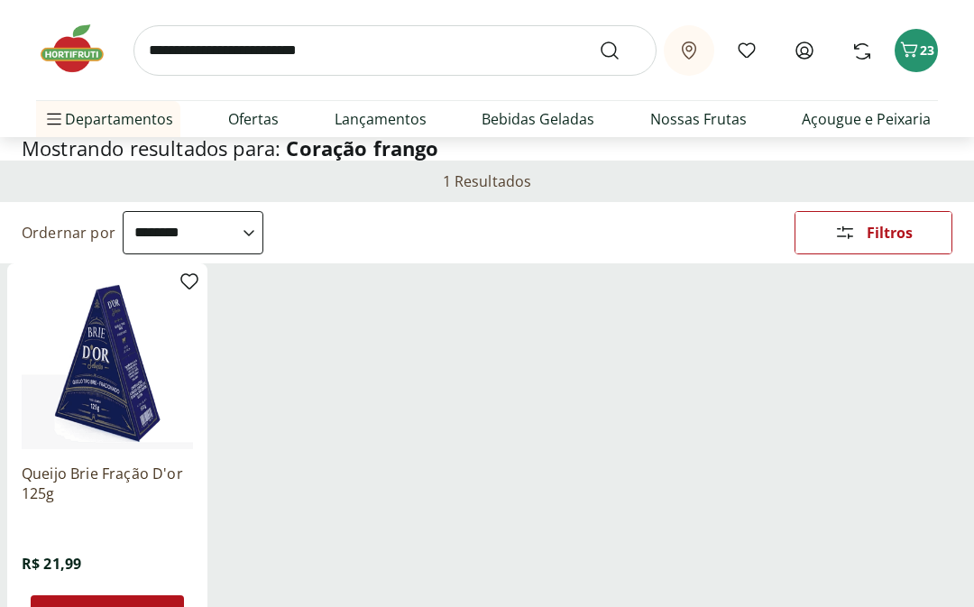
scroll to position [95, 0]
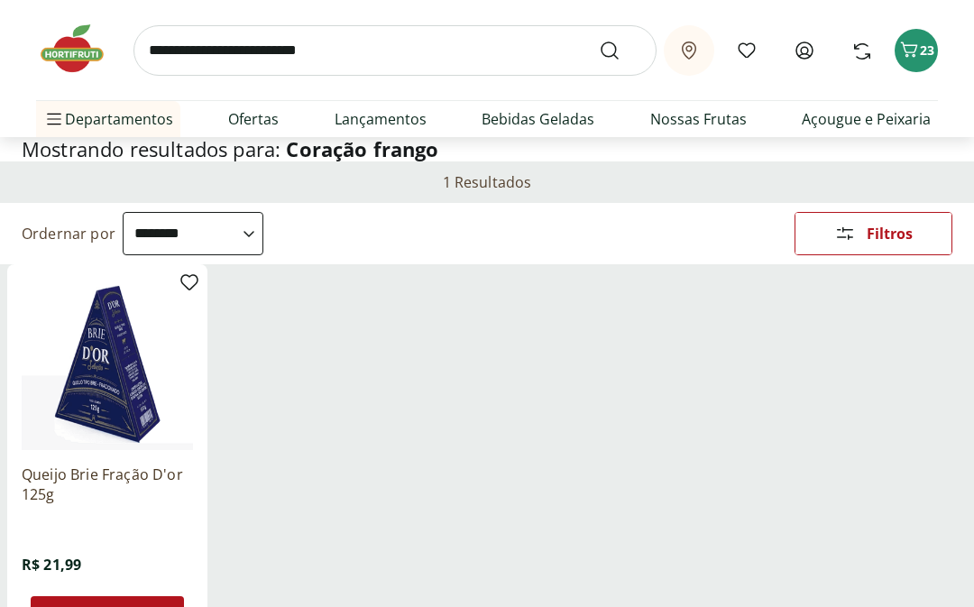
click at [226, 259] on li "Açougue e Peixaria Açougue e Peixaria Ver tudo do departamento Aves Bovinos Exó…" at bounding box center [150, 263] width 228 height 36
click at [929, 48] on span "23" at bounding box center [927, 49] width 14 height 17
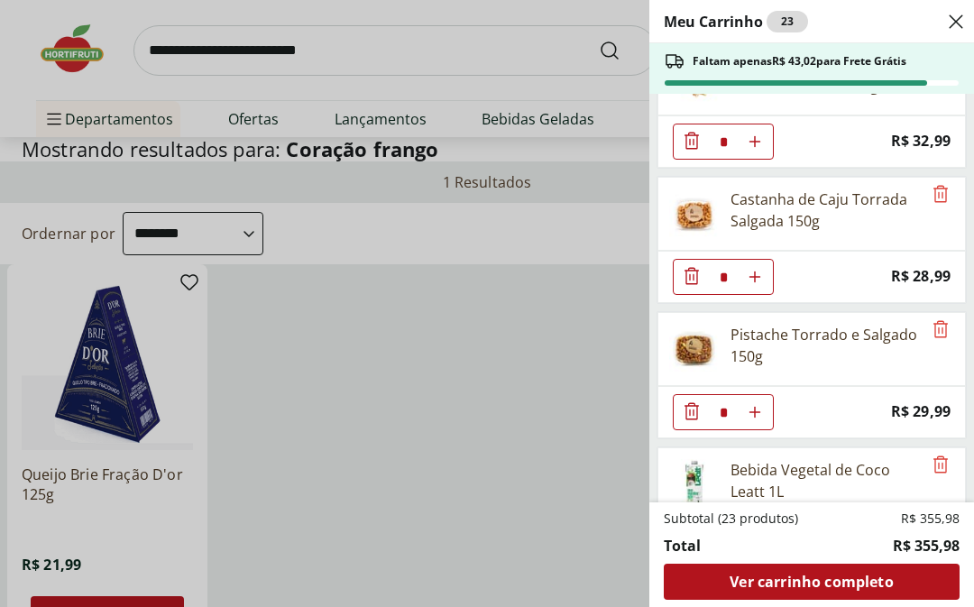
scroll to position [1143, 0]
click at [273, 336] on div "Meu Carrinho 23 Faltam apenas R$ 43,02 para Frete Grátis Coco Seco Ralado * Pri…" at bounding box center [487, 303] width 974 height 607
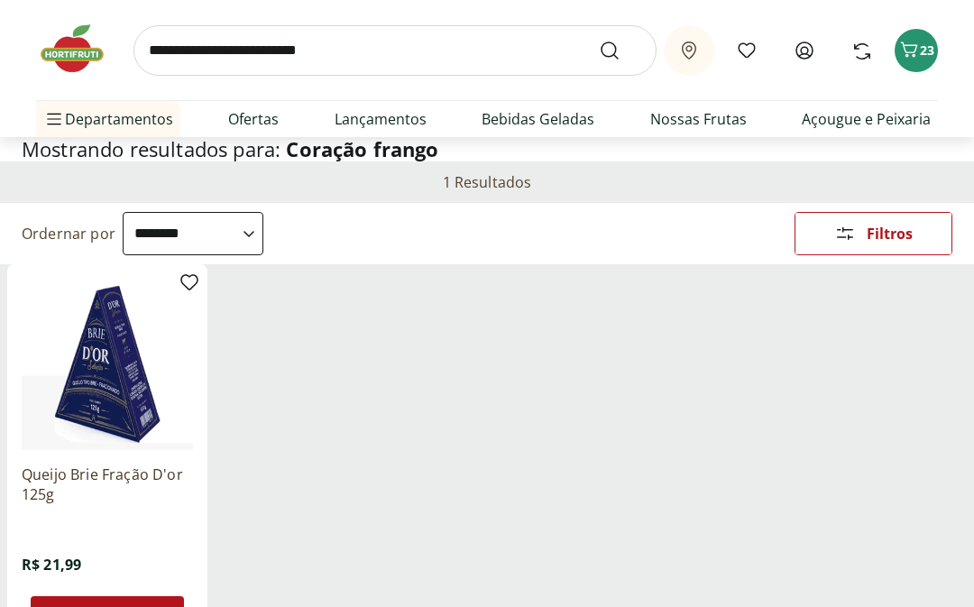
click at [897, 283] on ul "Queijo Brie Fração D'or 125g R$ 21,99 Adicionar" at bounding box center [486, 462] width 959 height 397
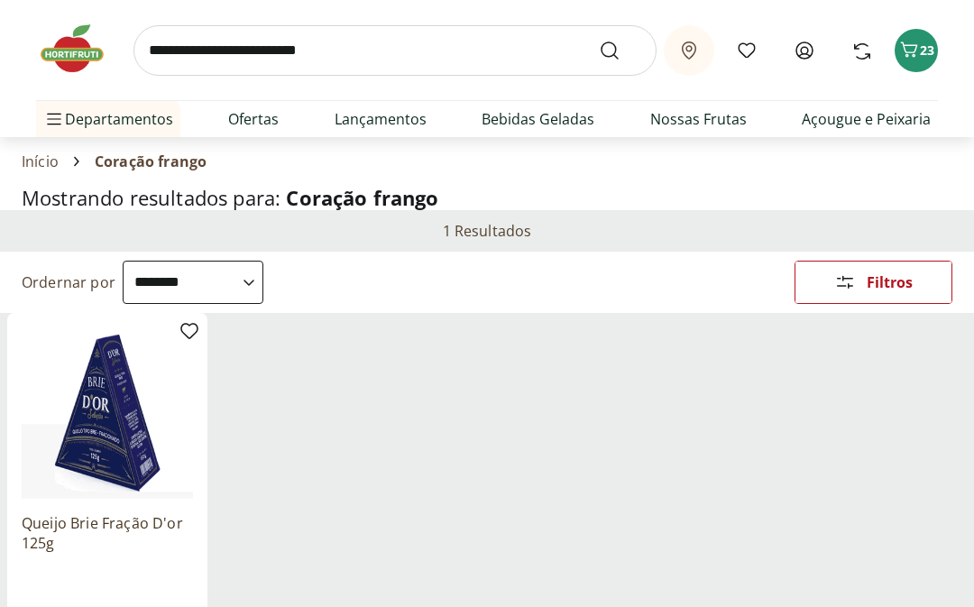
scroll to position [0, 0]
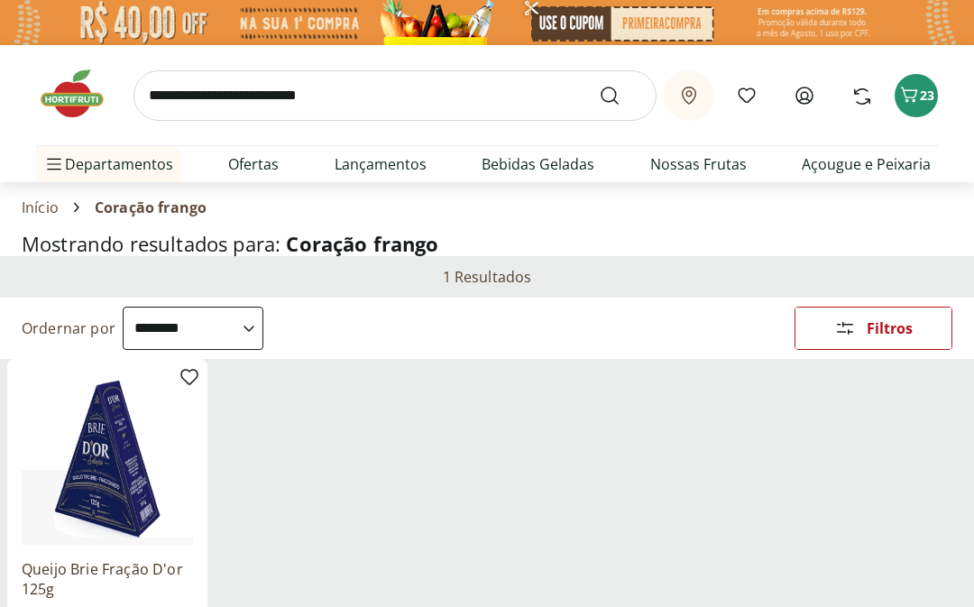
click at [229, 309] on li "Açougue e Peixaria Açougue e Peixaria Ver tudo do departamento Aves Bovinos Exó…" at bounding box center [150, 308] width 228 height 36
click at [116, 307] on link "Açougue e Peixaria" at bounding box center [129, 309] width 158 height 22
select select "**********"
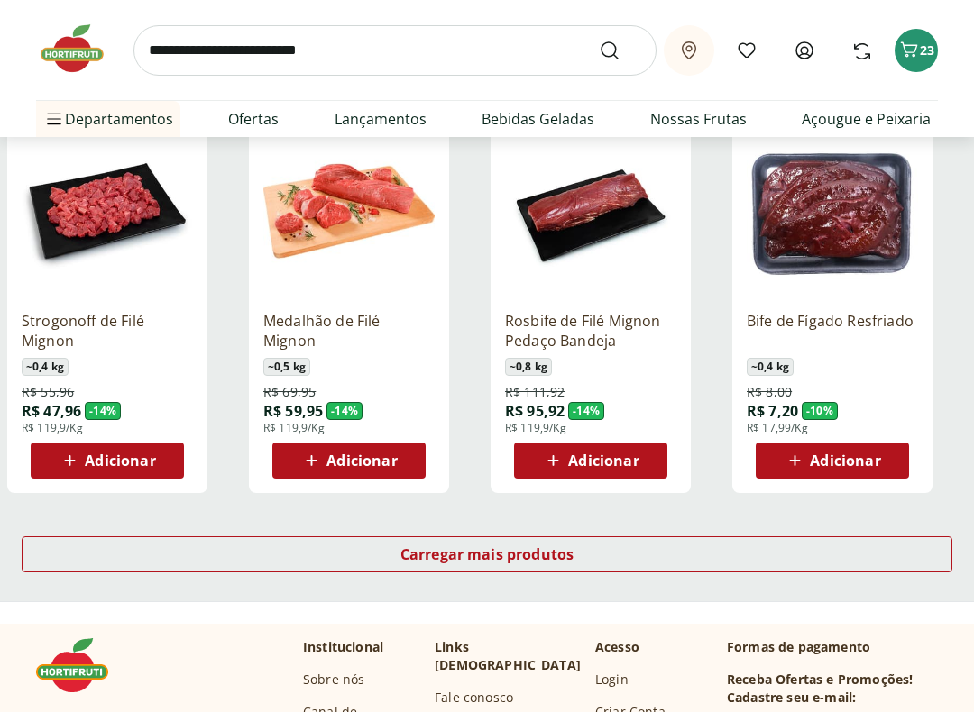
scroll to position [1025, 0]
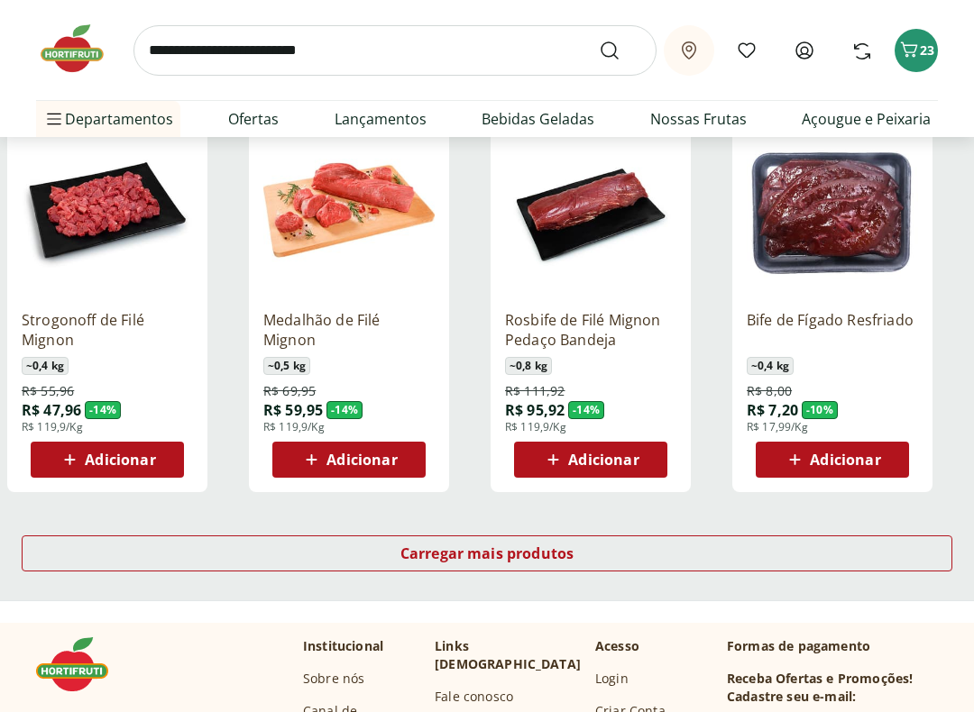
click at [74, 456] on icon at bounding box center [70, 461] width 23 height 22
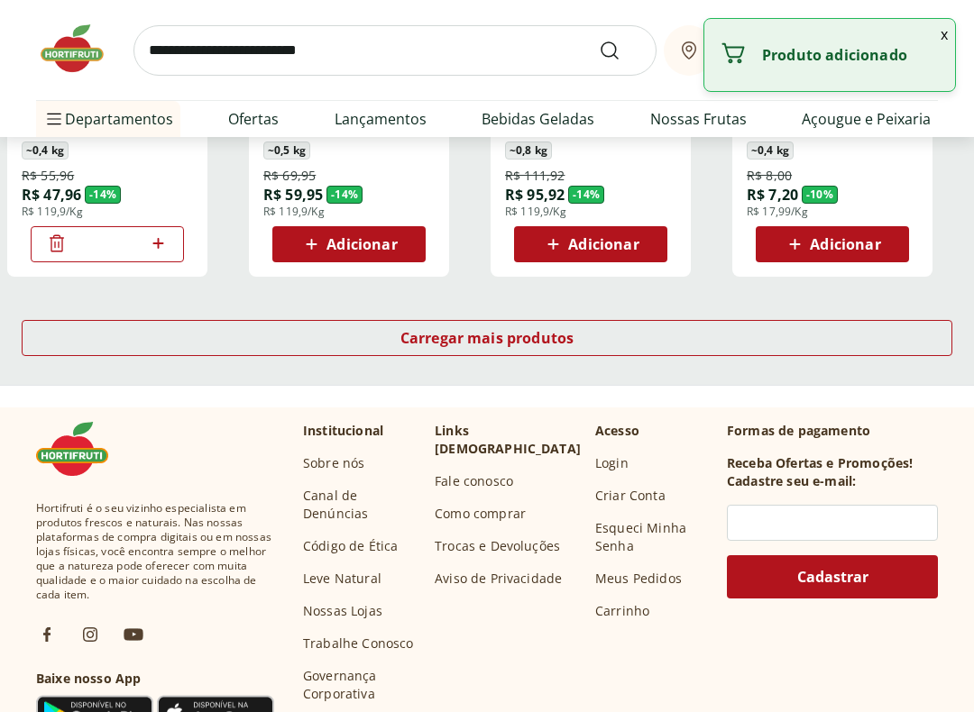
scroll to position [1257, 0]
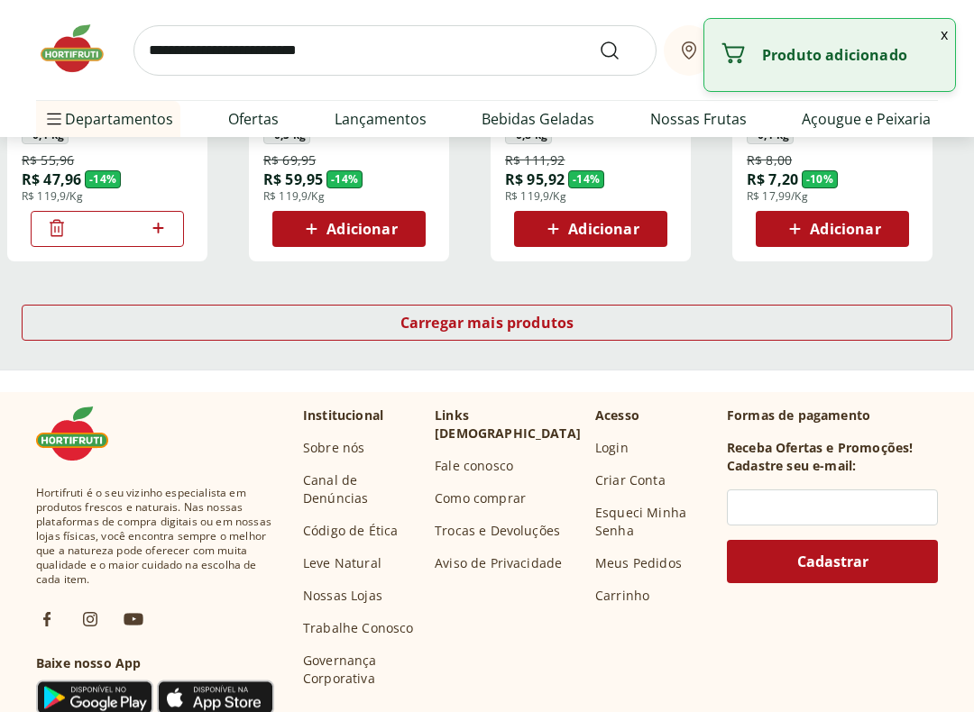
click at [453, 319] on span "Carregar mais produtos" at bounding box center [487, 323] width 174 height 14
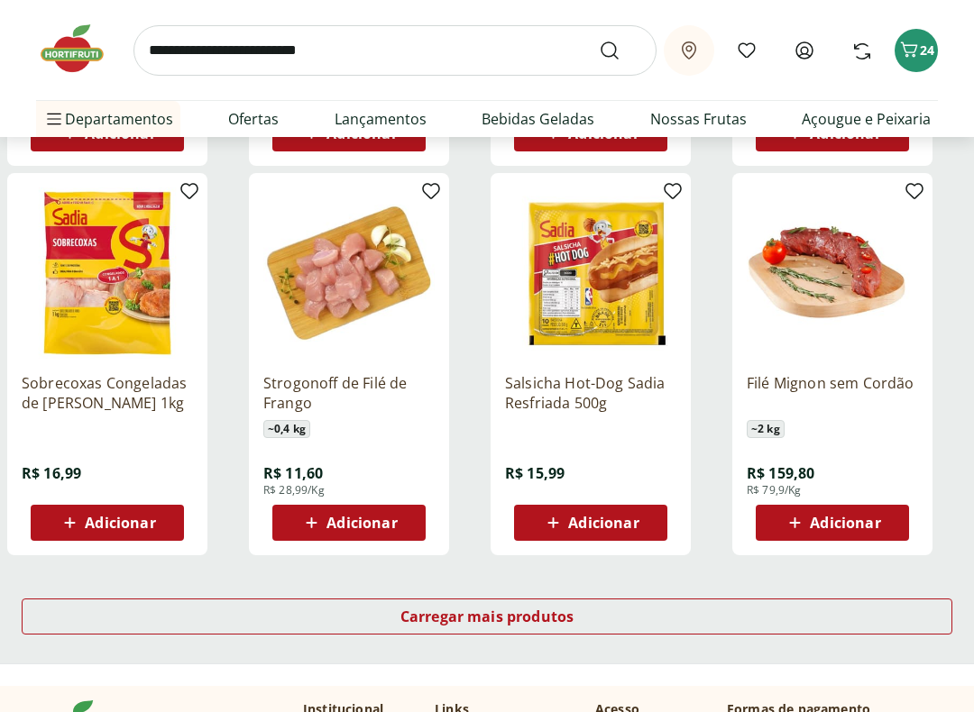
scroll to position [2140, 0]
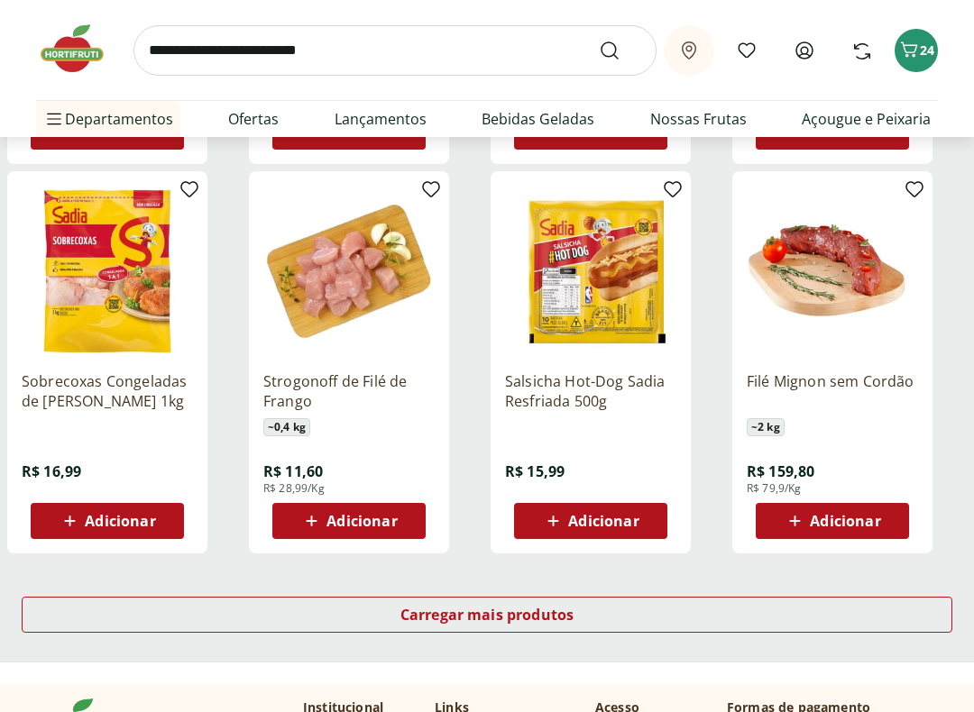
click at [478, 606] on span "Carregar mais produtos" at bounding box center [487, 615] width 174 height 14
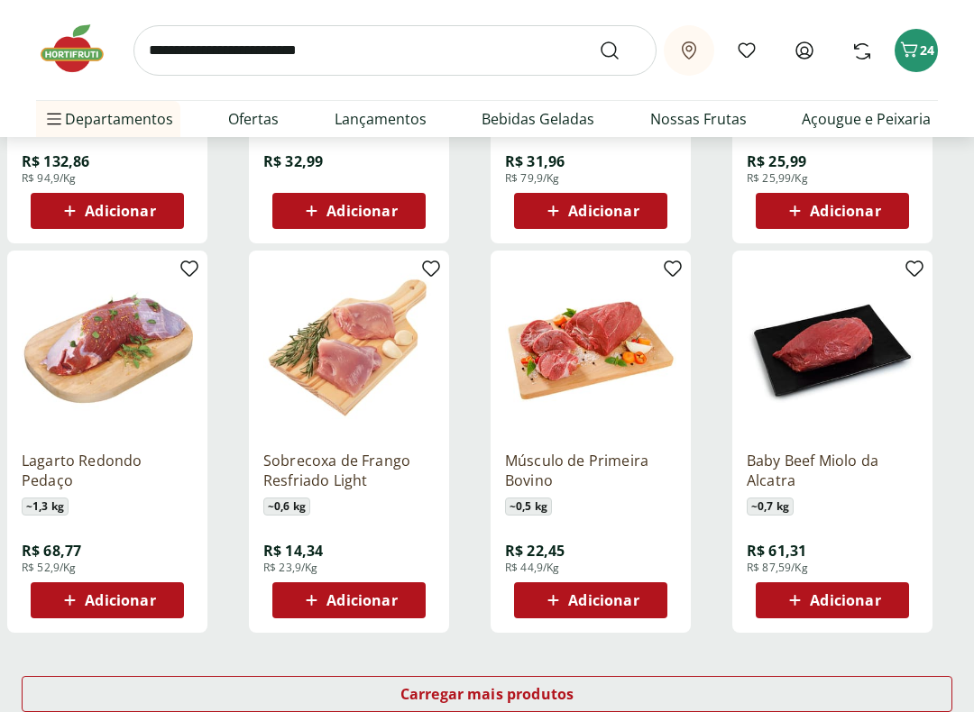
scroll to position [3239, 0]
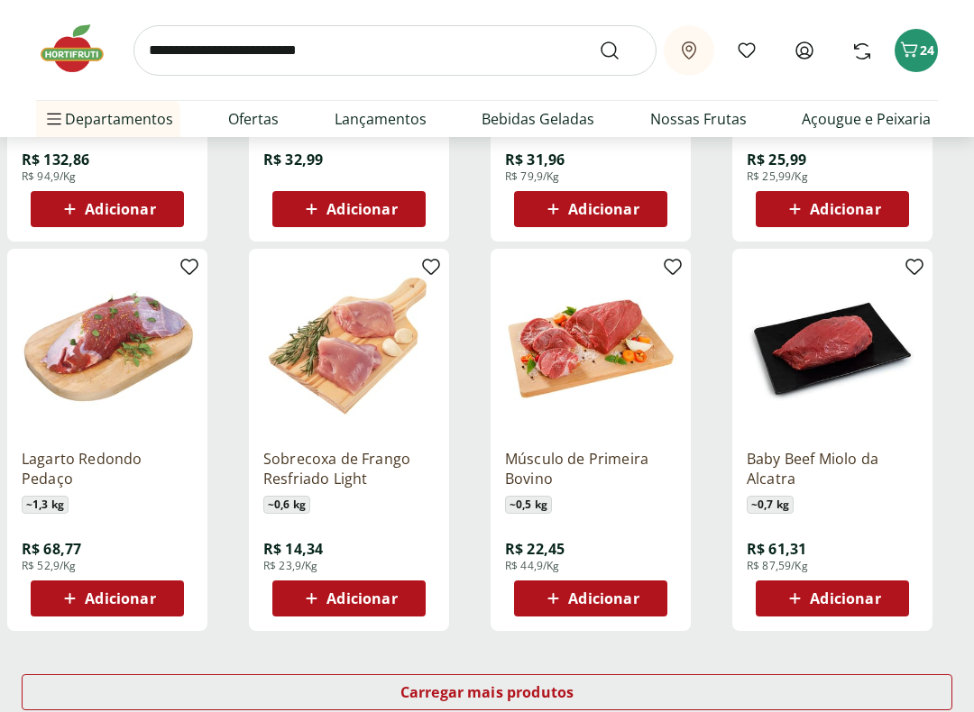
click at [441, 606] on span "Carregar mais produtos" at bounding box center [487, 692] width 174 height 14
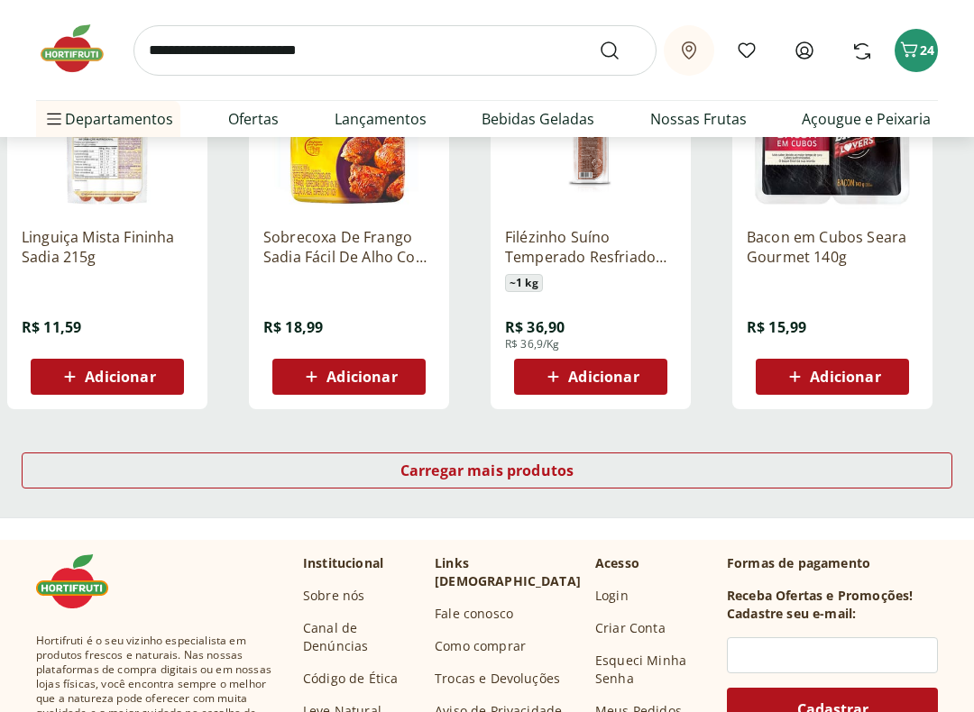
scroll to position [4638, 0]
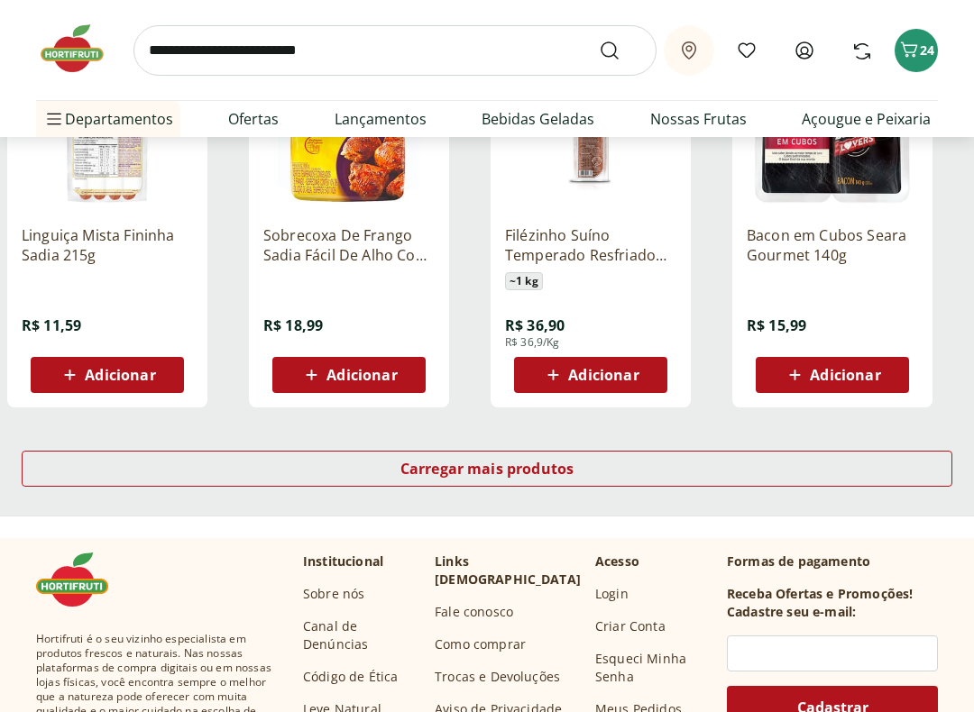
click at [446, 473] on span "Carregar mais produtos" at bounding box center [487, 469] width 174 height 14
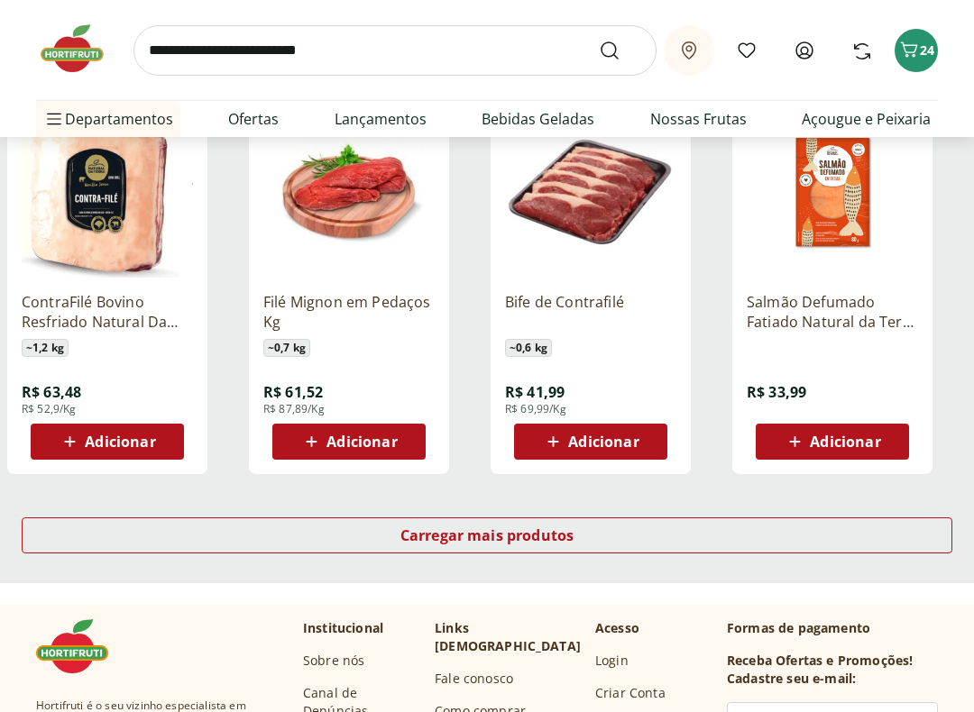
scroll to position [5751, 0]
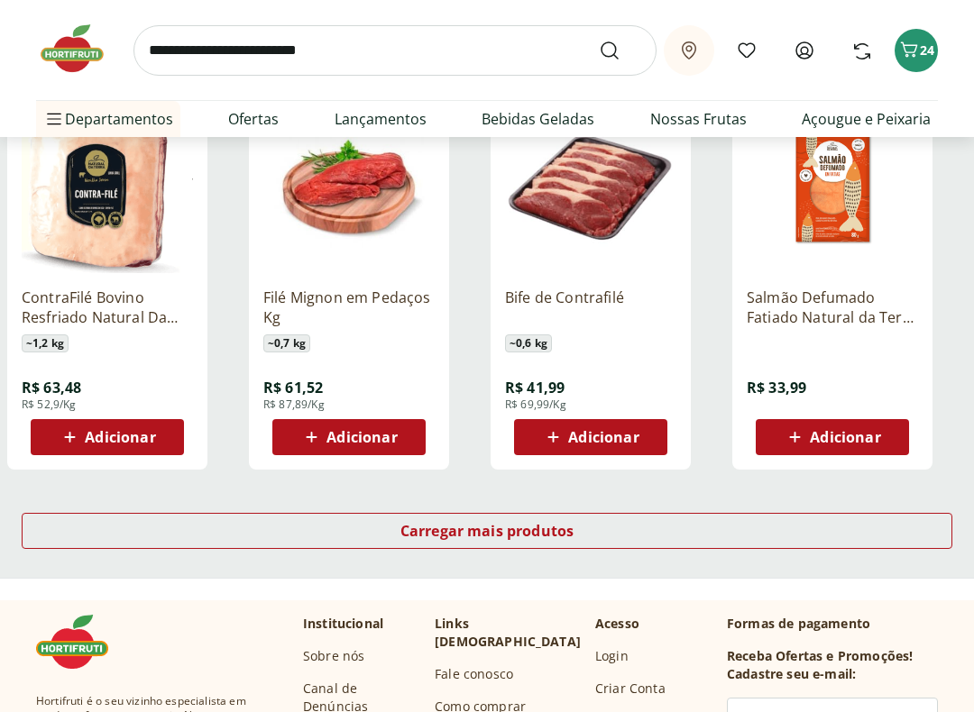
click at [442, 527] on span "Carregar mais produtos" at bounding box center [487, 531] width 174 height 14
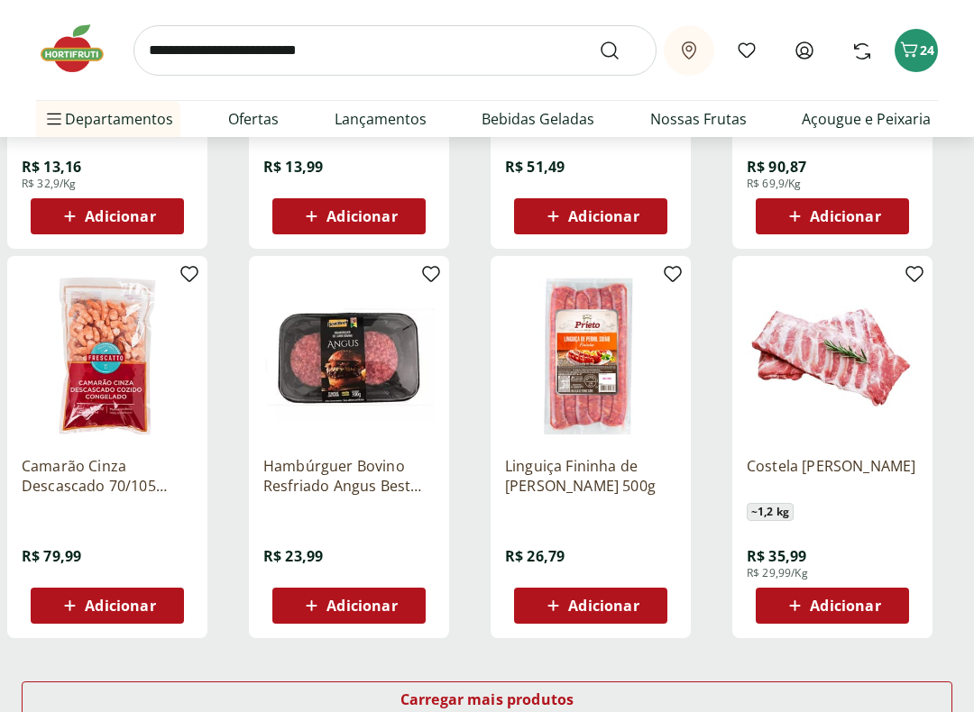
scroll to position [6763, 0]
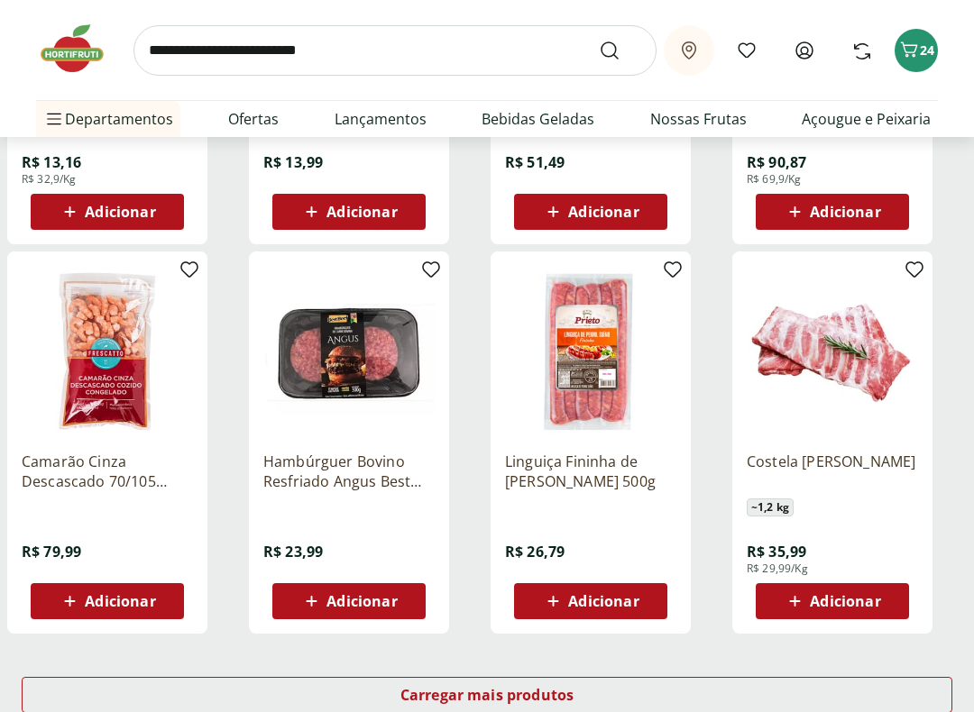
click at [452, 606] on div "Carregar mais produtos" at bounding box center [487, 695] width 930 height 36
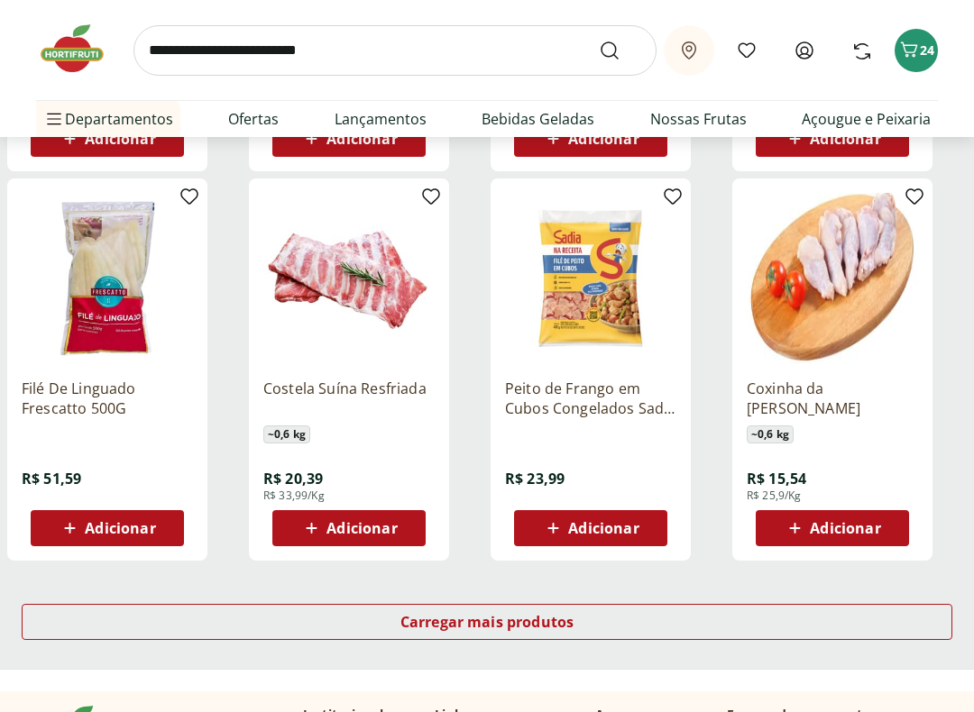
scroll to position [8014, 0]
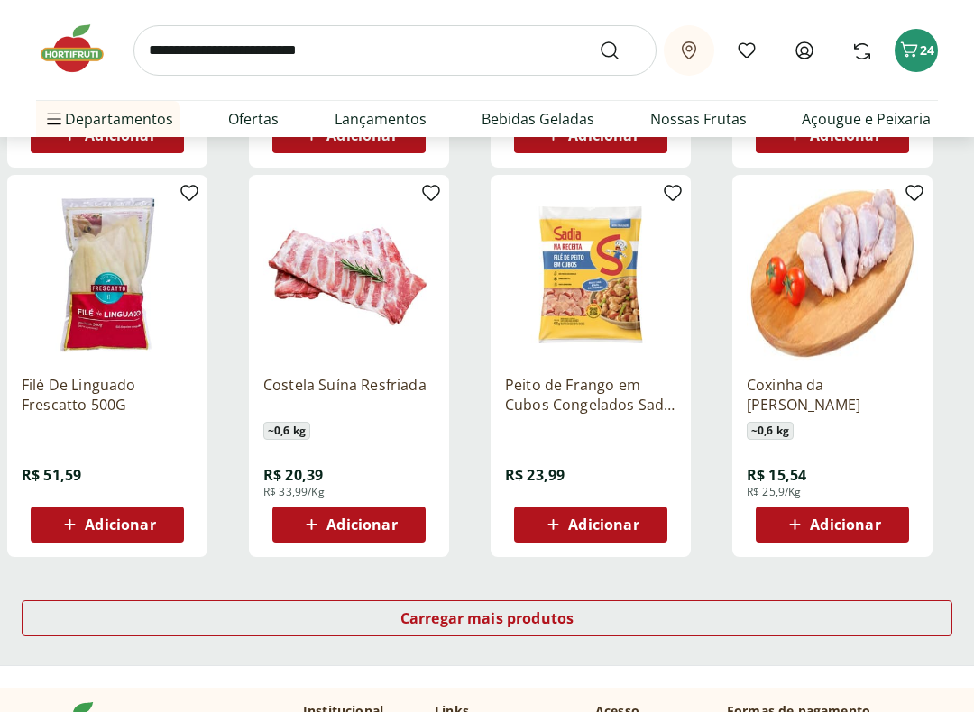
click at [460, 606] on span "Carregar mais produtos" at bounding box center [487, 619] width 174 height 14
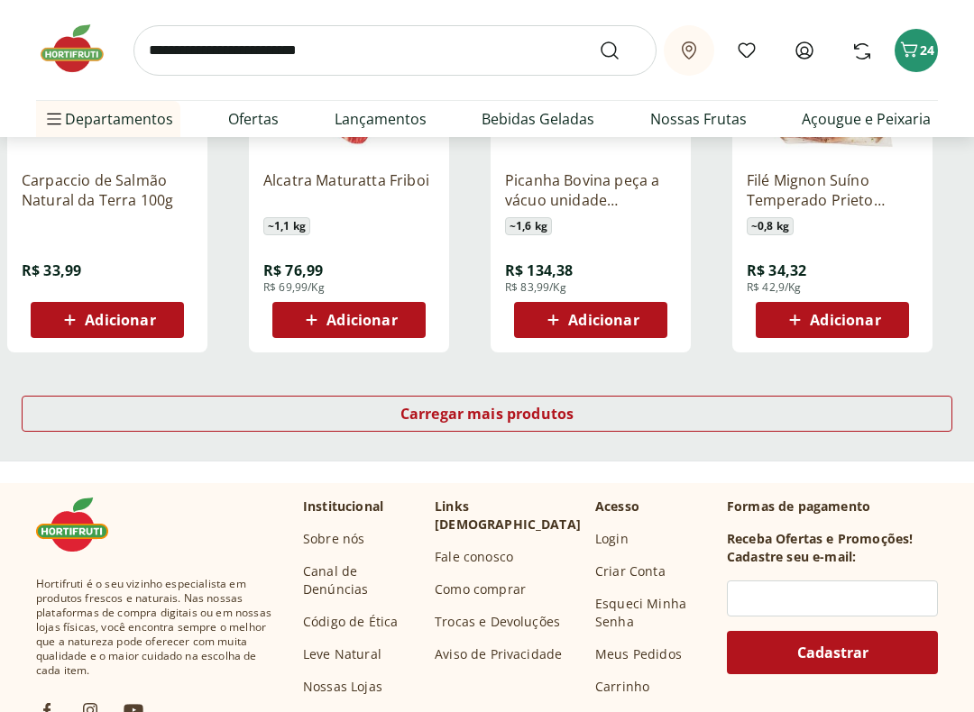
scroll to position [9414, 0]
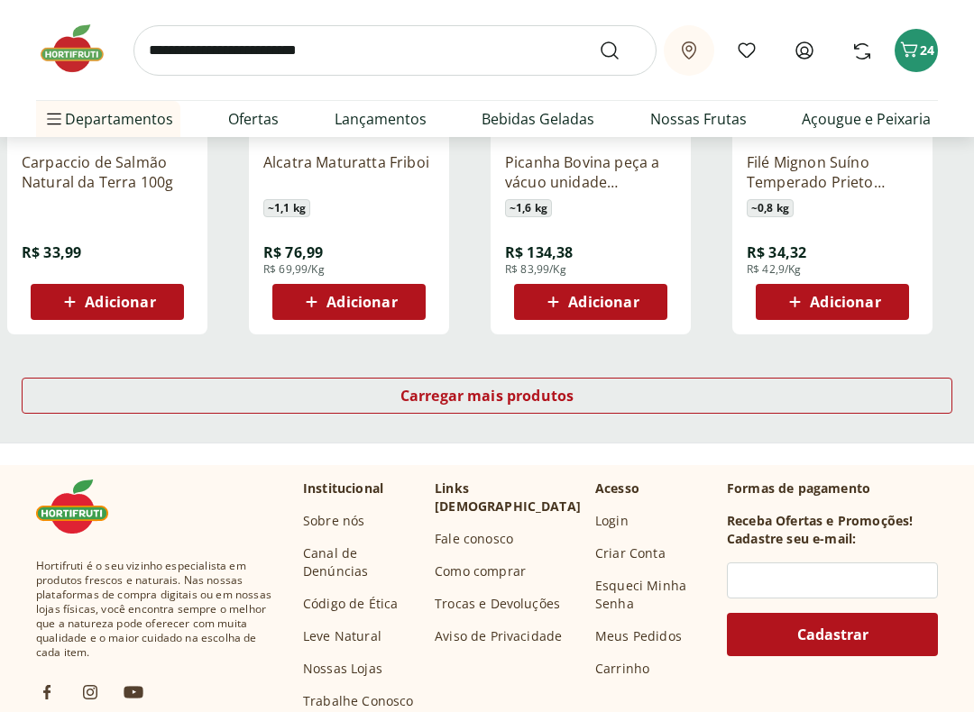
click at [422, 398] on span "Carregar mais produtos" at bounding box center [487, 396] width 174 height 14
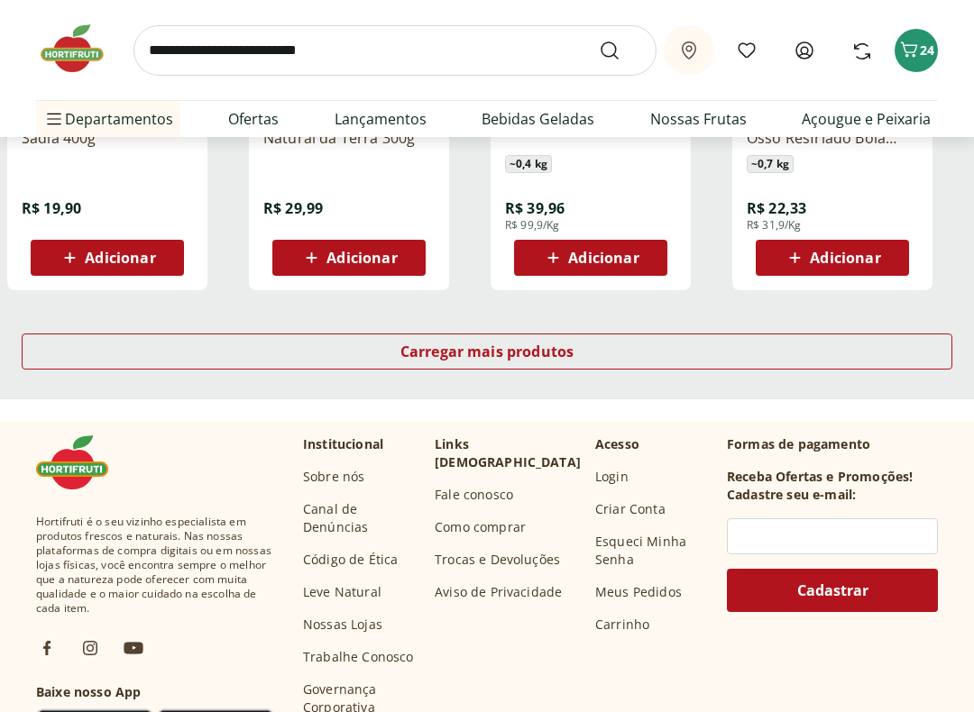
scroll to position [10696, 0]
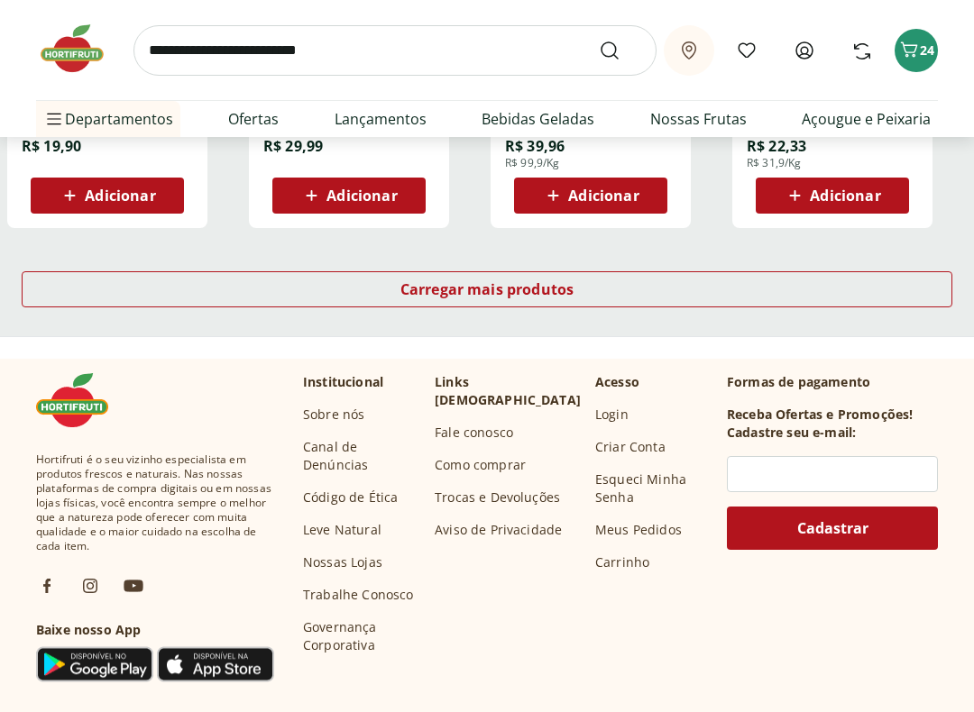
click at [542, 284] on span "Carregar mais produtos" at bounding box center [487, 289] width 174 height 14
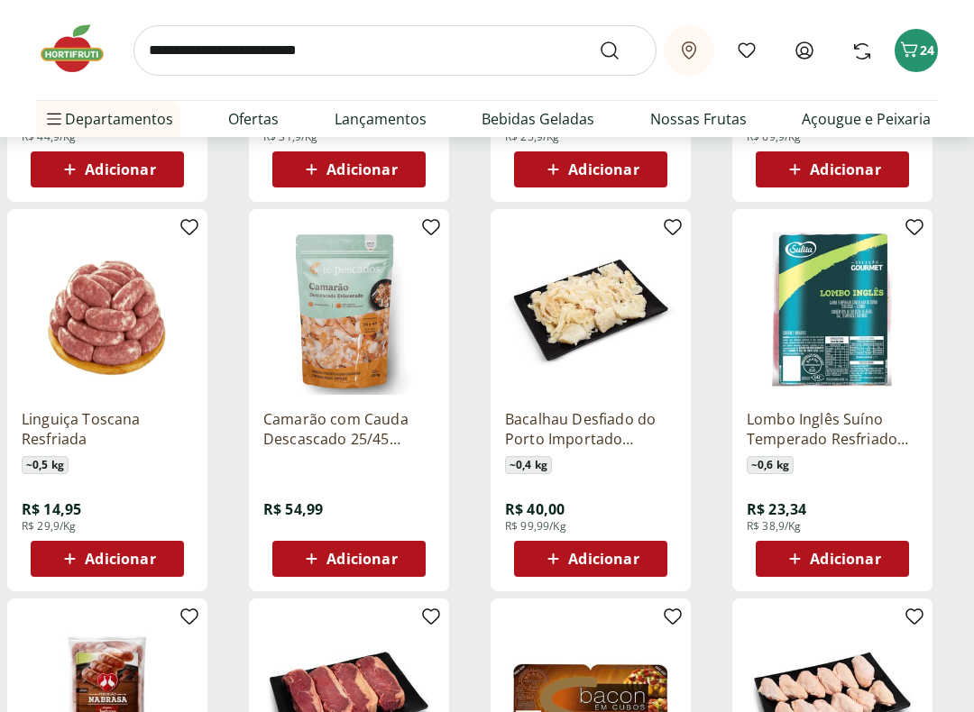
scroll to position [11119, 0]
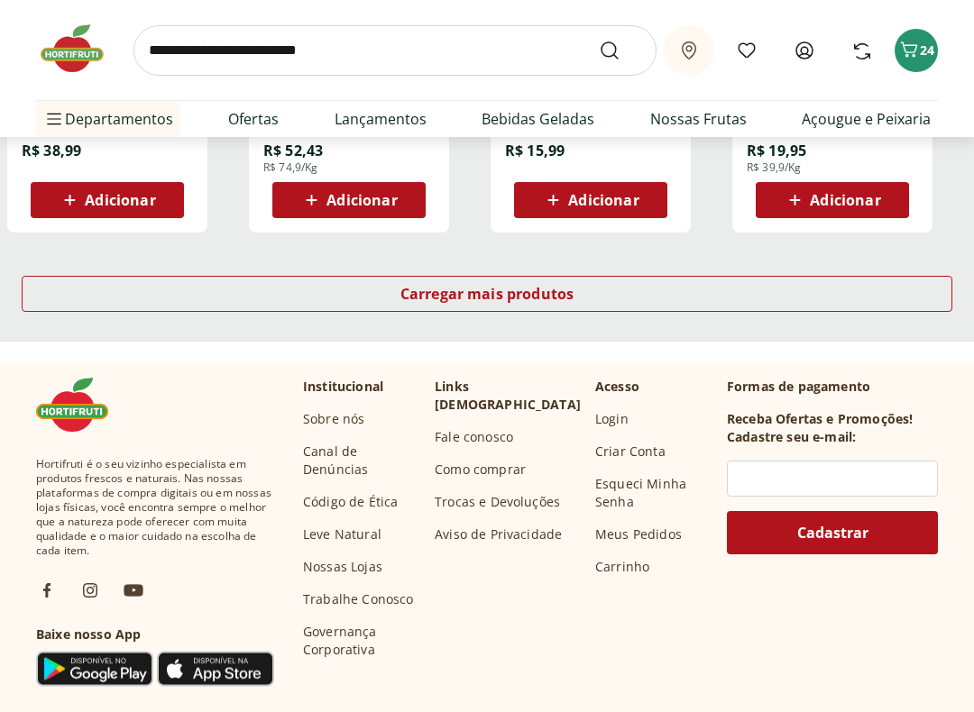
click at [536, 291] on span "Carregar mais produtos" at bounding box center [487, 295] width 174 height 14
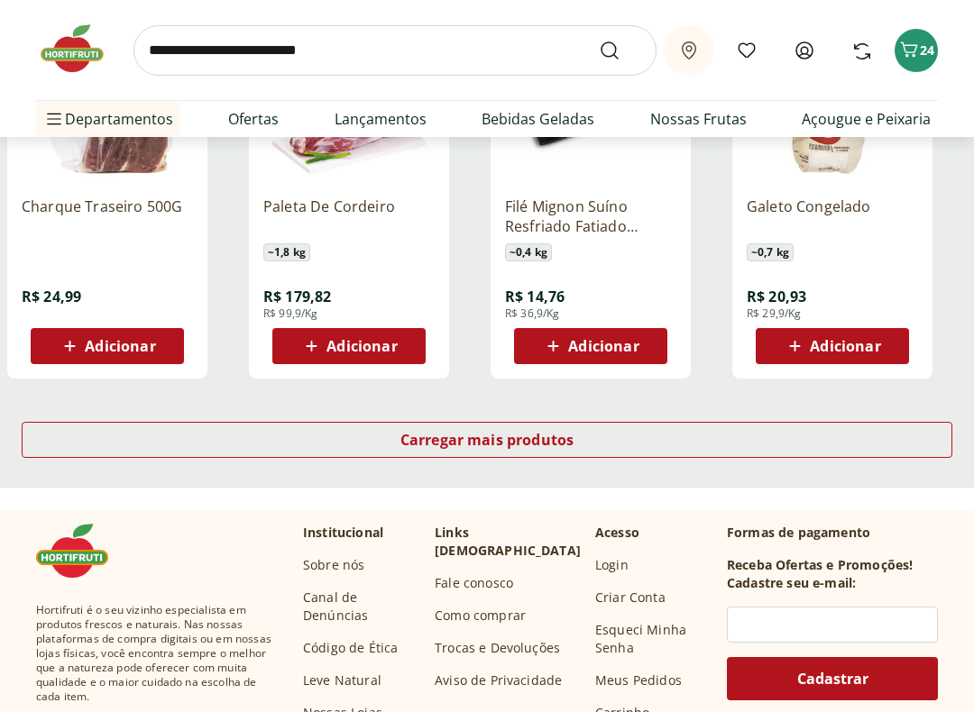
scroll to position [12922, 0]
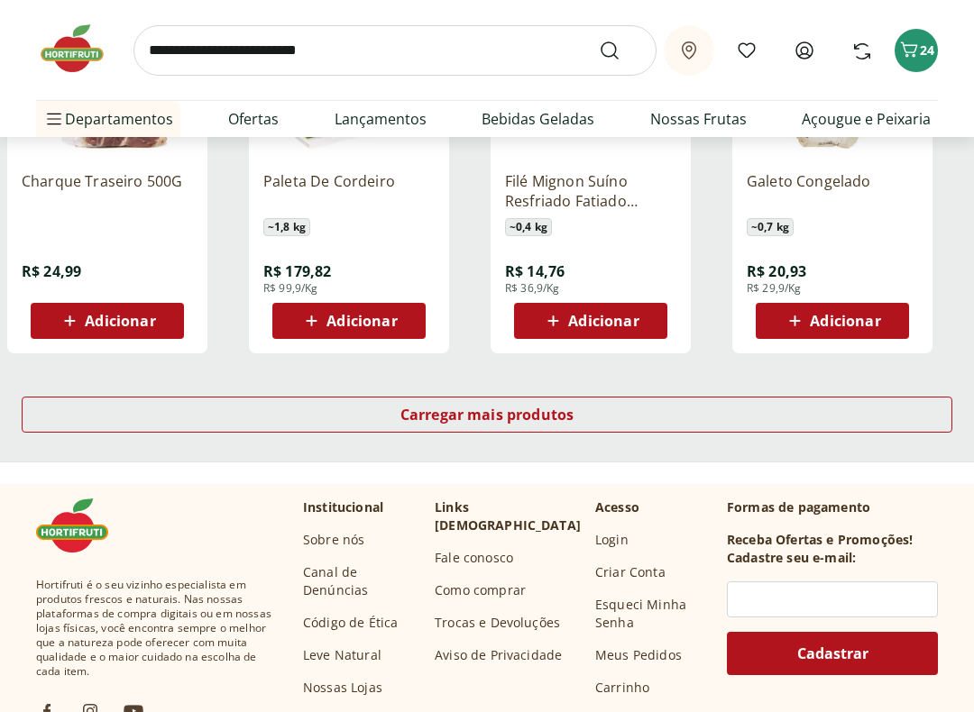
click at [545, 417] on span "Carregar mais produtos" at bounding box center [487, 415] width 174 height 14
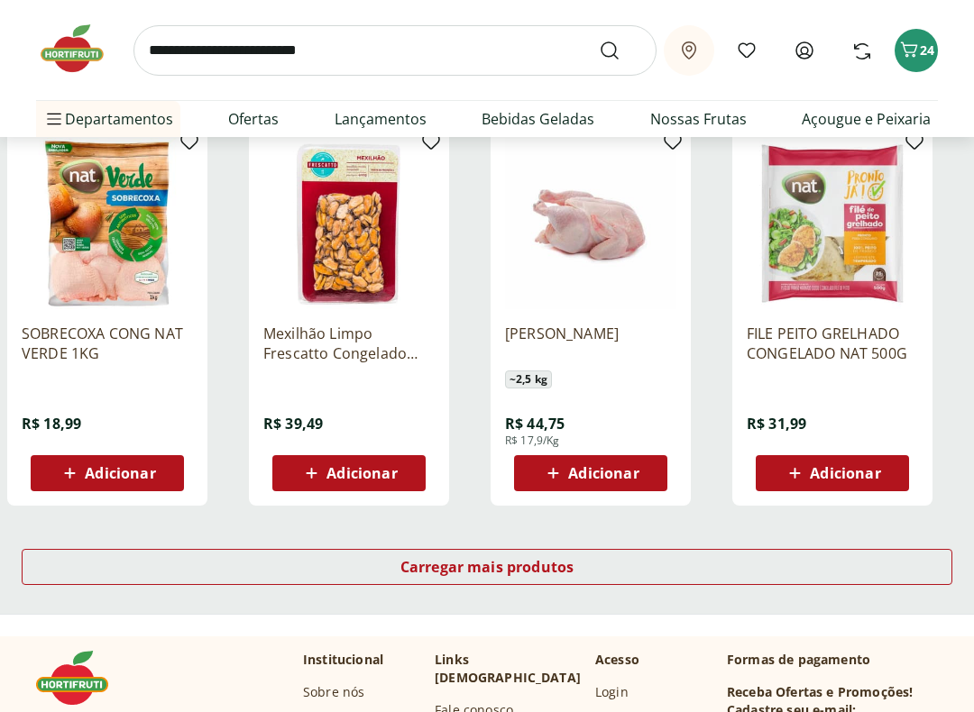
scroll to position [14155, 0]
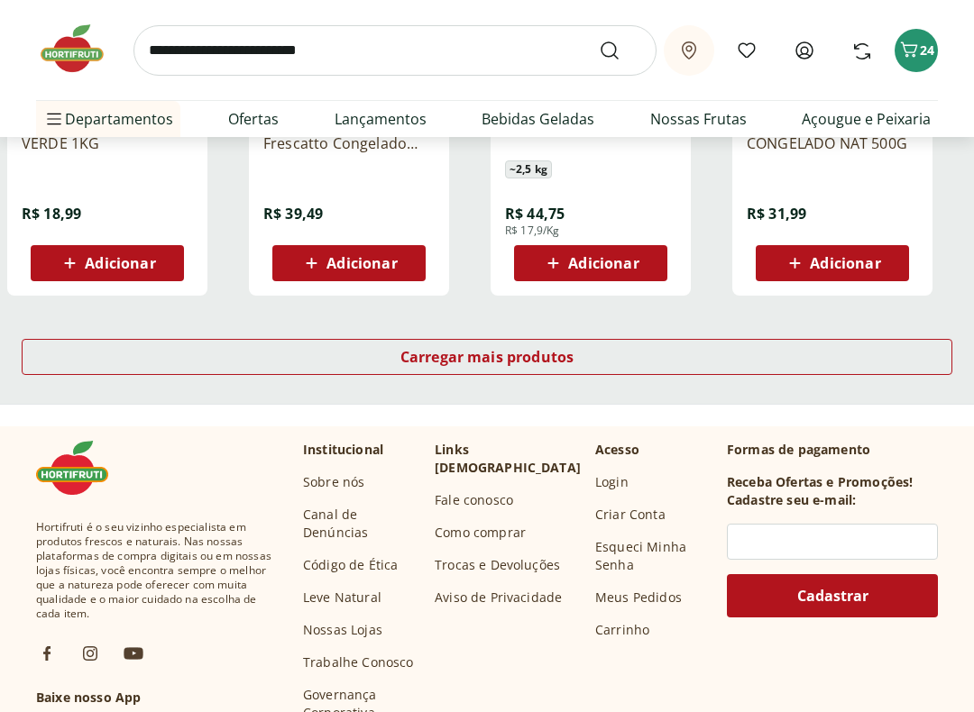
click at [540, 354] on span "Carregar mais produtos" at bounding box center [487, 357] width 174 height 14
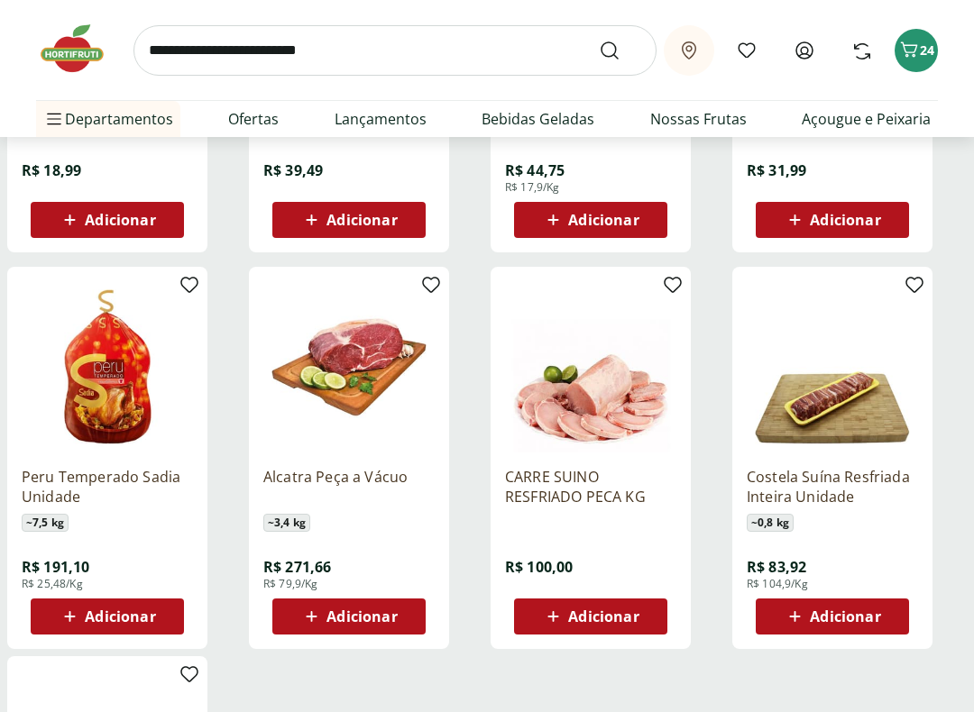
scroll to position [14306, 0]
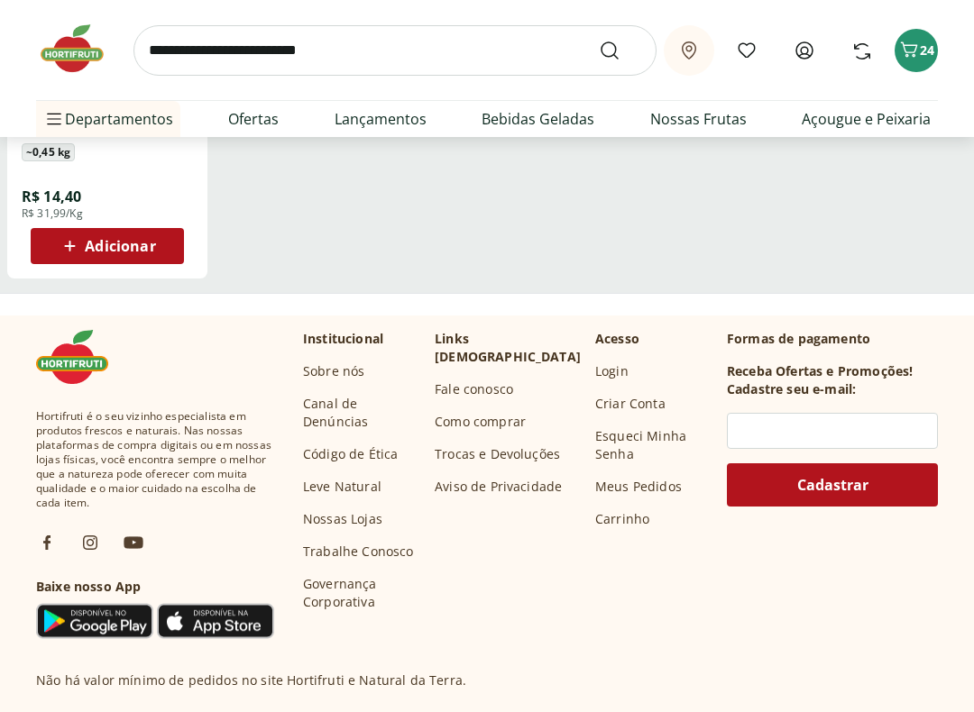
scroll to position [15134, 0]
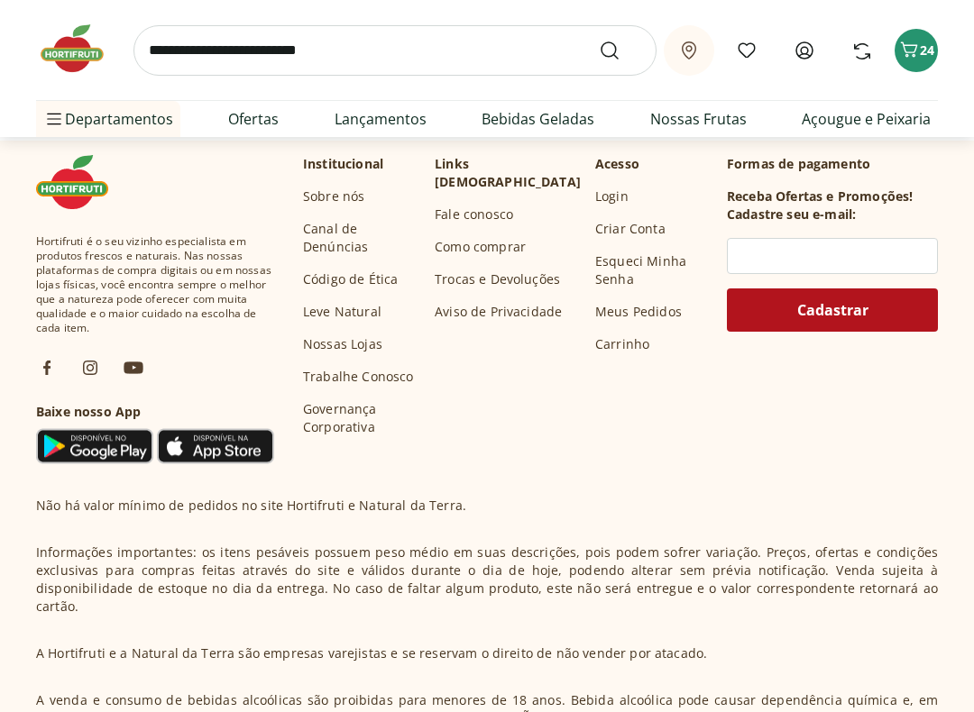
click at [930, 46] on span "24" at bounding box center [927, 49] width 14 height 17
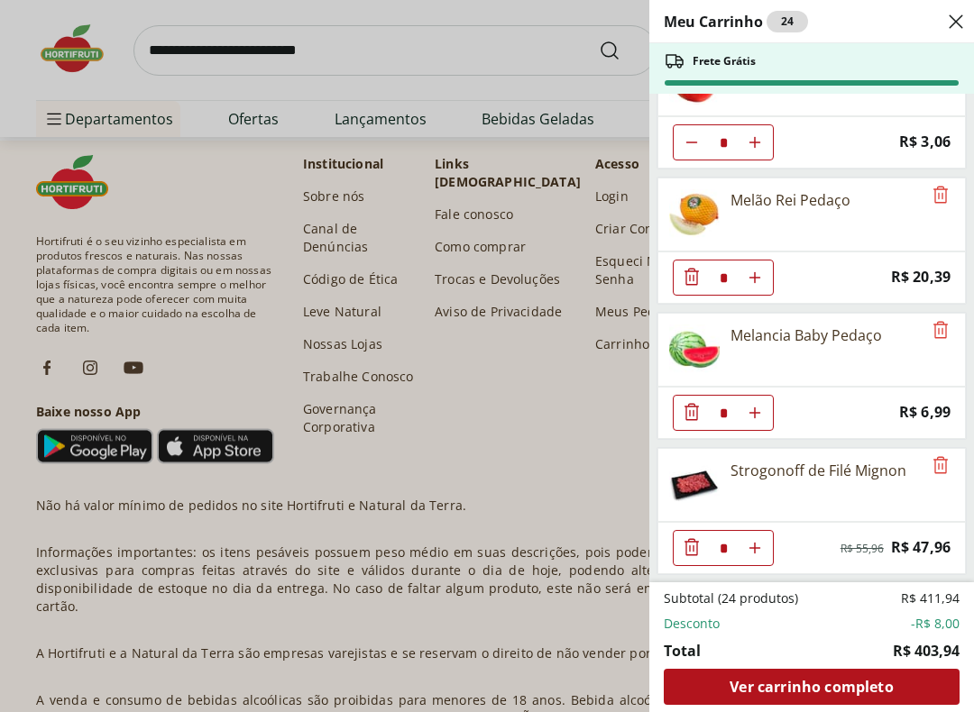
scroll to position [1953, 0]
click at [946, 465] on icon "Remove" at bounding box center [940, 464] width 14 height 17
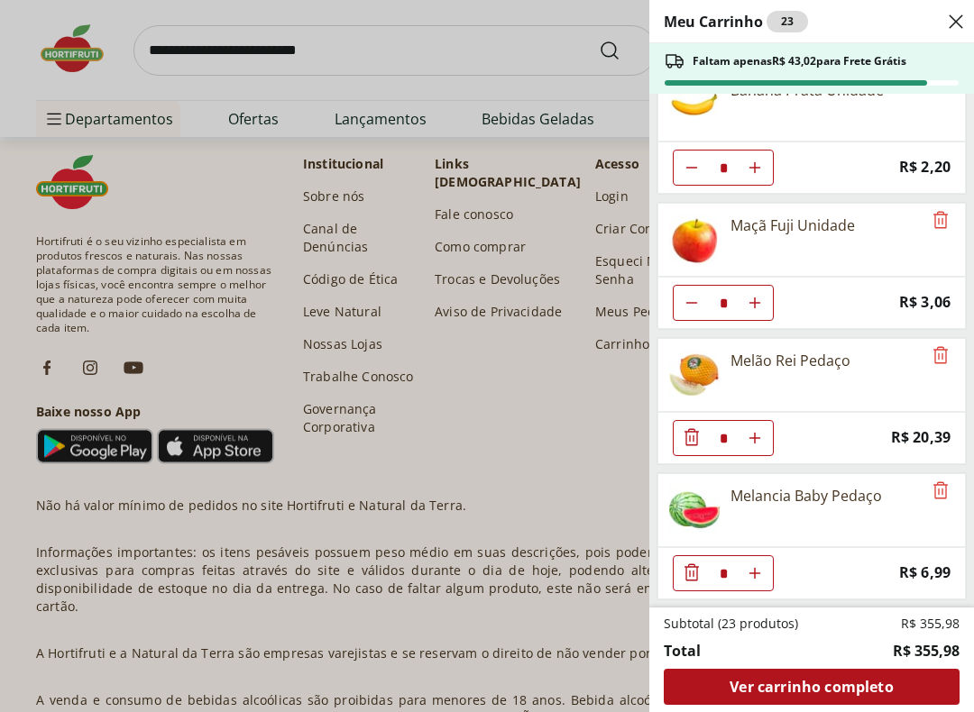
scroll to position [1792, 0]
click at [203, 189] on div "Meu Carrinho 23 Faltam apenas R$ 43,02 para Frete Grátis Coco Seco Ralado * Pri…" at bounding box center [487, 356] width 974 height 712
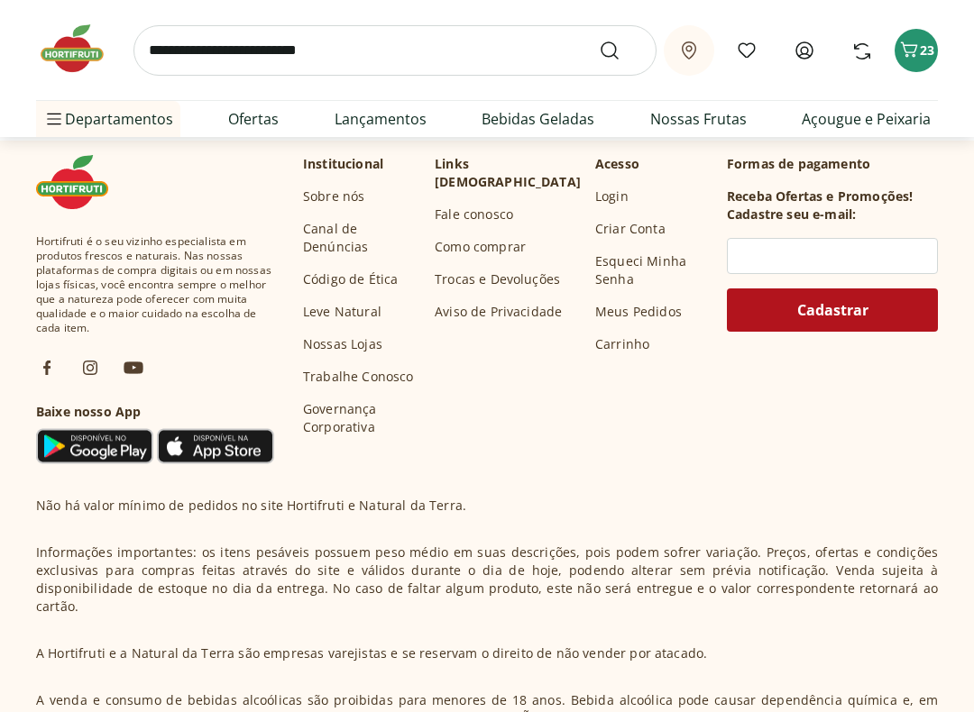
click at [233, 257] on li "Açougue e Peixaria Açougue e Peixaria Ver tudo do departamento Aves Bovinos Exó…" at bounding box center [150, 263] width 228 height 36
click at [249, 267] on li "Açougue e Peixaria Açougue e Peixaria Ver tudo do departamento Aves Bovinos Exó…" at bounding box center [150, 263] width 228 height 36
click at [260, 256] on li "Açougue e Peixaria Açougue e Peixaria Ver tudo do departamento Aves Bovinos Exó…" at bounding box center [150, 263] width 228 height 36
click at [148, 264] on link "Açougue e Peixaria" at bounding box center [129, 263] width 158 height 22
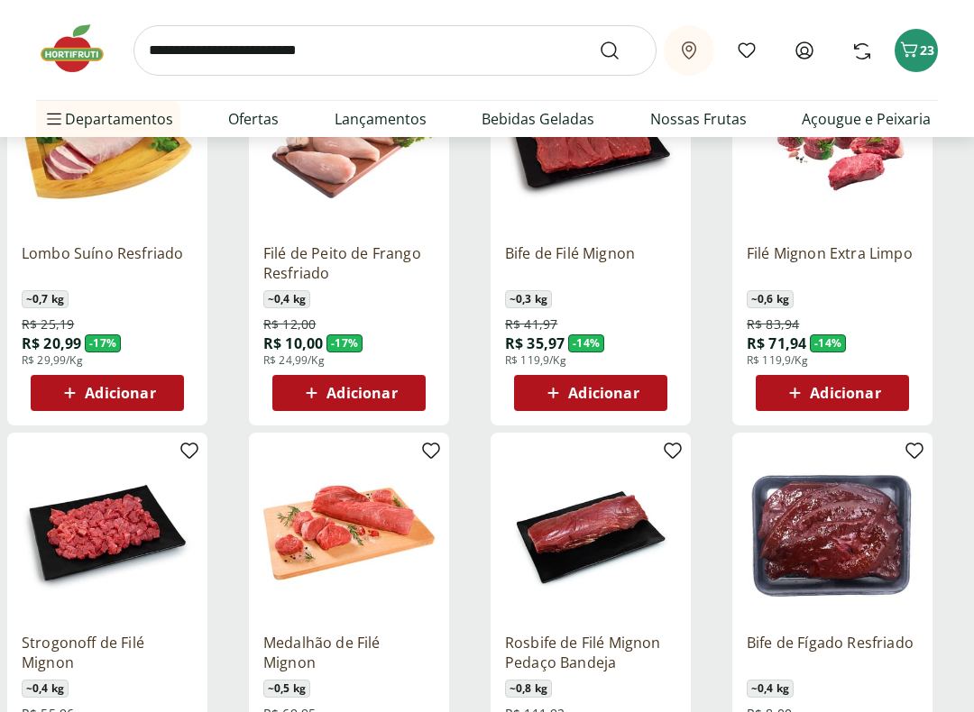
scroll to position [707, 0]
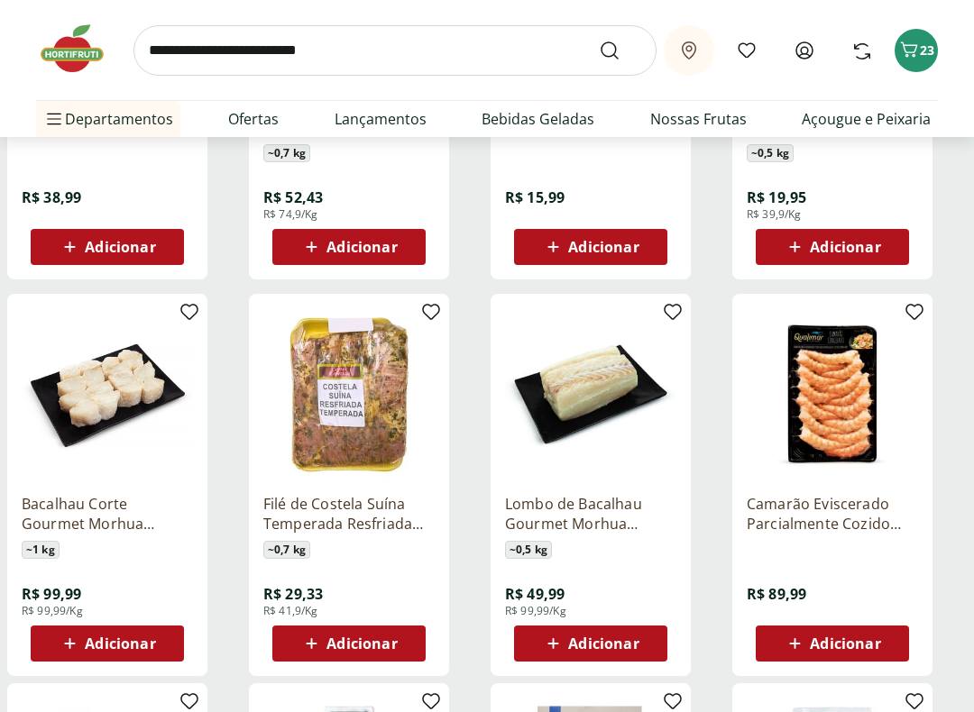
scroll to position [11886, 0]
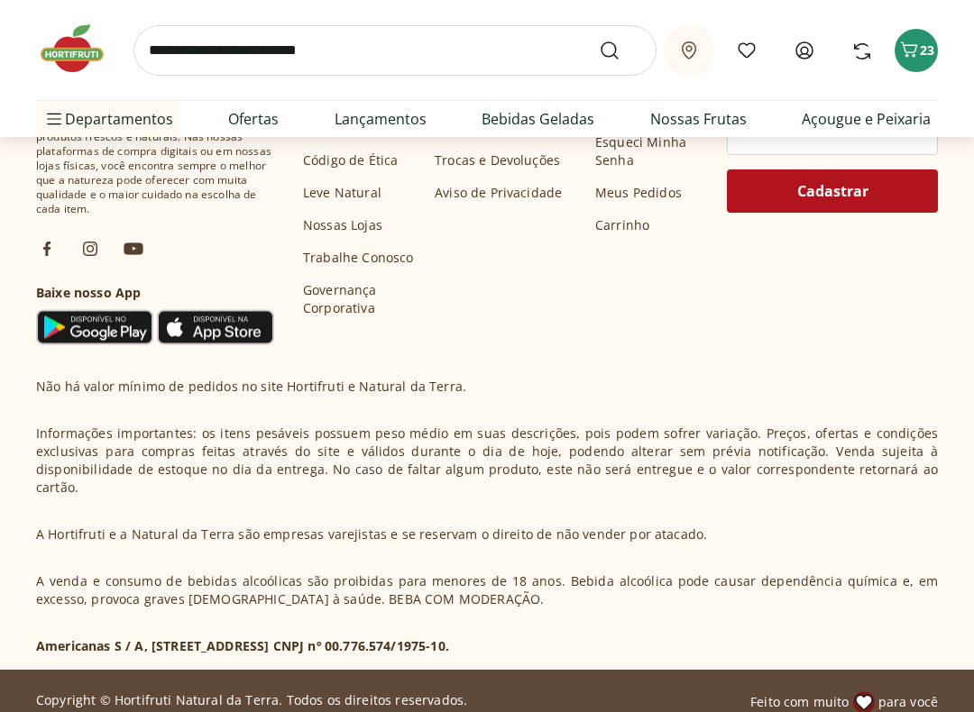
scroll to position [15255, 0]
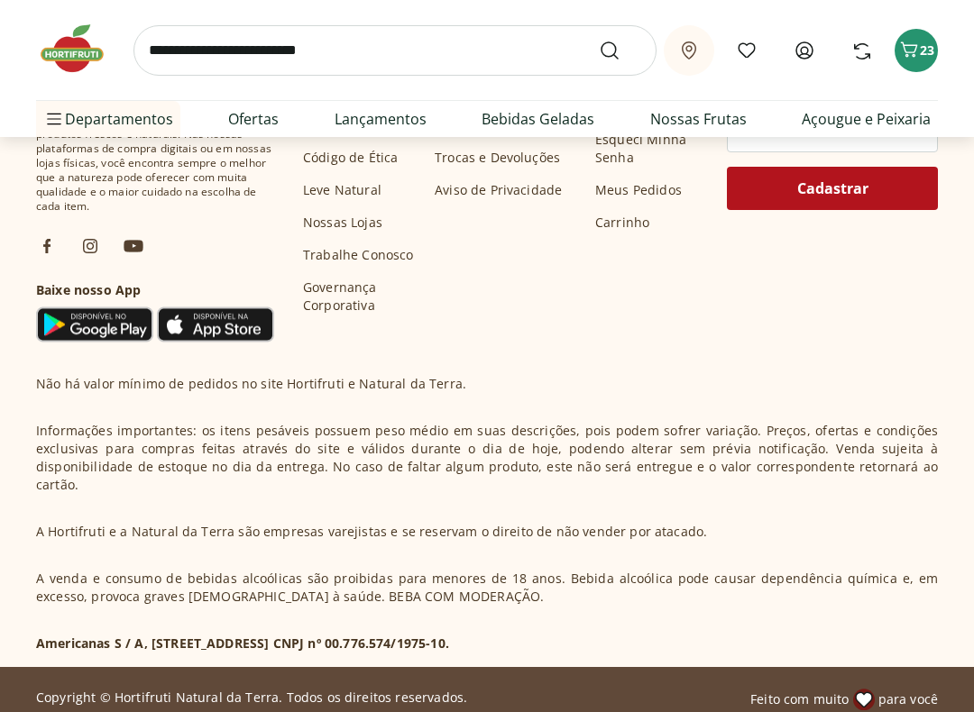
click at [266, 120] on link "Ofertas" at bounding box center [253, 119] width 50 height 22
select select "**********"
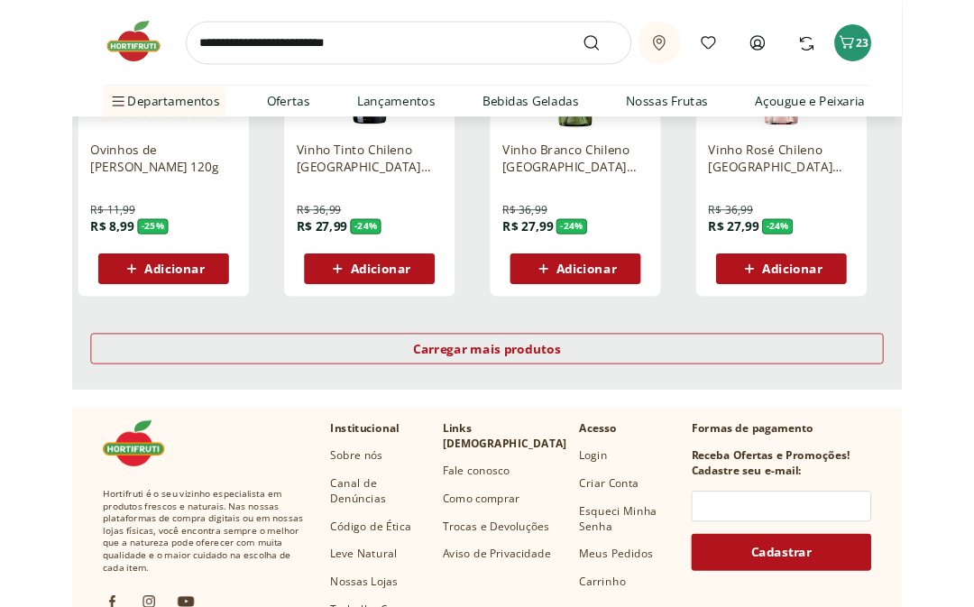
scroll to position [1168, 0]
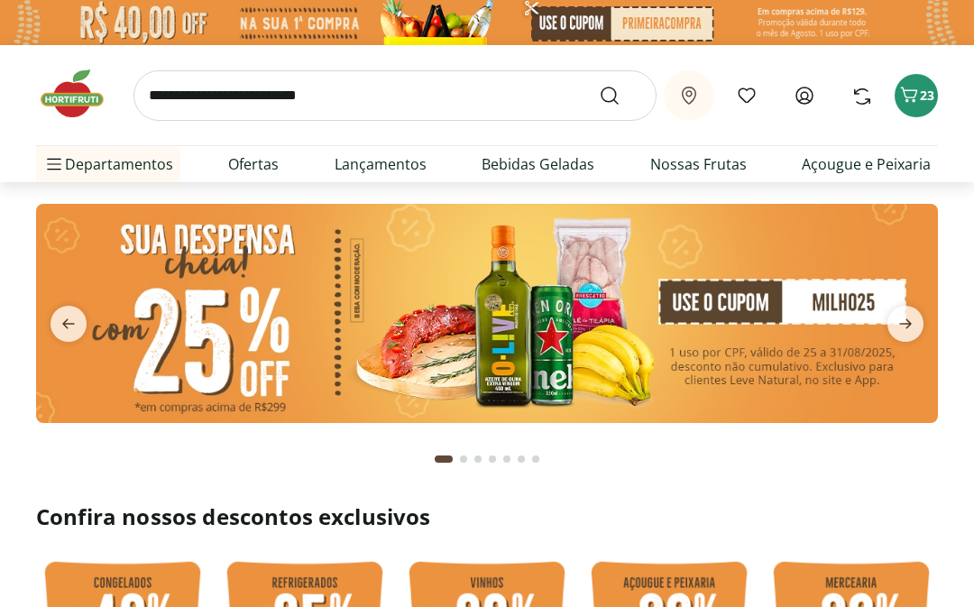
click at [927, 94] on span "23" at bounding box center [927, 95] width 14 height 17
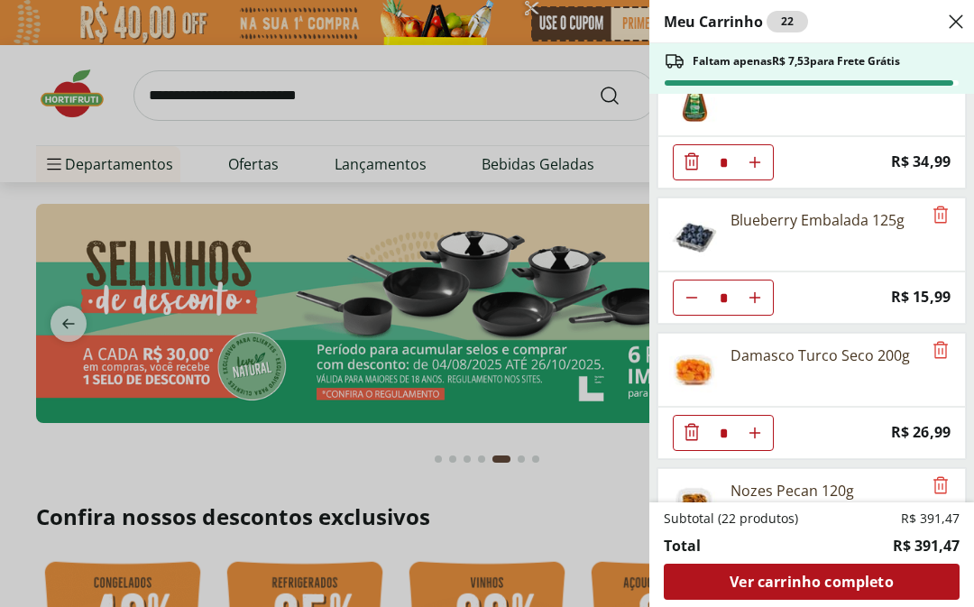
scroll to position [571, 0]
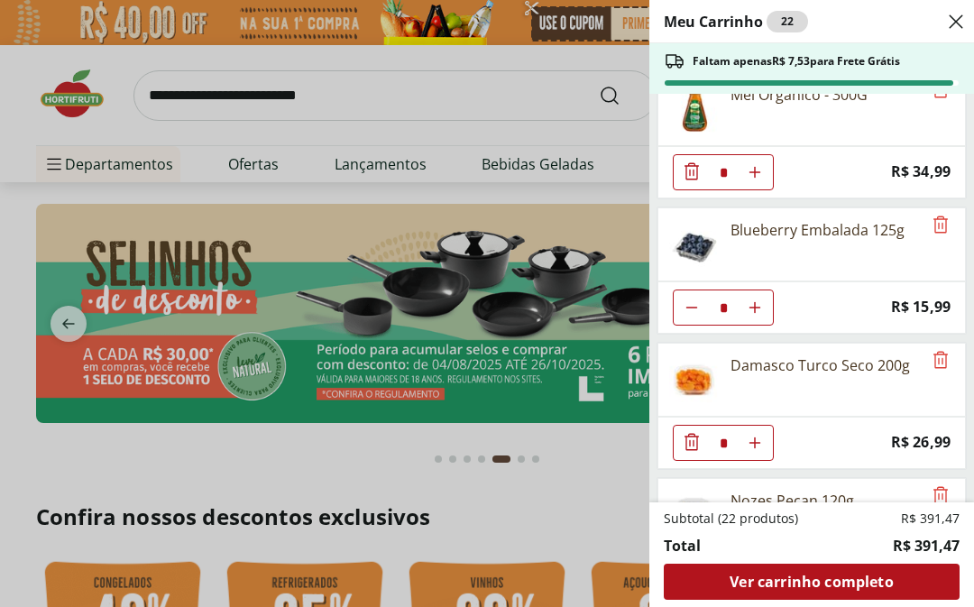
type input "*"
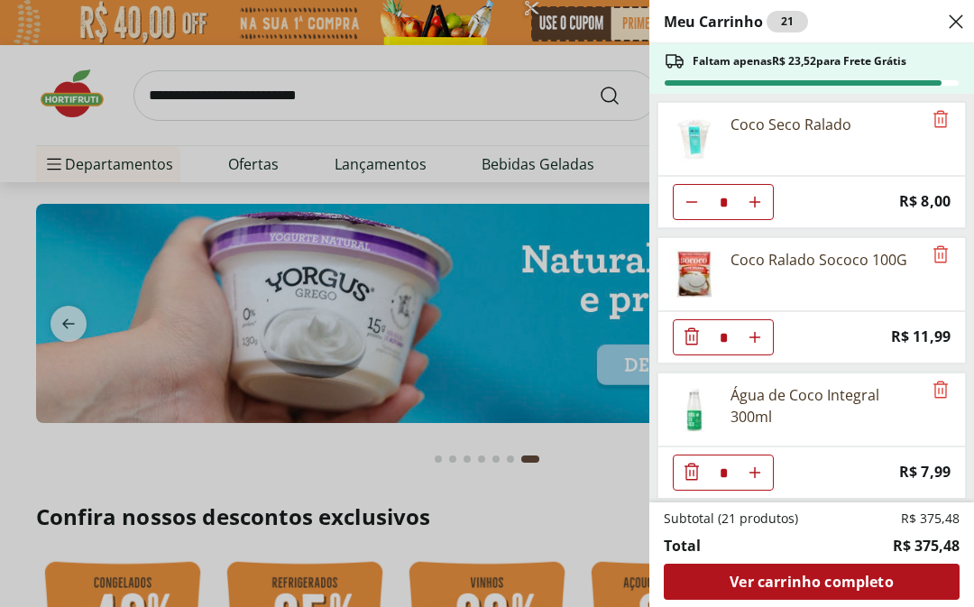
scroll to position [0, 0]
click at [689, 201] on icon "Diminuir Quantidade" at bounding box center [691, 202] width 14 height 14
type input "*"
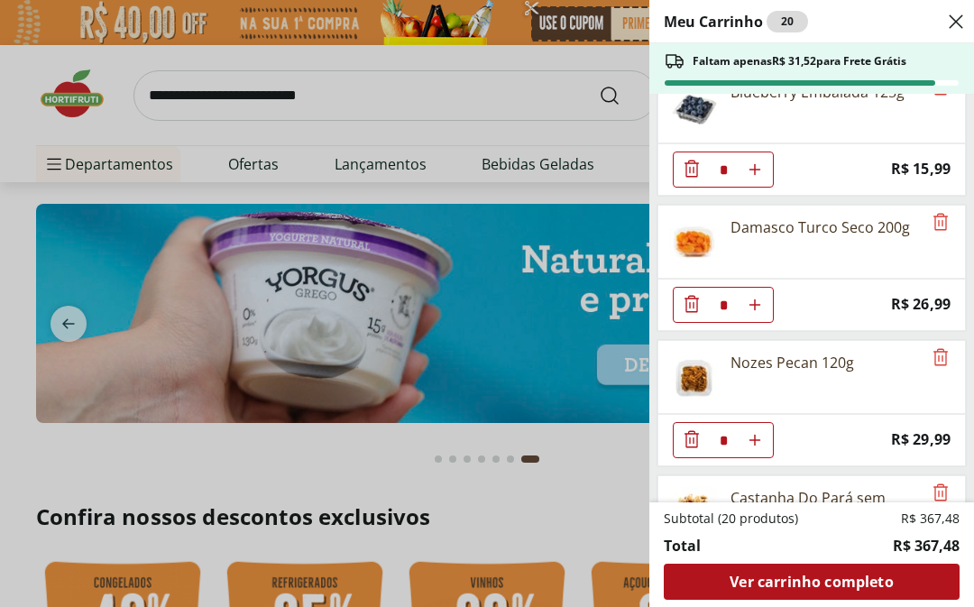
scroll to position [710, 0]
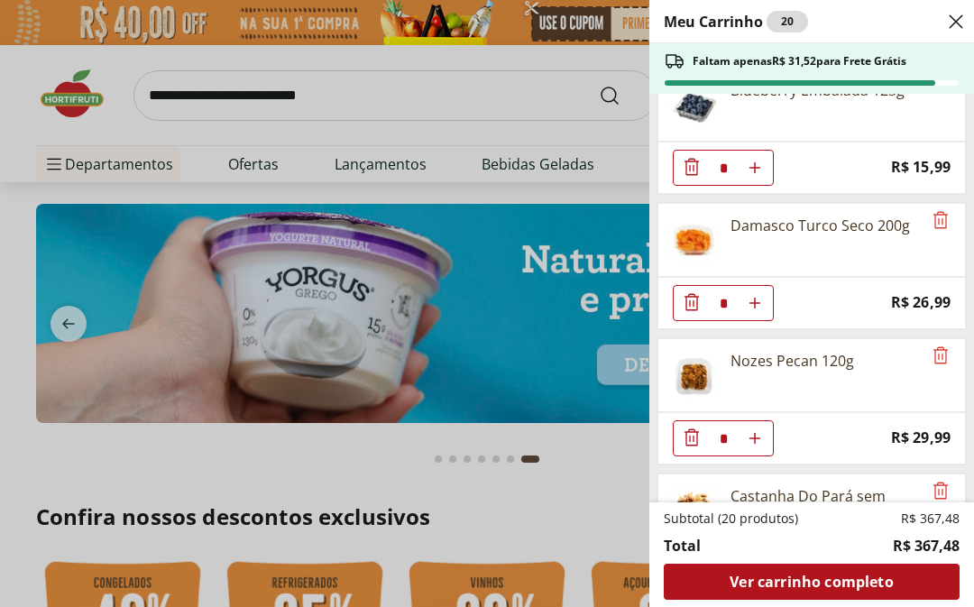
type input "*"
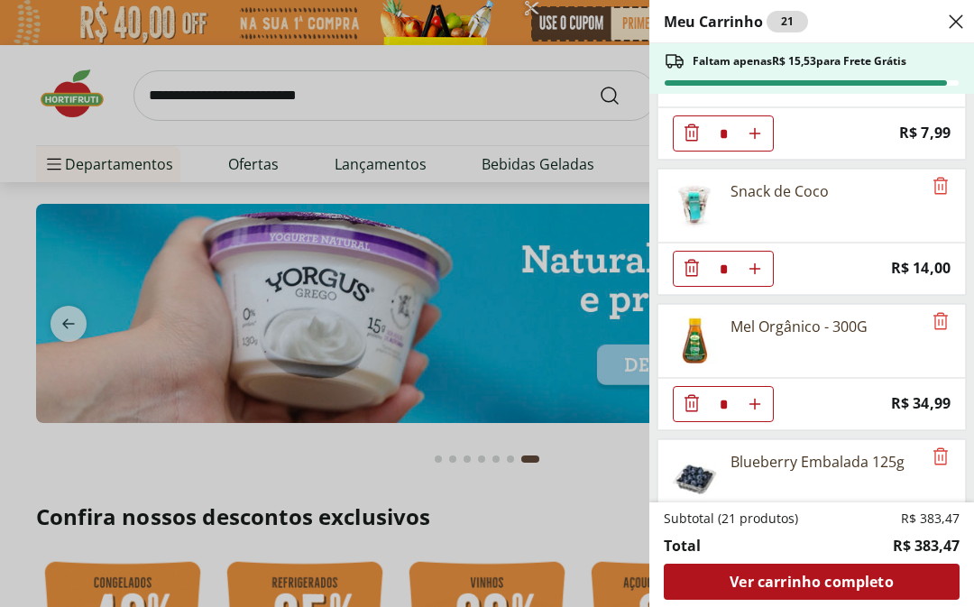
scroll to position [330, 0]
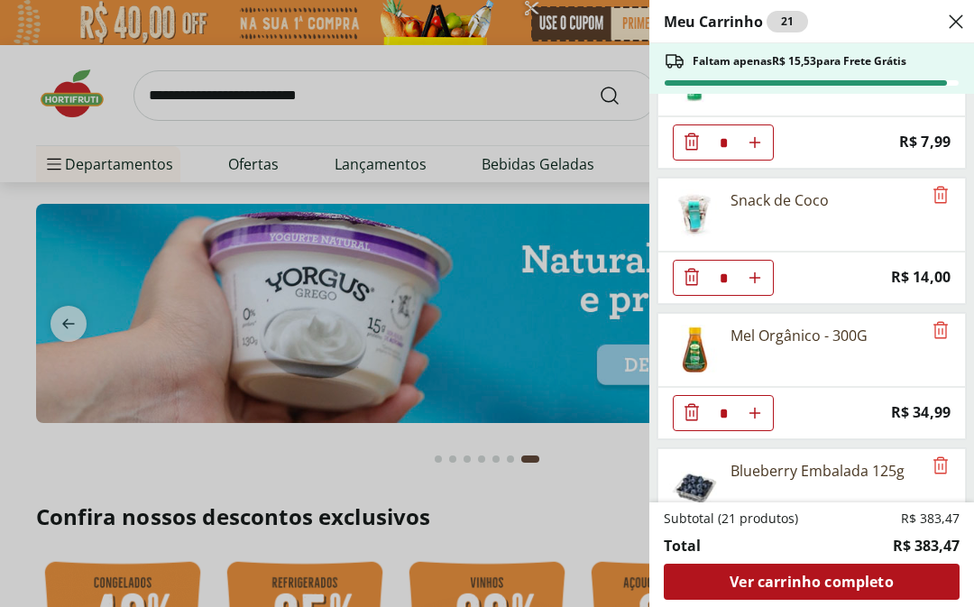
click at [949, 194] on icon "Remove" at bounding box center [941, 195] width 22 height 22
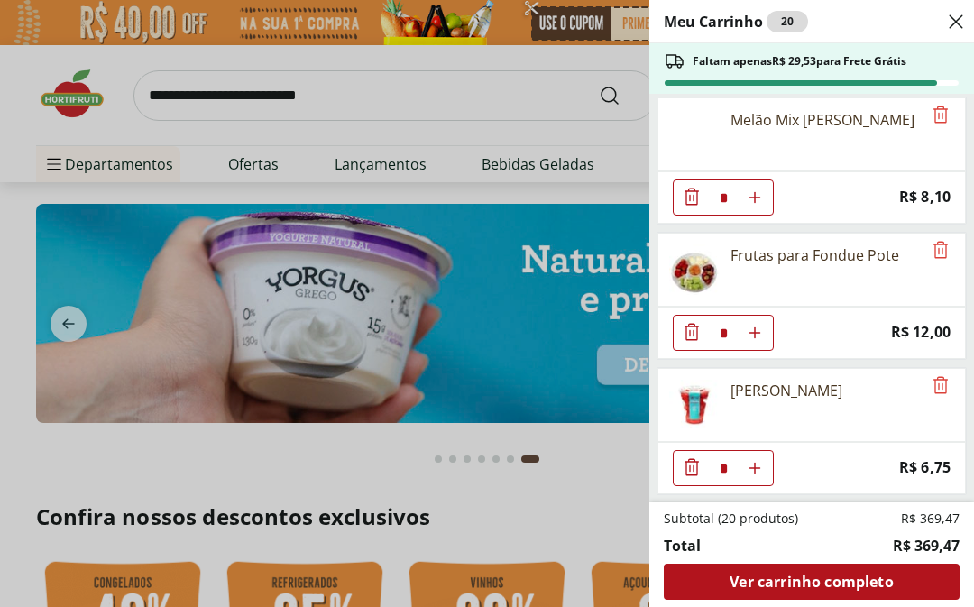
scroll to position [2033, 0]
click at [188, 88] on div "Meu Carrinho 20 Faltam apenas R$ 29,53 para Frete Grátis Coco Seco Ralado * Pri…" at bounding box center [487, 303] width 974 height 607
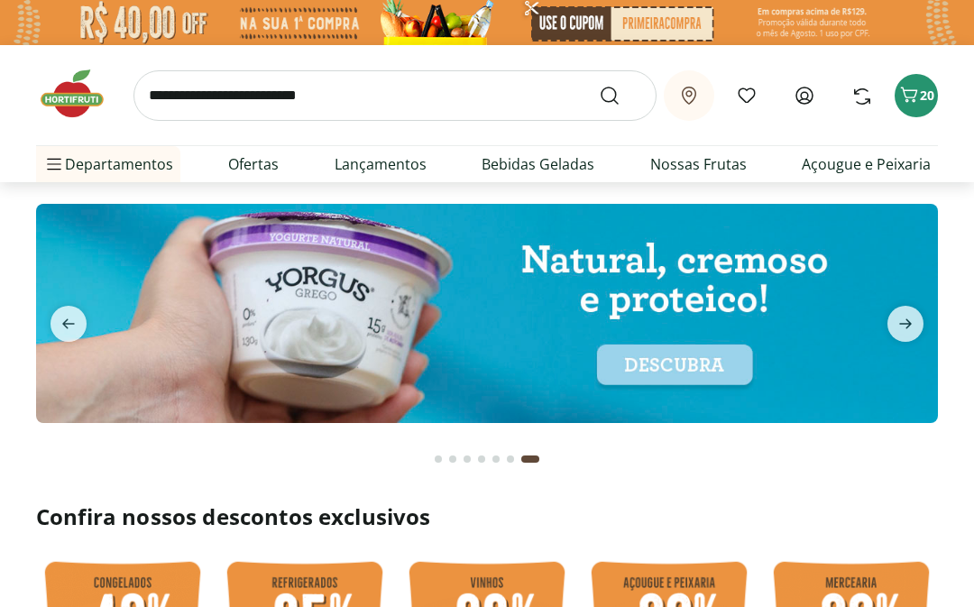
click at [187, 92] on input "search" at bounding box center [394, 95] width 523 height 50
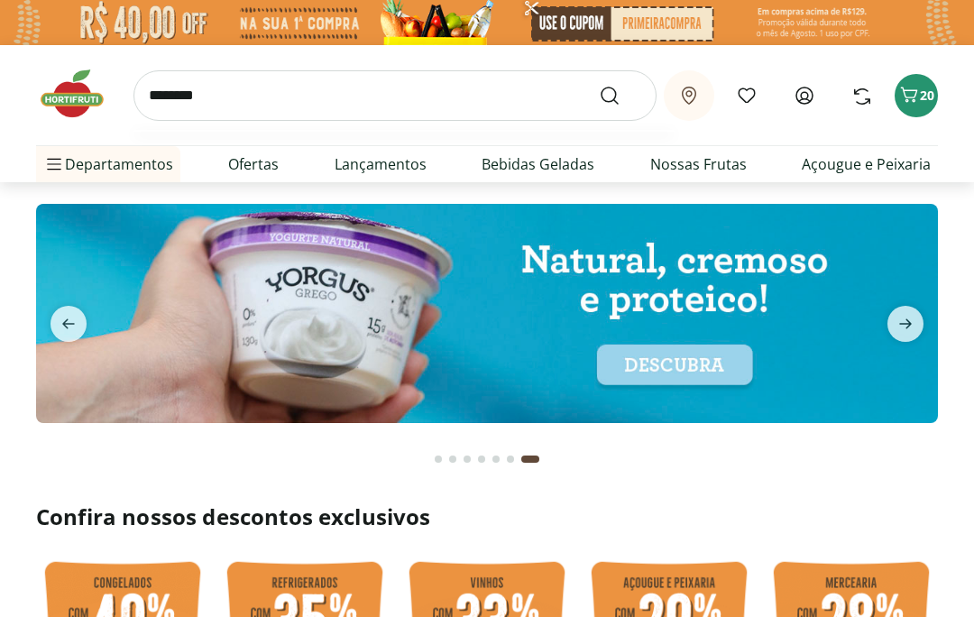
type input "*********"
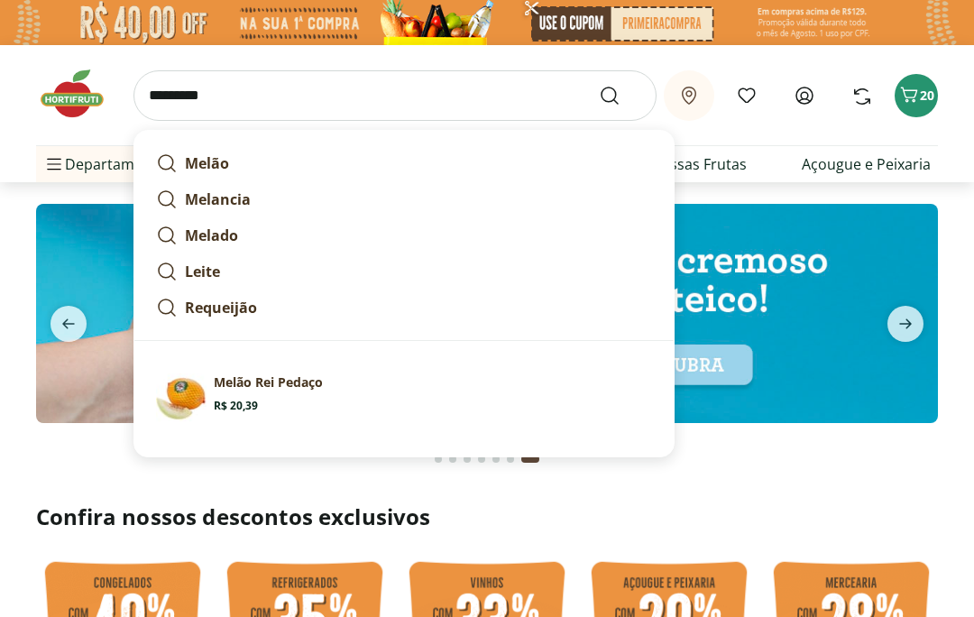
click at [609, 93] on icon "Submit Search" at bounding box center [610, 96] width 22 height 22
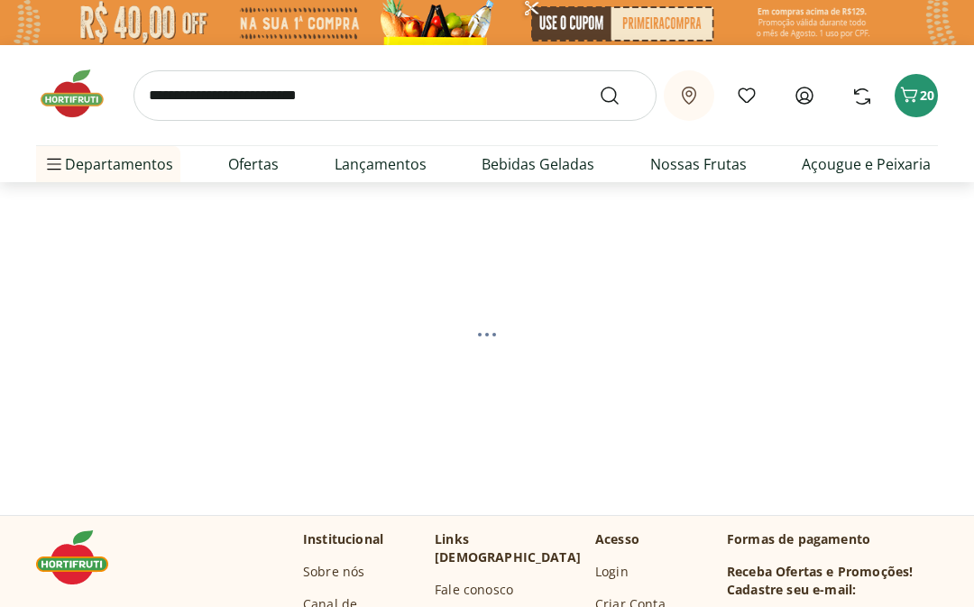
select select "**********"
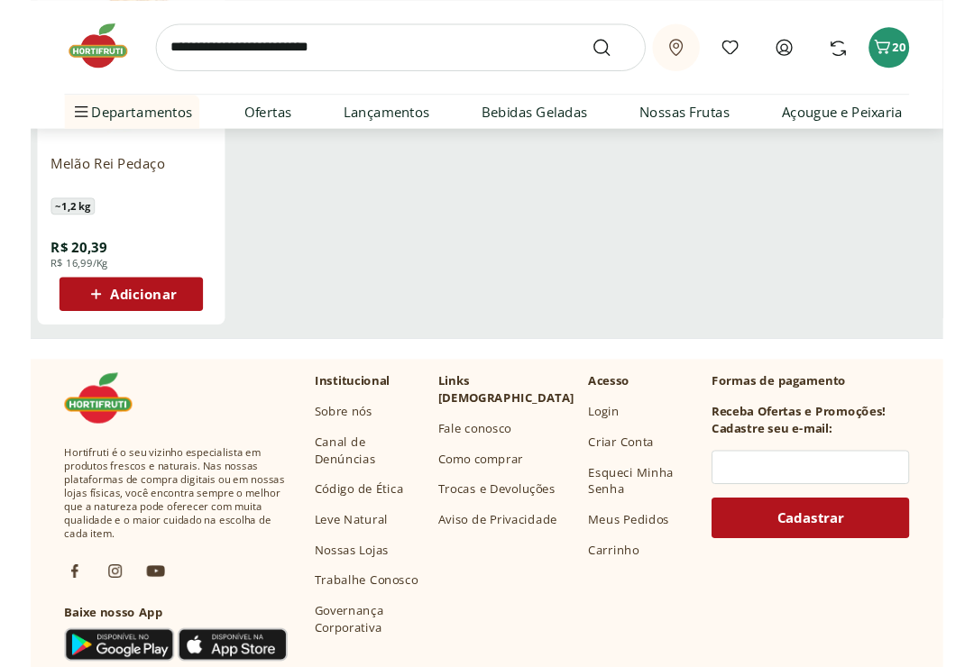
scroll to position [427, 0]
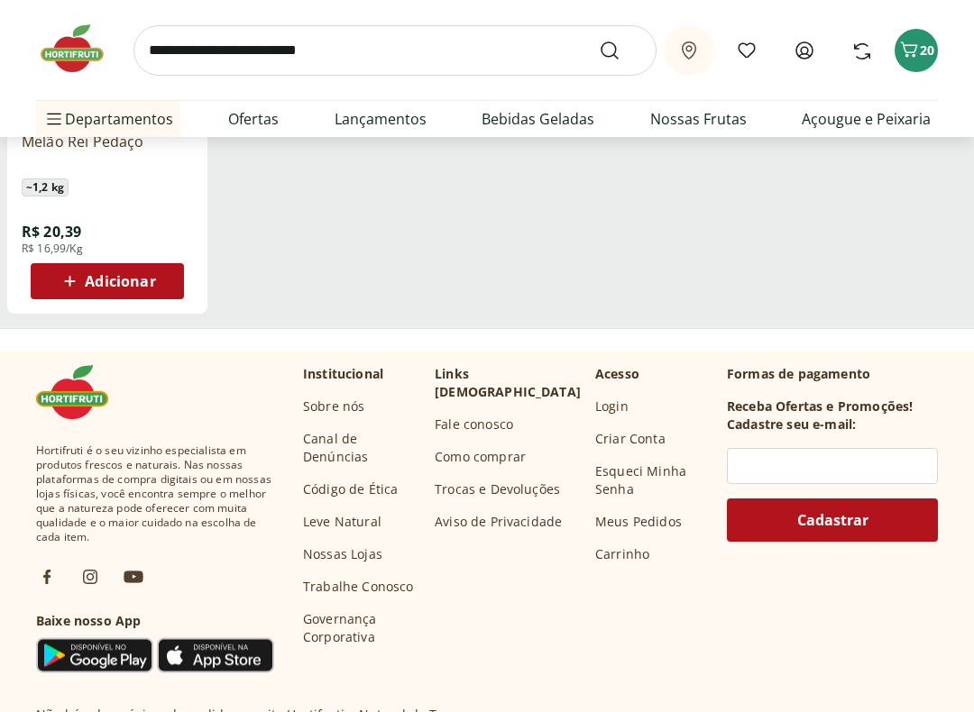
click at [96, 274] on span "Adicionar" at bounding box center [120, 281] width 70 height 14
click at [187, 43] on input "search" at bounding box center [394, 50] width 523 height 50
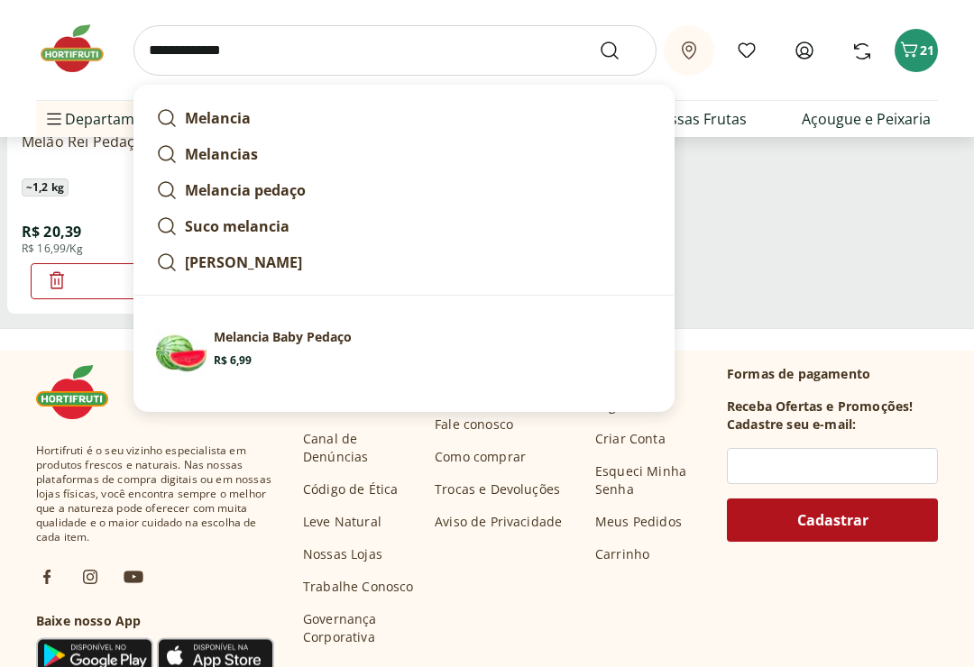
type input "**********"
click at [620, 50] on button "Submit Search" at bounding box center [620, 51] width 43 height 22
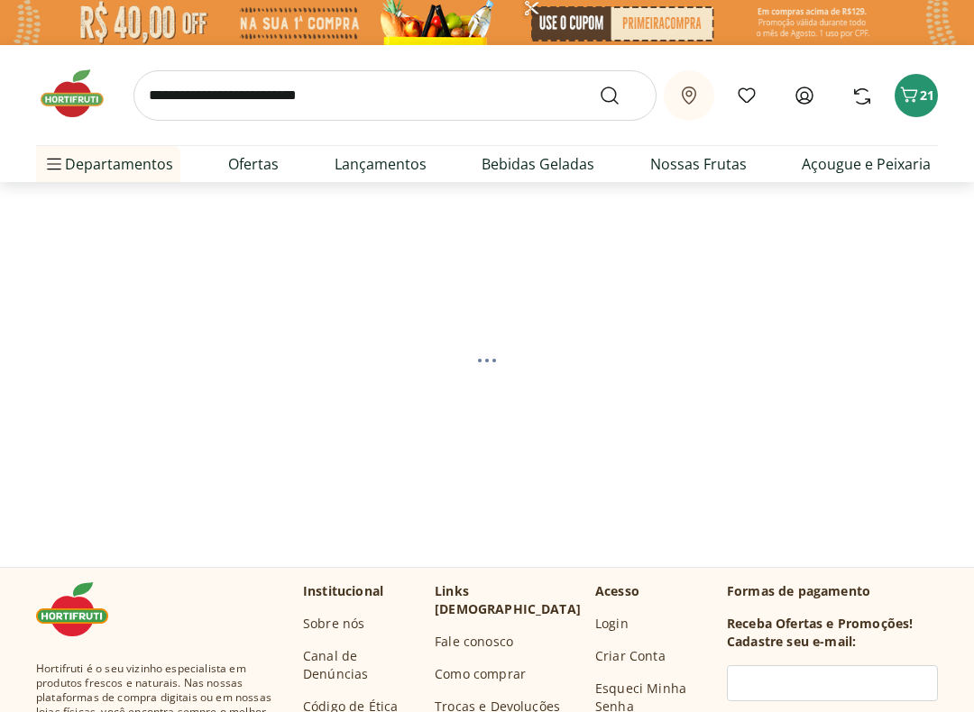
select select "**********"
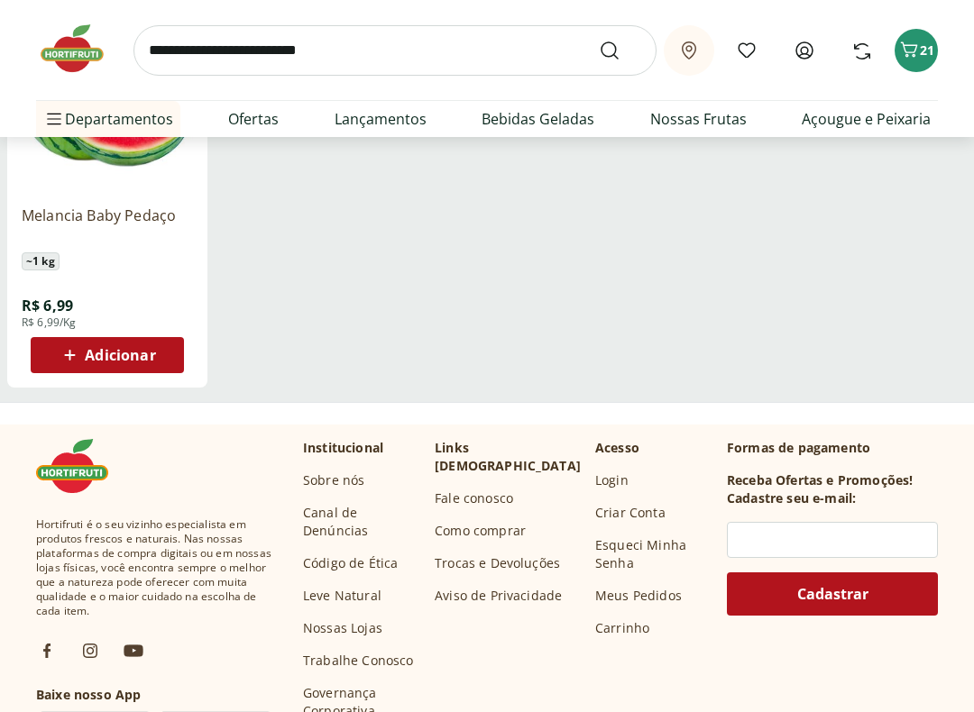
scroll to position [353, 0]
click at [80, 344] on icon at bounding box center [70, 355] width 23 height 22
click at [927, 39] on button "22" at bounding box center [915, 50] width 43 height 43
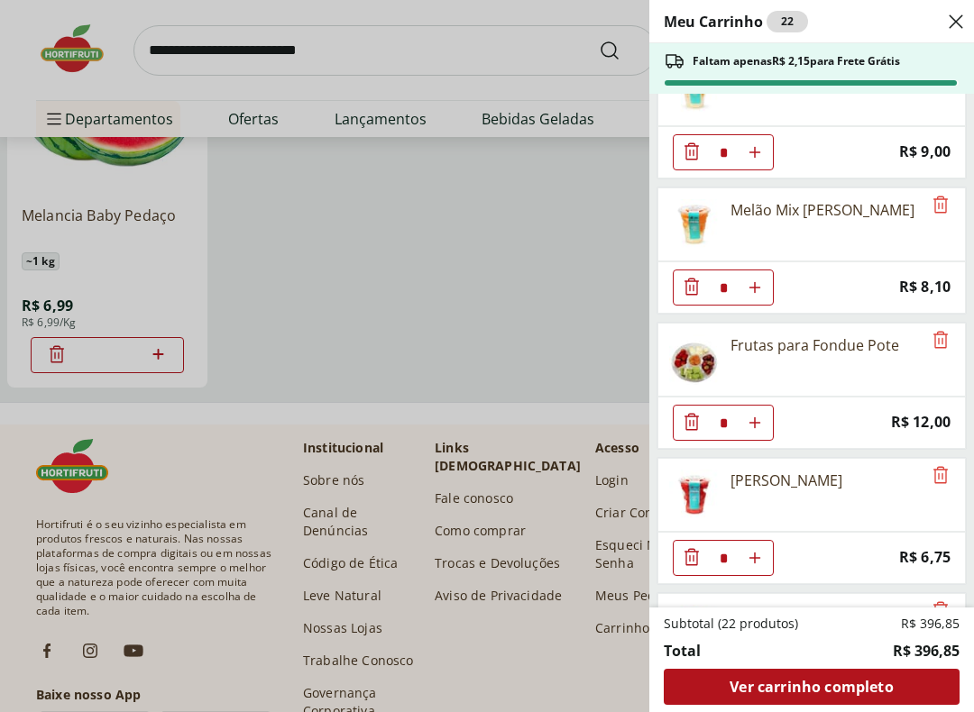
scroll to position [1945, 0]
click at [945, 198] on icon "Remove" at bounding box center [941, 203] width 22 height 22
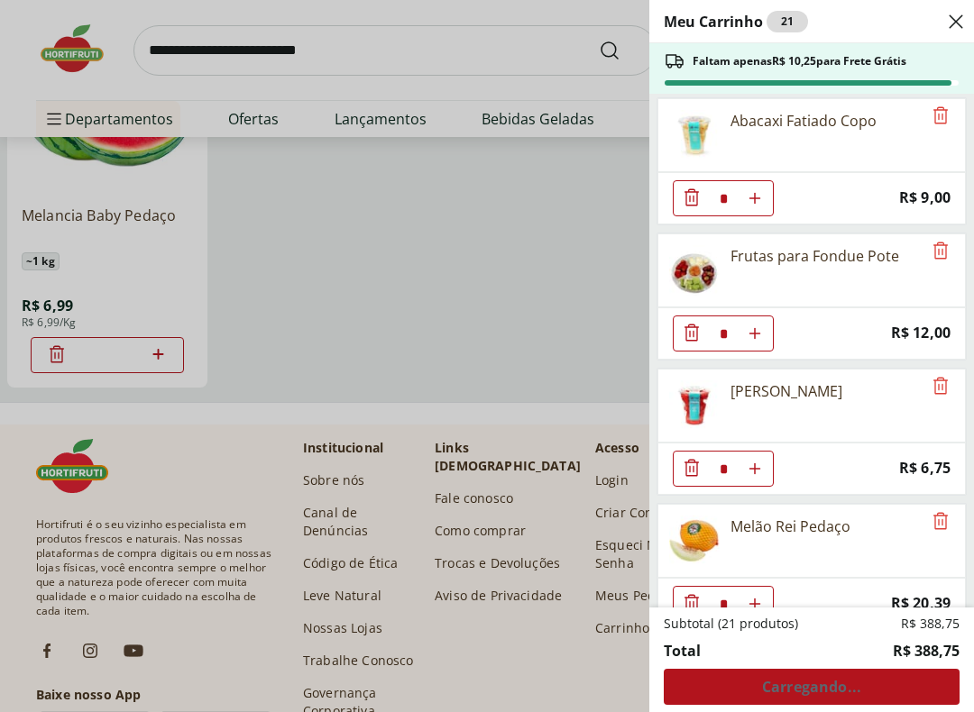
scroll to position [1899, 0]
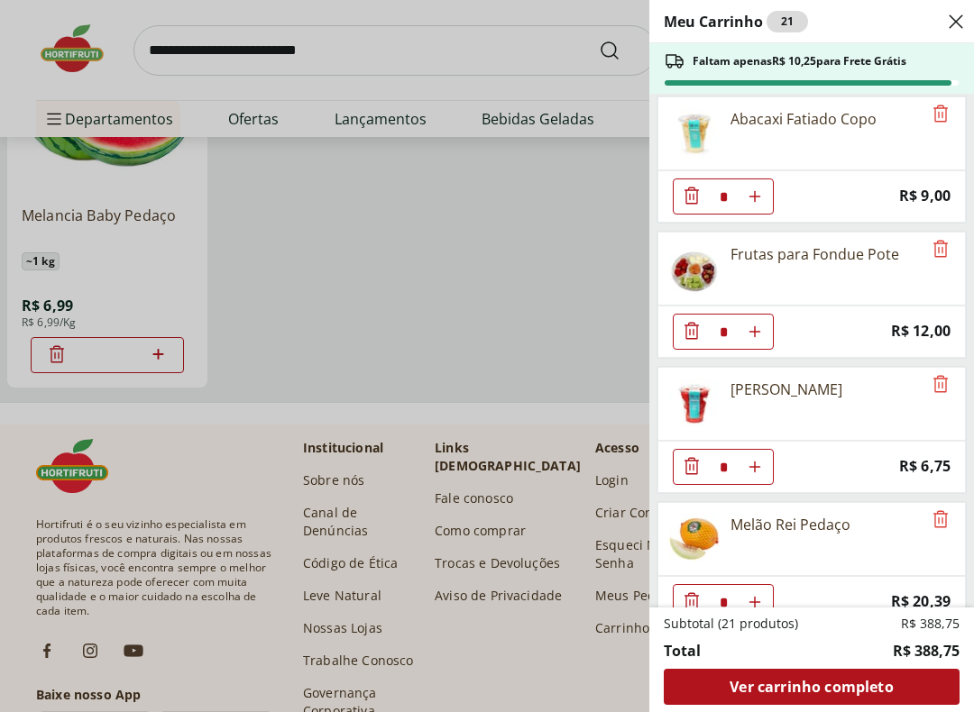
click at [941, 379] on icon "Remove" at bounding box center [940, 383] width 14 height 17
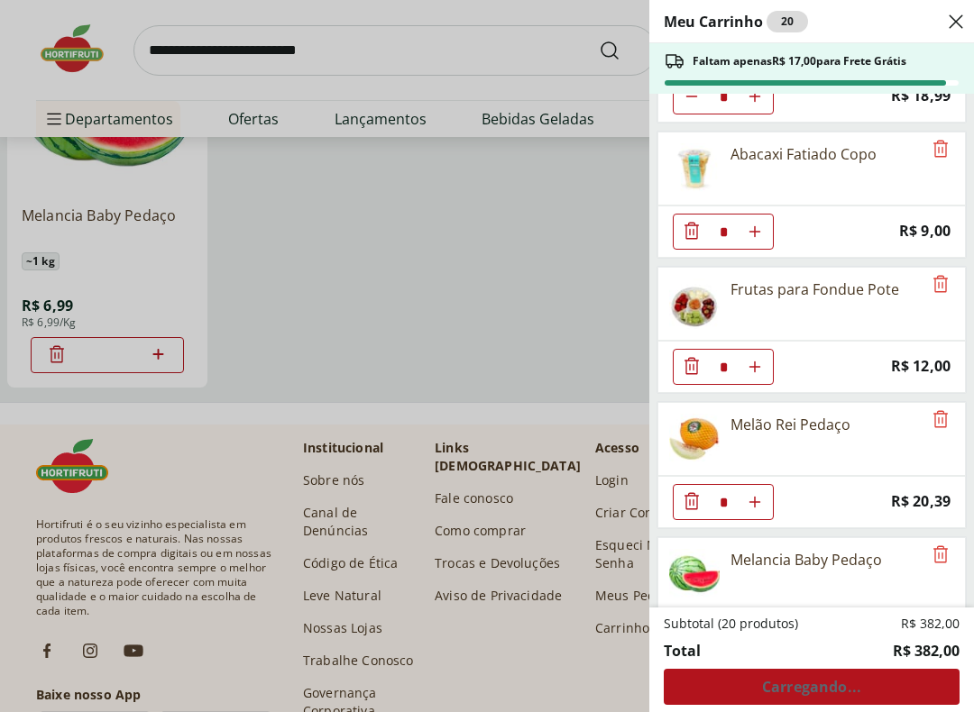
scroll to position [1858, 0]
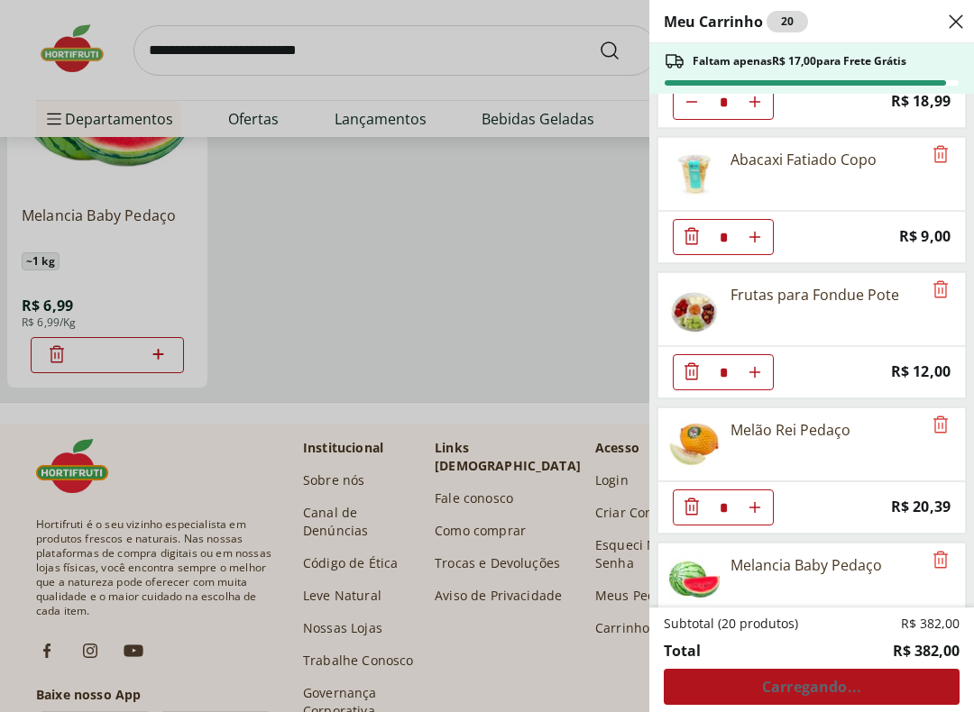
click at [942, 151] on icon "Remove" at bounding box center [941, 154] width 22 height 22
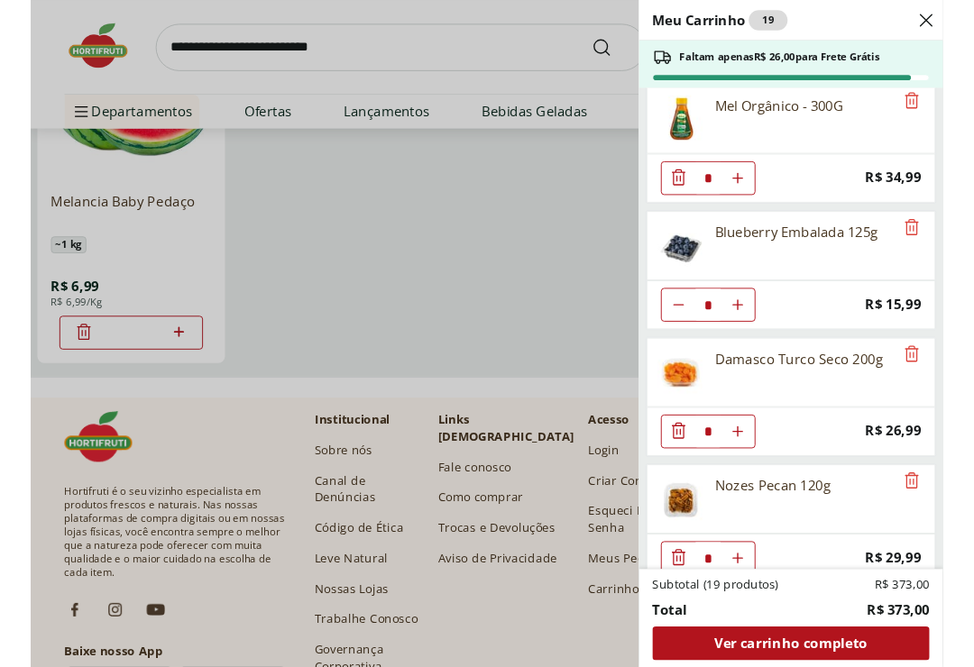
scroll to position [421, 0]
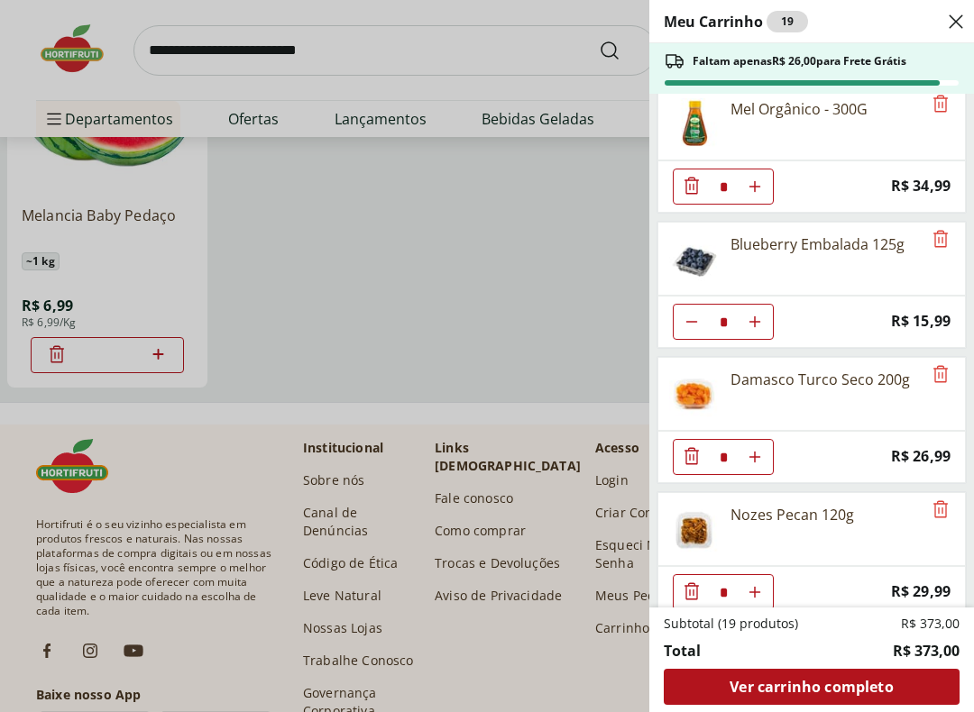
click at [173, 39] on div "Meu Carrinho 19 Faltam apenas R$ 26,00 para Frete Grátis Coco Seco Ralado * Pri…" at bounding box center [487, 356] width 974 height 712
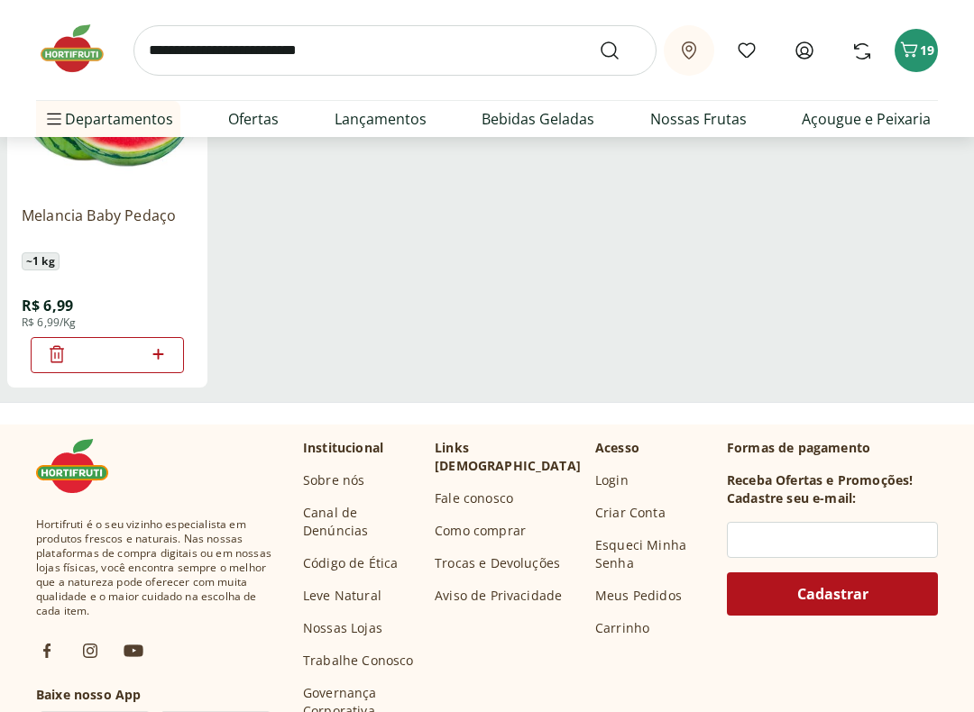
click at [193, 50] on input "search" at bounding box center [394, 50] width 523 height 50
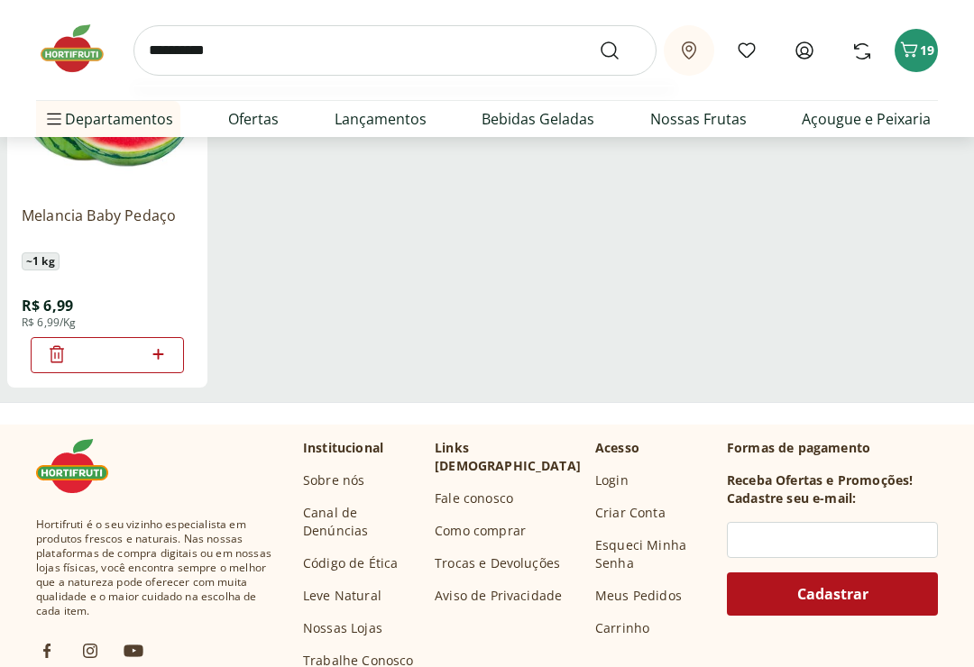
type input "**********"
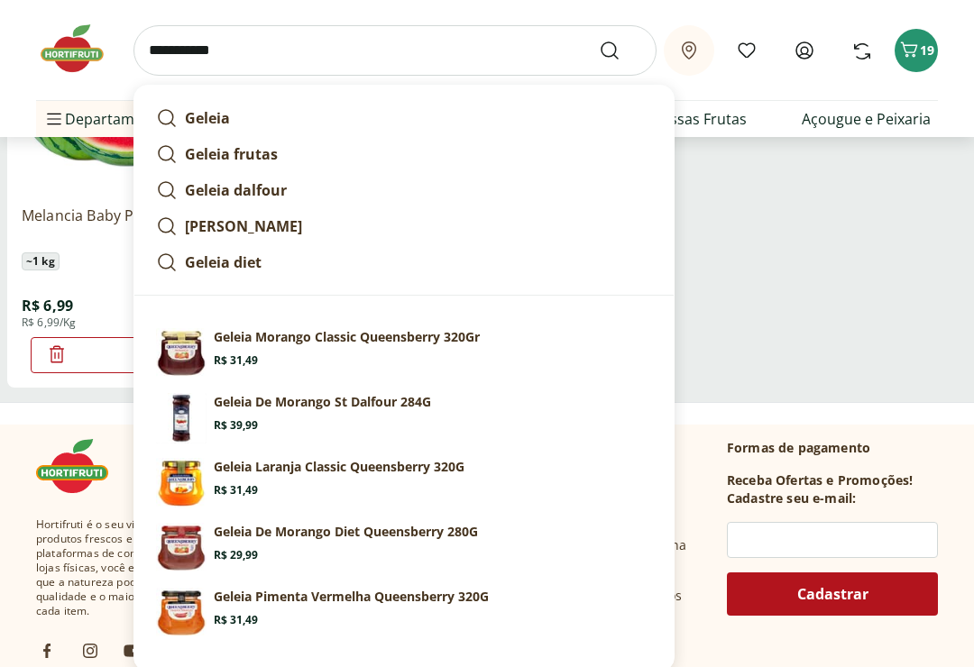
click at [620, 50] on button "Submit Search" at bounding box center [620, 51] width 43 height 22
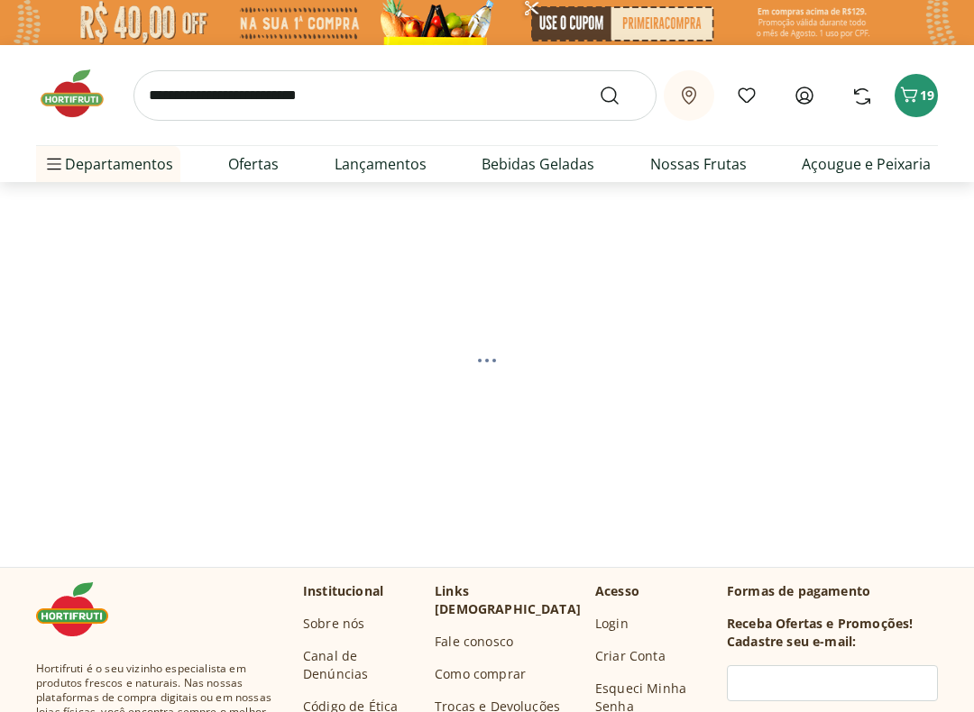
select select "**********"
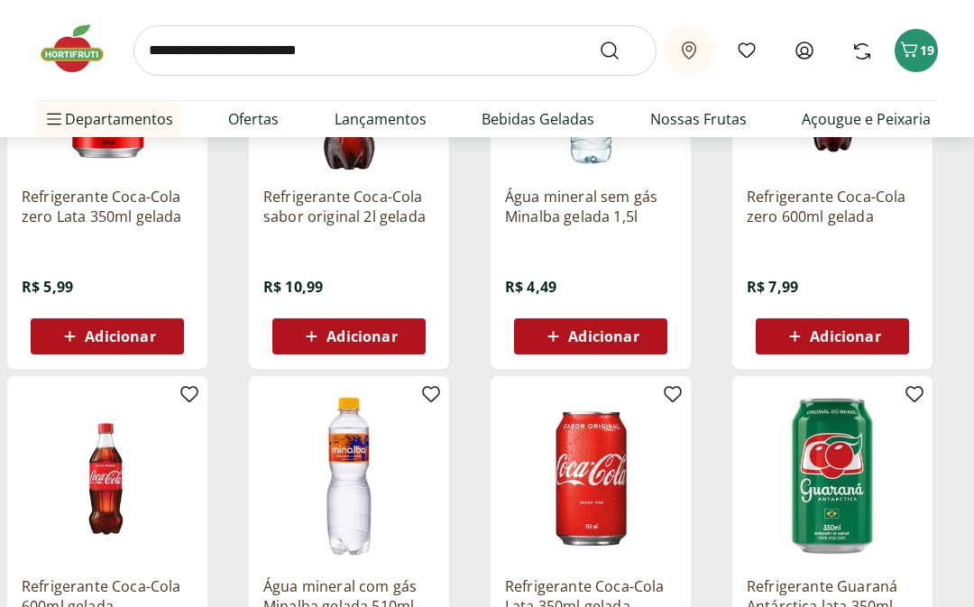
scroll to position [180, 0]
click at [99, 402] on link "Não Alimentar" at bounding box center [113, 408] width 127 height 22
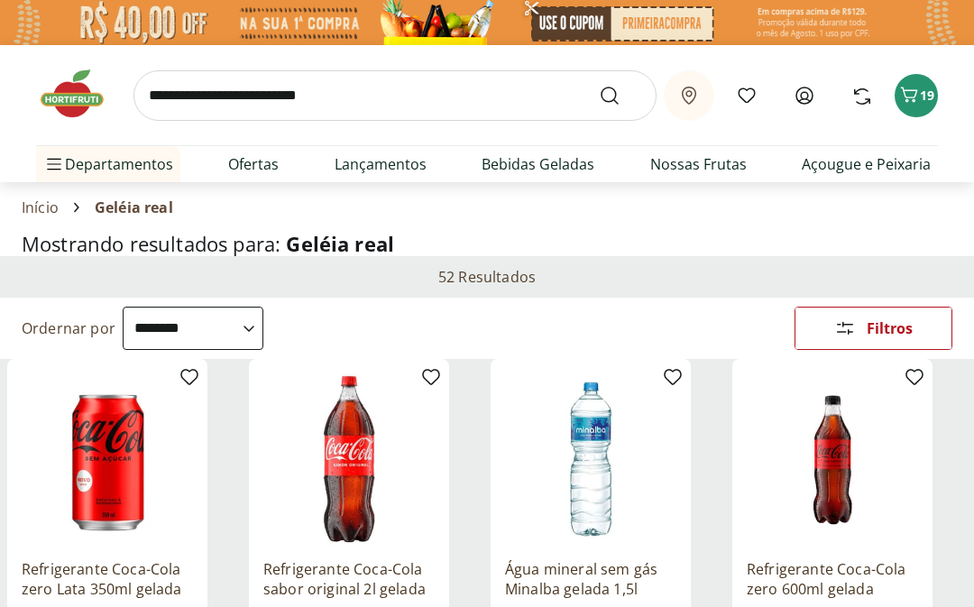
select select "**********"
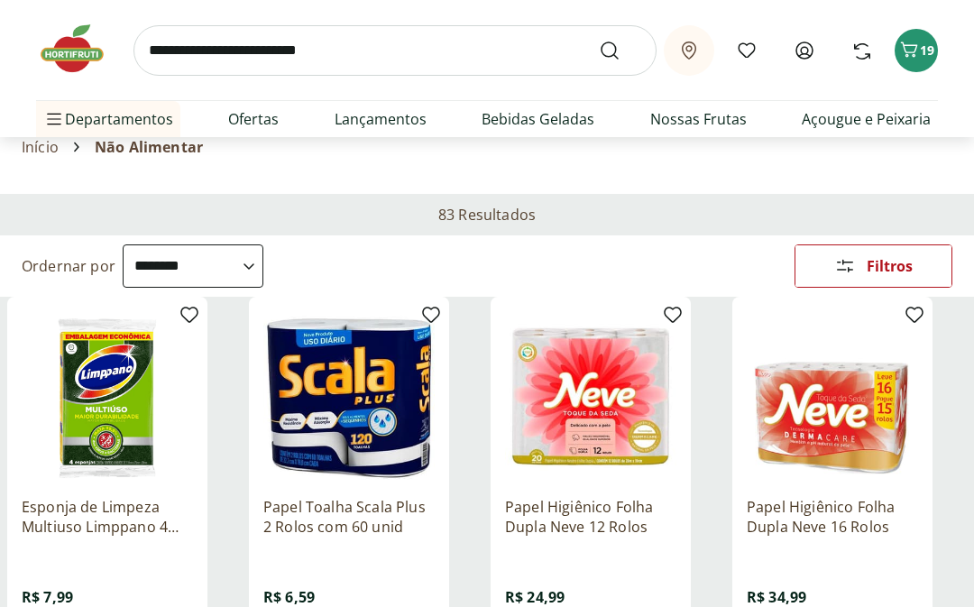
scroll to position [54, 0]
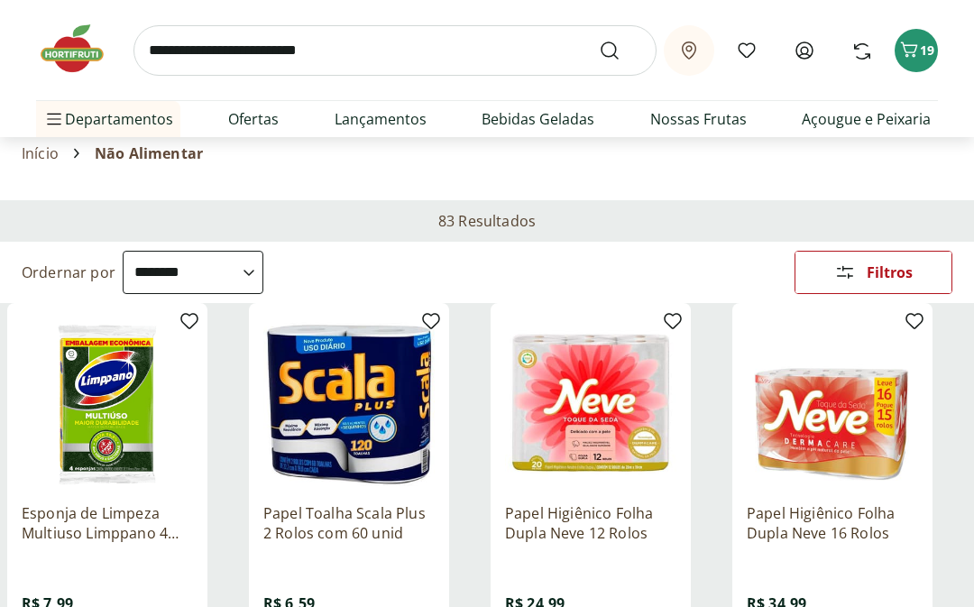
click at [102, 150] on link "Nossa Marca" at bounding box center [108, 155] width 117 height 22
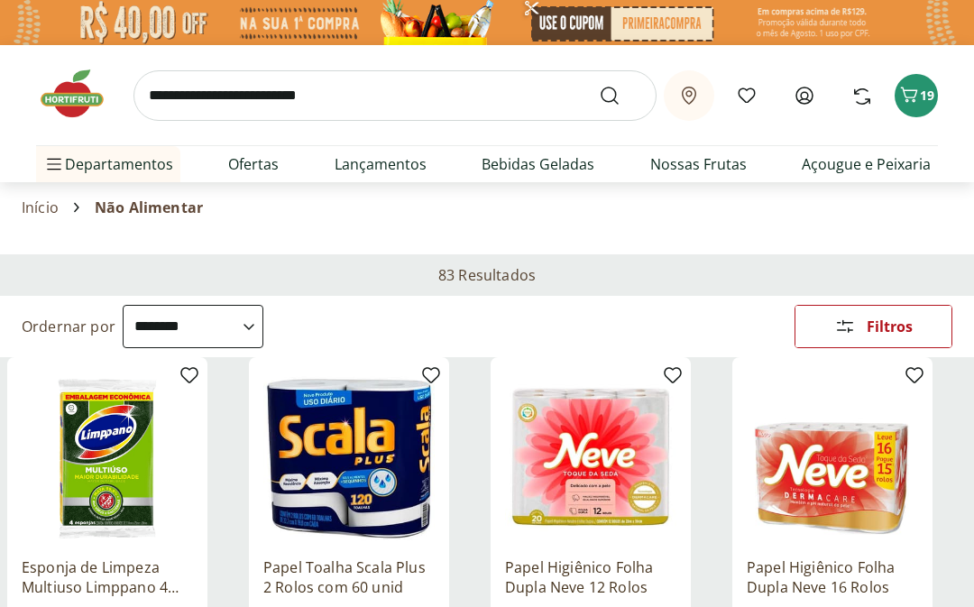
select select "**********"
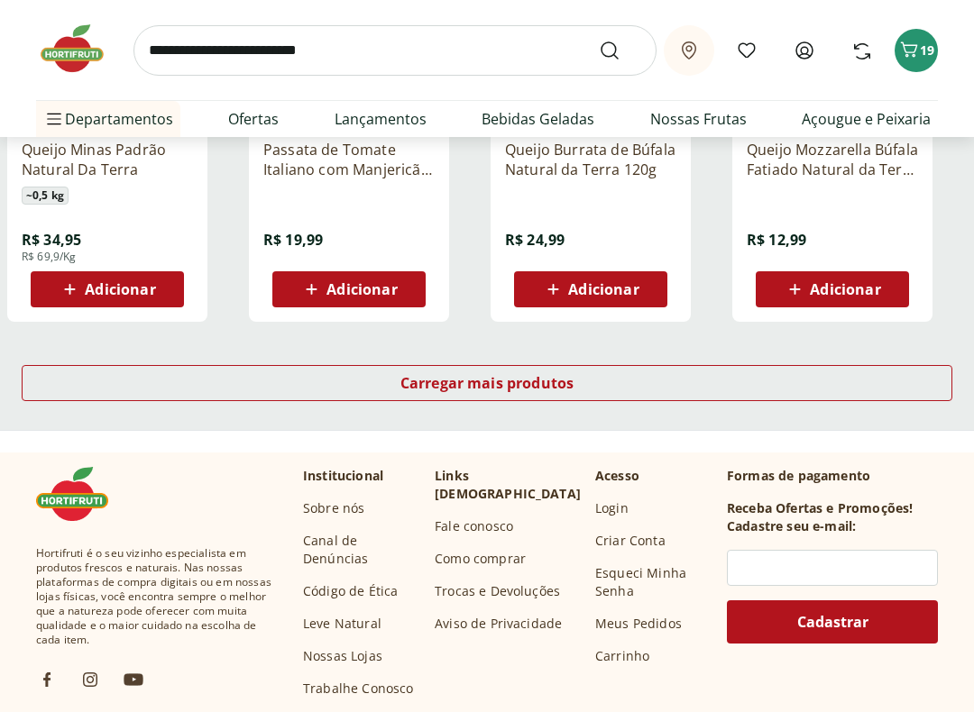
scroll to position [1231, 0]
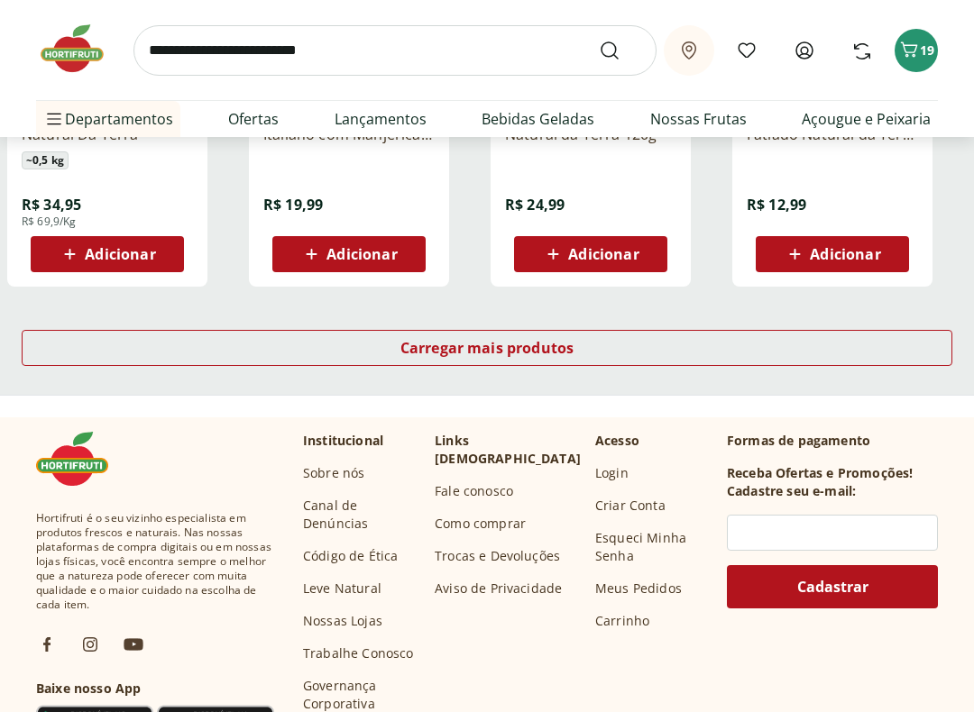
click at [477, 343] on span "Carregar mais produtos" at bounding box center [487, 349] width 174 height 14
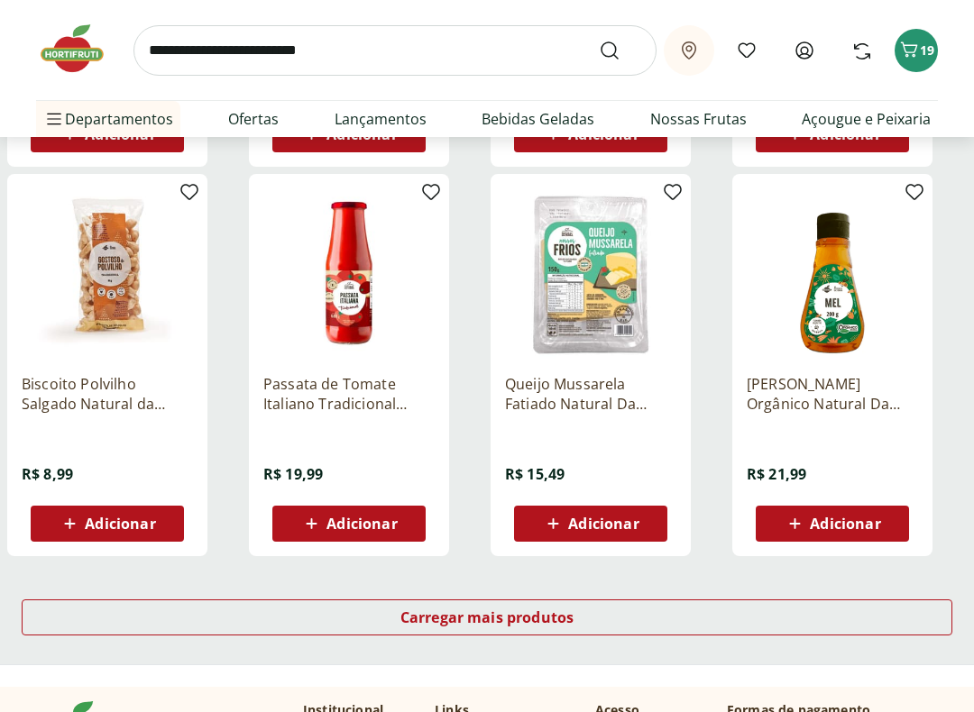
scroll to position [2143, 0]
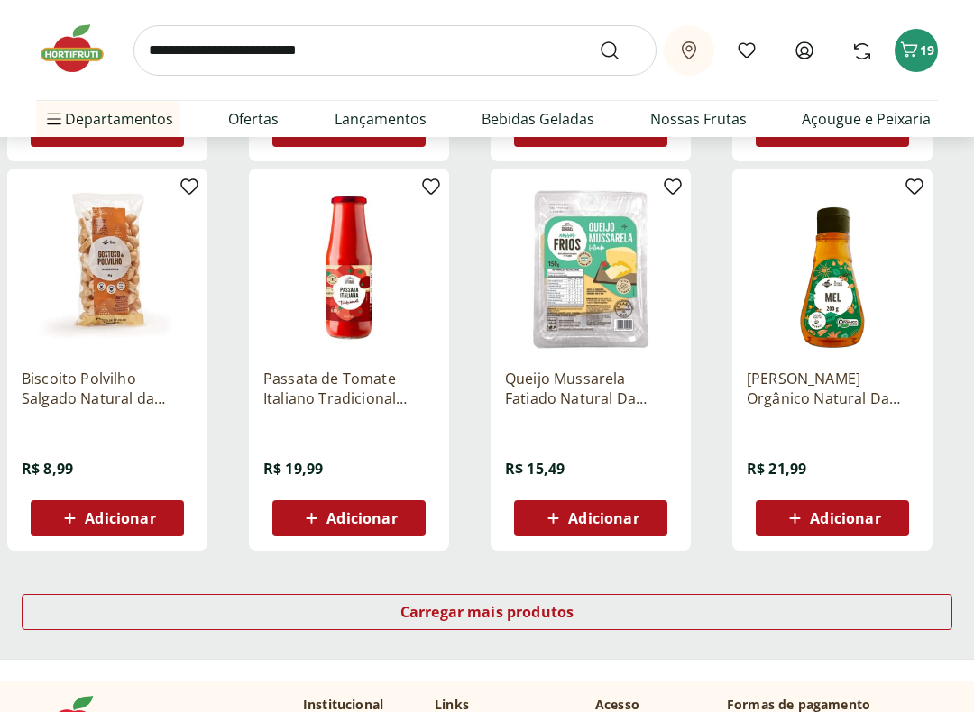
click at [482, 606] on span "Carregar mais produtos" at bounding box center [487, 612] width 174 height 14
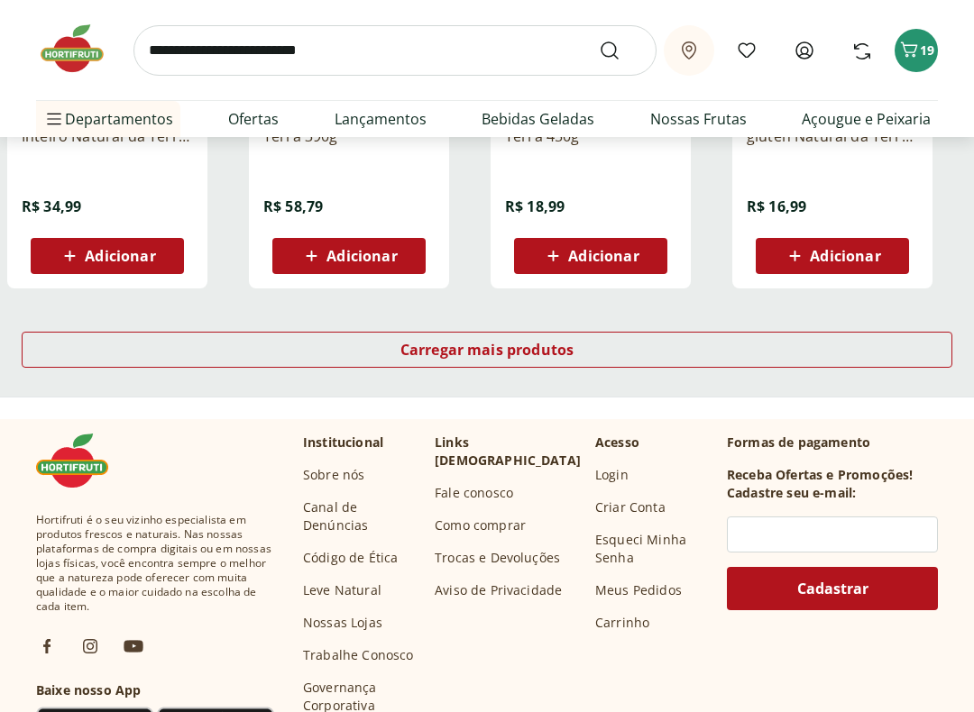
scroll to position [3581, 0]
click at [524, 343] on span "Carregar mais produtos" at bounding box center [487, 350] width 174 height 14
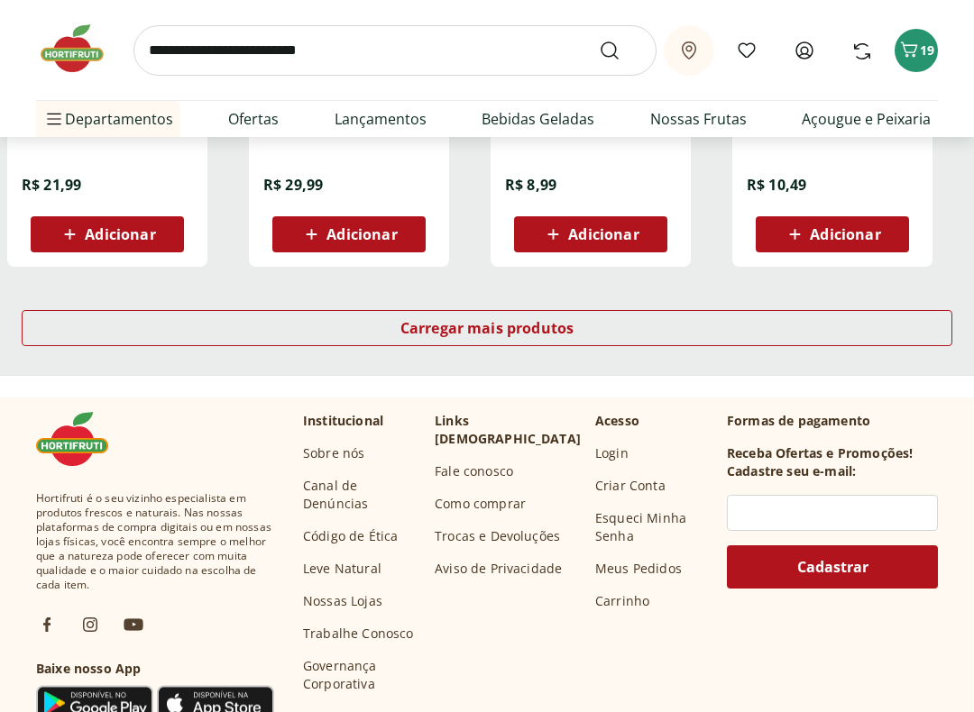
scroll to position [4798, 0]
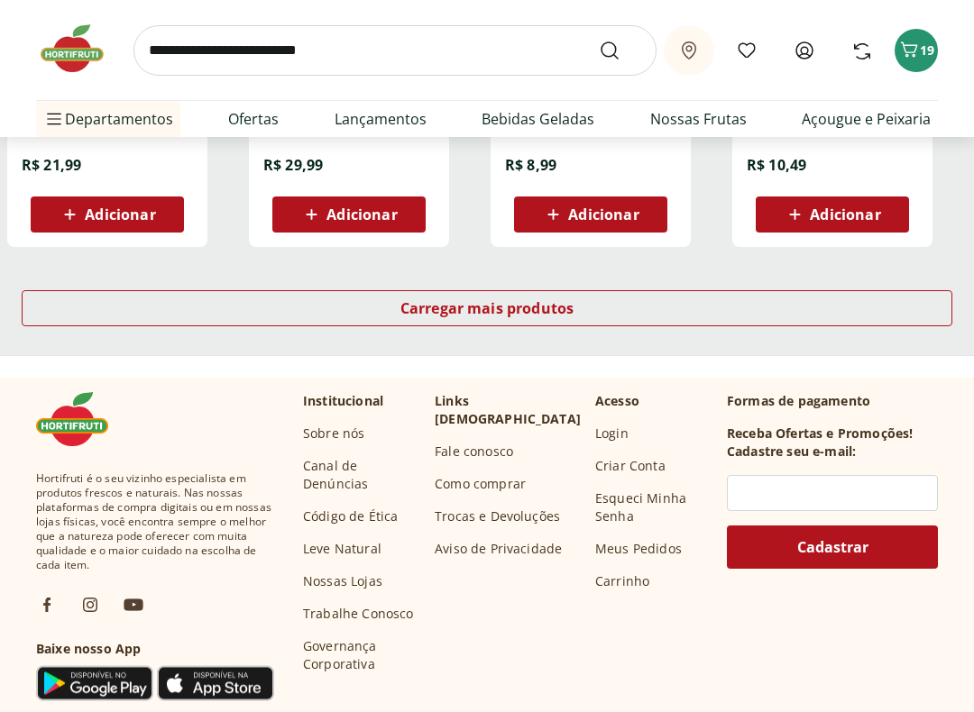
click at [524, 305] on span "Carregar mais produtos" at bounding box center [487, 308] width 174 height 14
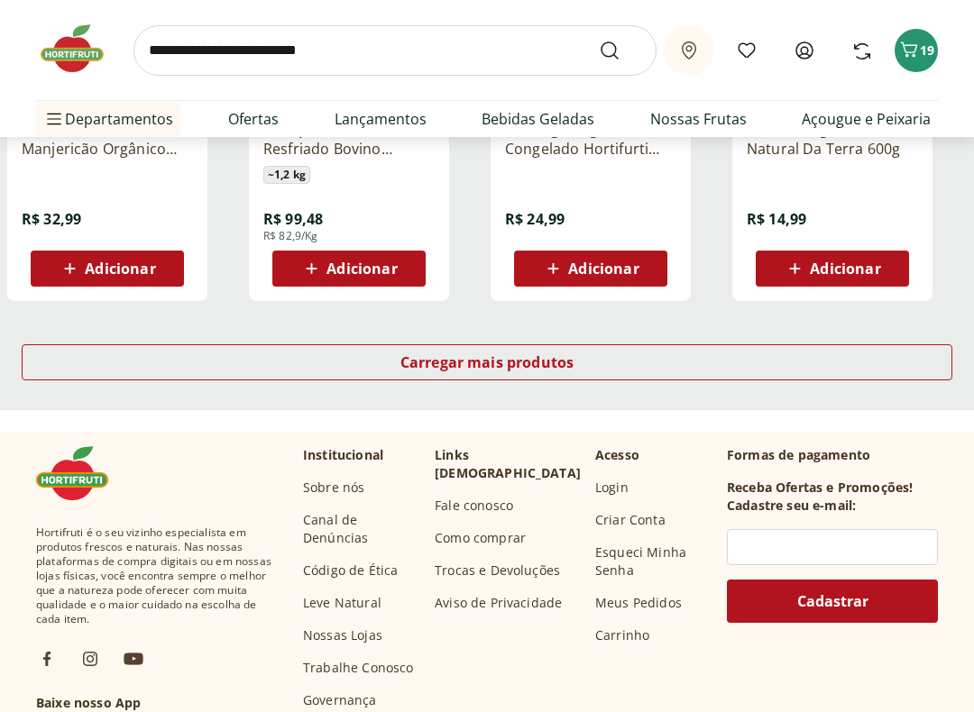
scroll to position [5922, 0]
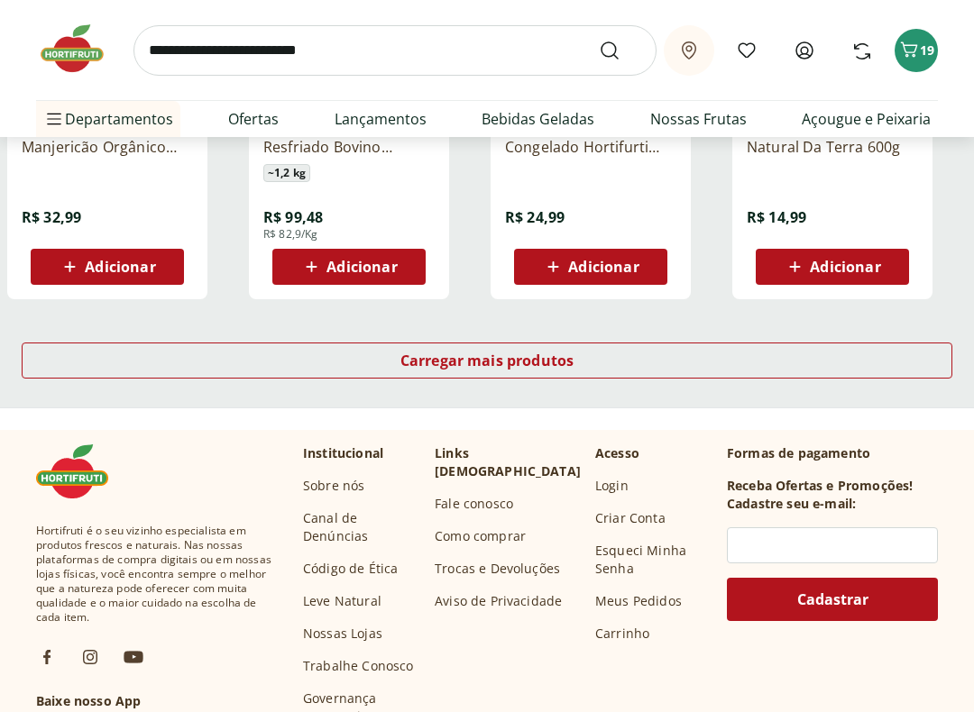
click at [506, 355] on span "Carregar mais produtos" at bounding box center [487, 360] width 174 height 14
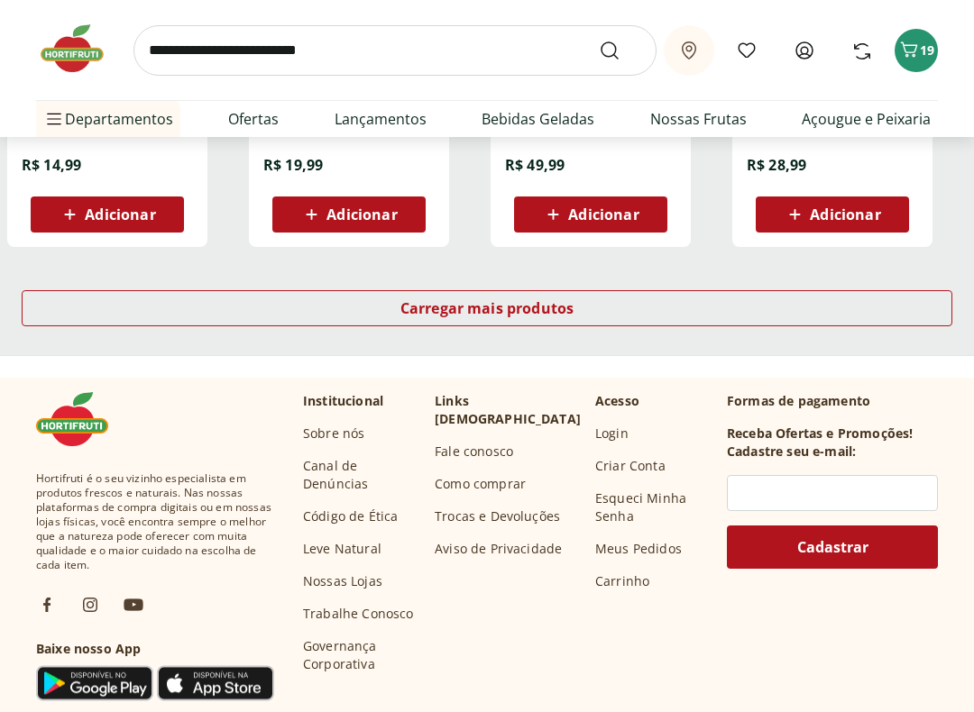
scroll to position [7159, 0]
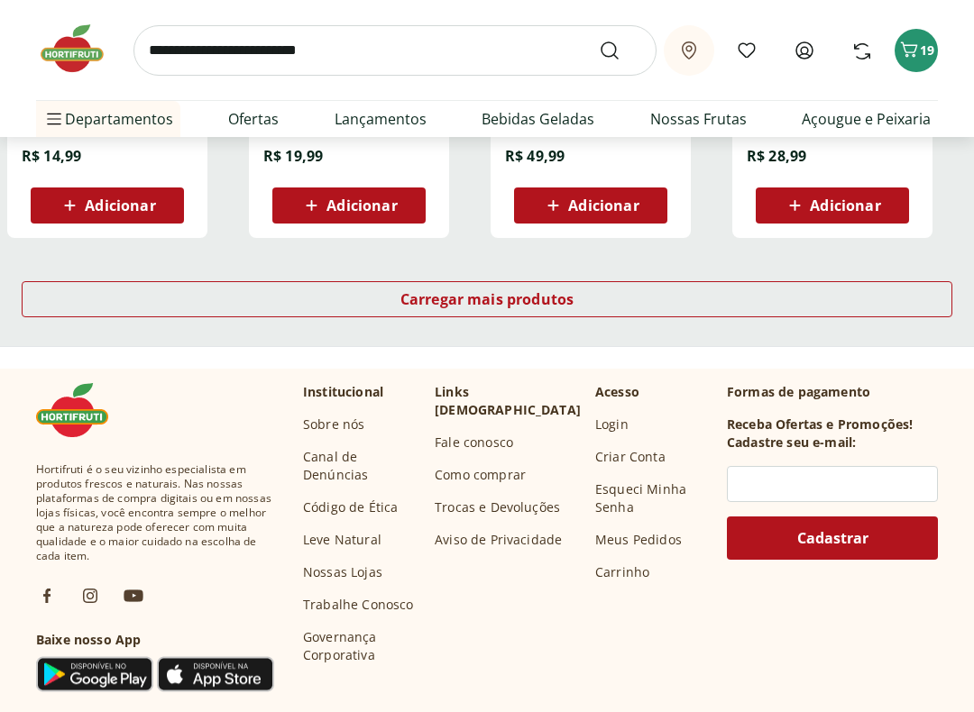
click at [492, 296] on span "Carregar mais produtos" at bounding box center [487, 299] width 174 height 14
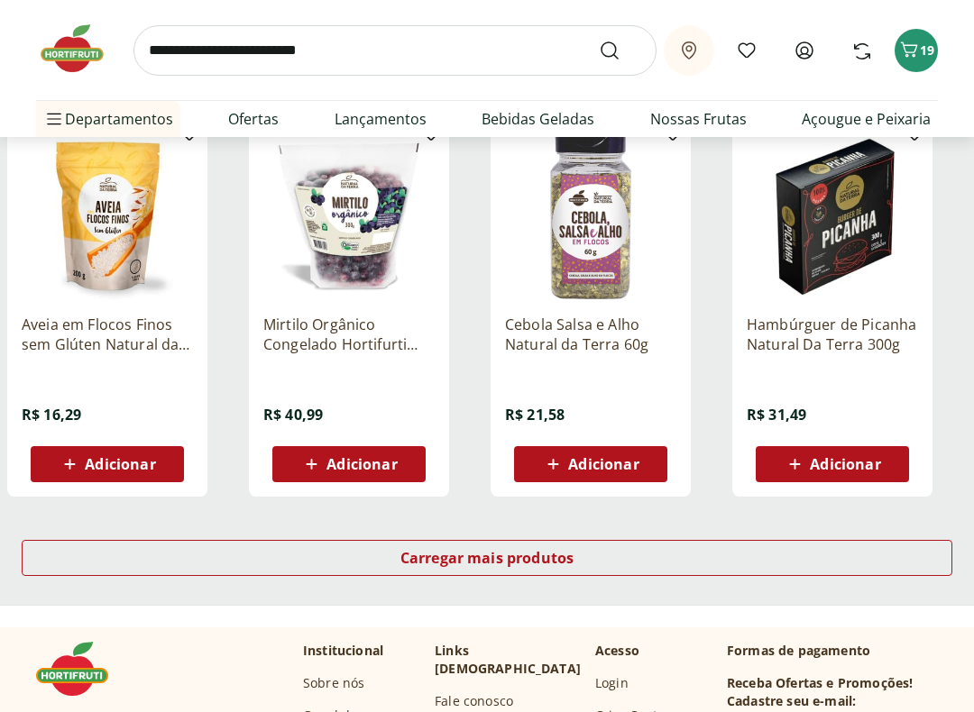
scroll to position [8076, 0]
click at [514, 554] on span "Carregar mais produtos" at bounding box center [487, 558] width 174 height 14
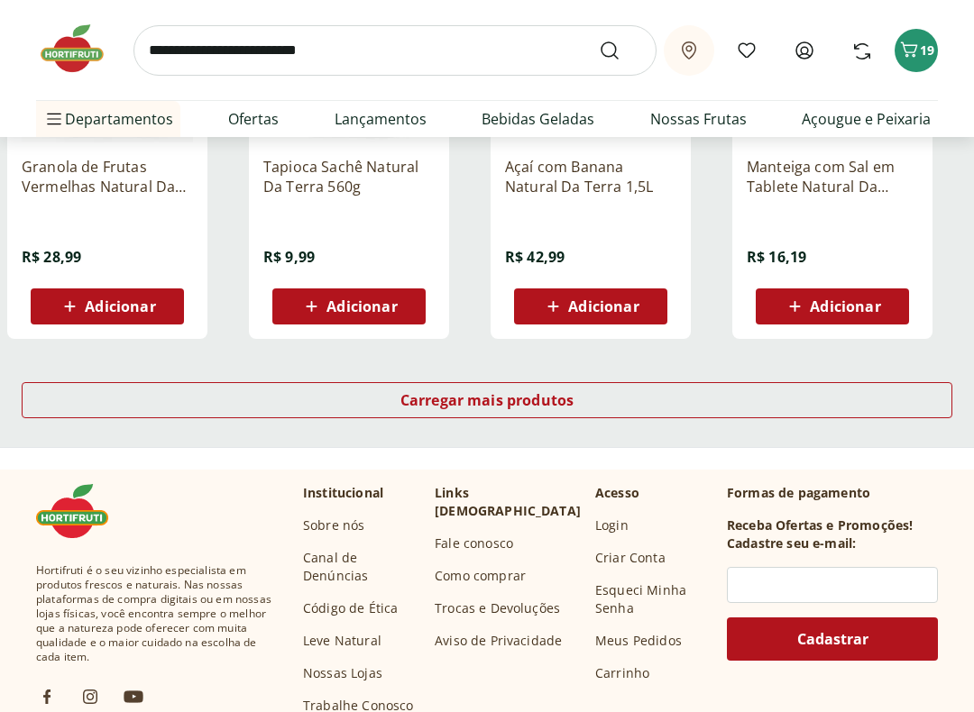
scroll to position [9488, 0]
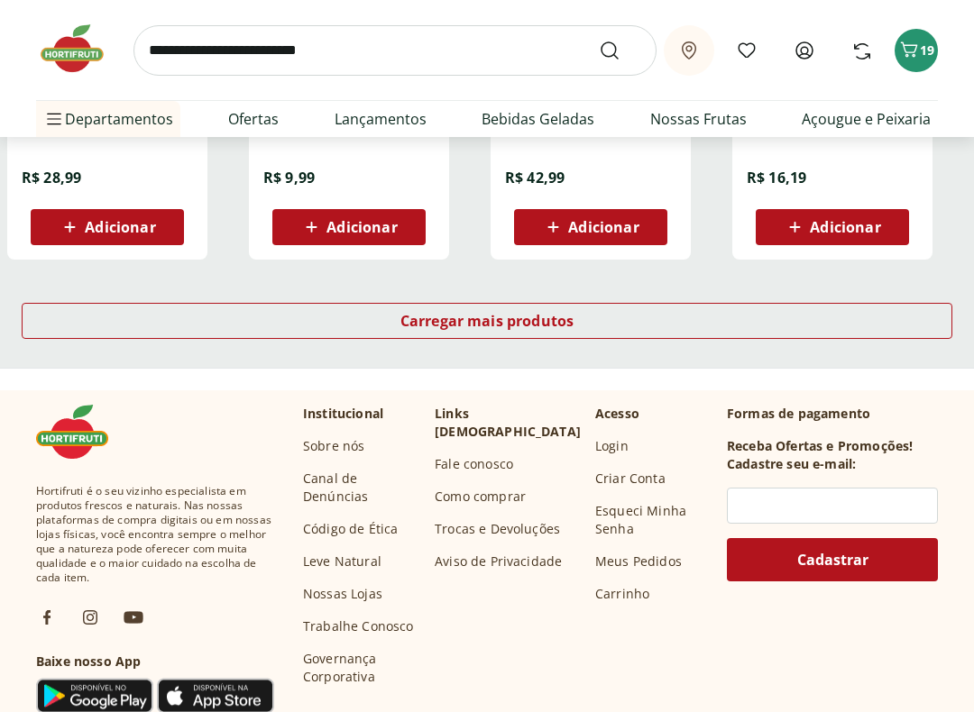
click at [518, 322] on span "Carregar mais produtos" at bounding box center [487, 322] width 174 height 14
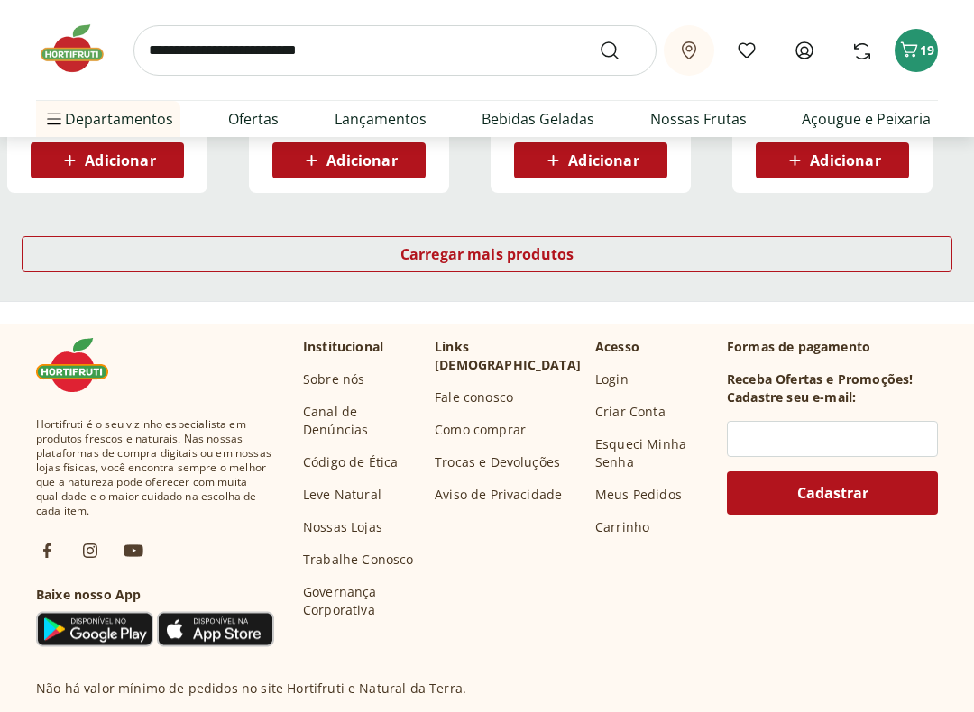
scroll to position [10791, 0]
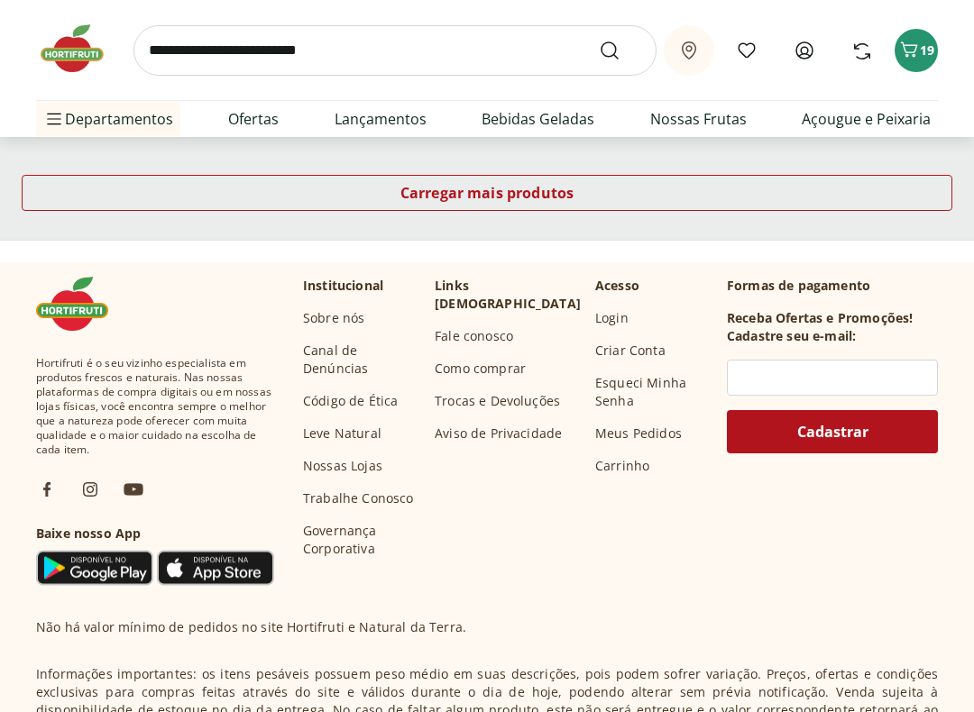
click at [524, 197] on span "Carregar mais produtos" at bounding box center [487, 194] width 174 height 14
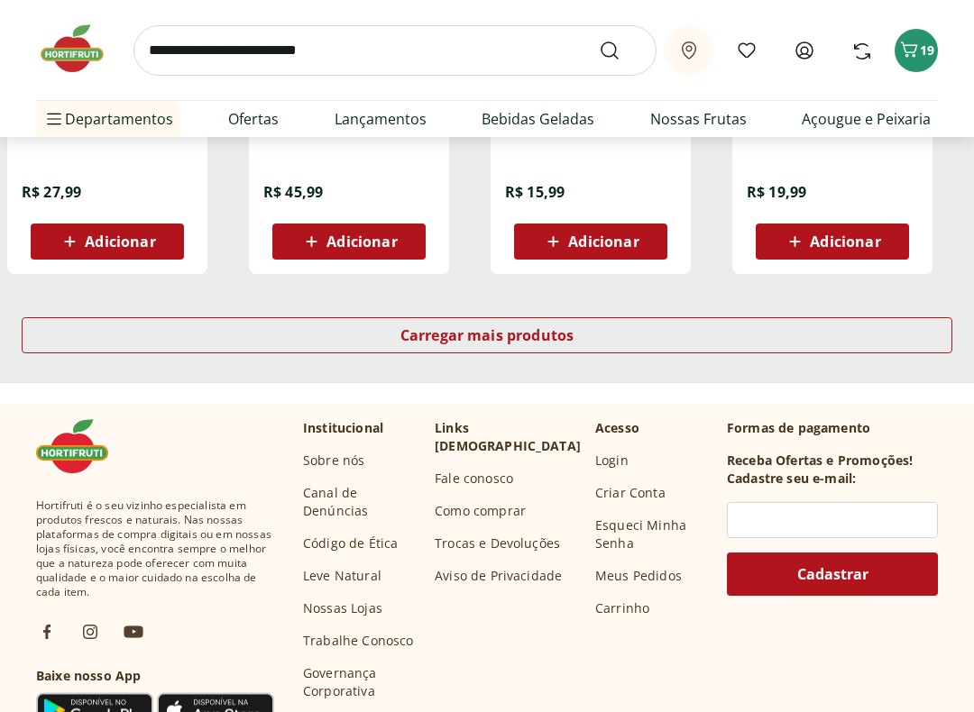
scroll to position [11850, 0]
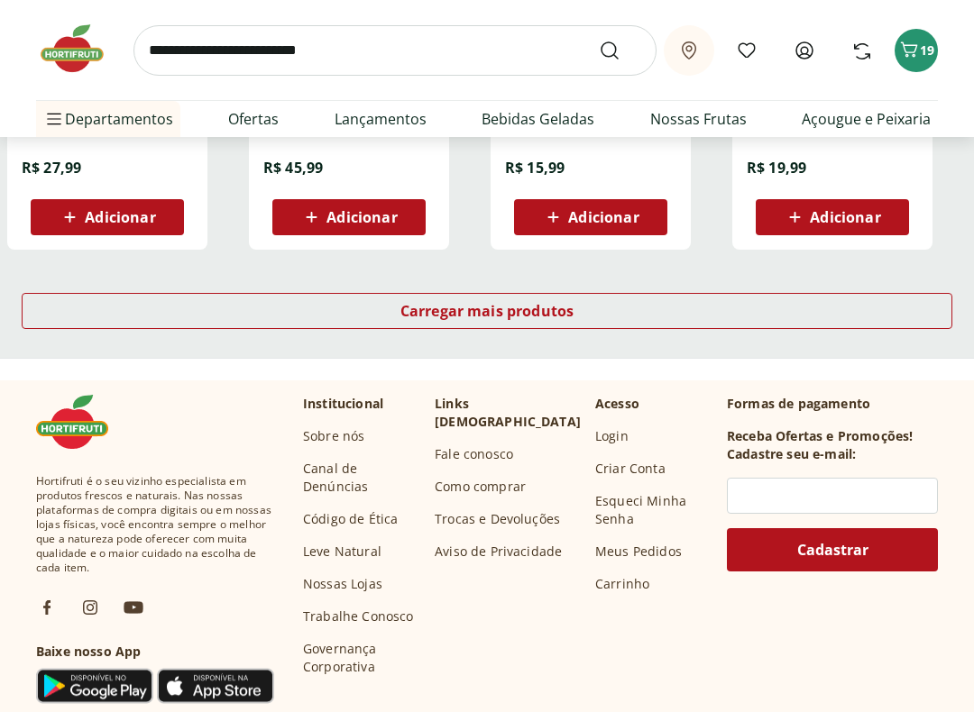
click at [556, 314] on span "Carregar mais produtos" at bounding box center [487, 311] width 174 height 14
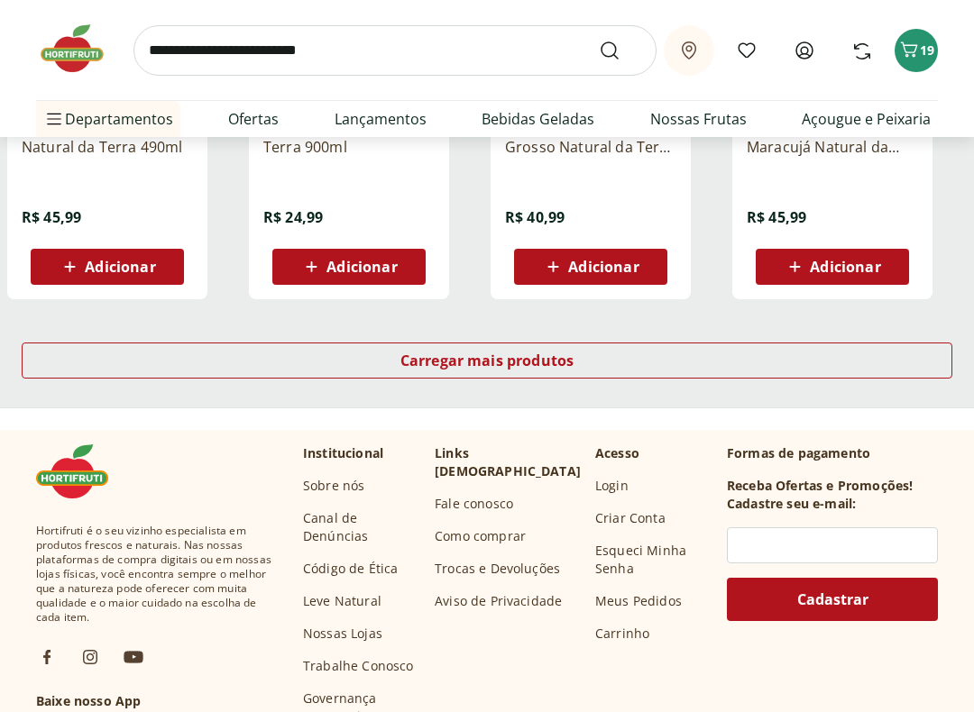
scroll to position [13079, 0]
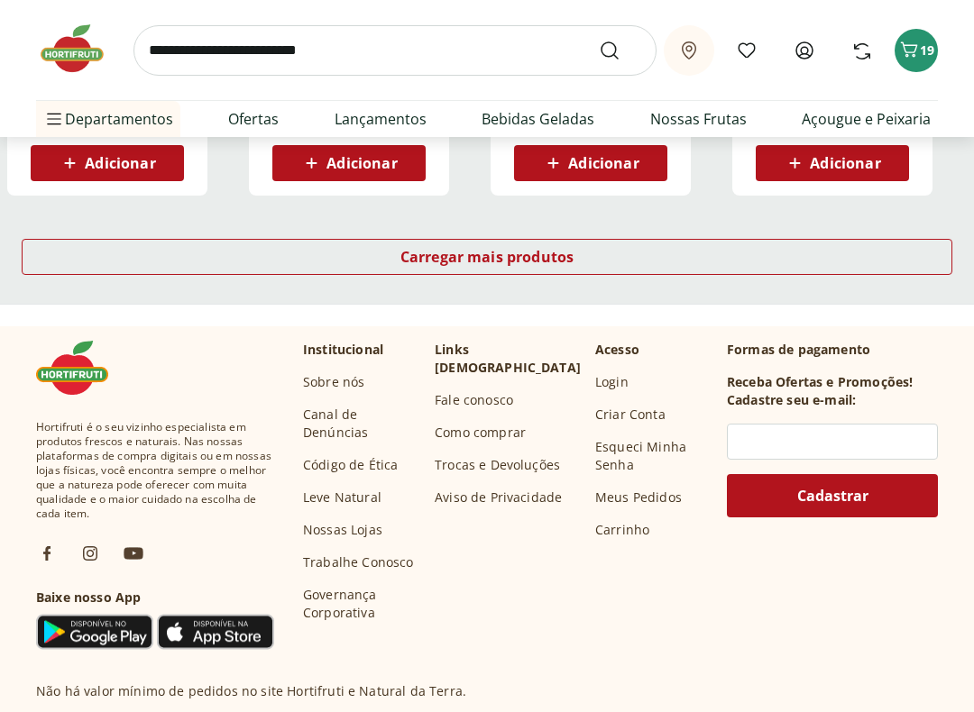
click at [543, 253] on span "Carregar mais produtos" at bounding box center [487, 258] width 174 height 14
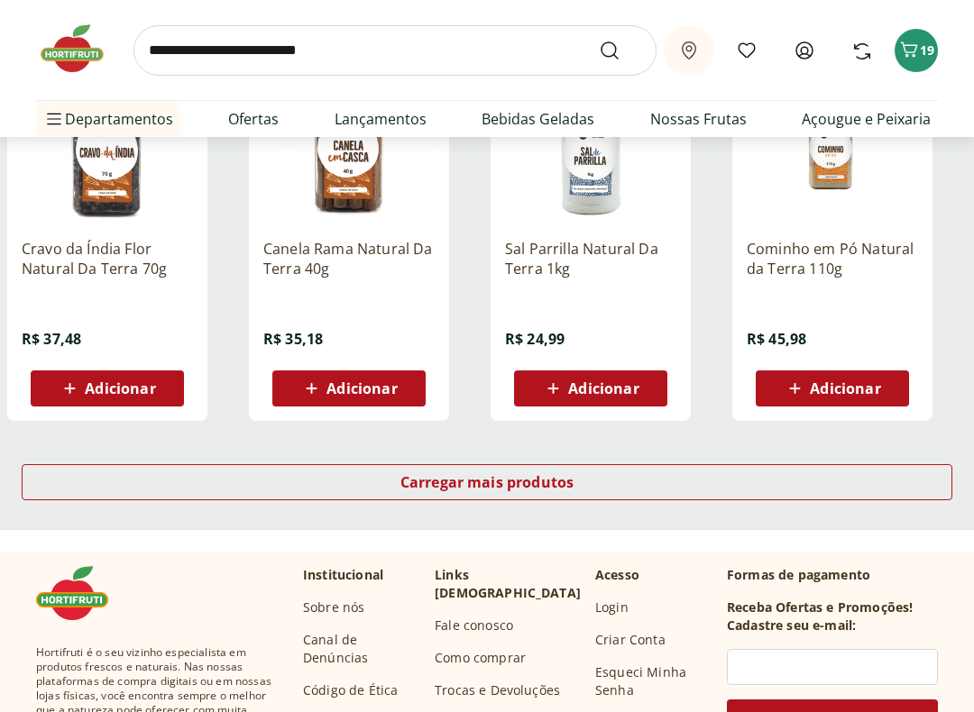
scroll to position [14044, 0]
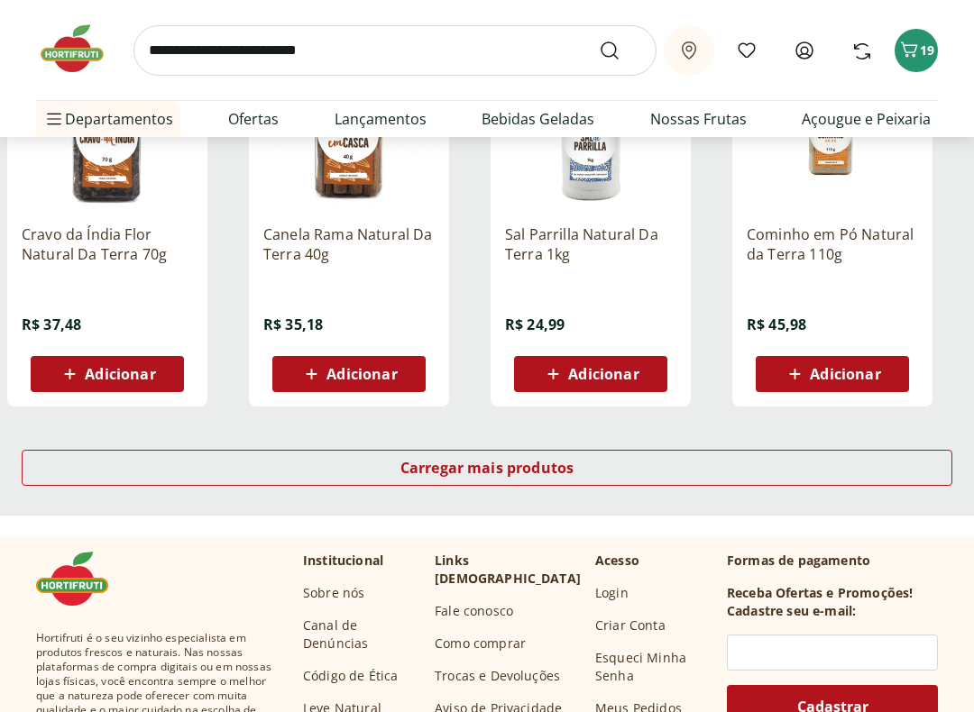
click at [549, 465] on span "Carregar mais produtos" at bounding box center [487, 468] width 174 height 14
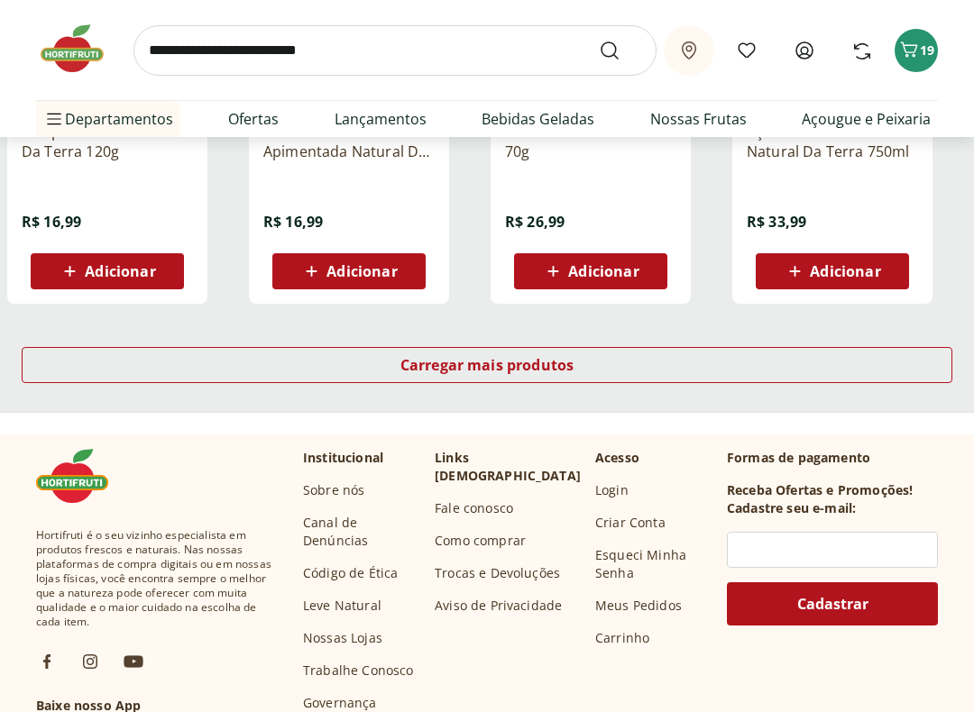
scroll to position [15381, 0]
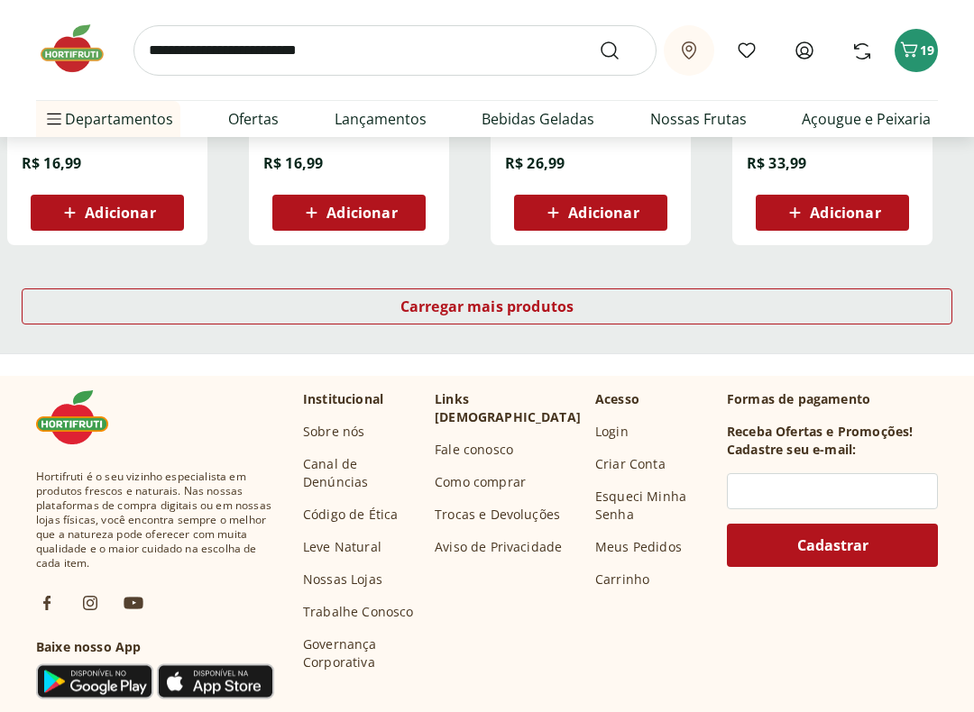
click at [545, 305] on span "Carregar mais produtos" at bounding box center [487, 306] width 174 height 14
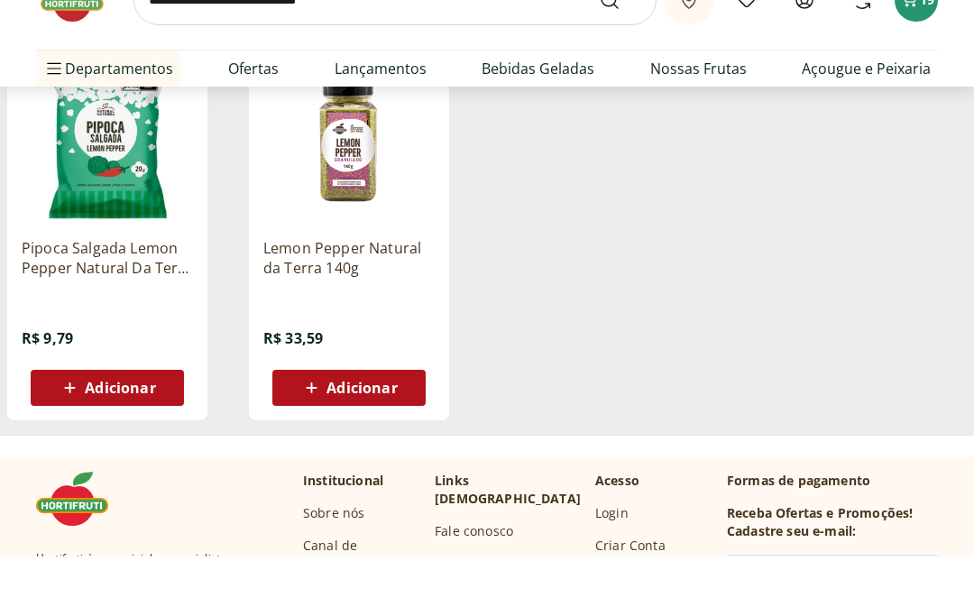
scroll to position [15993, 0]
